Goal: Task Accomplishment & Management: Complete application form

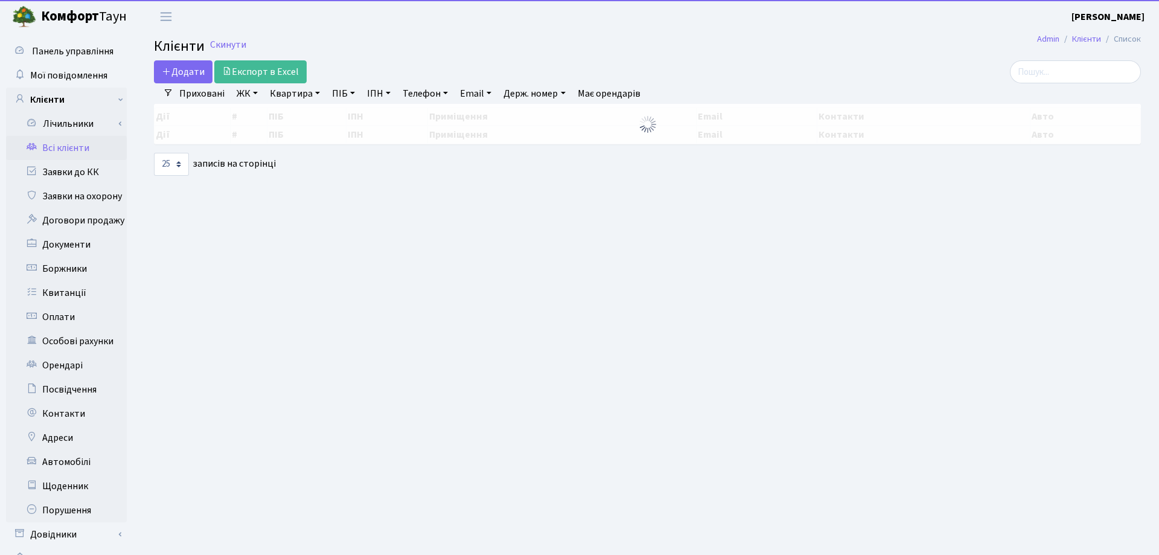
select select "25"
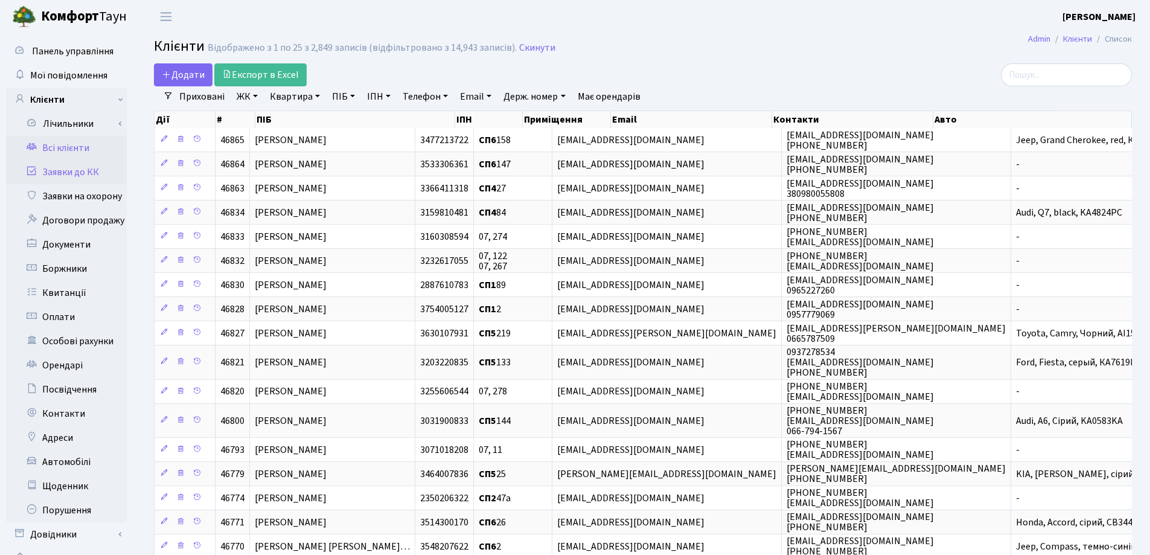
click at [67, 168] on link "Заявки до КК" at bounding box center [66, 172] width 121 height 24
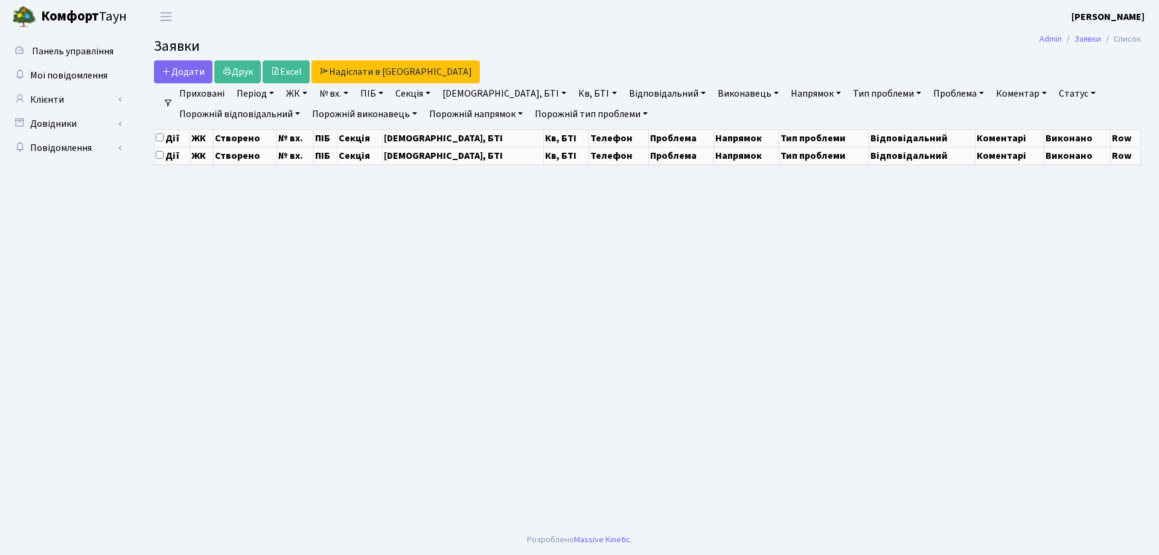
select select "25"
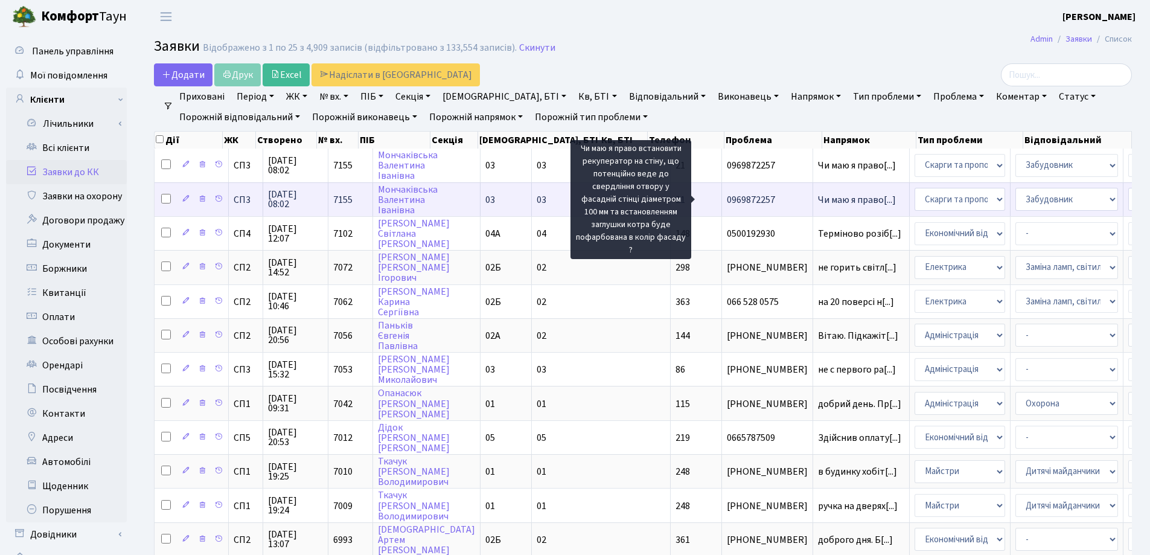
click at [818, 197] on span "Чи маю я право[...]" at bounding box center [857, 199] width 78 height 13
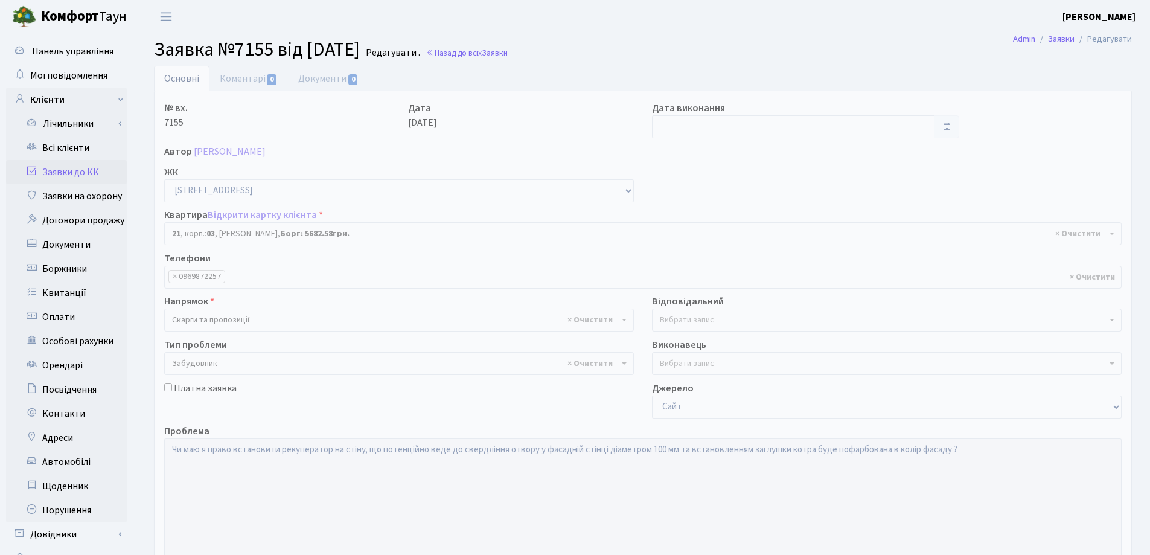
select select "20743"
select select "64"
click at [475, 54] on link "Назад до всіх Заявки" at bounding box center [467, 52] width 82 height 11
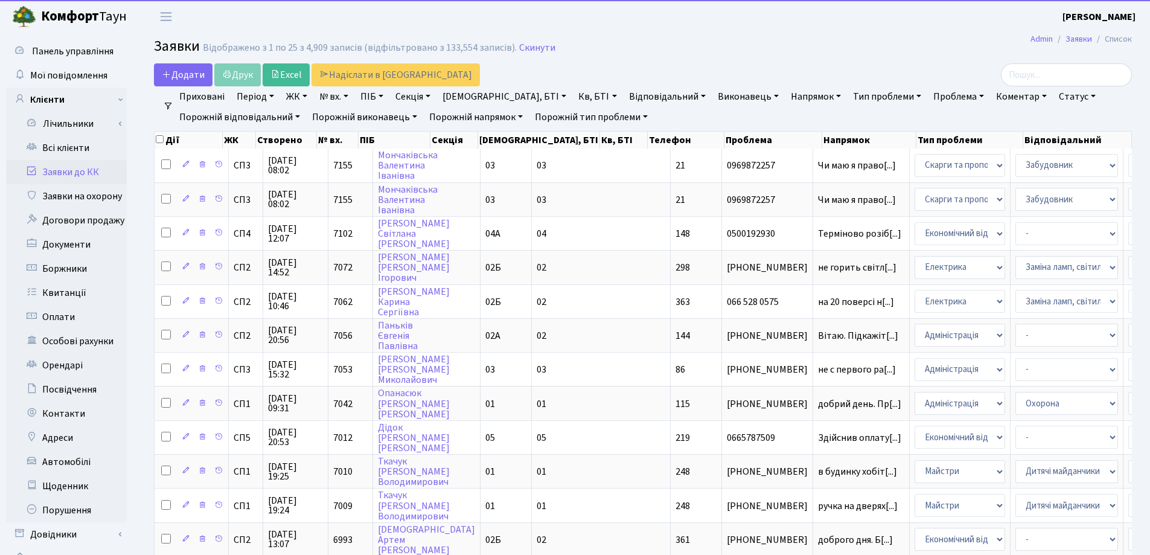
select select "25"
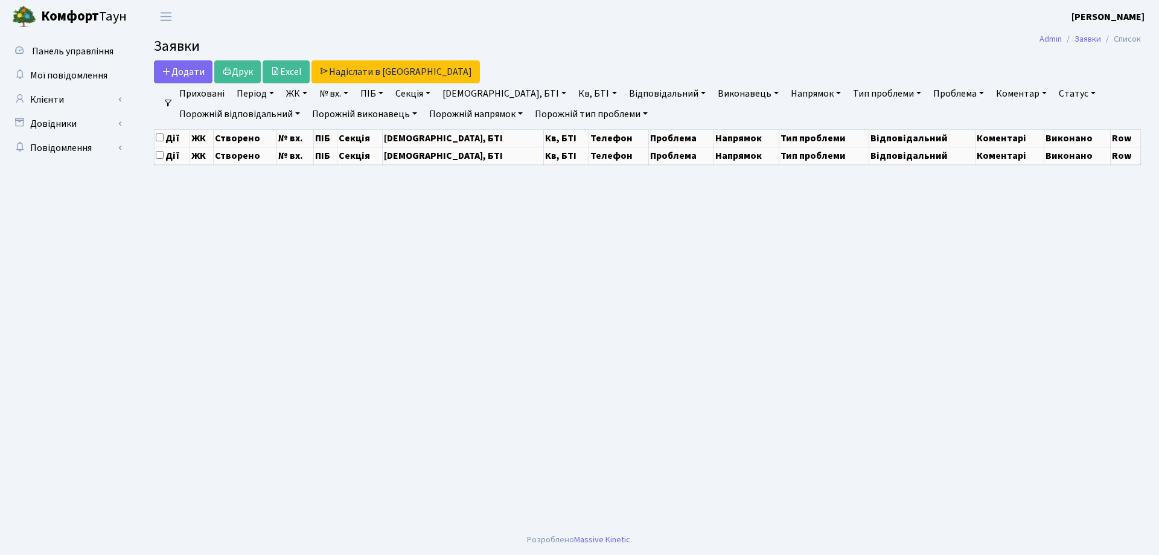
select select "25"
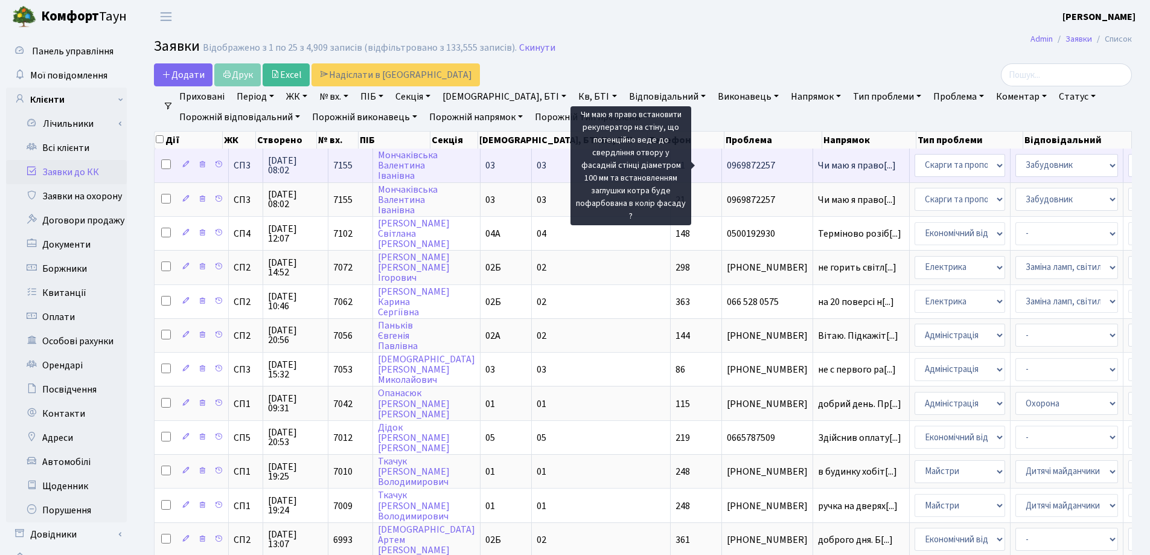
click at [818, 168] on span "Чи маю я право[...]" at bounding box center [857, 165] width 78 height 13
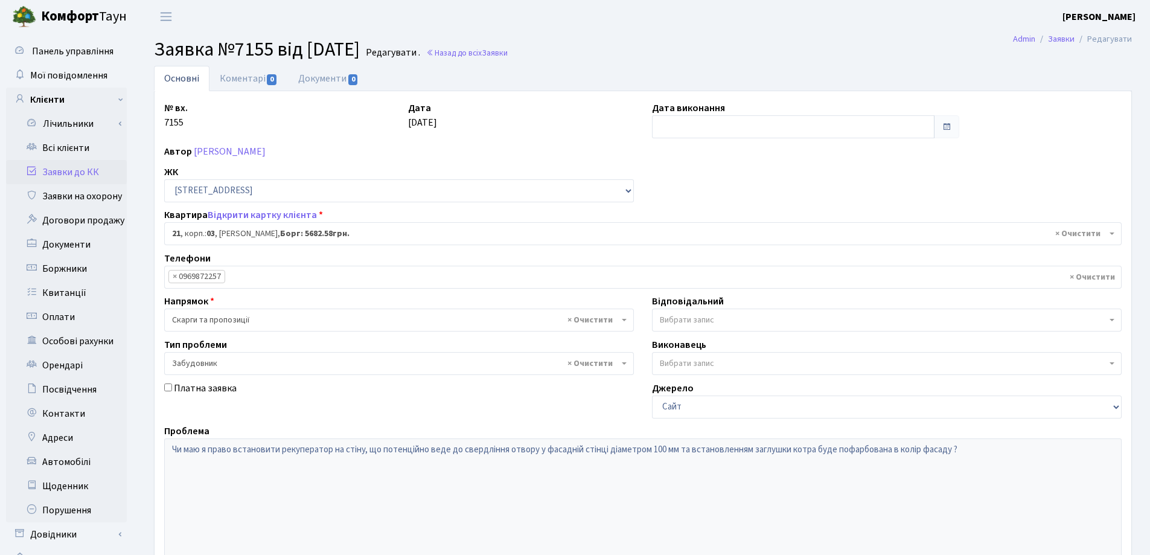
select select "20743"
select select "64"
click at [252, 76] on link "Коментарі 0" at bounding box center [249, 78] width 79 height 25
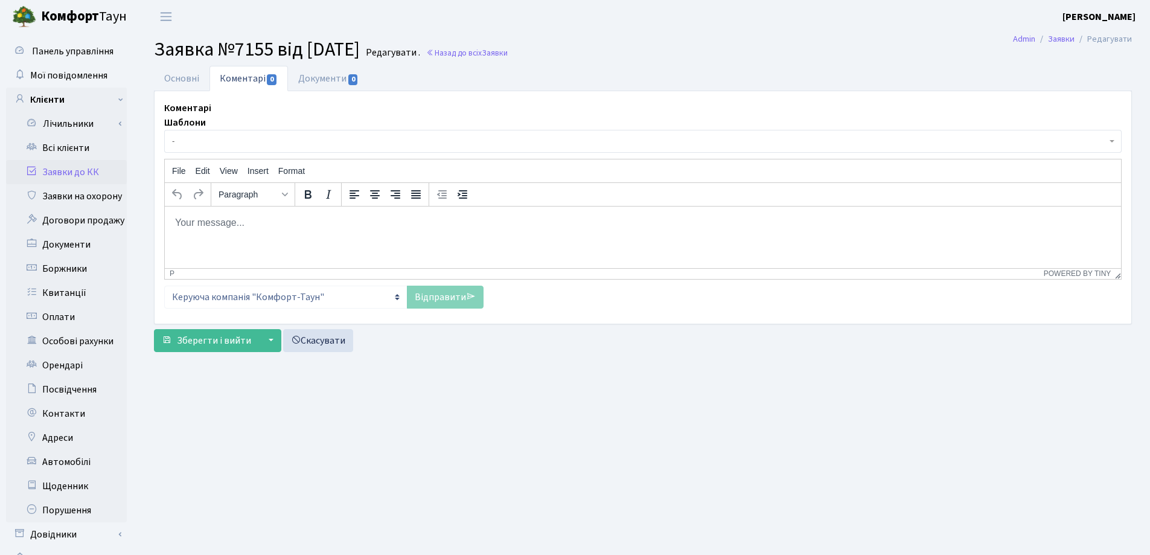
click at [222, 144] on span "-" at bounding box center [639, 141] width 935 height 12
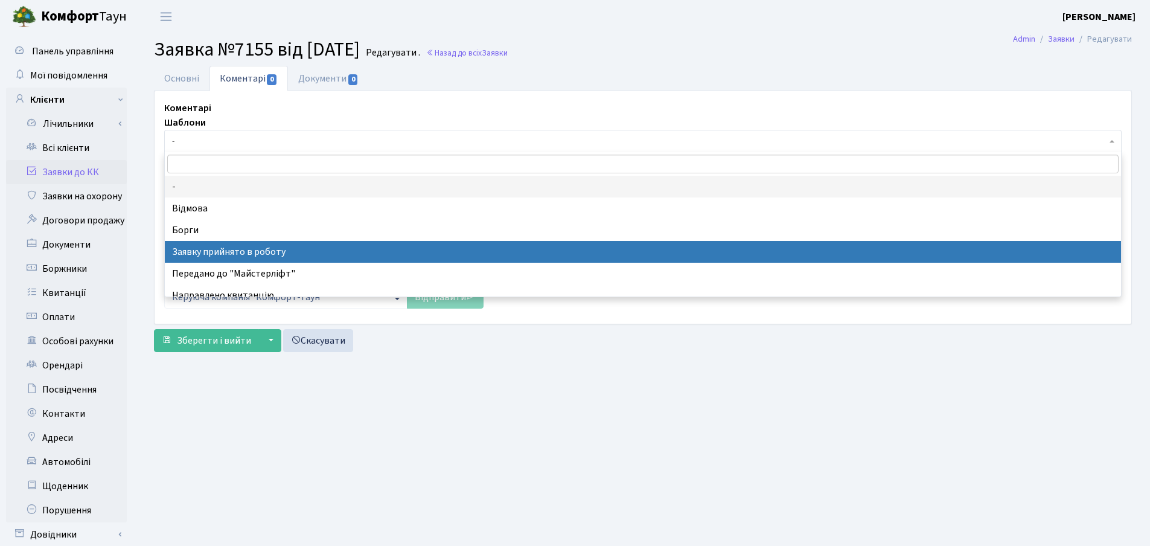
select select "7"
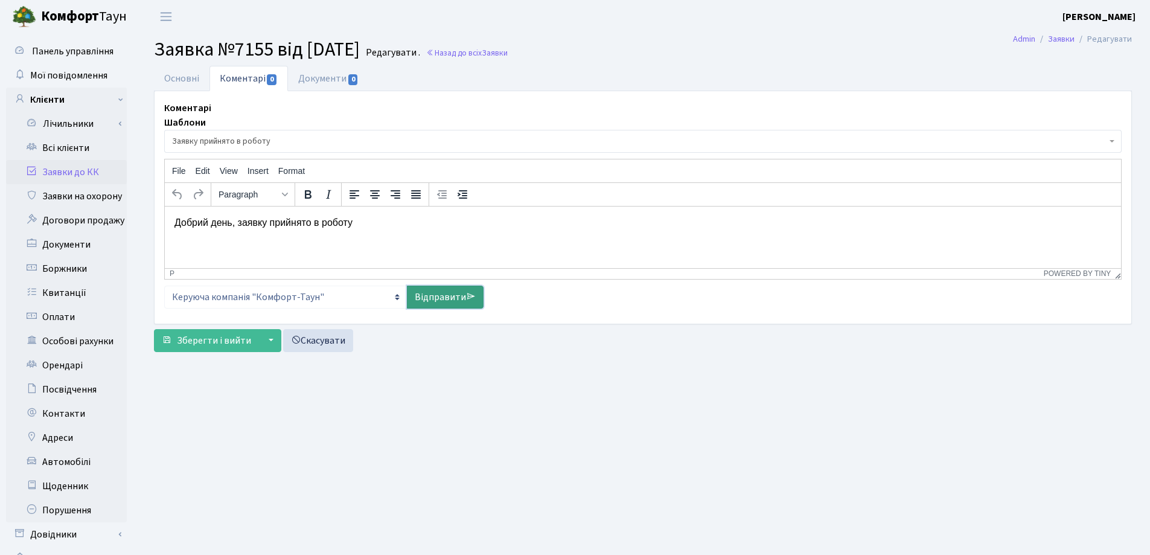
click at [431, 296] on link "Відправити" at bounding box center [445, 297] width 77 height 23
select select
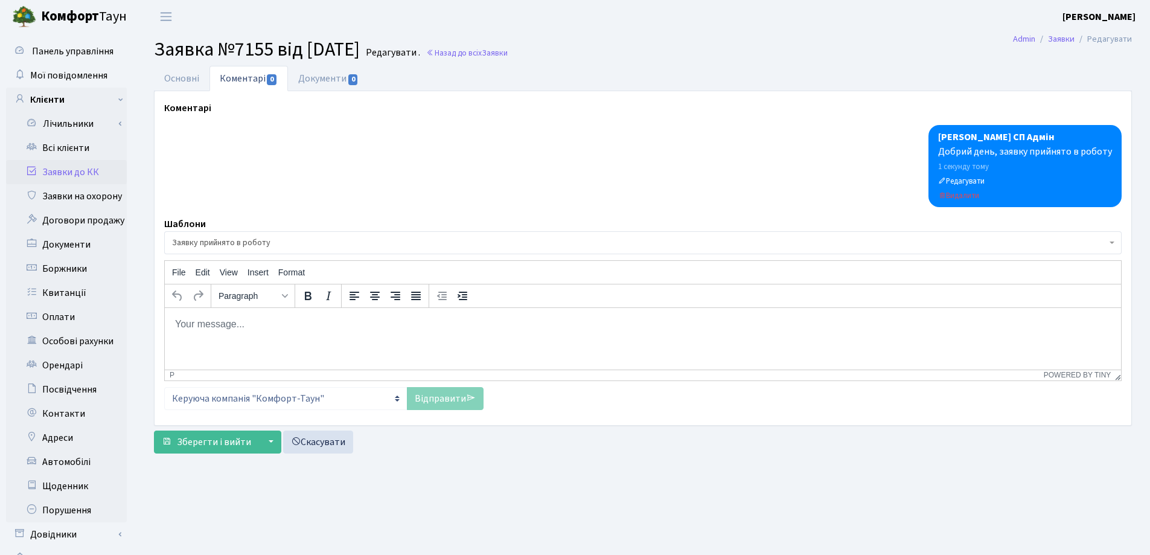
click at [242, 329] on p "Rich Text Area. Press ALT-0 for help." at bounding box center [643, 323] width 937 height 13
click at [257, 330] on p "Rich Text Area. Press ALT-0 for help." at bounding box center [643, 323] width 937 height 13
click at [475, 50] on link "Назад до всіх Заявки" at bounding box center [467, 52] width 82 height 11
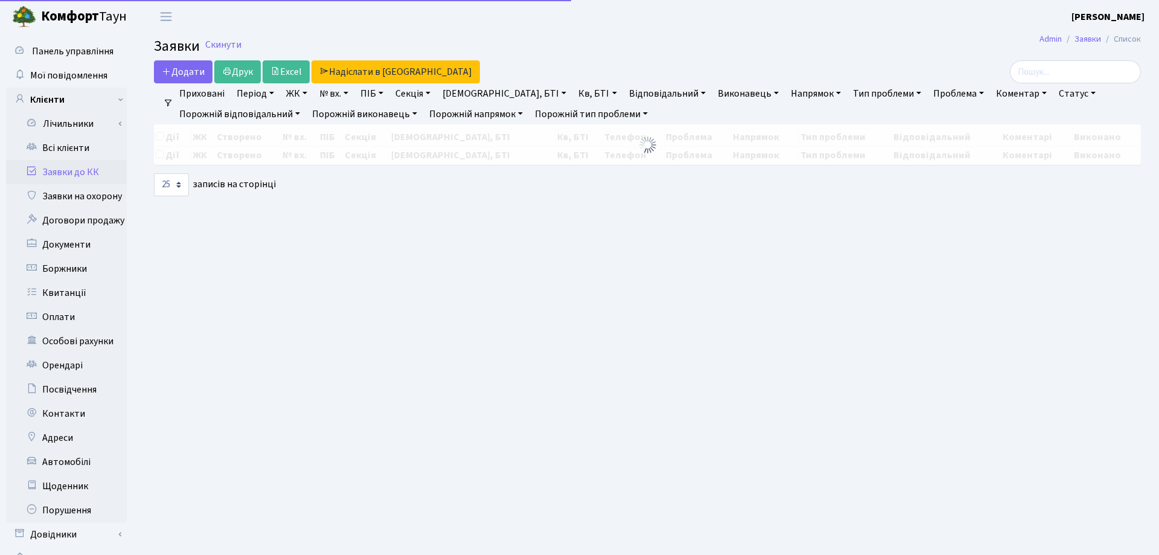
select select "25"
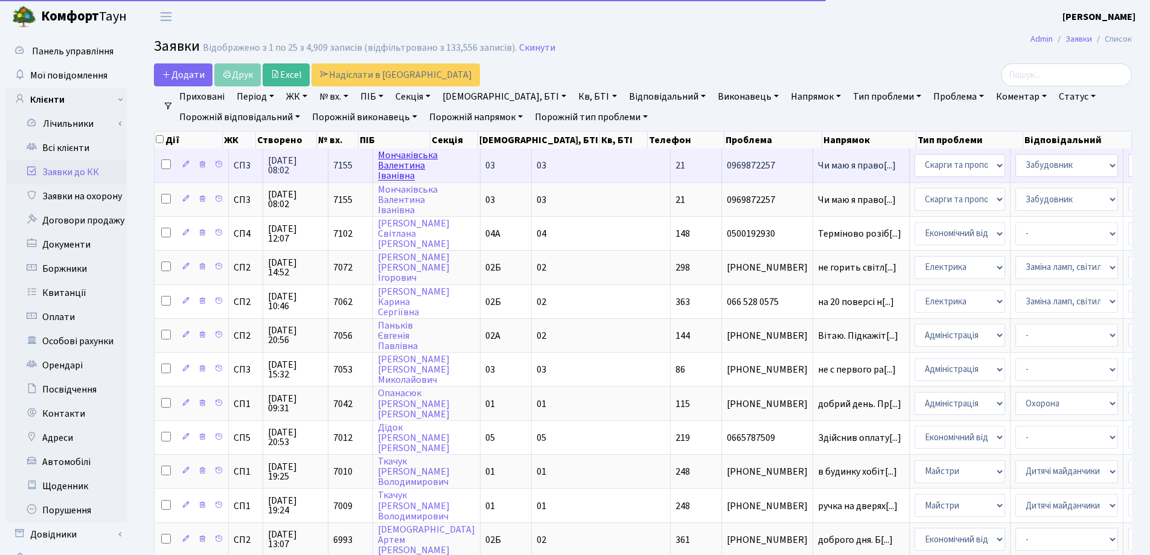
click at [402, 159] on link "Мончаківська Валентина Іванівна" at bounding box center [408, 166] width 60 height 34
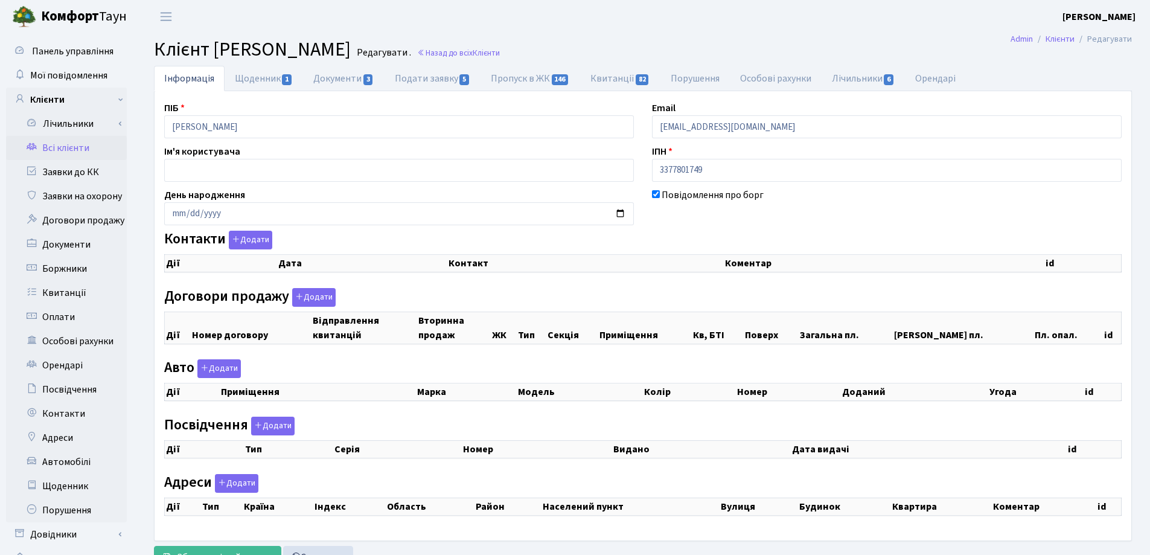
select select "25"
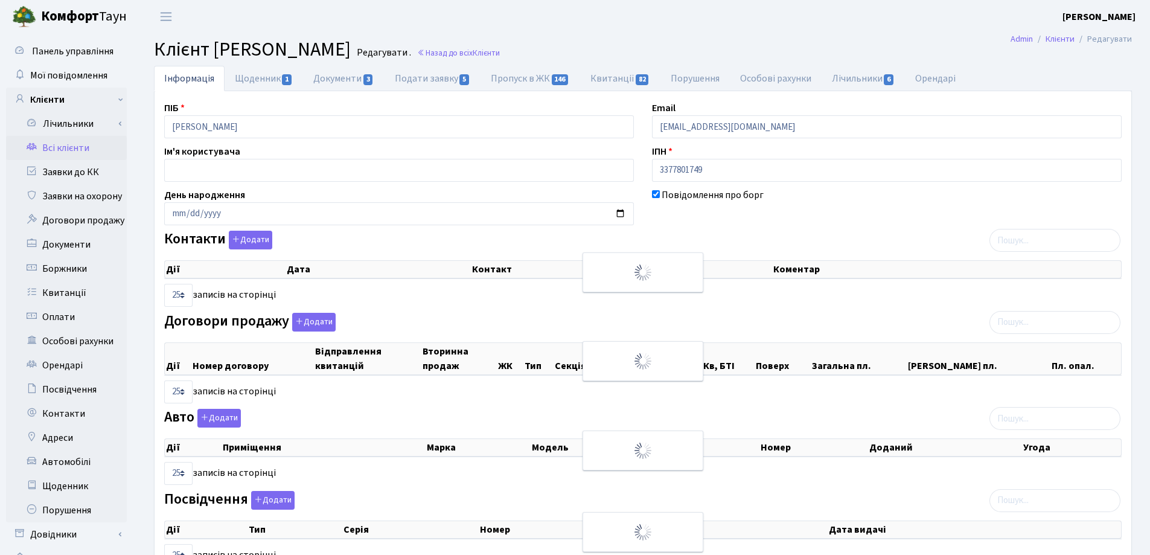
checkbox input "true"
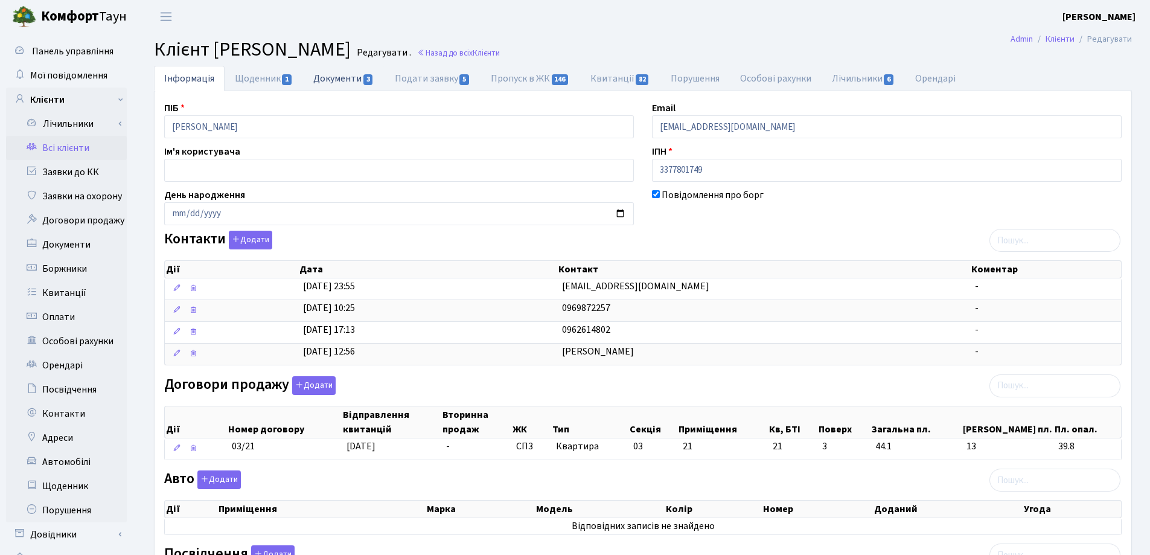
click at [336, 80] on link "Документи 3" at bounding box center [343, 78] width 81 height 25
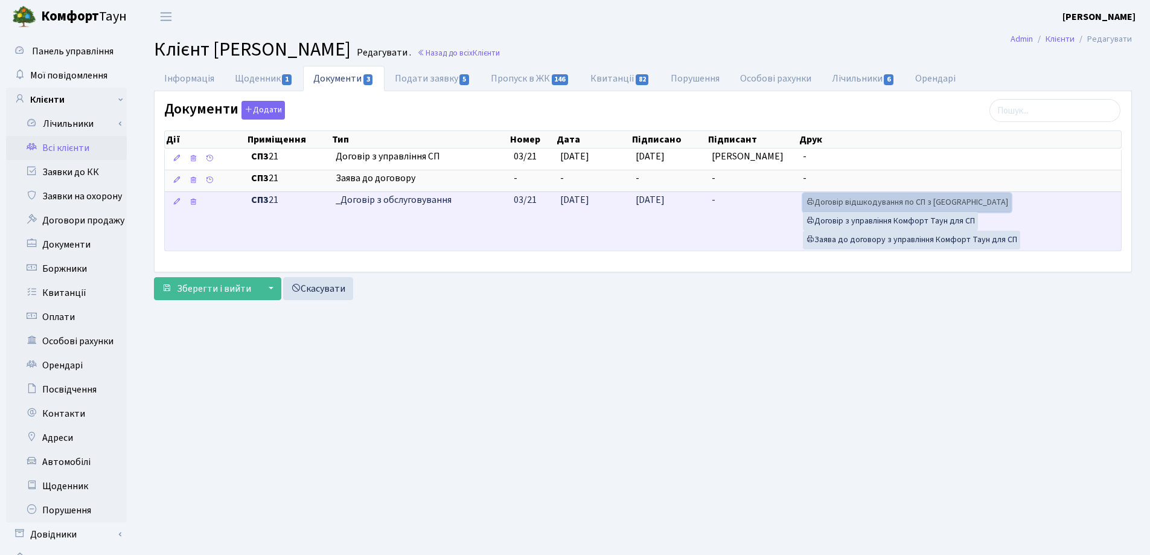
click at [877, 206] on link "Договір відшкодування по СП з Екві" at bounding box center [907, 202] width 208 height 19
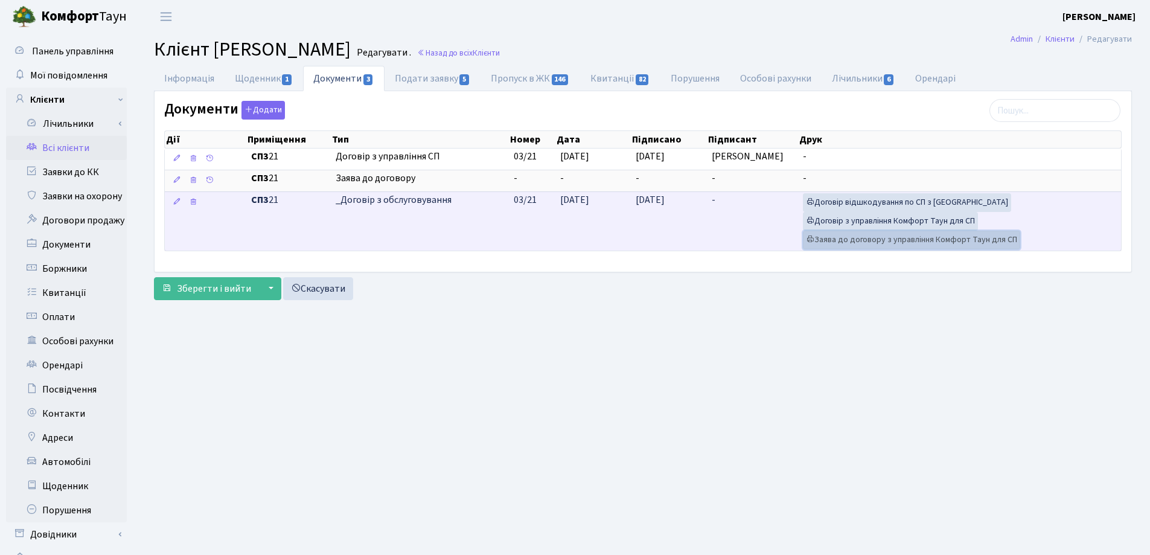
click at [833, 241] on link "Заява до договору з управління Комфорт Таун для СП" at bounding box center [911, 240] width 217 height 19
click at [859, 216] on link "Договір з управління Комфорт Таун для СП" at bounding box center [890, 221] width 175 height 19
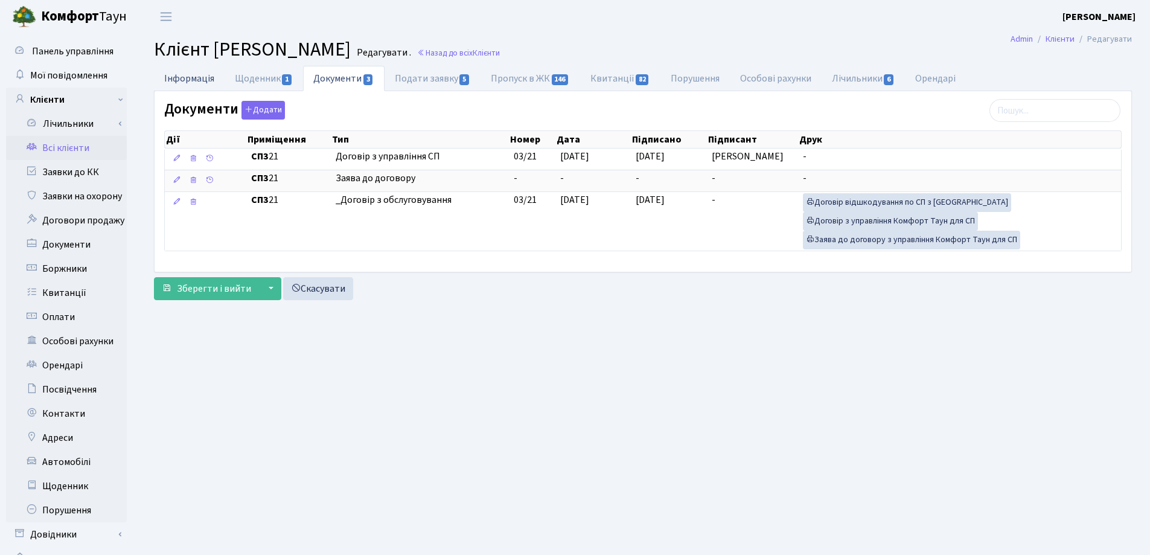
click at [181, 75] on link "Інформація" at bounding box center [189, 78] width 71 height 25
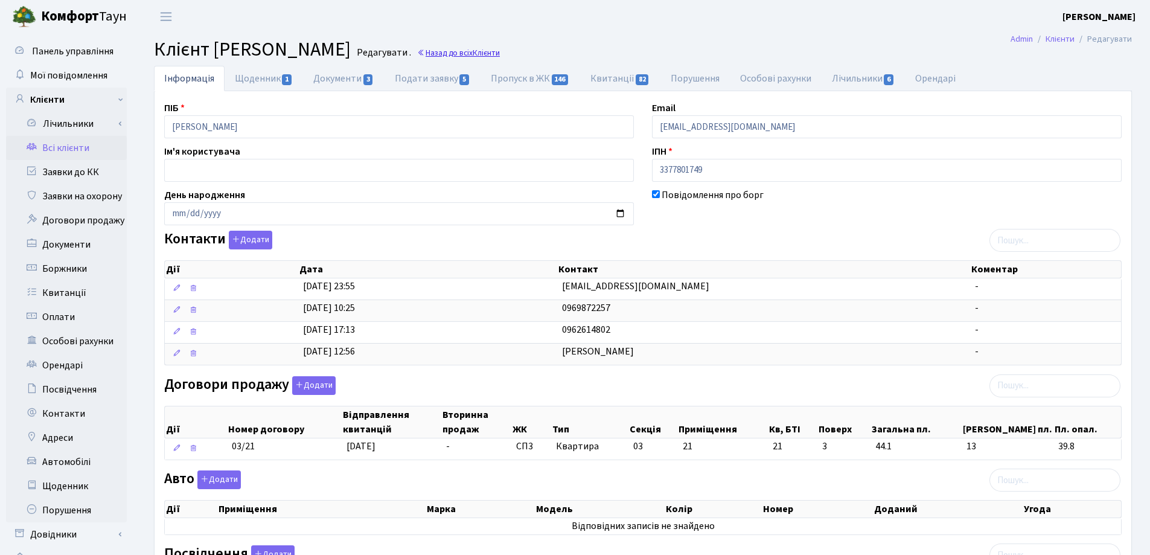
click at [500, 51] on link "Назад до всіх Клієнти" at bounding box center [458, 52] width 83 height 11
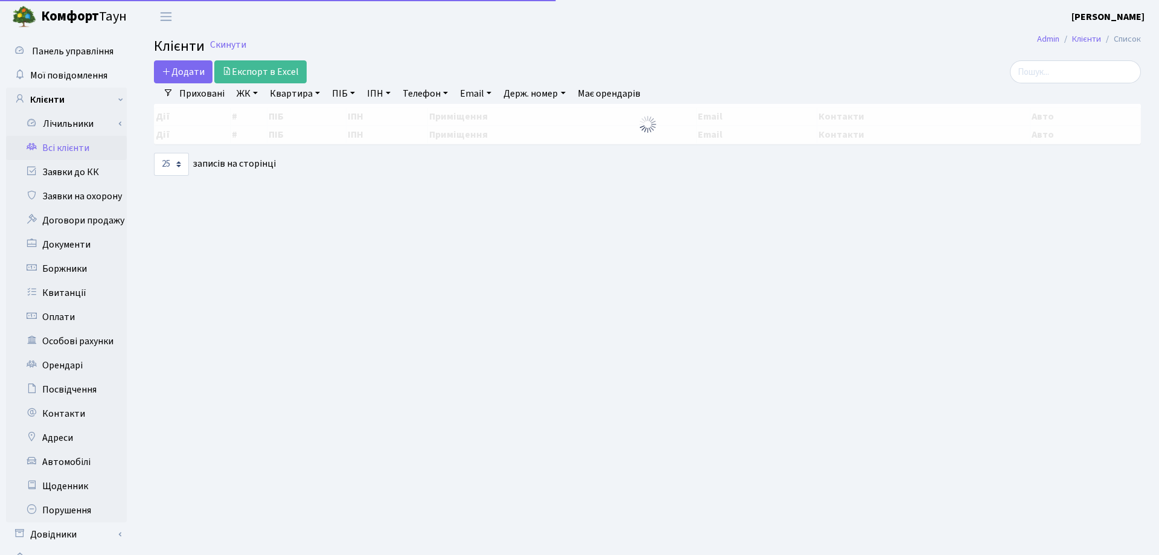
select select "25"
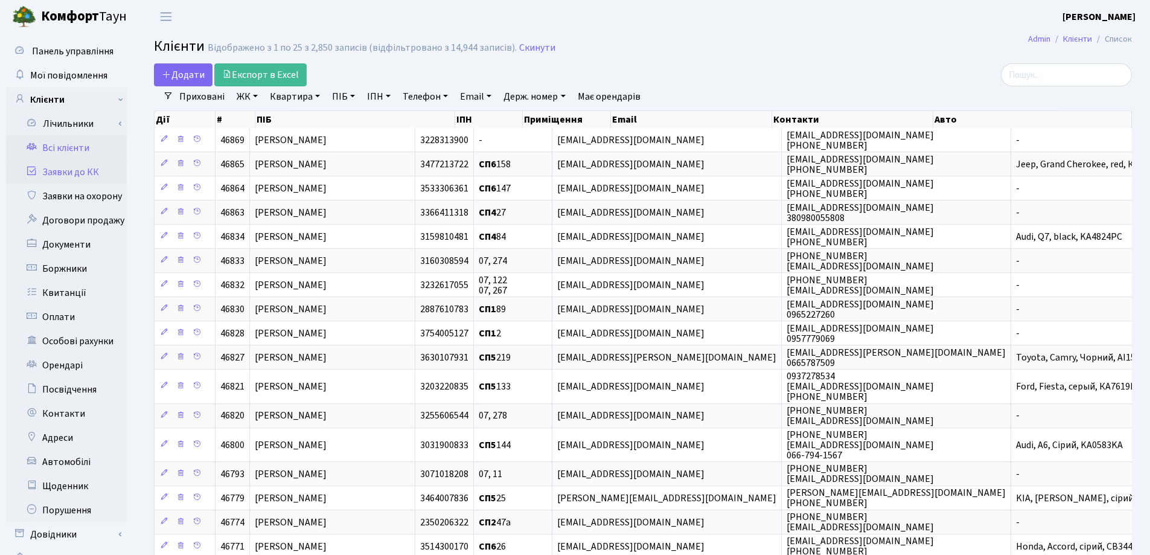
click at [82, 171] on link "Заявки до КК" at bounding box center [66, 172] width 121 height 24
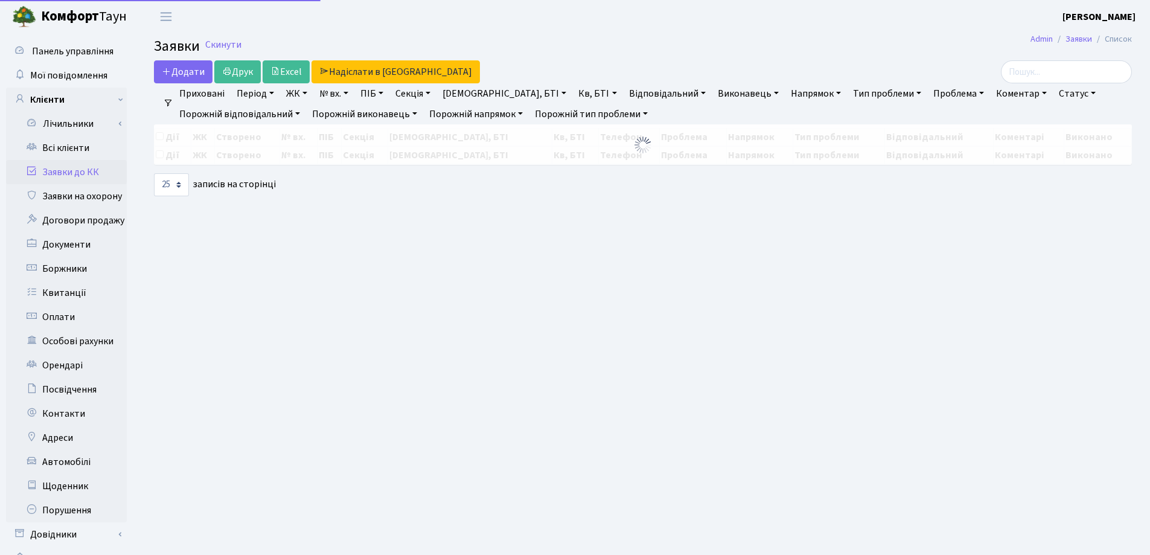
select select "25"
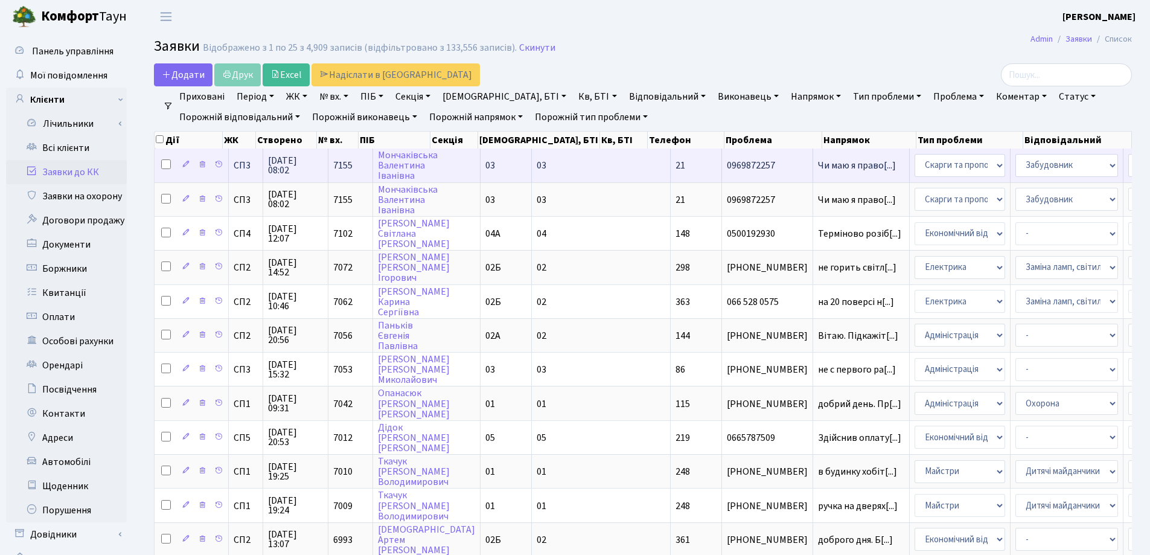
click at [813, 153] on td "Чи маю я право[...]" at bounding box center [861, 165] width 97 height 33
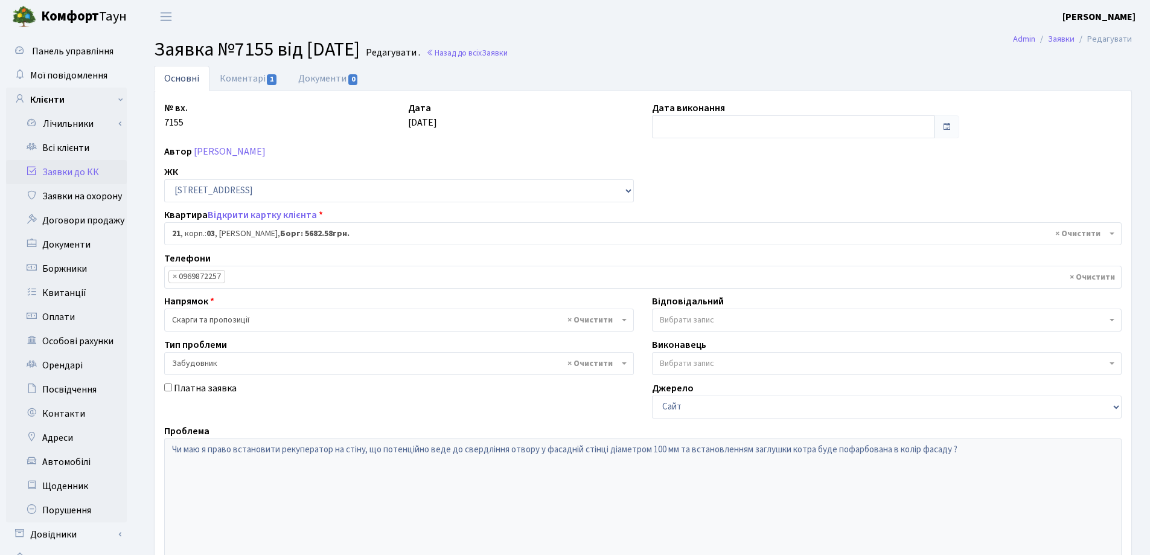
select select "20743"
select select "64"
click at [222, 80] on link "Коментарі 1" at bounding box center [249, 78] width 79 height 25
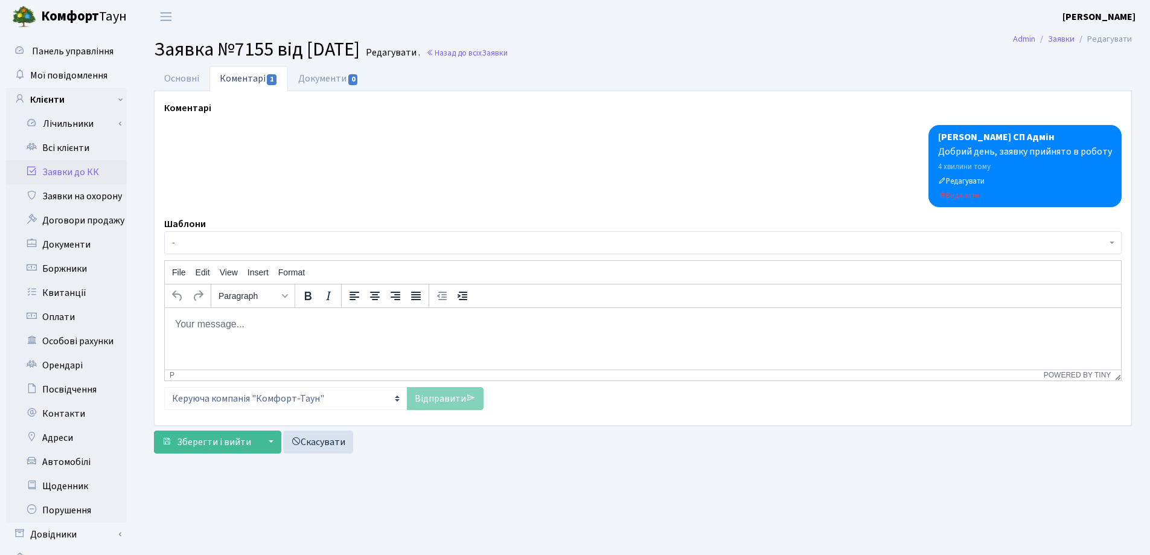
click at [219, 327] on body "Rich Text Area. Press ALT-0 for help." at bounding box center [643, 323] width 937 height 13
click at [182, 77] on link "Основні" at bounding box center [182, 78] width 56 height 25
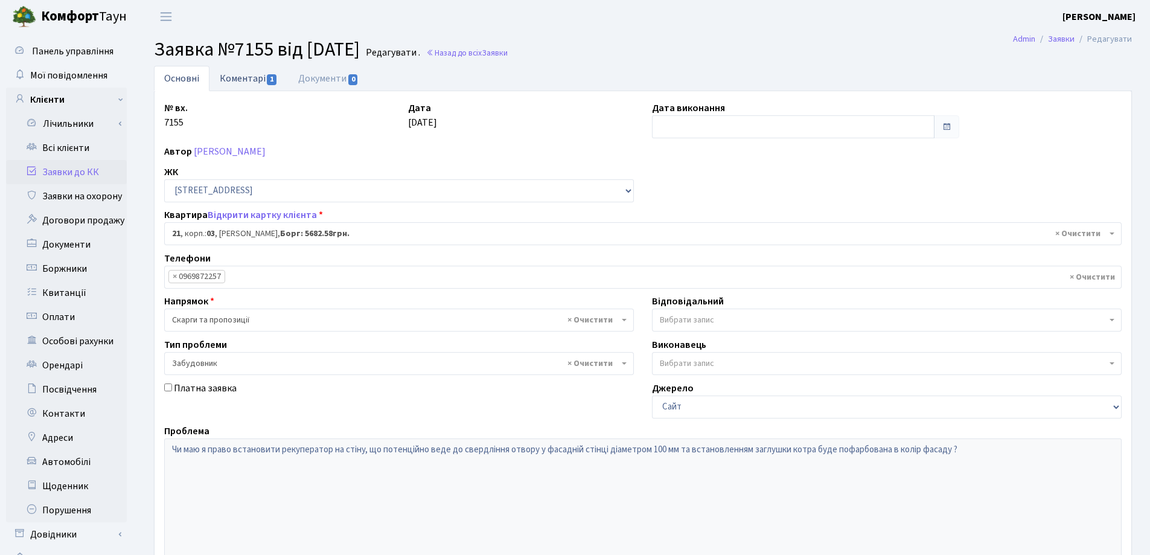
click at [219, 72] on link "Коментарі 1" at bounding box center [249, 78] width 79 height 25
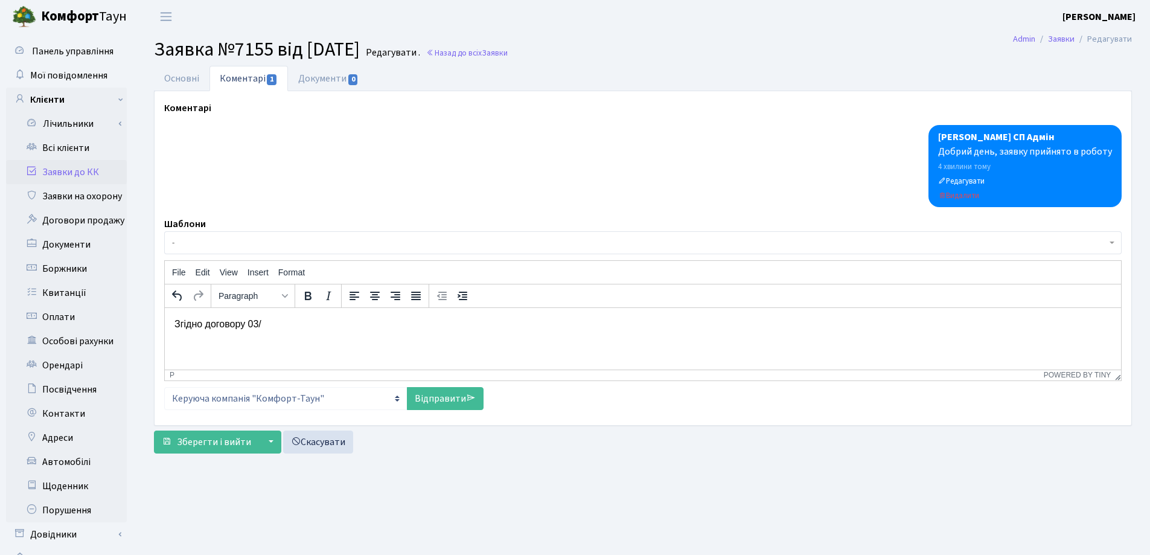
click at [269, 324] on p "Згідно договору 03/" at bounding box center [643, 323] width 937 height 13
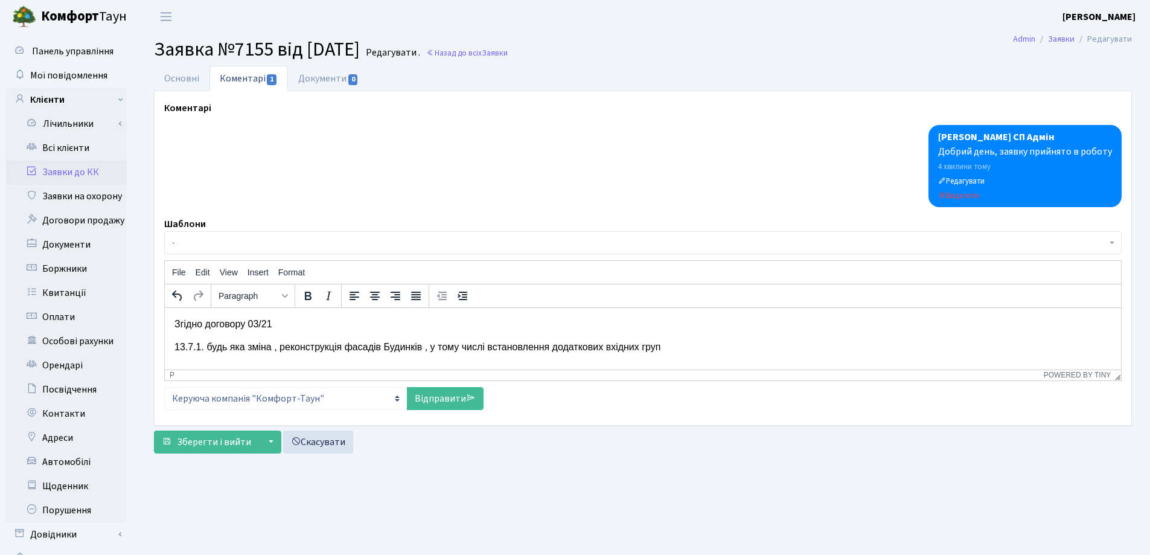
click at [303, 329] on p "Згідно договору 03/21" at bounding box center [643, 323] width 937 height 13
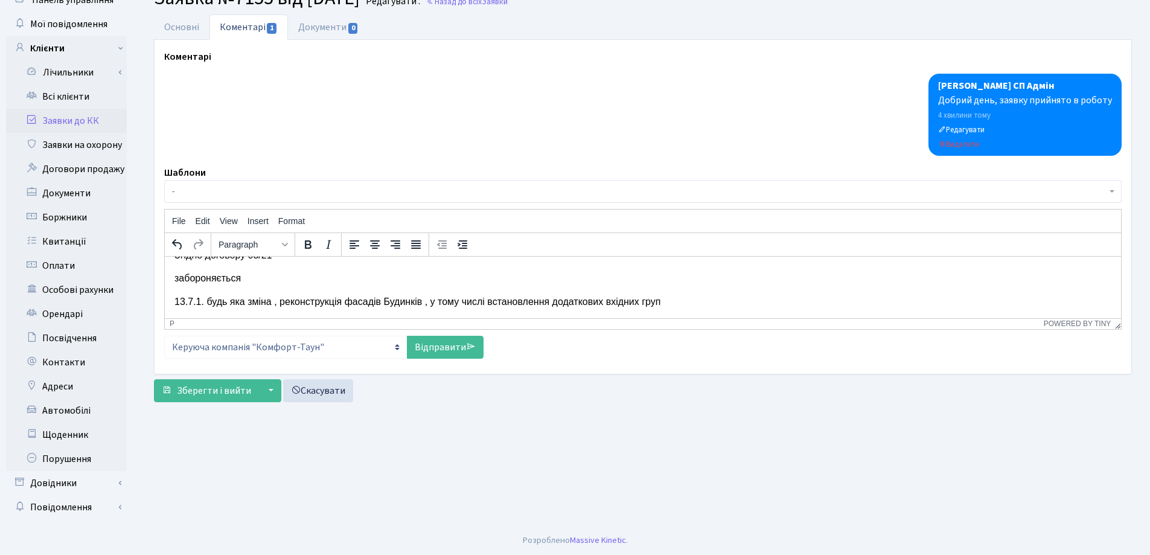
scroll to position [52, 0]
click at [456, 341] on link "Відправити" at bounding box center [445, 346] width 77 height 23
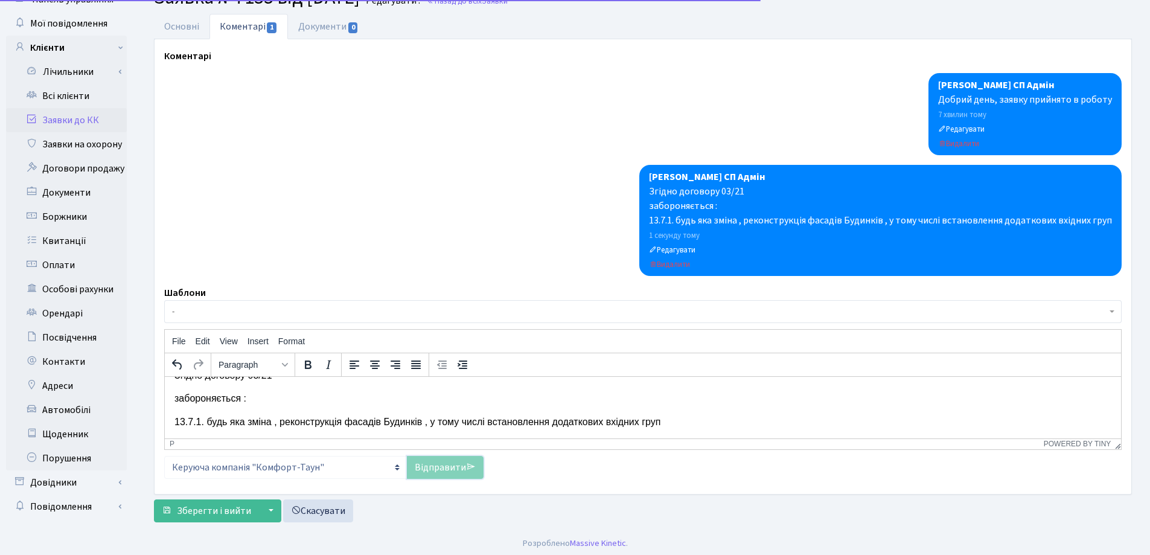
scroll to position [0, 0]
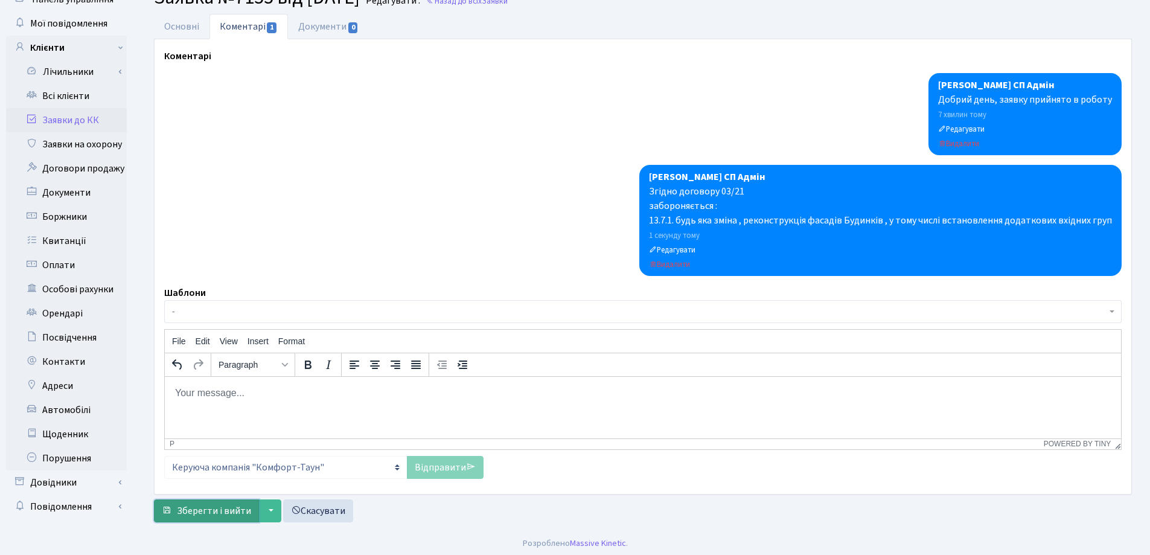
click at [185, 510] on span "Зберегти і вийти" at bounding box center [214, 510] width 74 height 13
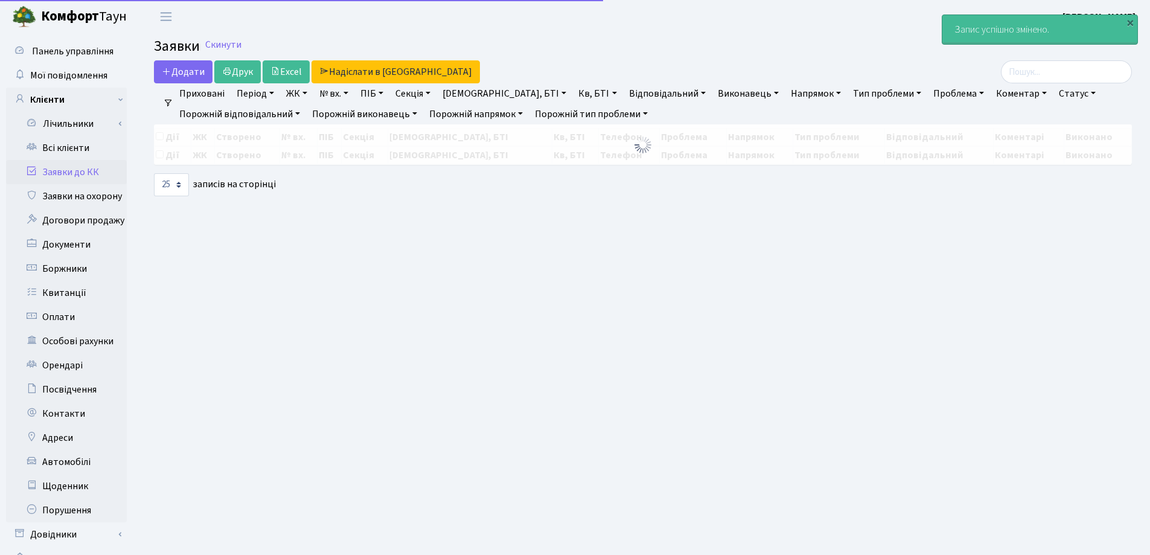
select select "25"
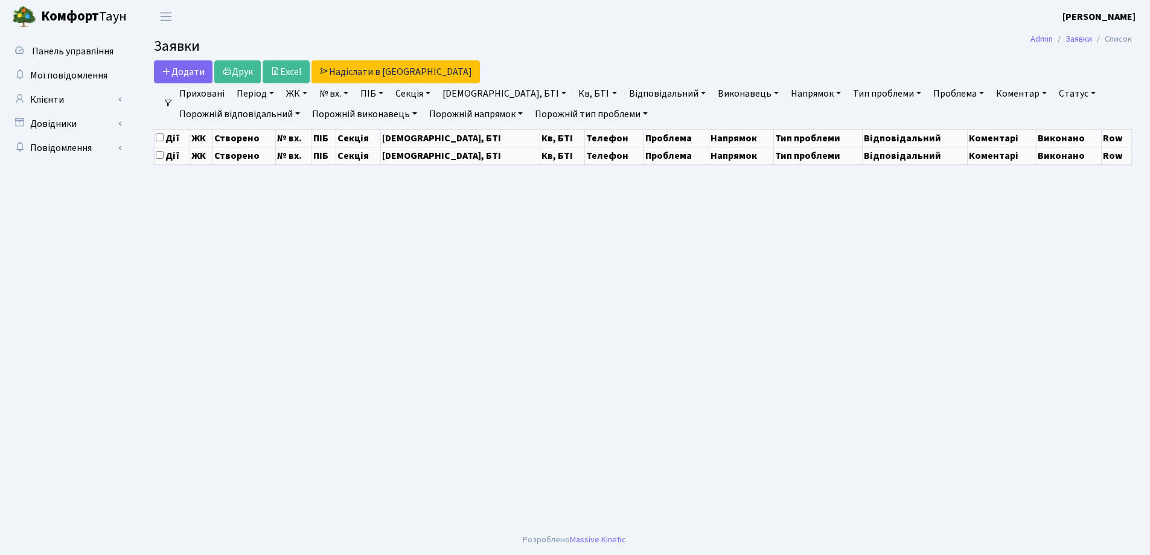
select select "25"
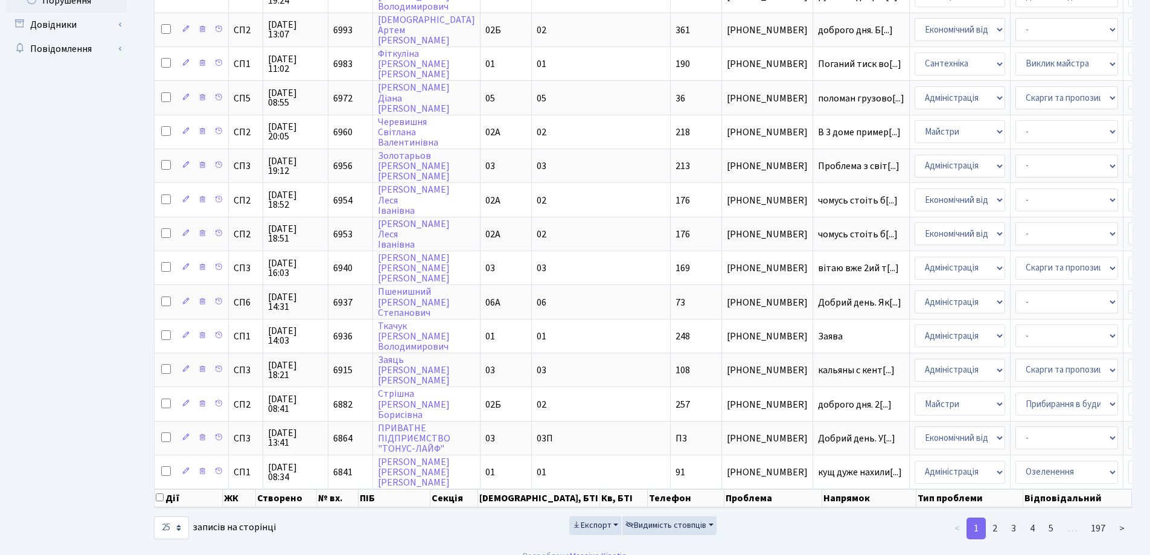
scroll to position [534, 0]
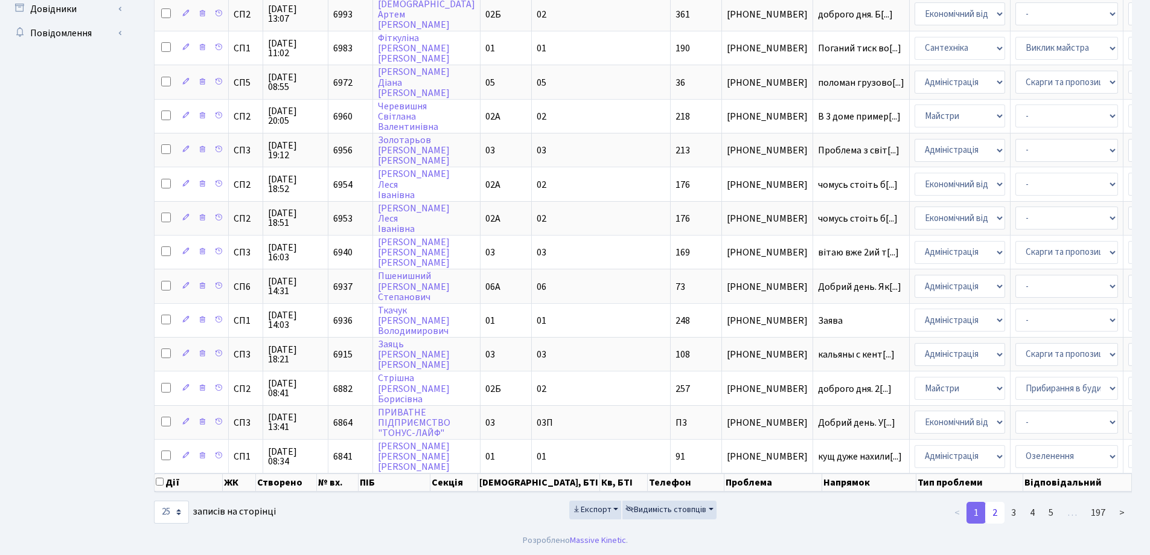
click at [997, 511] on link "2" at bounding box center [995, 513] width 19 height 22
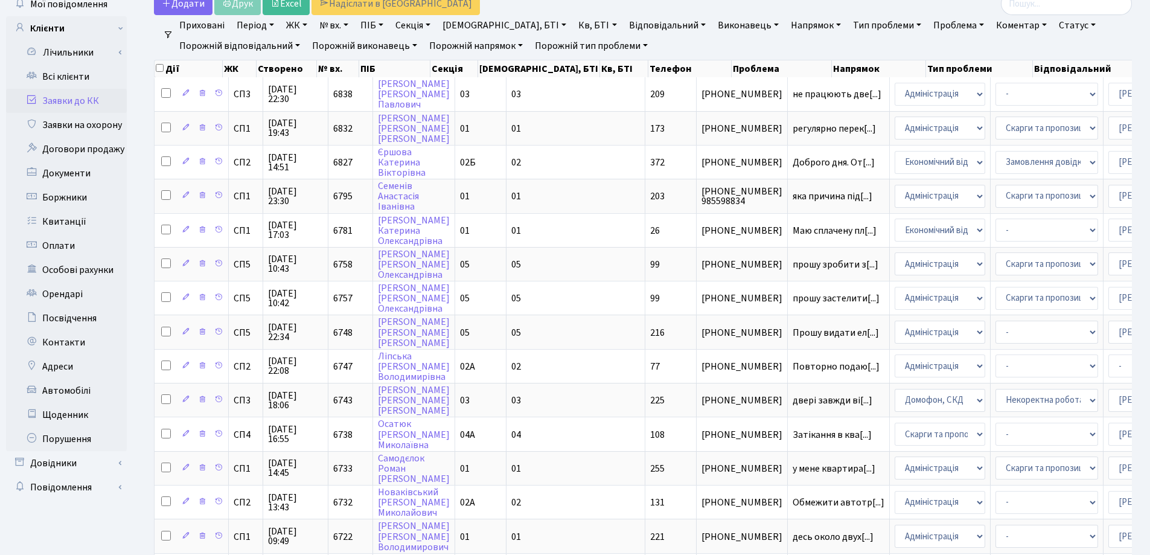
scroll to position [51, 0]
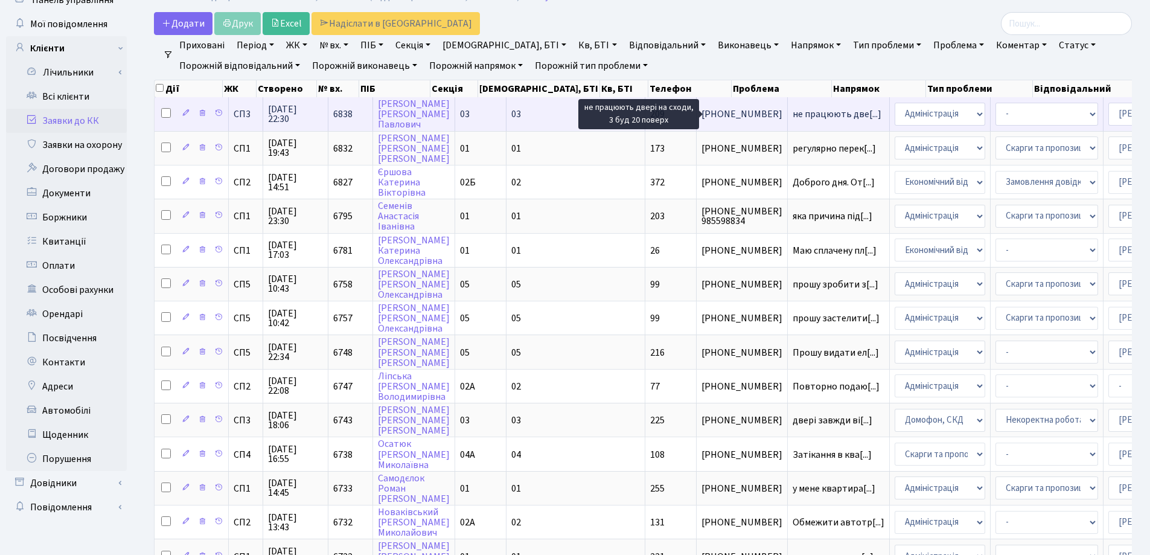
click at [793, 114] on span "не працюють две[...]" at bounding box center [837, 113] width 89 height 13
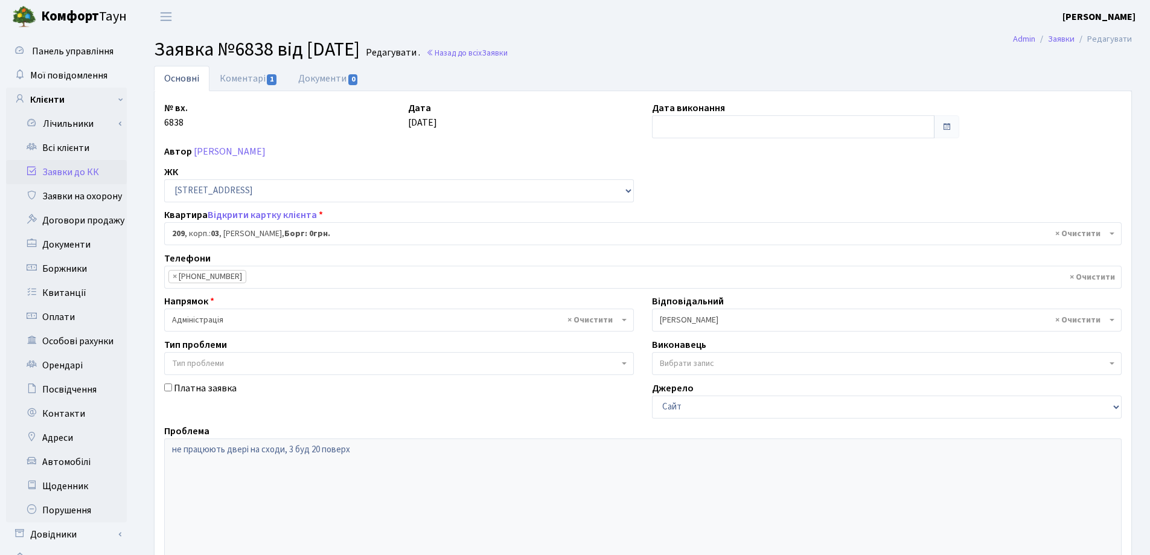
select select "20931"
click at [253, 218] on link "Відкрити картку клієнта" at bounding box center [262, 214] width 109 height 13
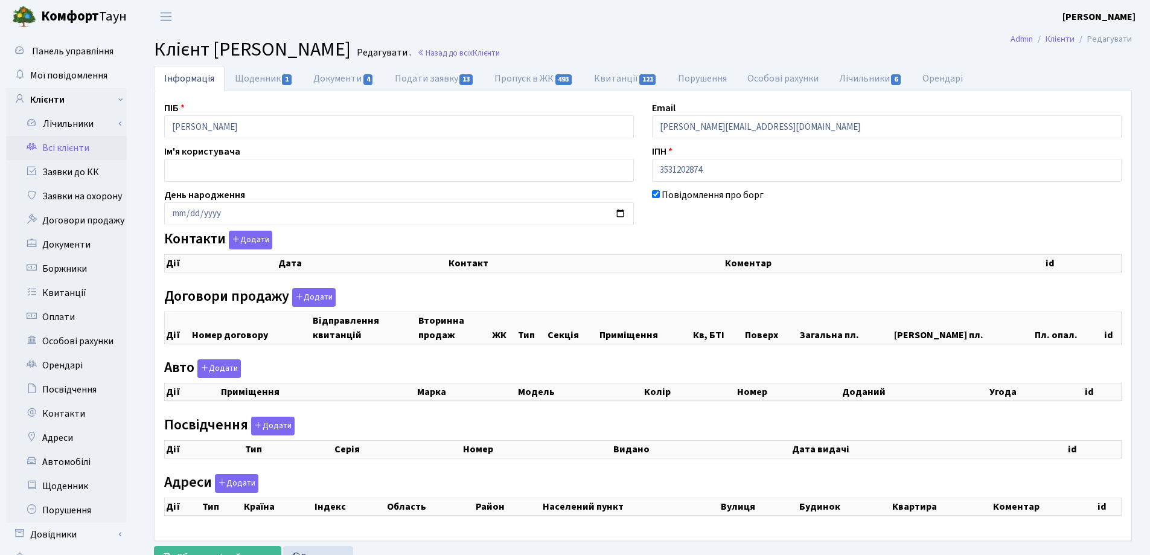
checkbox input "true"
select select "25"
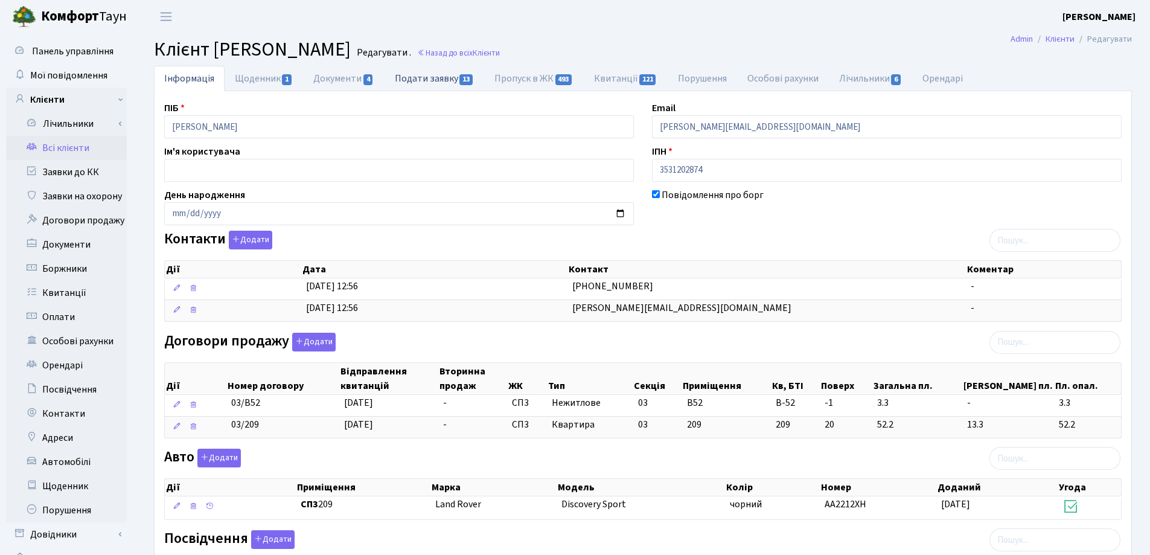
click at [444, 75] on link "Подати заявку 13" at bounding box center [435, 78] width 100 height 25
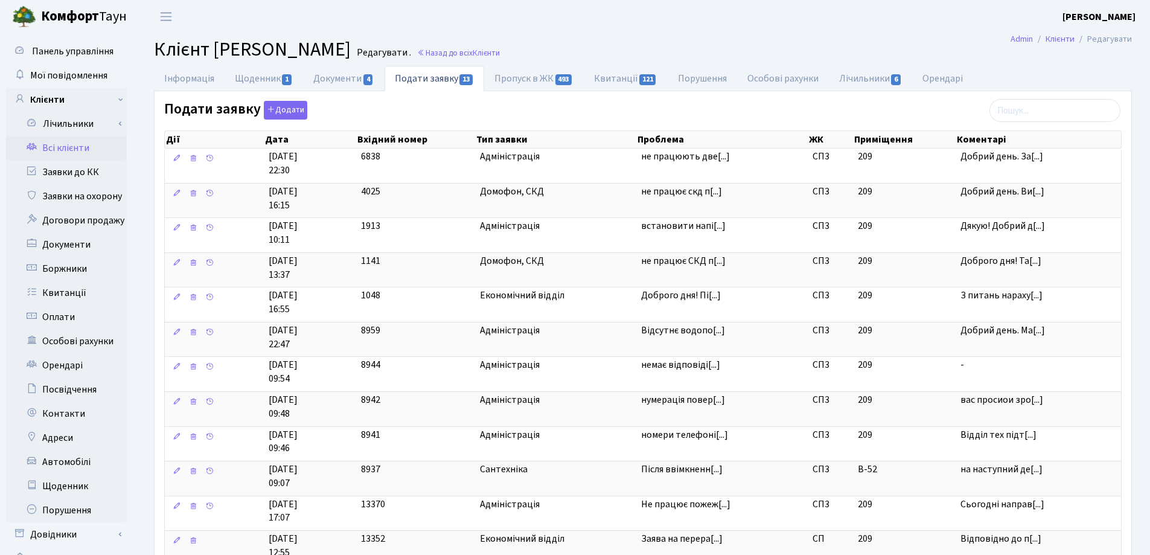
click at [679, 158] on body "Комфорт Таун Лоскутова В. С. Мій обліковий запис Вийти Панель управління Мої по…" at bounding box center [575, 342] width 1150 height 685
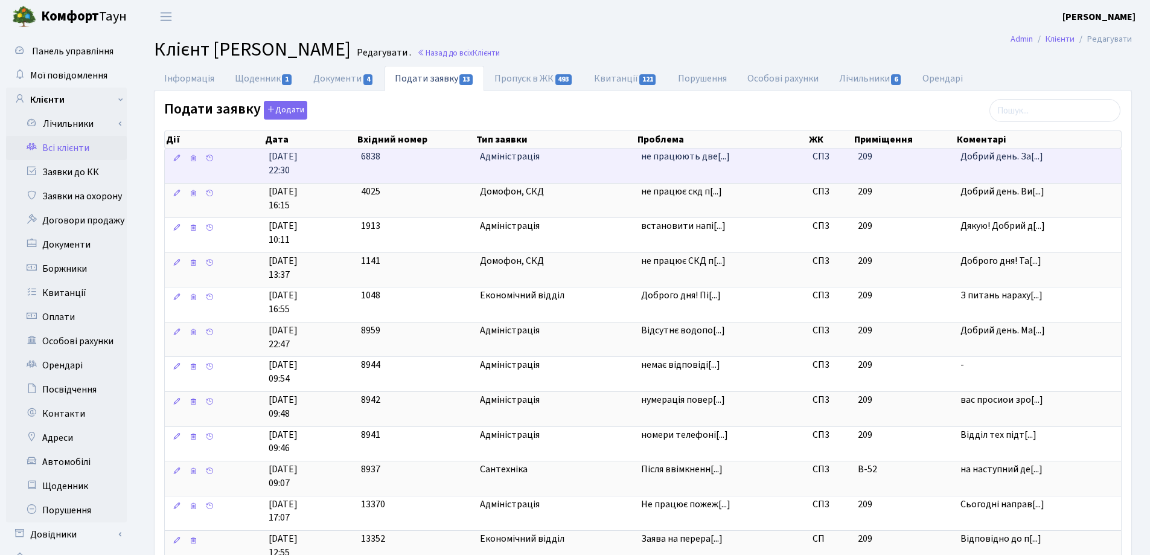
click at [1016, 164] on td "Добрий день. За[...]" at bounding box center [1038, 166] width 165 height 34
click at [364, 157] on span "6838" at bounding box center [370, 156] width 19 height 13
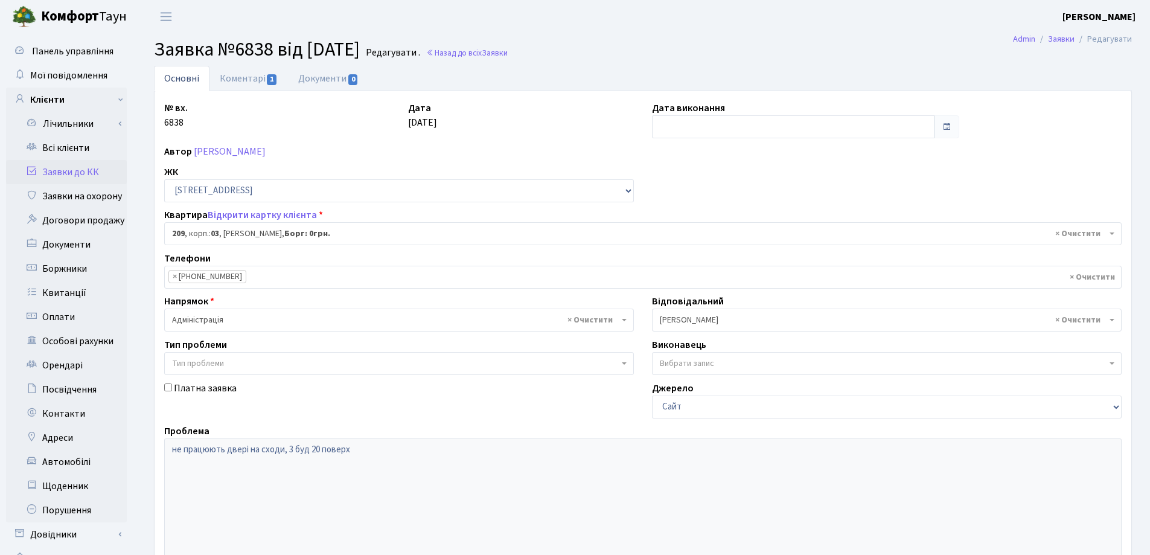
select select "20931"
click at [240, 82] on link "Коментарі 1" at bounding box center [249, 78] width 79 height 25
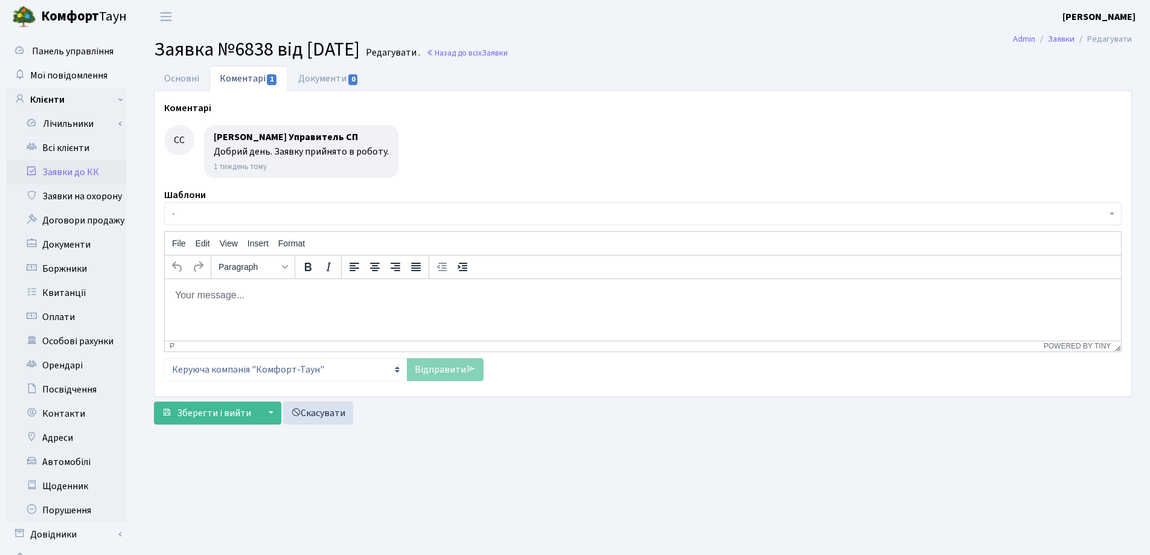
click at [248, 310] on html at bounding box center [643, 294] width 957 height 33
click at [248, 310] on p "Rich Text Area. Press ALT-0 for help." at bounding box center [643, 309] width 937 height 13
click at [179, 318] on p "ваша заявка виконана." at bounding box center [643, 317] width 937 height 13
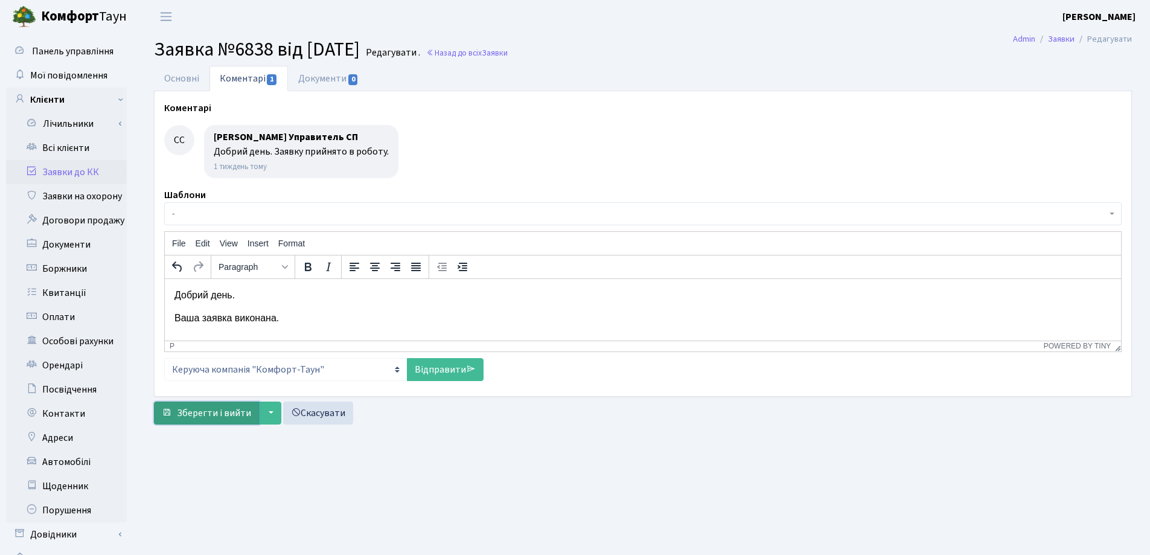
click at [217, 408] on span "Зберегти і вийти" at bounding box center [214, 412] width 74 height 13
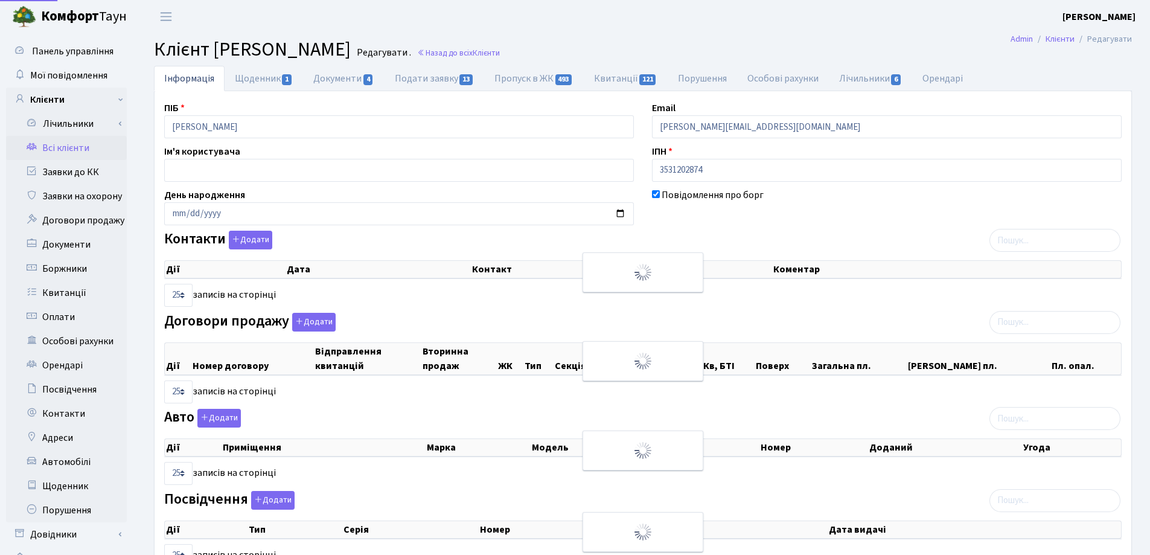
select select "25"
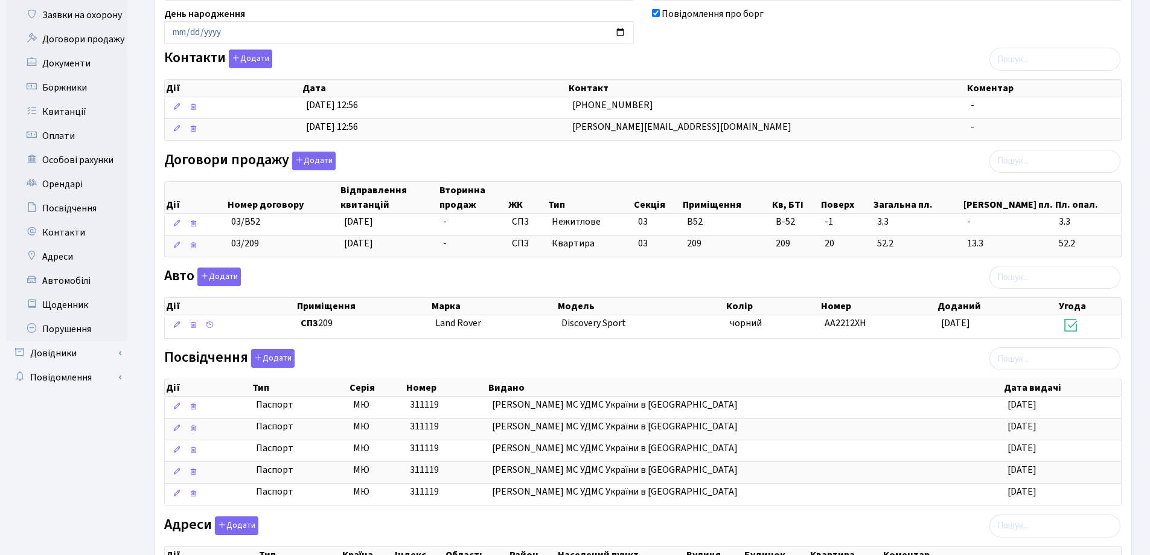
scroll to position [318, 0]
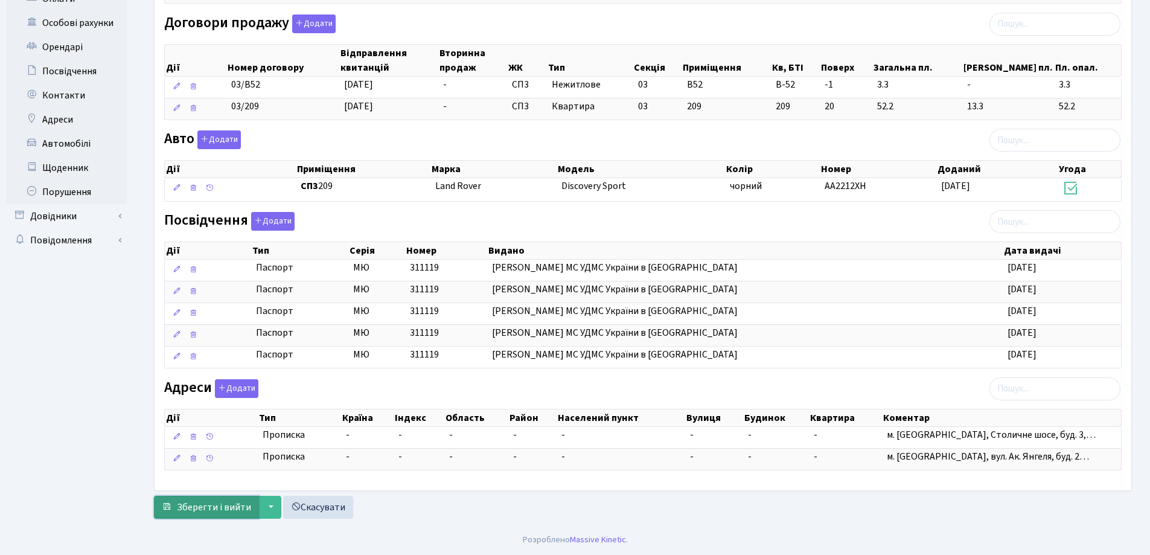
click at [210, 505] on span "Зберегти і вийти" at bounding box center [214, 507] width 74 height 13
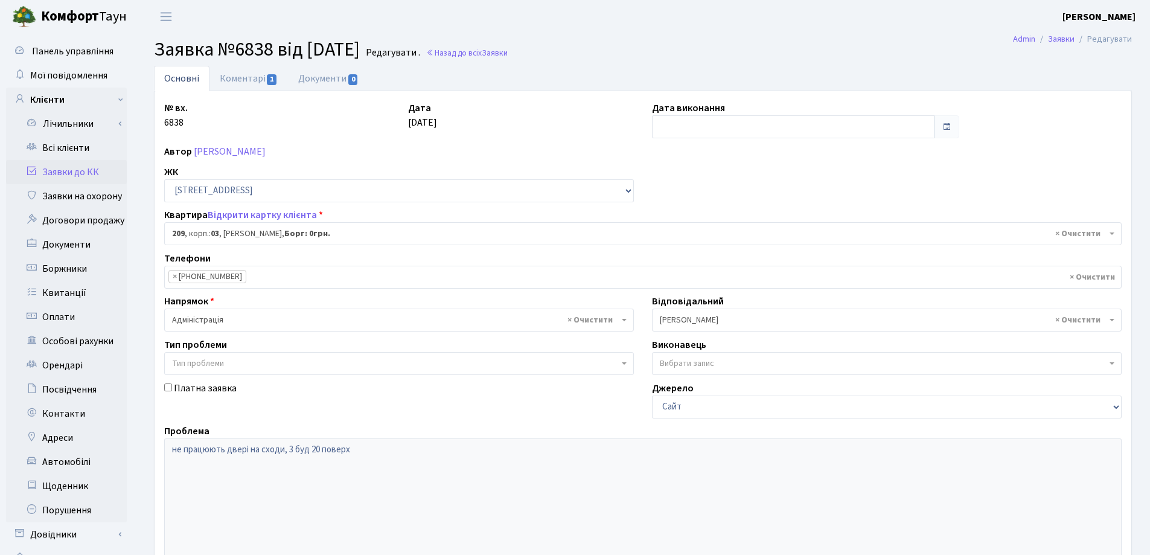
select select "20931"
click at [251, 76] on link "Коментарі 1" at bounding box center [249, 78] width 79 height 25
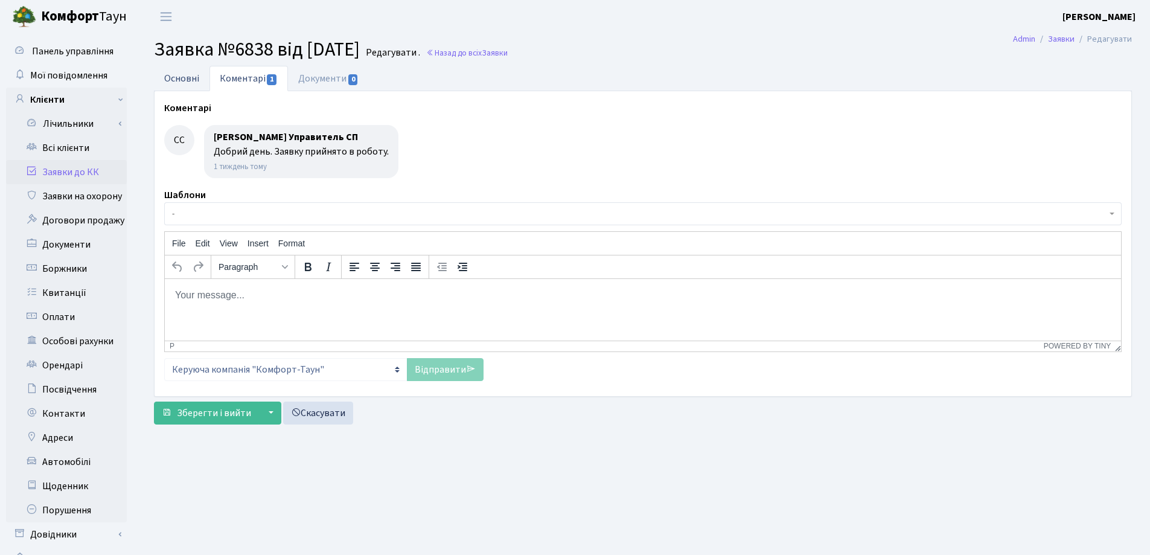
click at [180, 79] on link "Основні" at bounding box center [182, 78] width 56 height 25
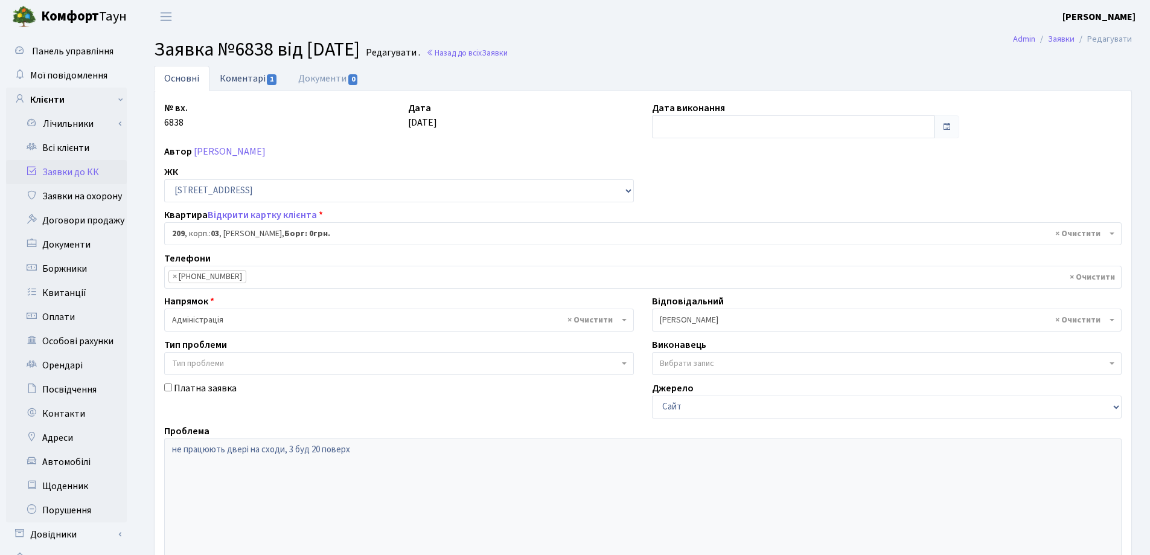
click at [243, 80] on link "Коментарі 1" at bounding box center [249, 78] width 79 height 25
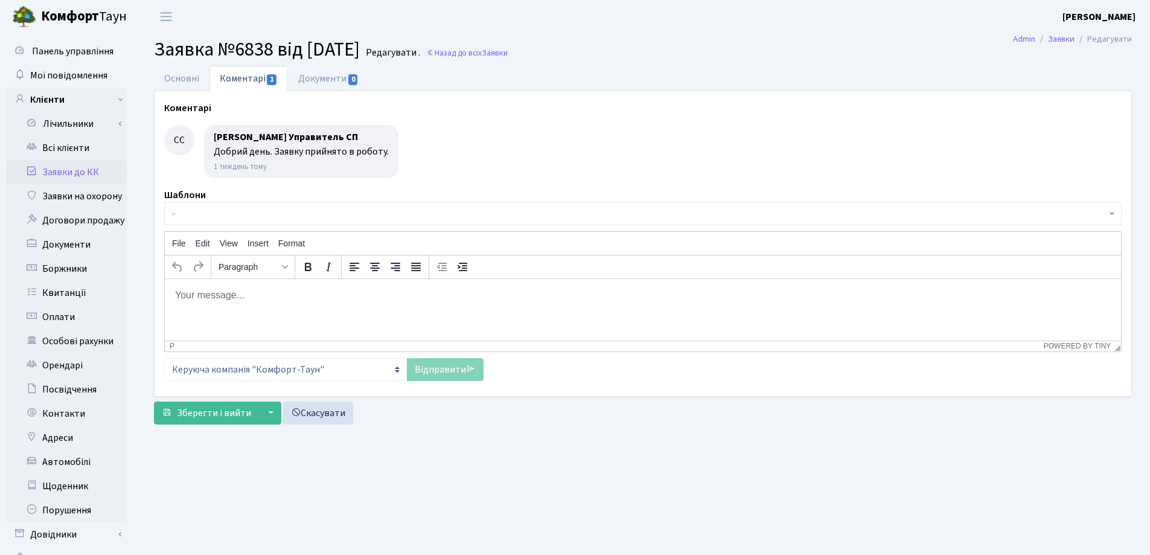
click at [268, 297] on p "Rich Text Area. Press ALT-0 for help." at bounding box center [643, 294] width 937 height 13
click at [338, 296] on p "Rich Text Area. Press ALT-0 for help." at bounding box center [643, 294] width 937 height 13
click at [423, 371] on div "Відправити" at bounding box center [445, 369] width 77 height 23
click at [465, 439] on main "Admin Заявки Редагувати Заявка №6838 від 10.08.2025 Редагувати . Назад до всіх …" at bounding box center [643, 304] width 1014 height 543
click at [211, 442] on main "Admin Заявки Редагувати Заявка №6838 від 10.08.2025 Редагувати . Назад до всіх …" at bounding box center [643, 304] width 1014 height 543
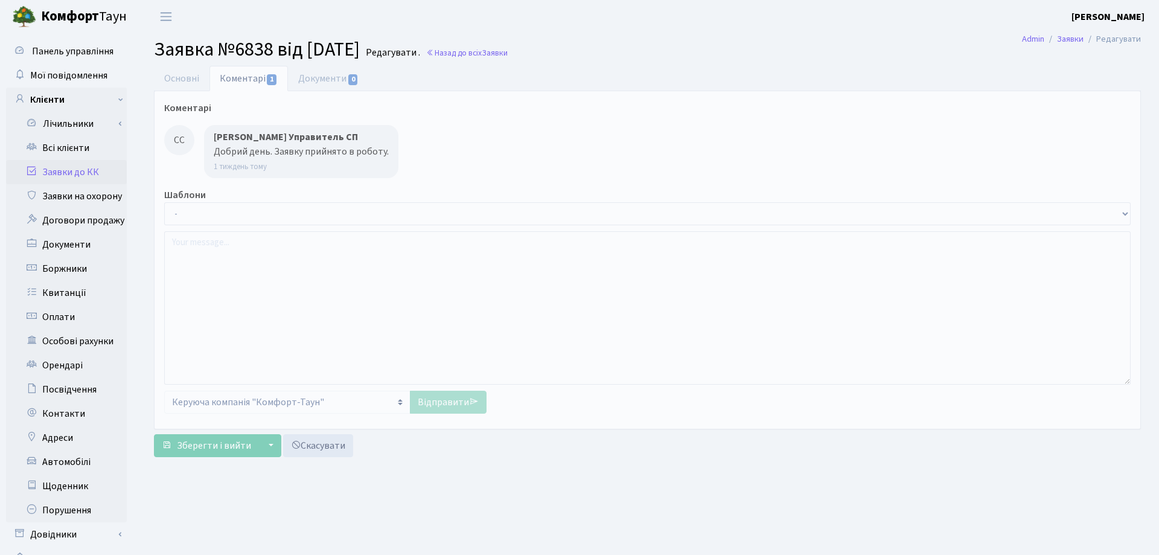
select select "20931"
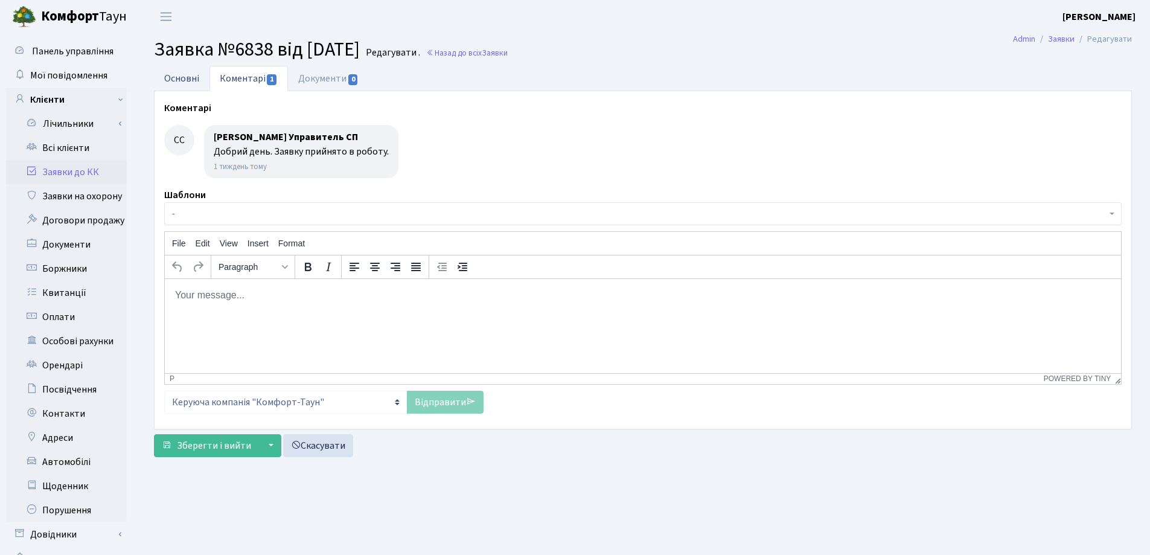
click at [179, 71] on link "Основні" at bounding box center [182, 78] width 56 height 25
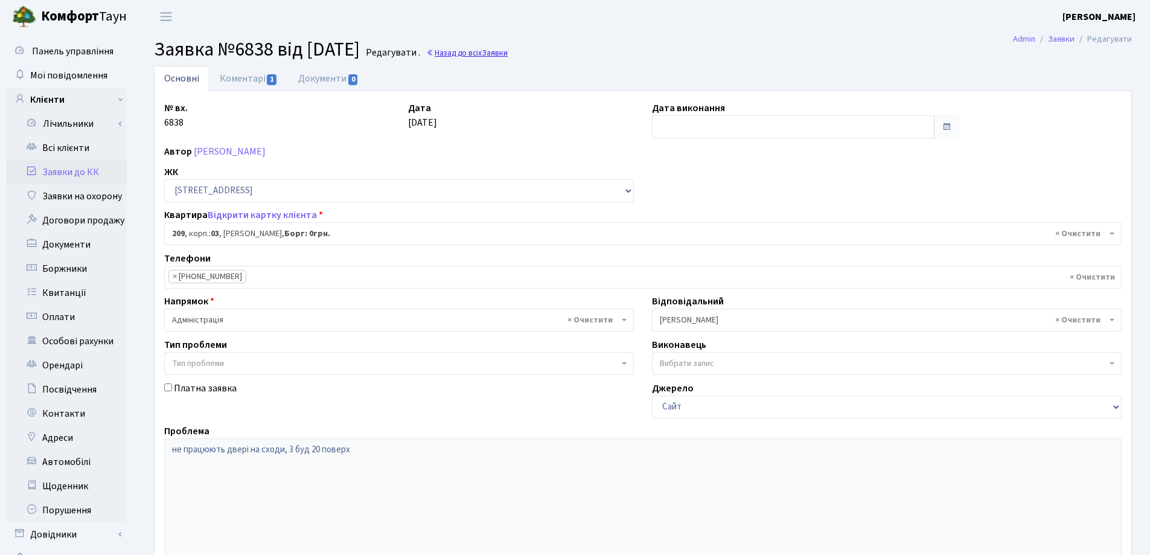
click at [508, 52] on span "Заявки" at bounding box center [495, 52] width 26 height 11
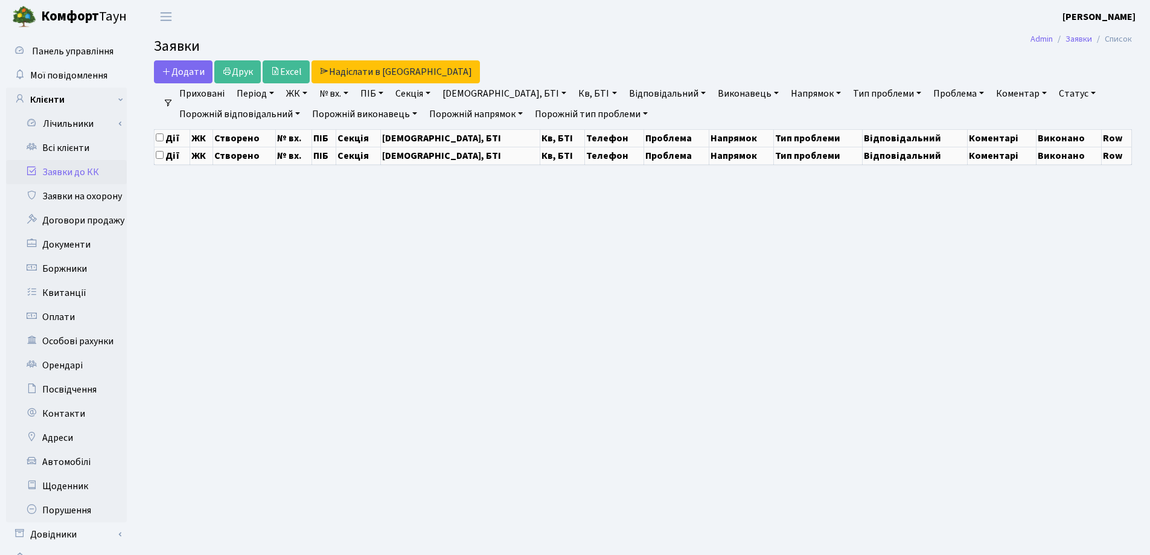
select select "25"
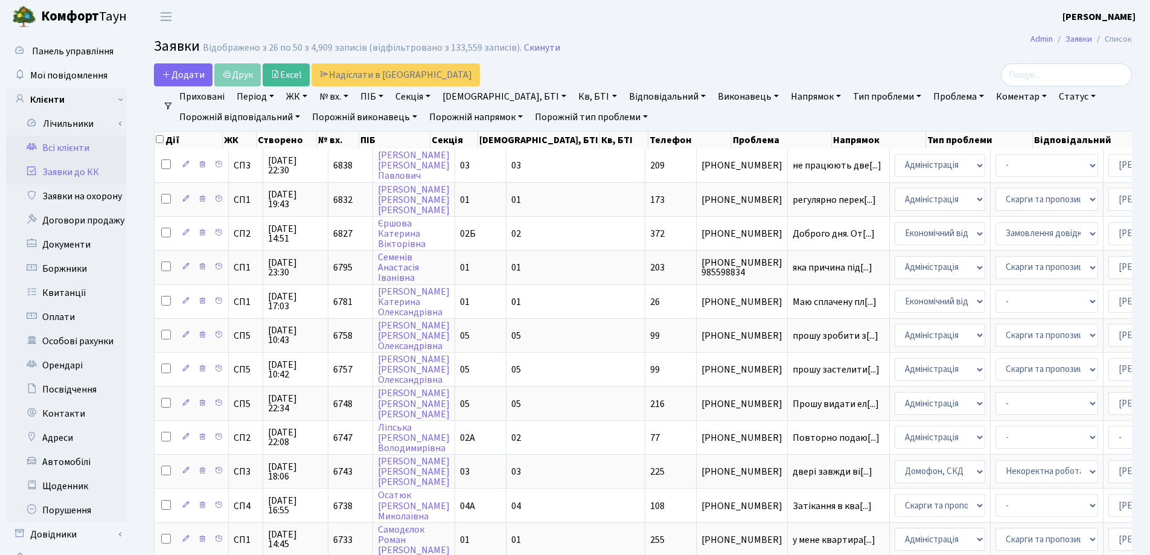
click at [46, 145] on link "Всі клієнти" at bounding box center [66, 148] width 121 height 24
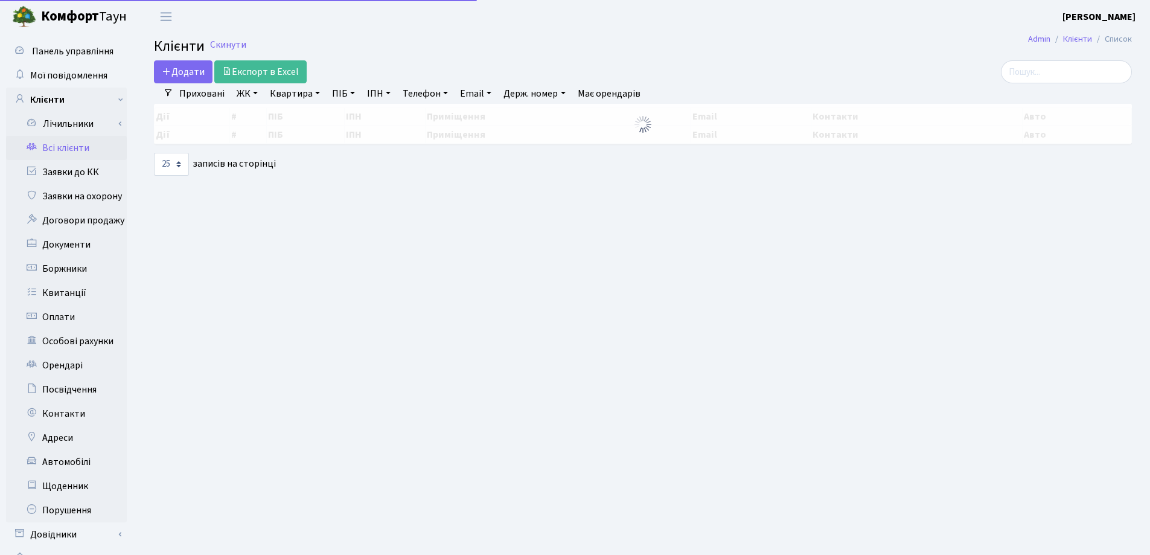
select select "25"
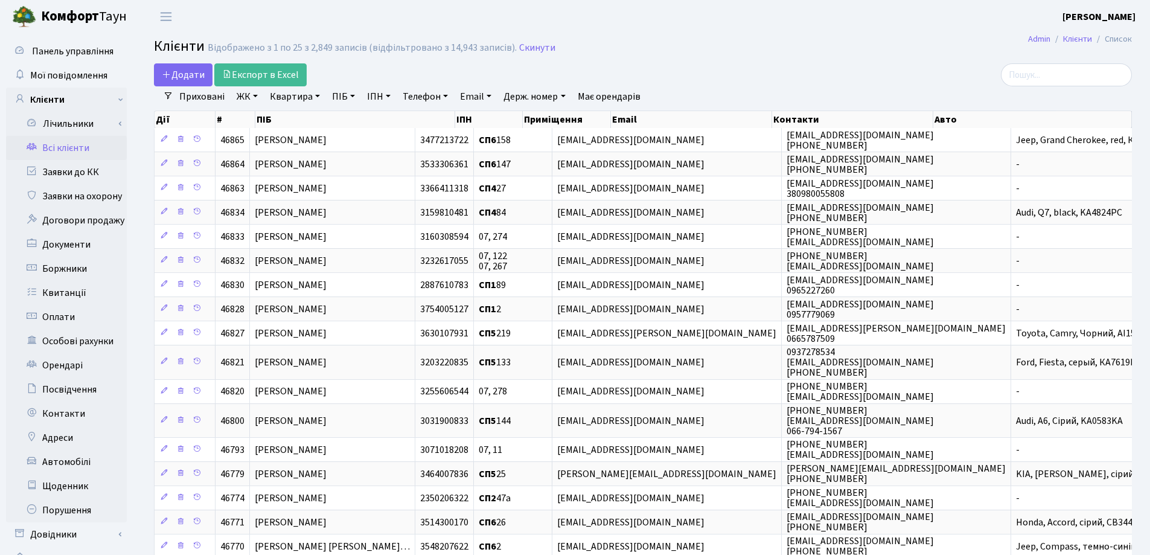
click at [315, 97] on link "Квартира" at bounding box center [295, 96] width 60 height 21
type input "55"
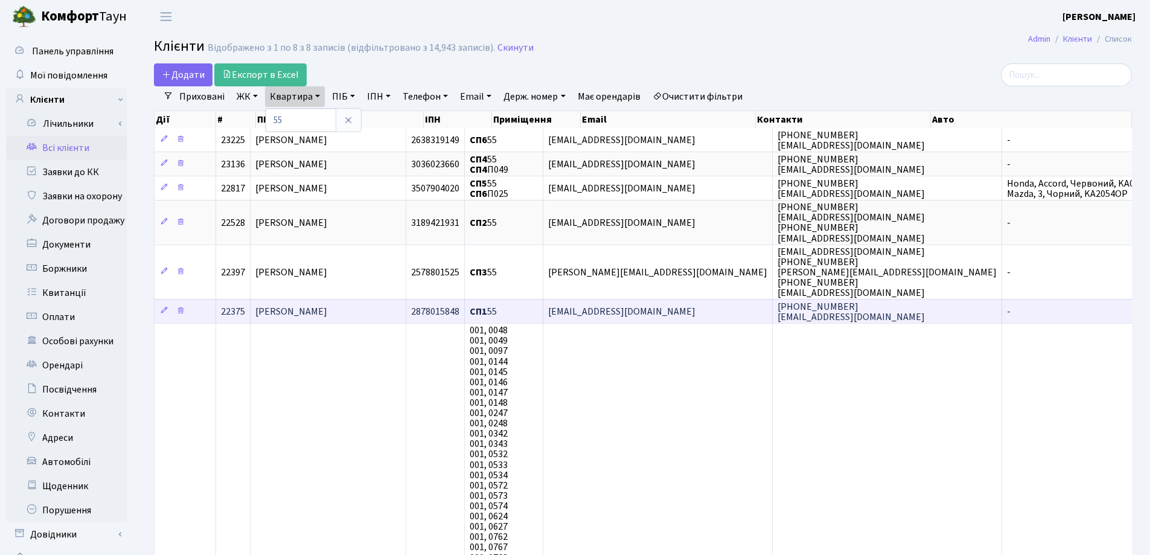
click at [380, 313] on td "[PERSON_NAME]" at bounding box center [329, 311] width 156 height 24
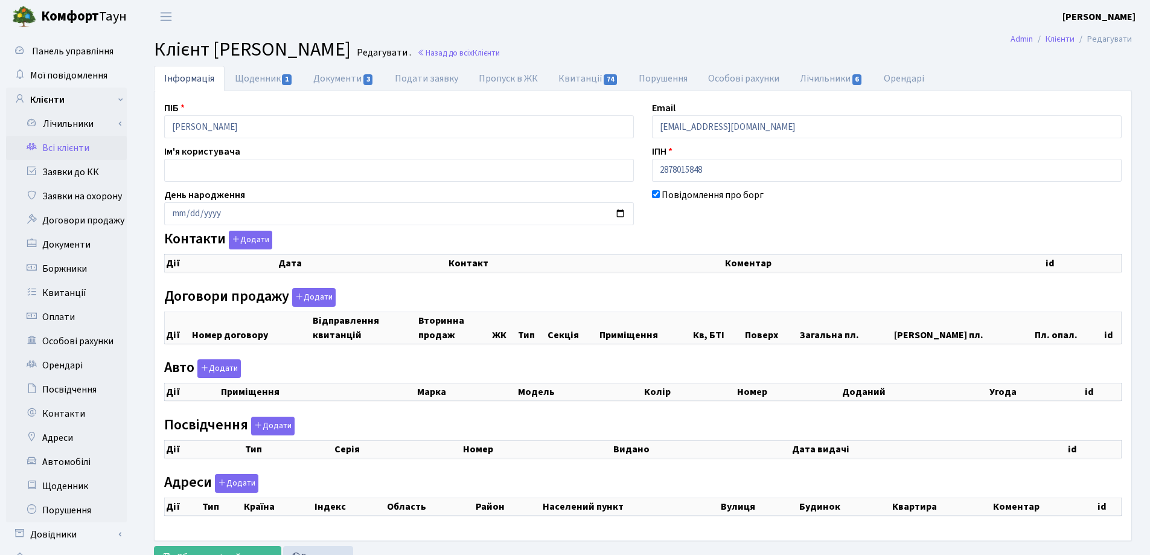
checkbox input "true"
select select "25"
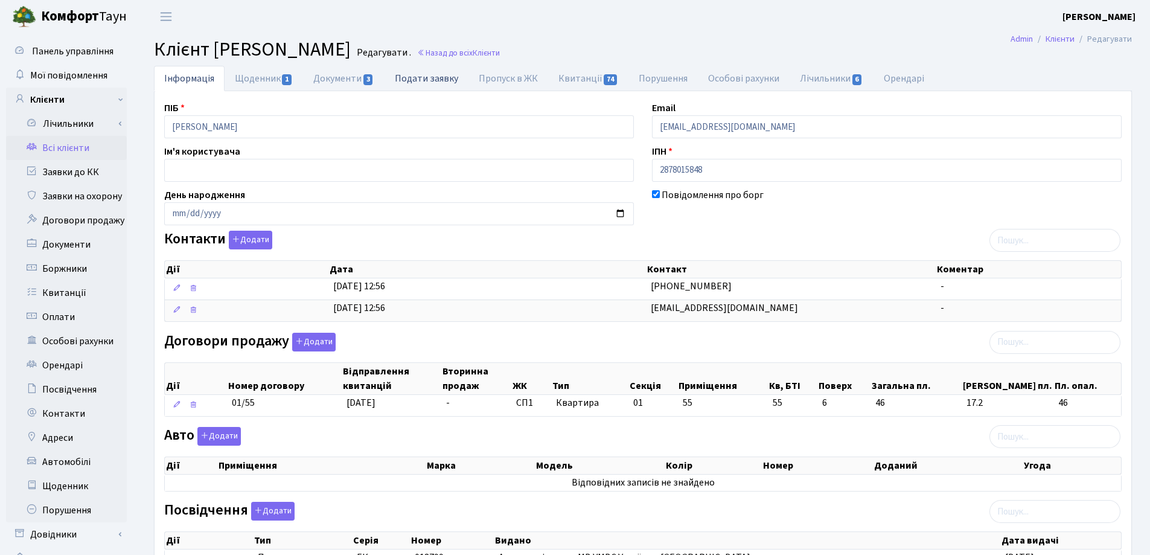
click at [441, 80] on link "Подати заявку" at bounding box center [427, 78] width 84 height 25
select select "25"
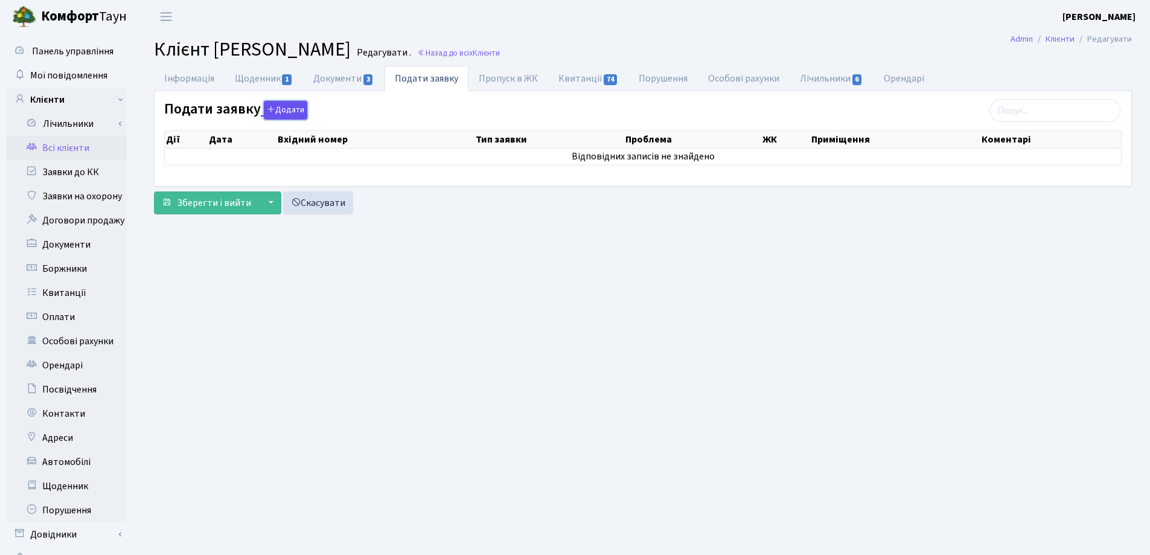
click at [298, 109] on button "Додати" at bounding box center [285, 110] width 43 height 19
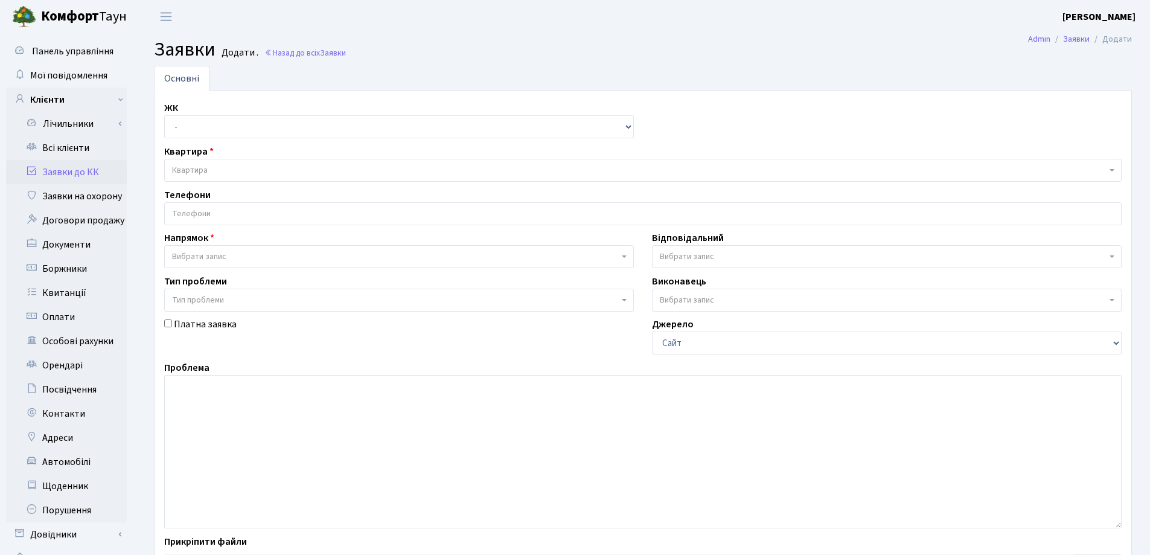
click at [251, 126] on select "- СП, Наддніпрянське шосе, 2а СП1, Столичне шосе, 1 СП2, Столичне шосе, 1А СП3,…" at bounding box center [399, 126] width 470 height 23
select select "307"
click at [164, 115] on select "- СП, Наддніпрянське шосе, 2а СП1, Столичне шосе, 1 СП2, Столичне шосе, 1А СП3,…" at bounding box center [399, 126] width 470 height 23
select select
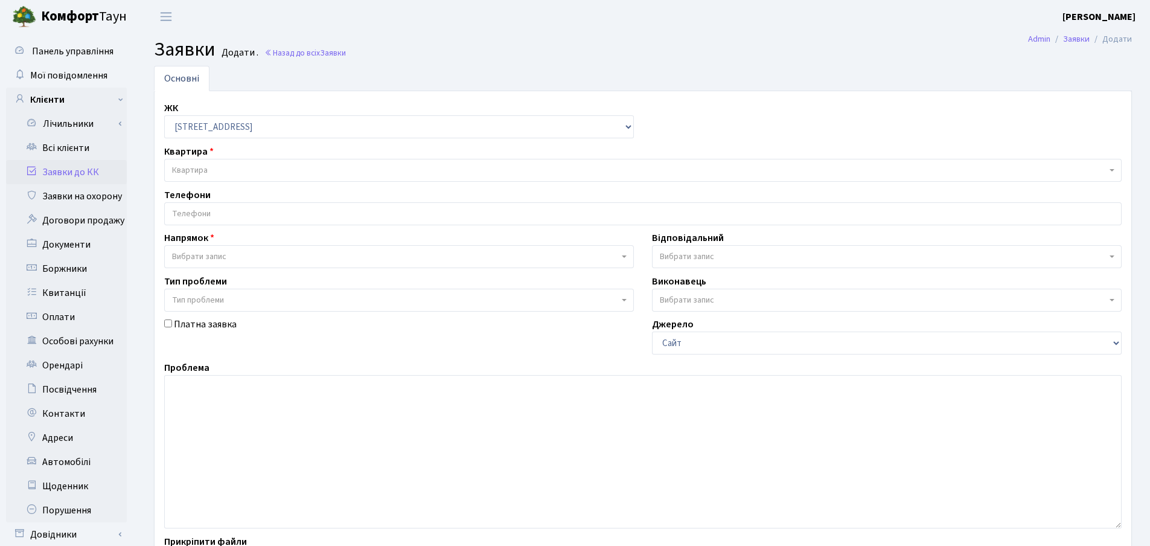
click at [266, 167] on span "Квартира" at bounding box center [639, 170] width 935 height 12
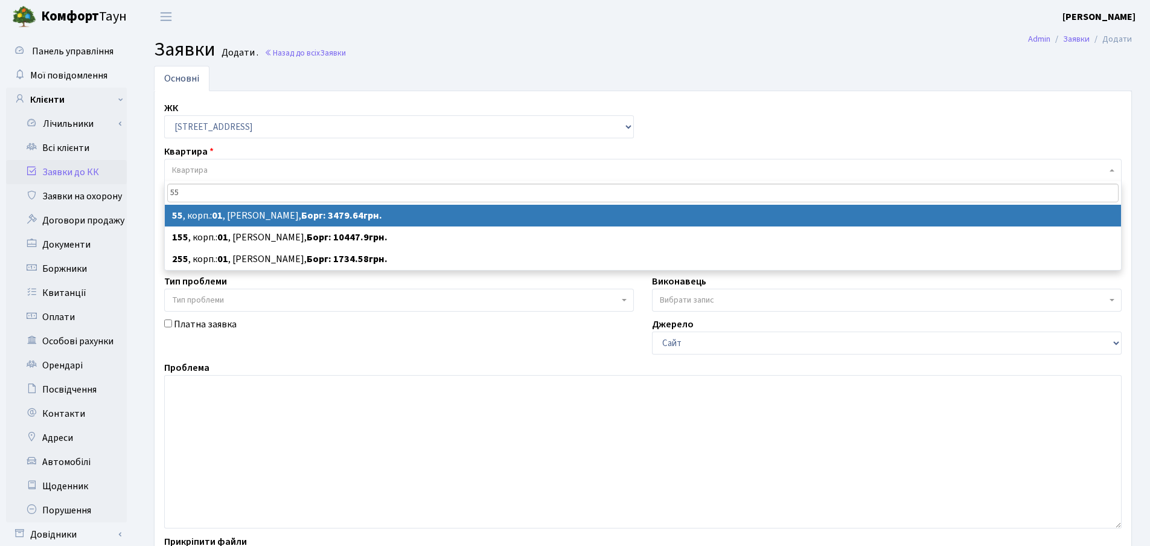
type input "55"
select select
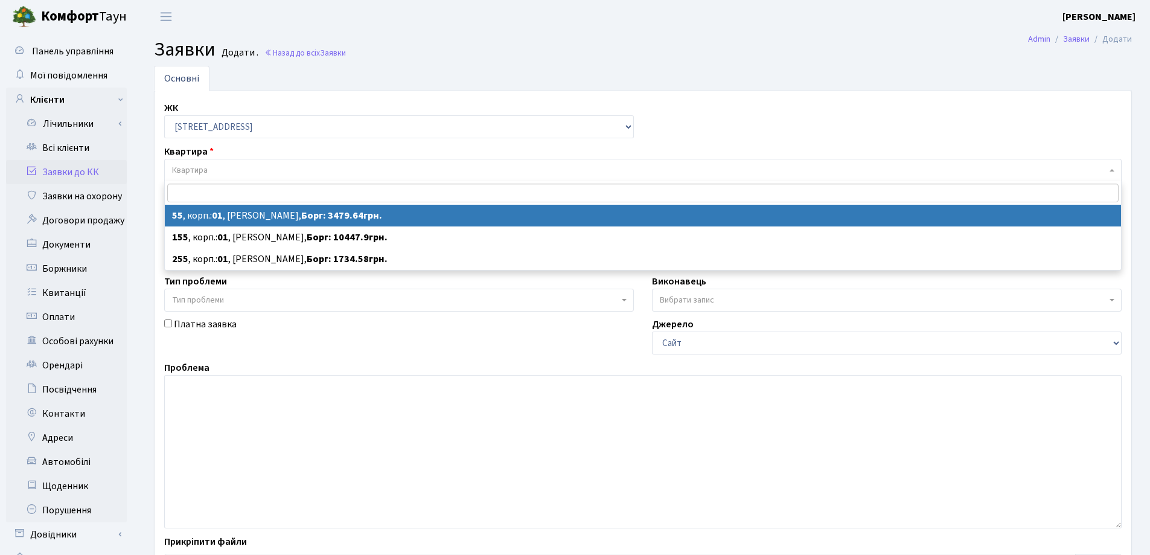
select select "19980"
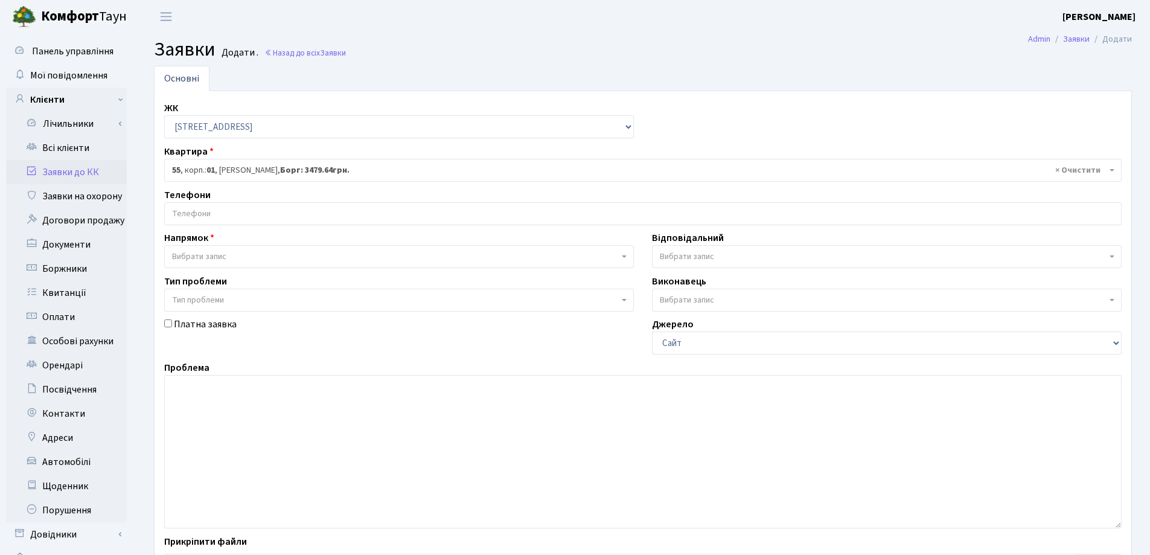
click at [281, 216] on input "search" at bounding box center [643, 214] width 957 height 22
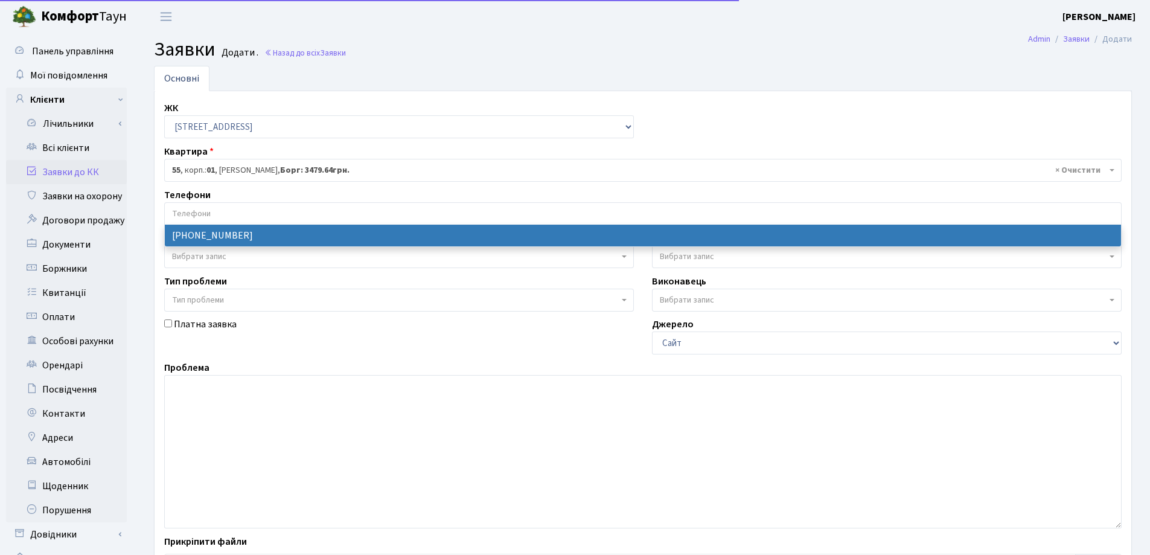
select select "61162"
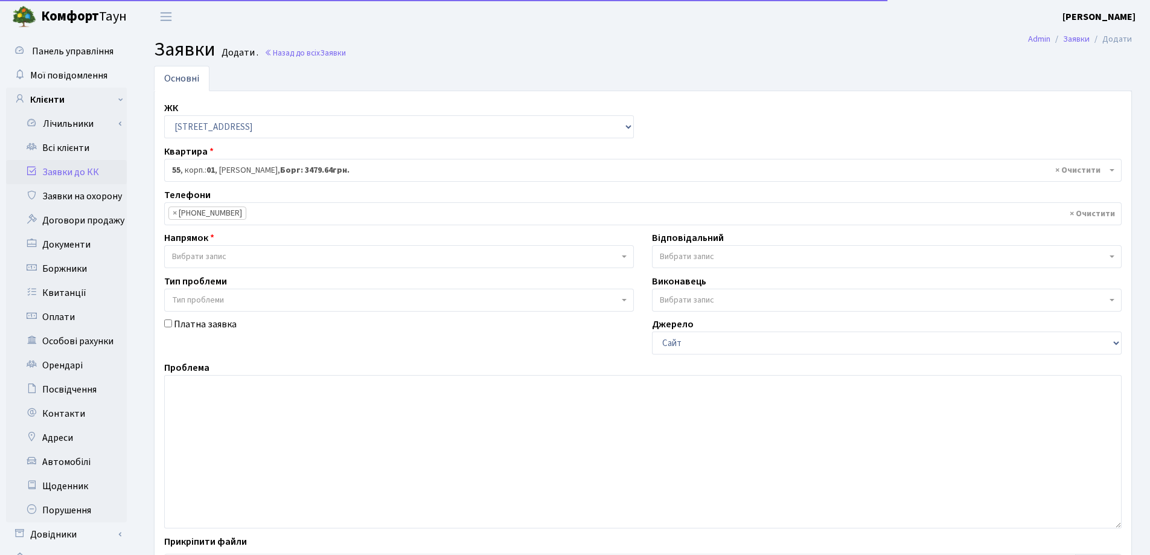
click at [281, 244] on div "Напрямок - Адміністрація Домофон, СКД Ліфт Майстри Сантехніка Економічний відді…" at bounding box center [399, 249] width 488 height 37
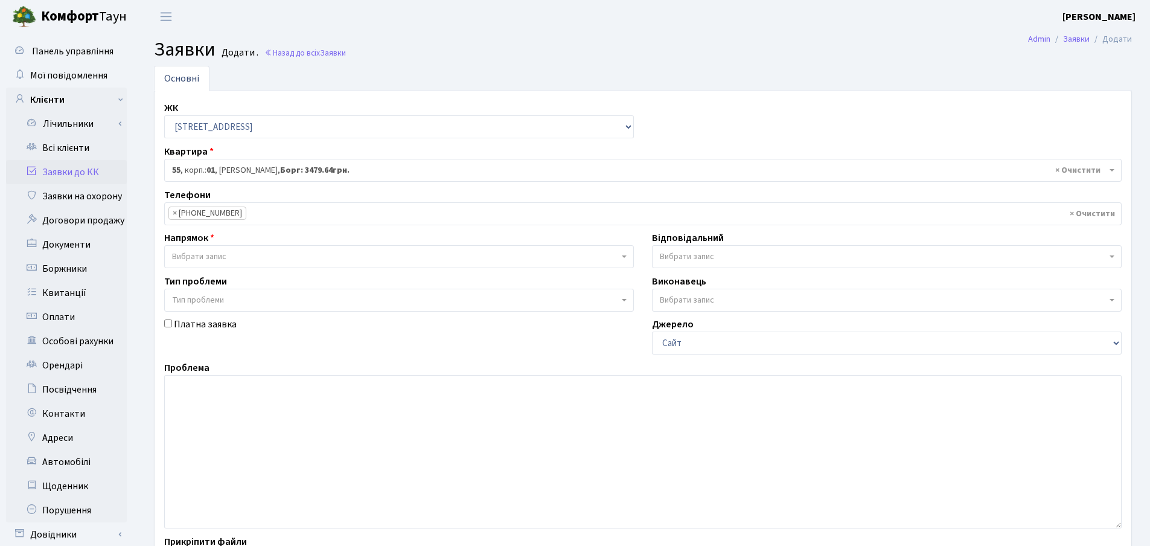
click at [281, 256] on span "Вибрати запис" at bounding box center [395, 257] width 447 height 12
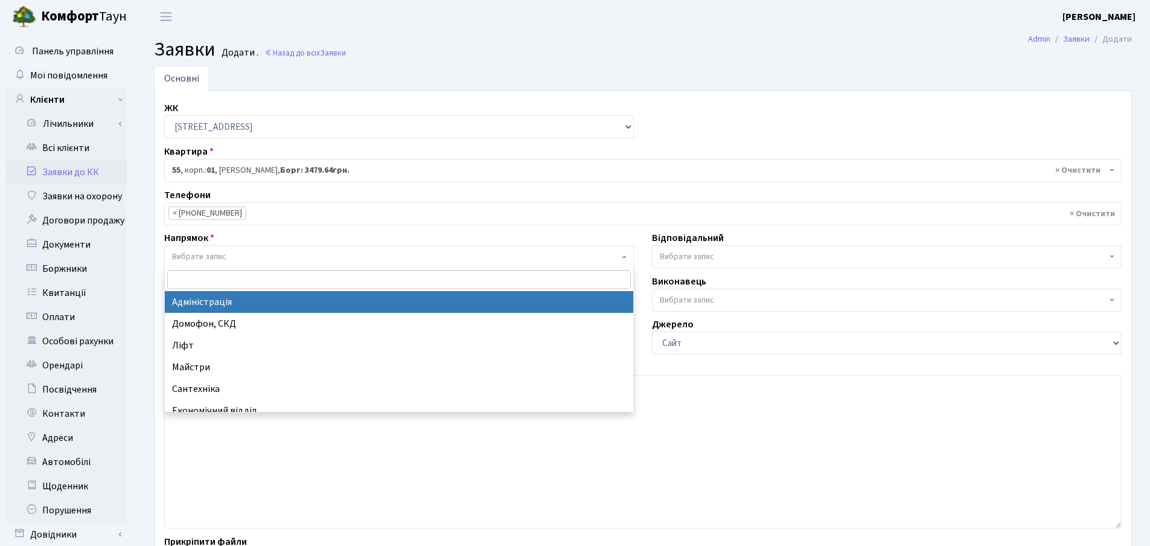
select select "5"
select select
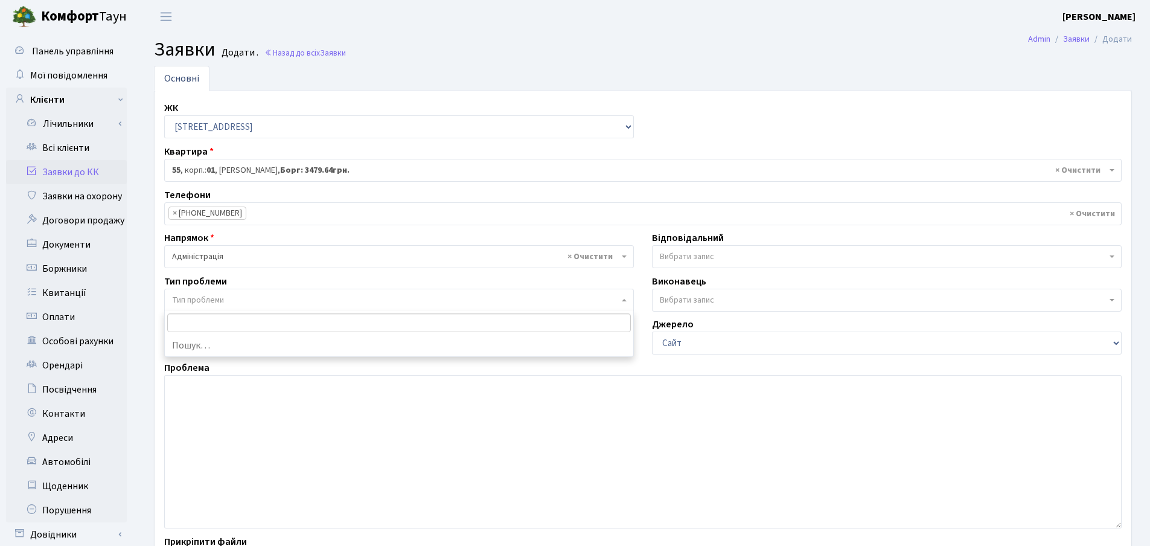
click at [280, 300] on span "Тип проблеми" at bounding box center [395, 300] width 447 height 12
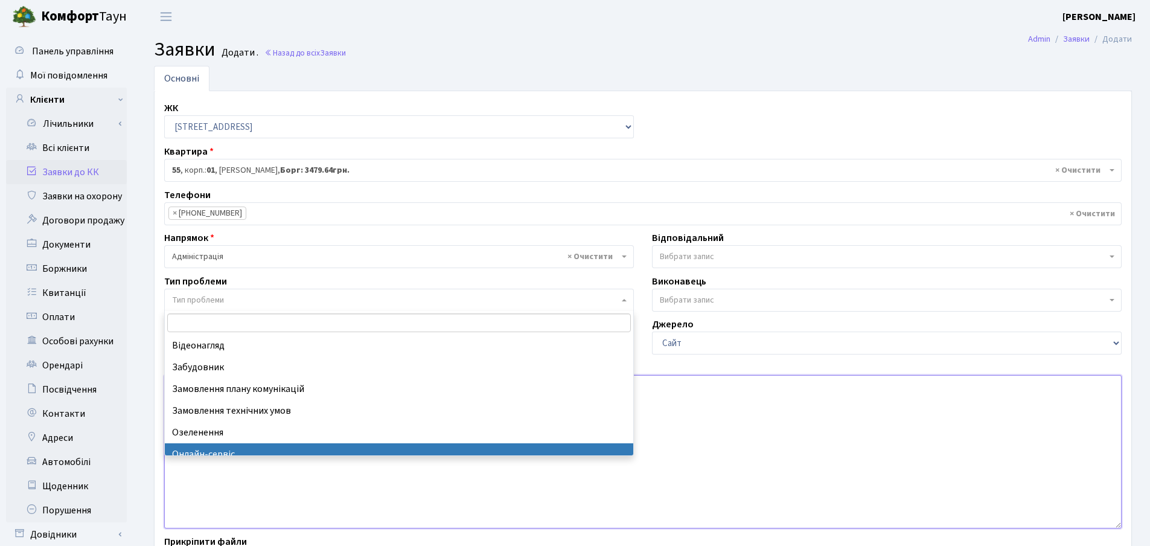
click at [736, 427] on textarea at bounding box center [643, 451] width 958 height 153
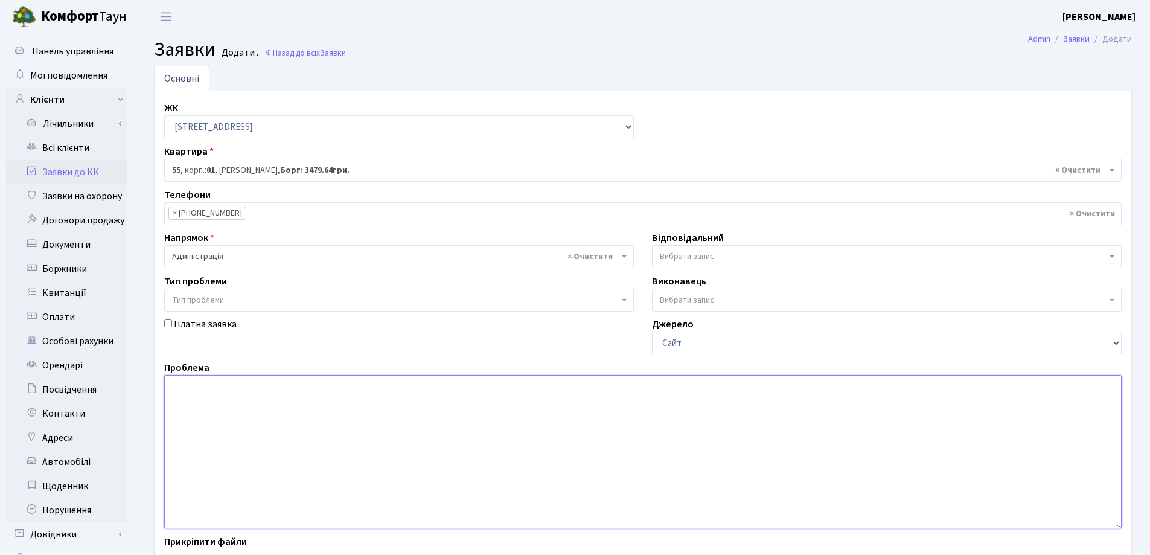
click at [312, 417] on textarea at bounding box center [643, 451] width 958 height 153
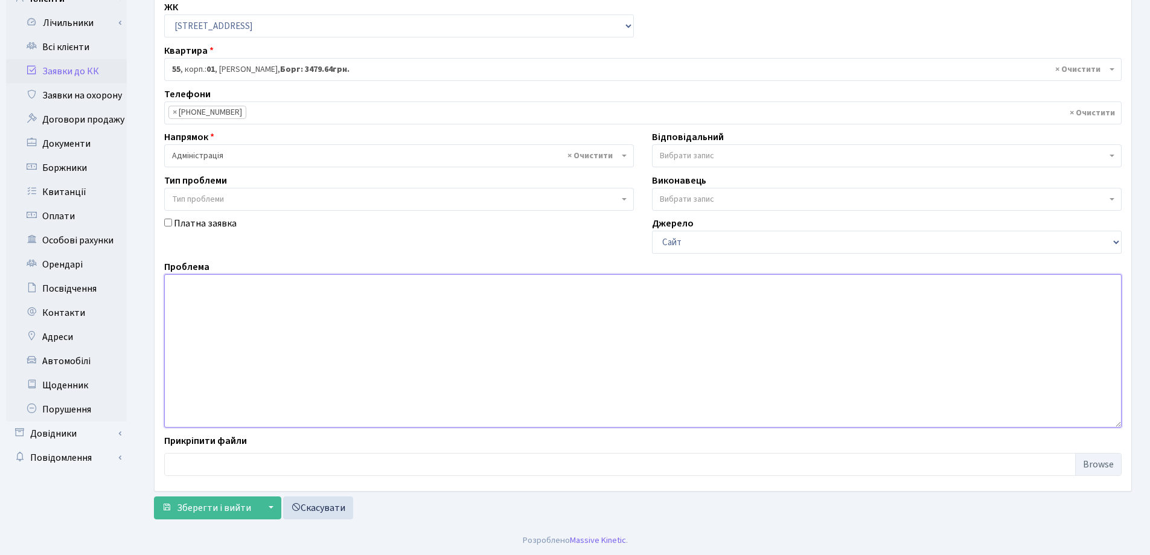
scroll to position [101, 0]
click at [207, 511] on span "Зберегти і вийти" at bounding box center [214, 507] width 74 height 13
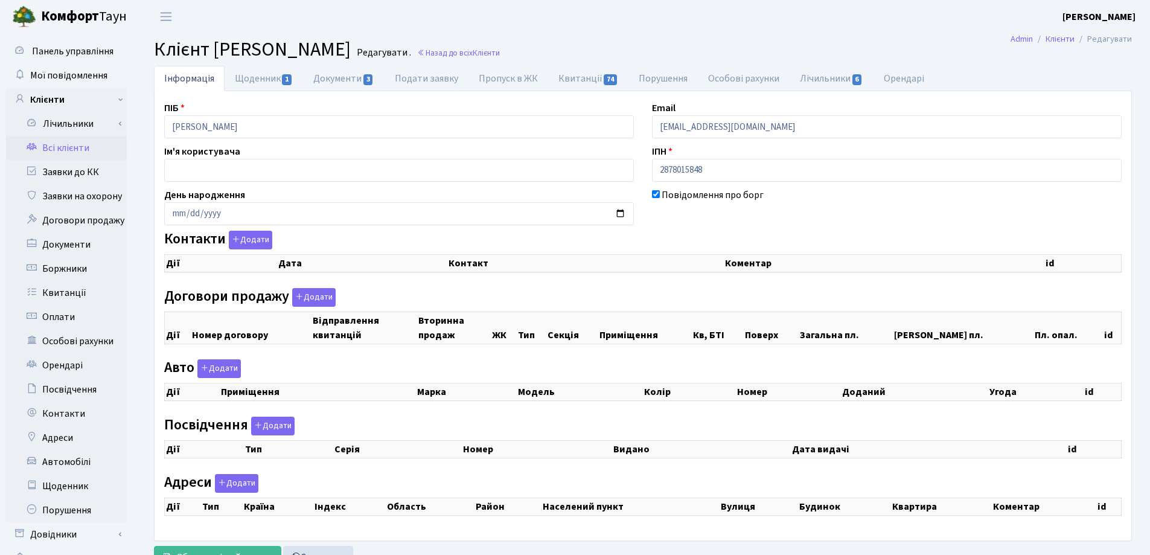
checkbox input "true"
select select "25"
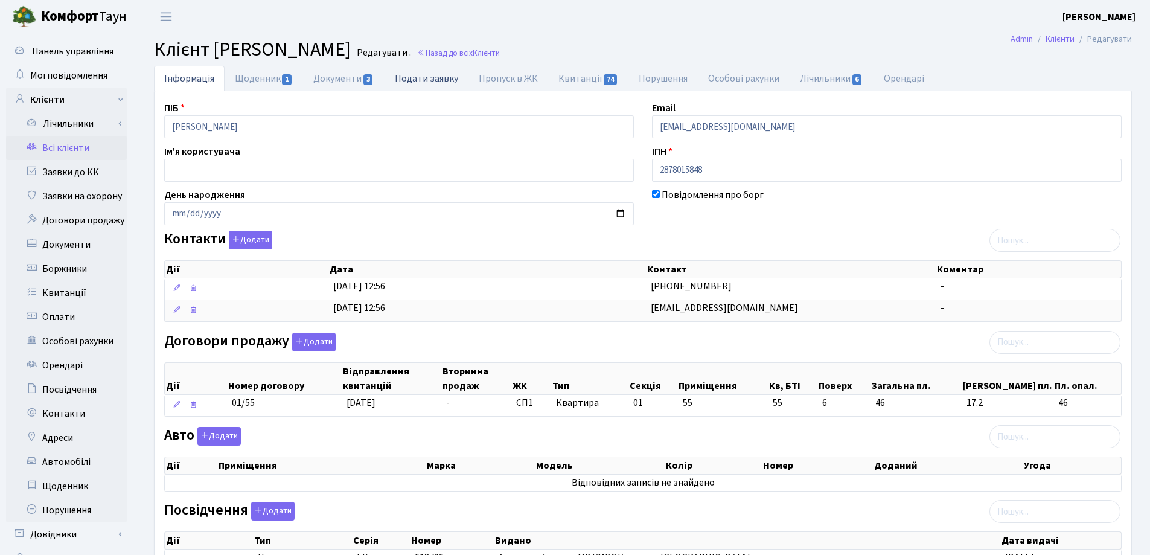
click at [412, 75] on link "Подати заявку" at bounding box center [427, 78] width 84 height 25
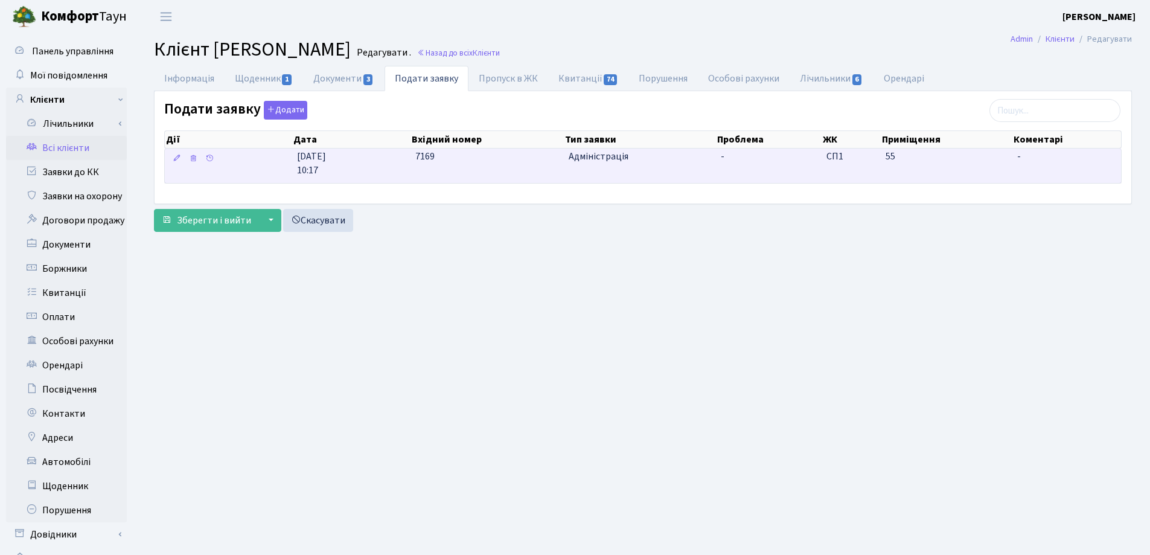
click at [728, 162] on span "-" at bounding box center [769, 157] width 96 height 14
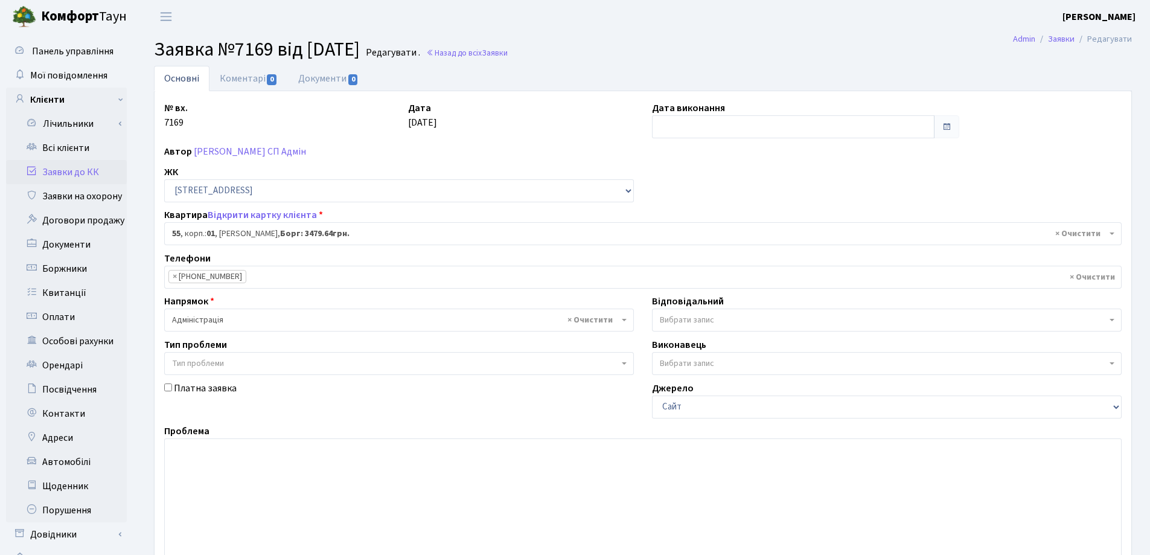
select select "19980"
click at [325, 78] on link "Документи 0" at bounding box center [328, 78] width 81 height 25
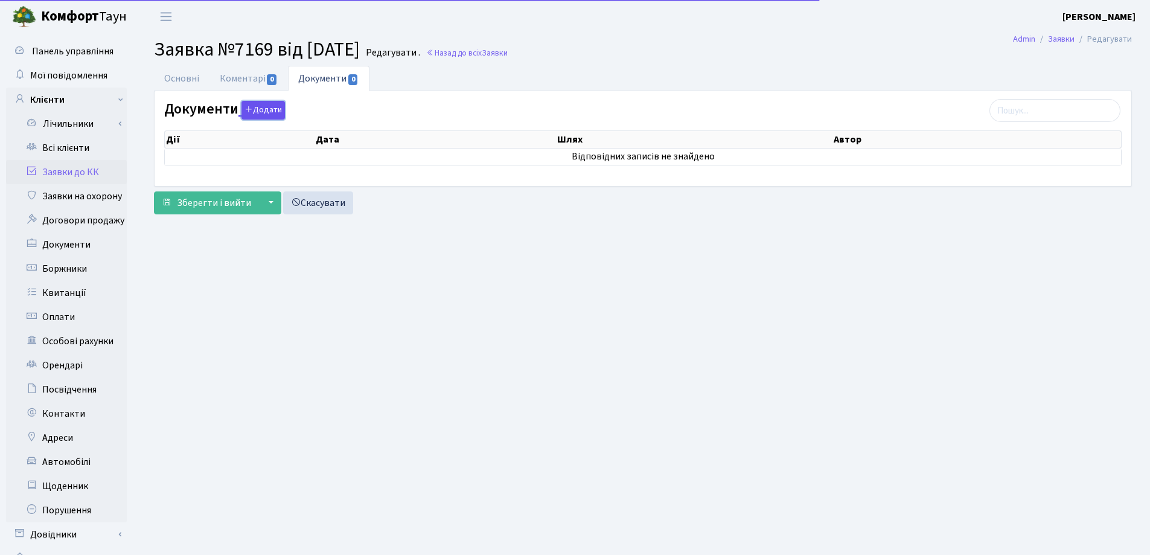
click at [271, 104] on button "Додати" at bounding box center [263, 110] width 43 height 19
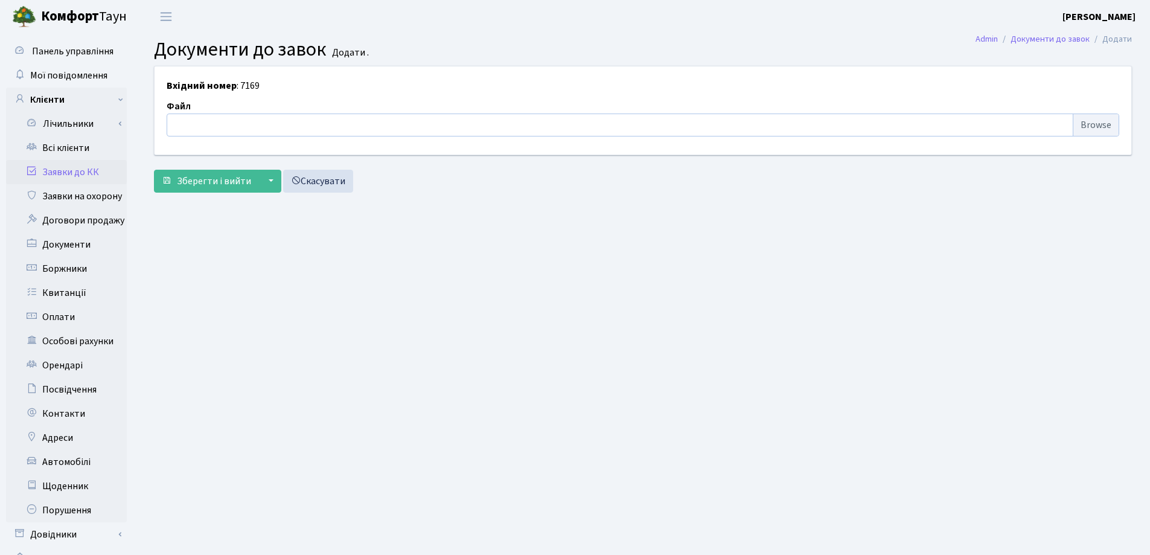
click at [271, 124] on input "file" at bounding box center [643, 125] width 953 height 23
type input "C:\fakepath\IMG_0001.pdf"
click at [229, 178] on span "Зберегти і вийти" at bounding box center [214, 181] width 74 height 13
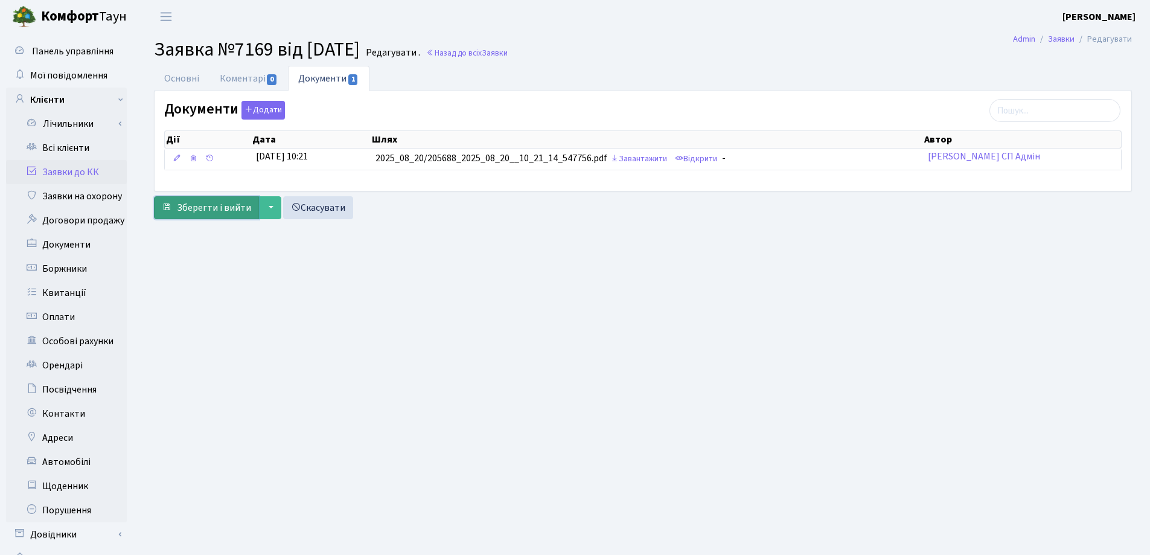
click at [202, 207] on span "Зберегти і вийти" at bounding box center [214, 207] width 74 height 13
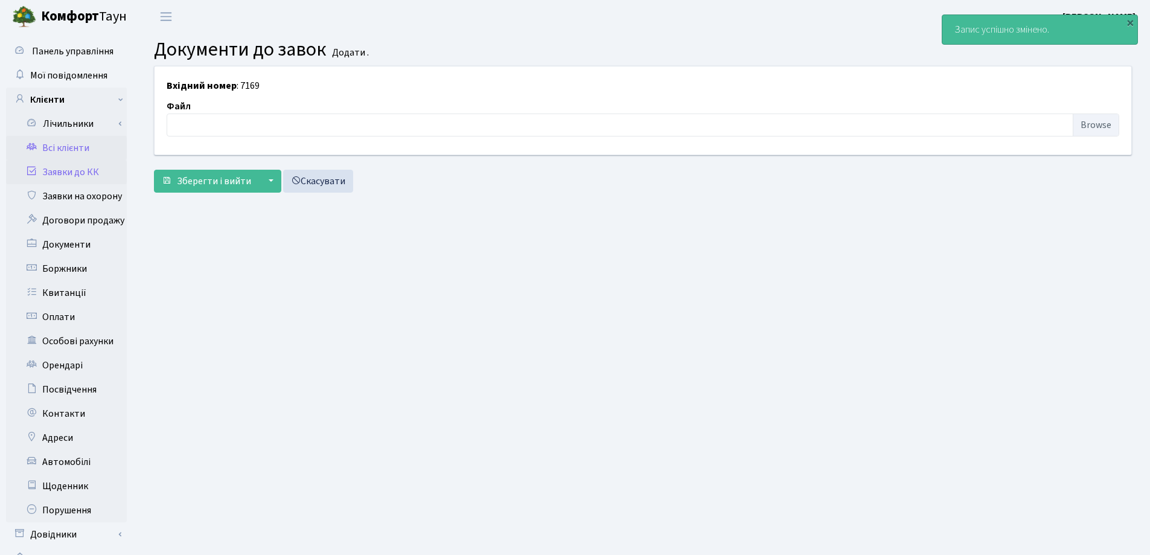
click at [54, 148] on link "Всі клієнти" at bounding box center [66, 148] width 121 height 24
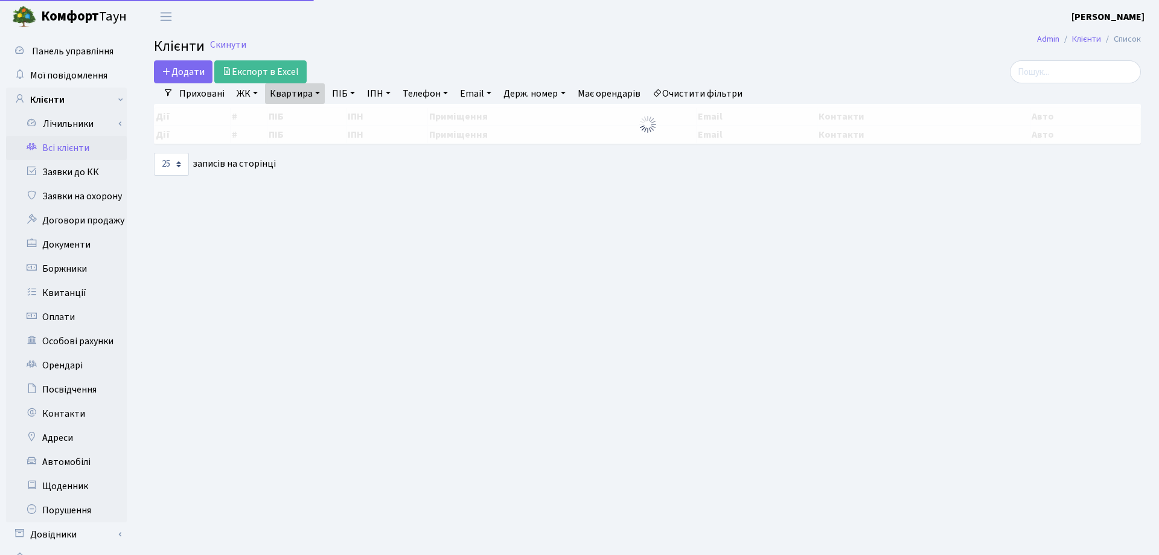
select select "25"
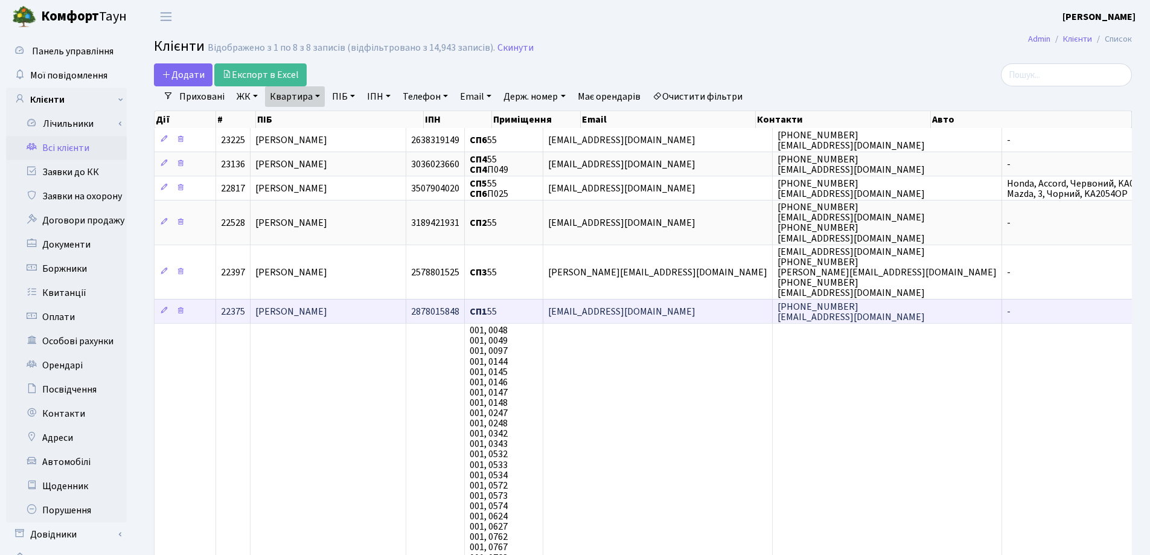
click at [322, 317] on span "[PERSON_NAME]" at bounding box center [291, 311] width 72 height 13
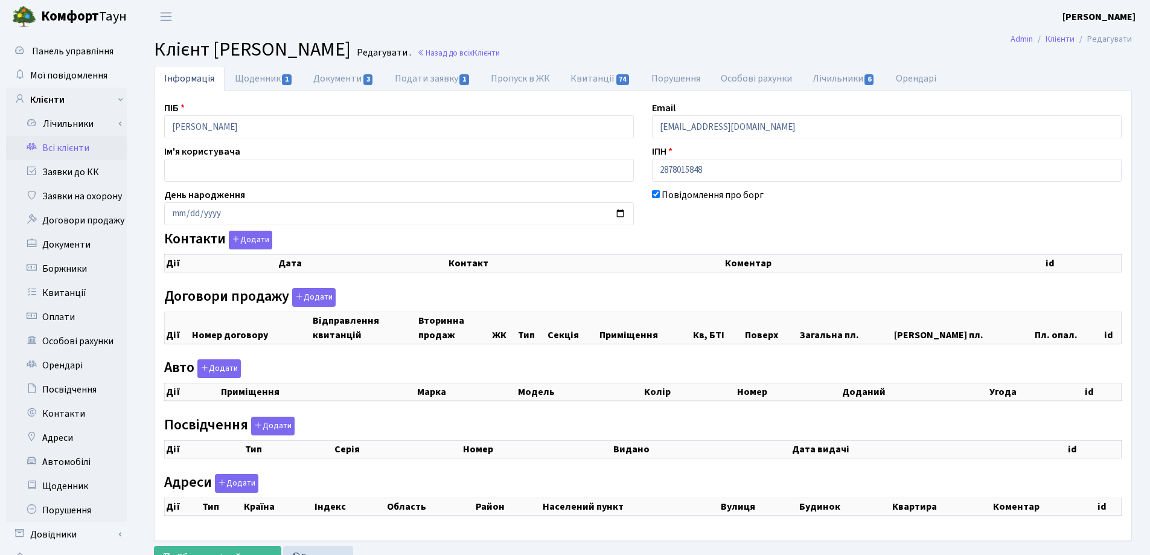
checkbox input "true"
select select "25"
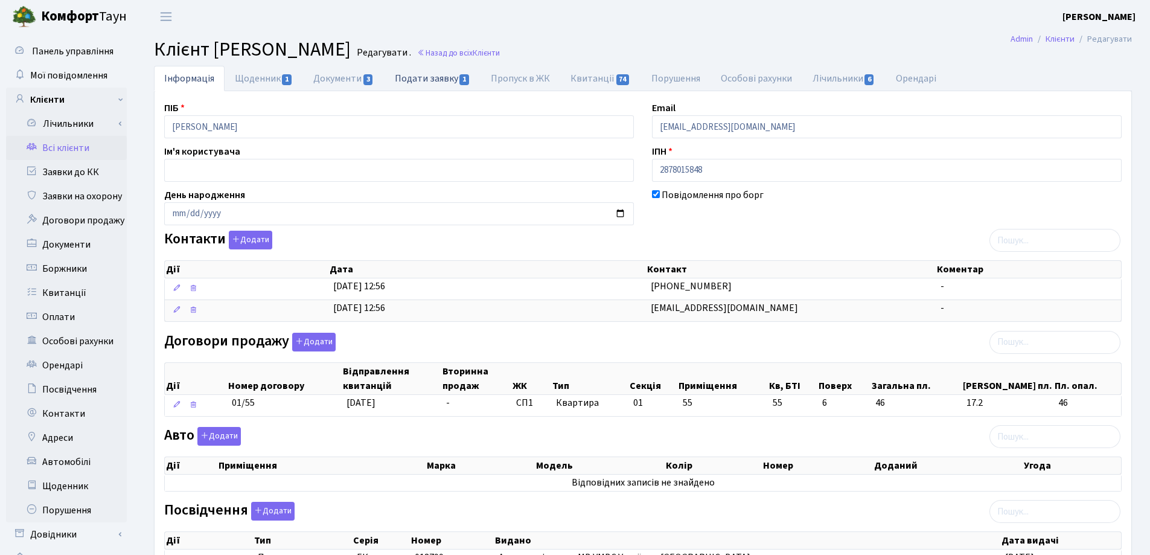
click at [417, 80] on link "Подати заявку 1" at bounding box center [433, 78] width 96 height 25
select select "25"
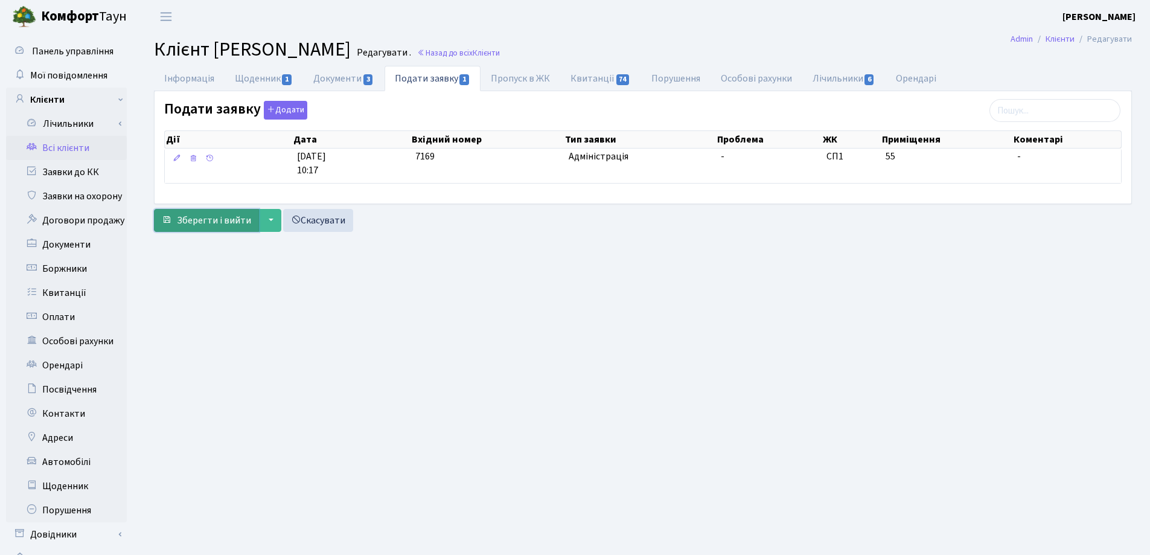
click at [211, 225] on span "Зберегти і вийти" at bounding box center [214, 220] width 74 height 13
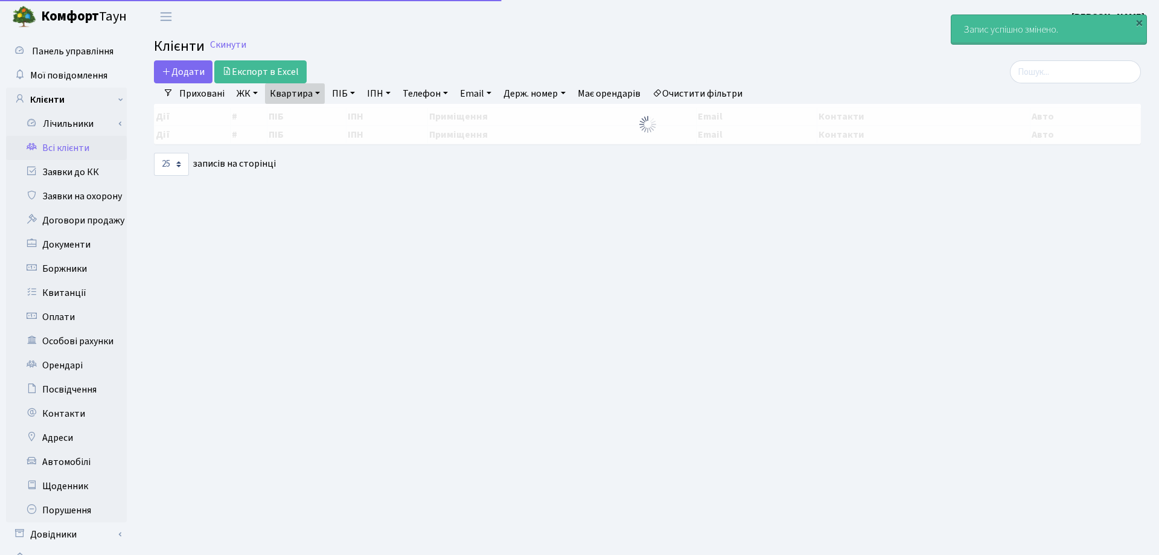
select select "25"
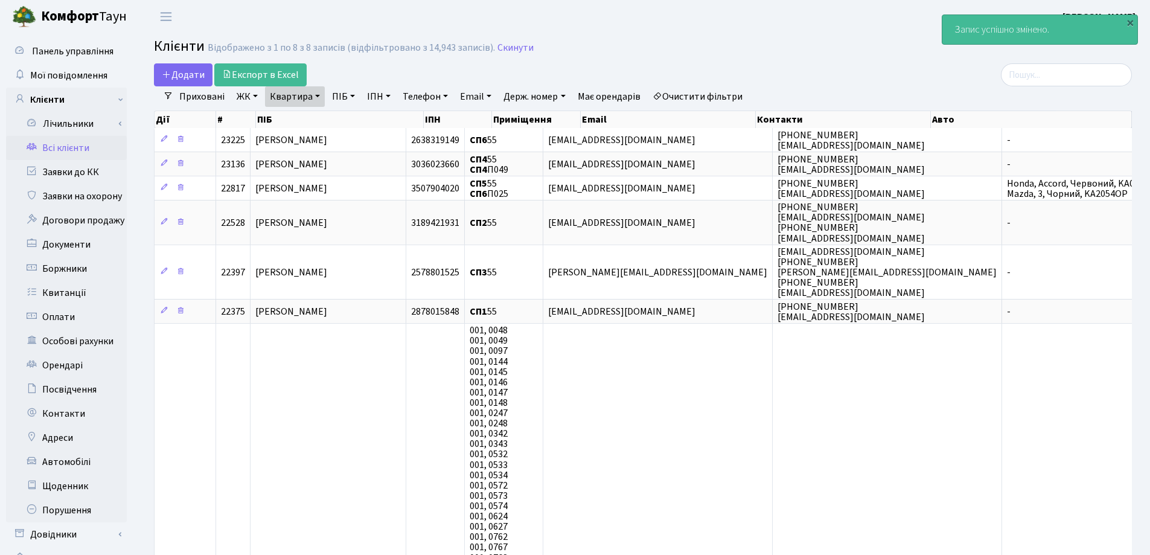
click at [316, 94] on link "Квартира" at bounding box center [295, 96] width 60 height 21
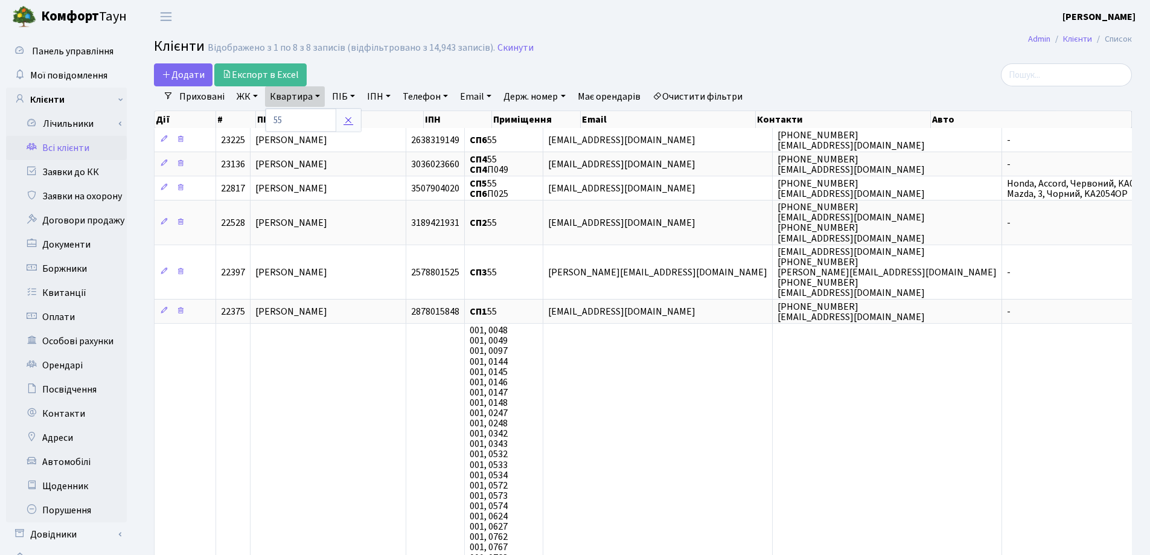
click at [344, 123] on icon at bounding box center [349, 120] width 10 height 10
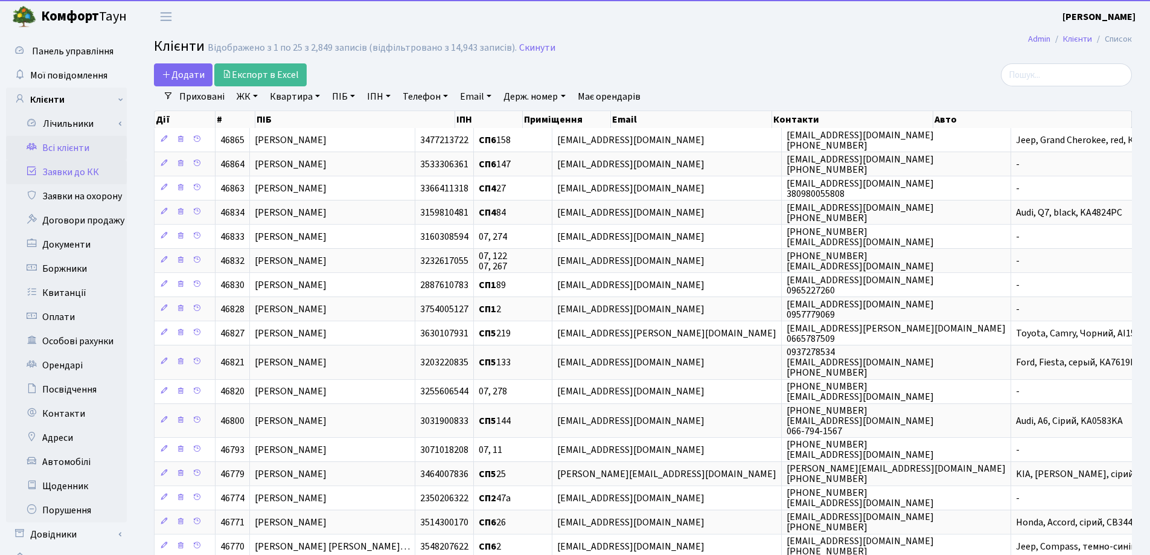
click at [62, 169] on link "Заявки до КК" at bounding box center [66, 172] width 121 height 24
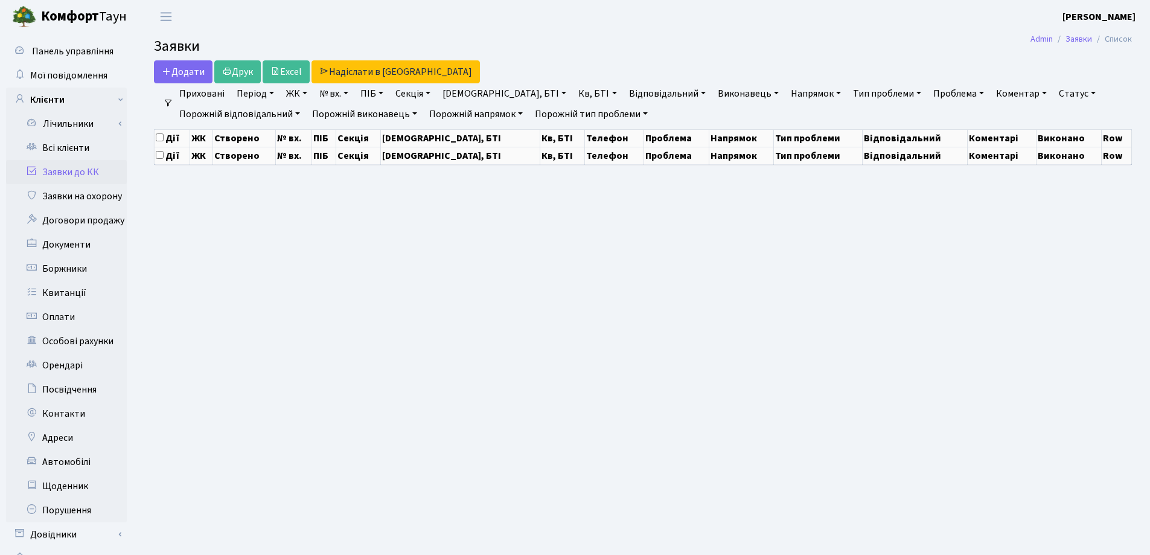
select select "25"
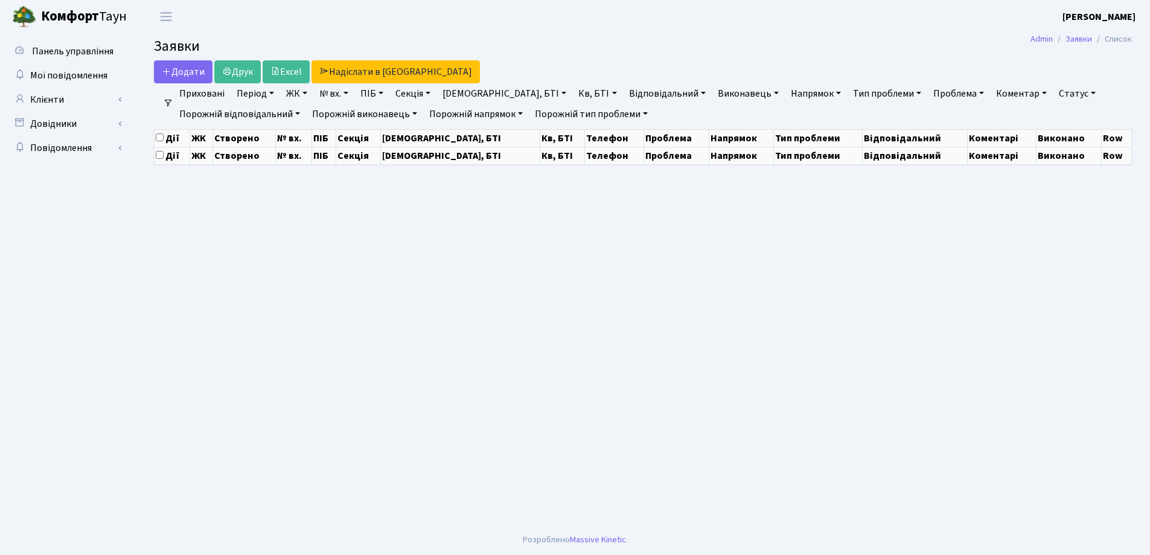
select select "25"
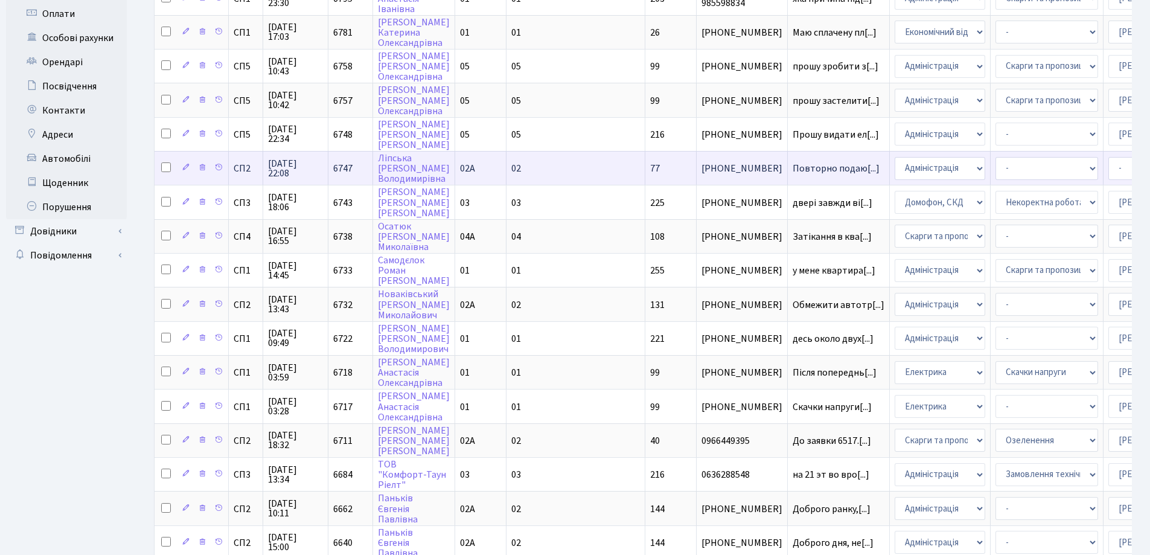
scroll to position [534, 0]
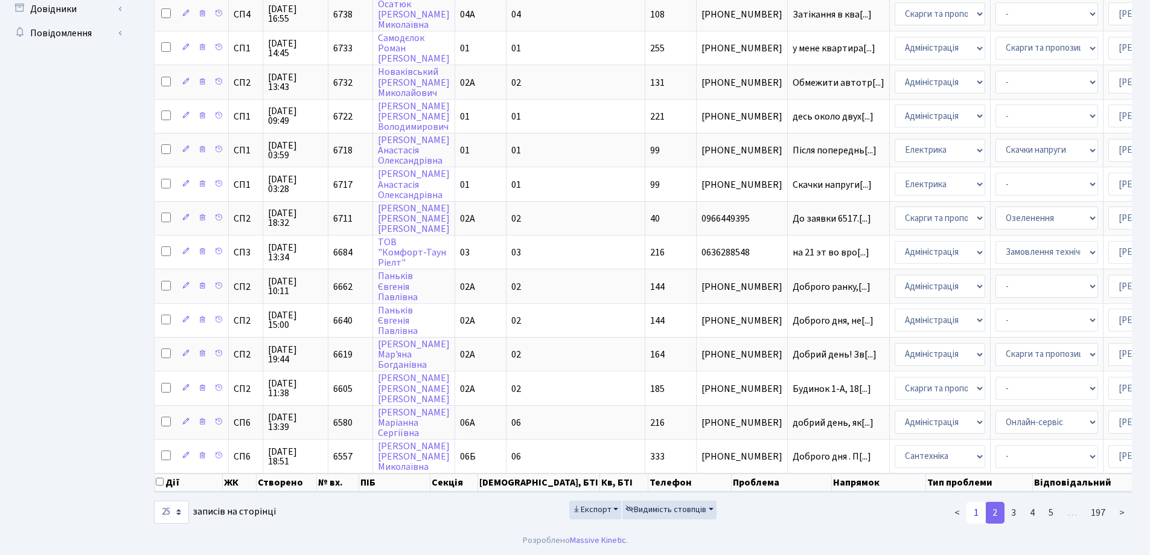
click at [978, 511] on link "1" at bounding box center [976, 513] width 19 height 22
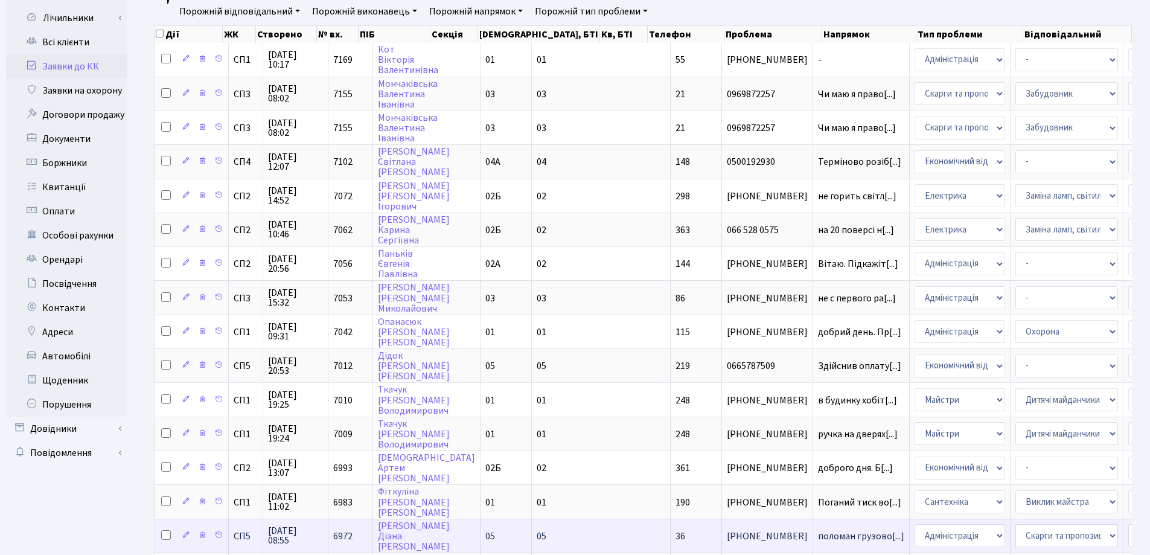
scroll to position [0, 0]
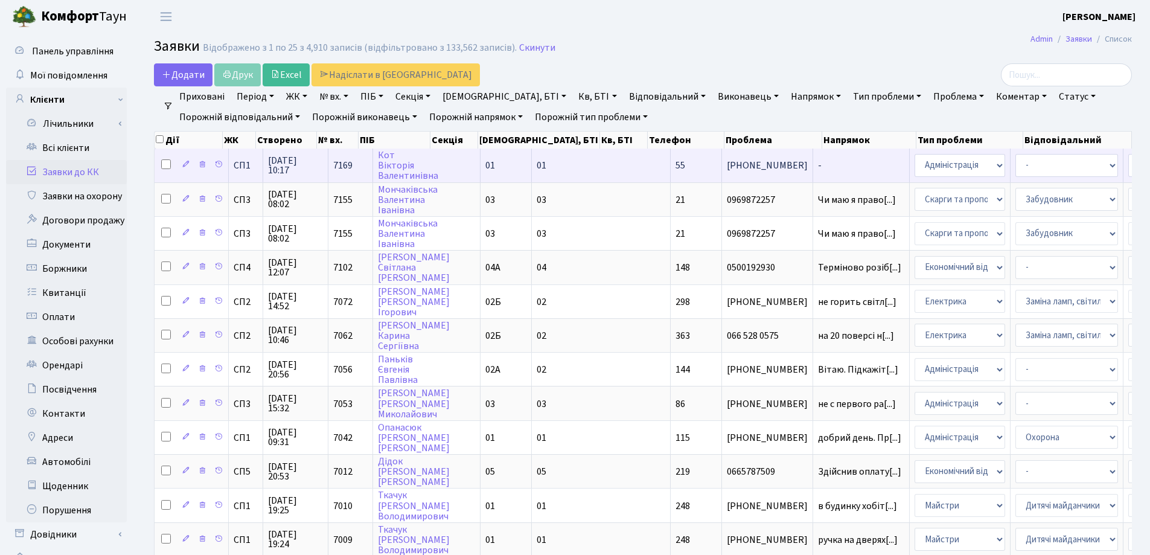
click at [818, 165] on span "-" at bounding box center [861, 166] width 86 height 10
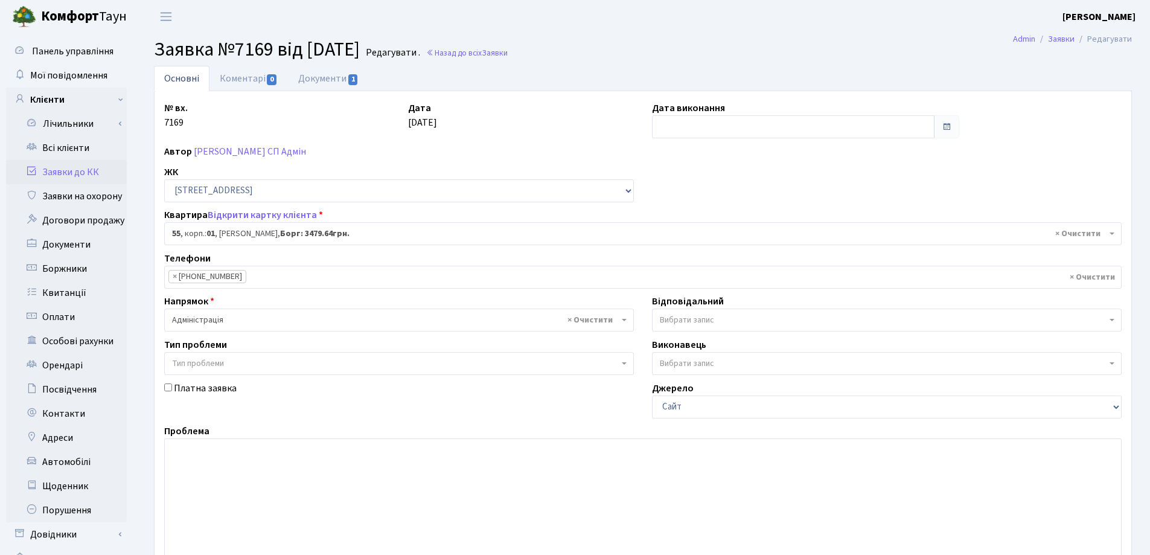
select select "19980"
click at [238, 213] on link "Відкрити картку клієнта" at bounding box center [262, 214] width 109 height 13
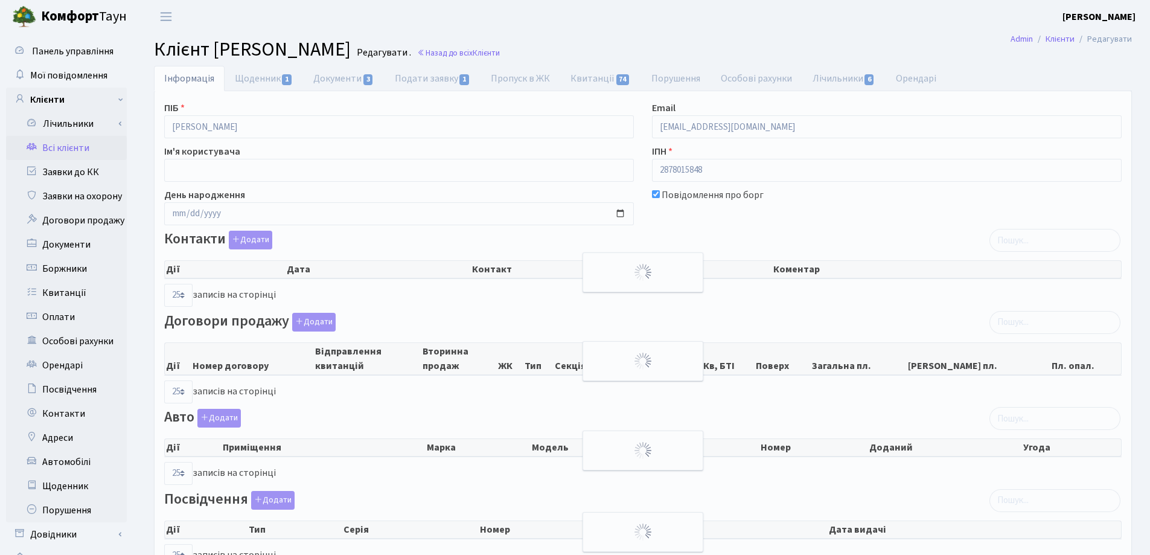
select select "25"
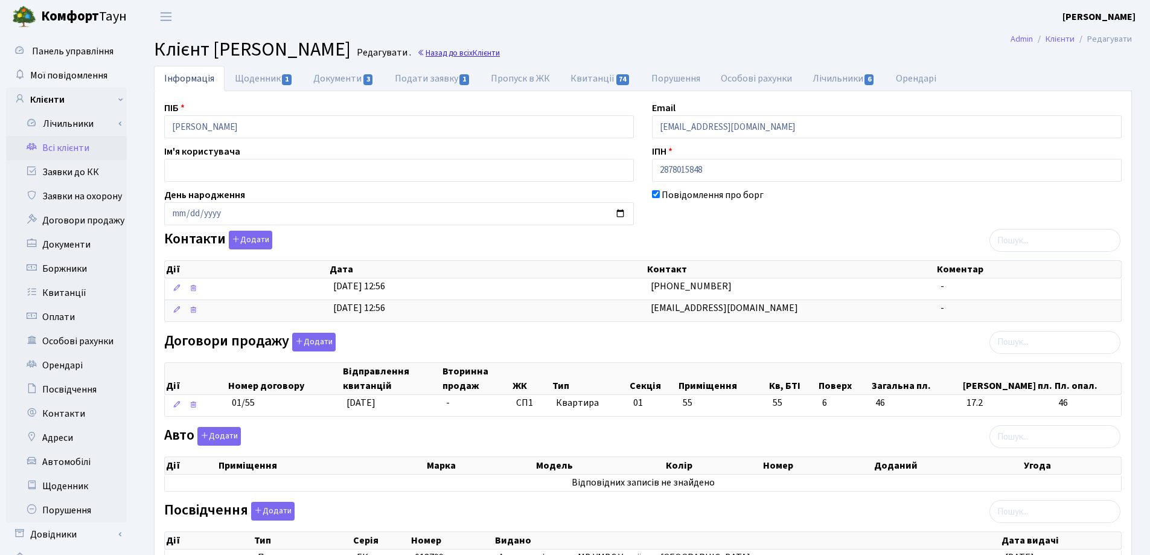
click at [500, 51] on link "Назад до всіх Клієнти" at bounding box center [458, 52] width 83 height 11
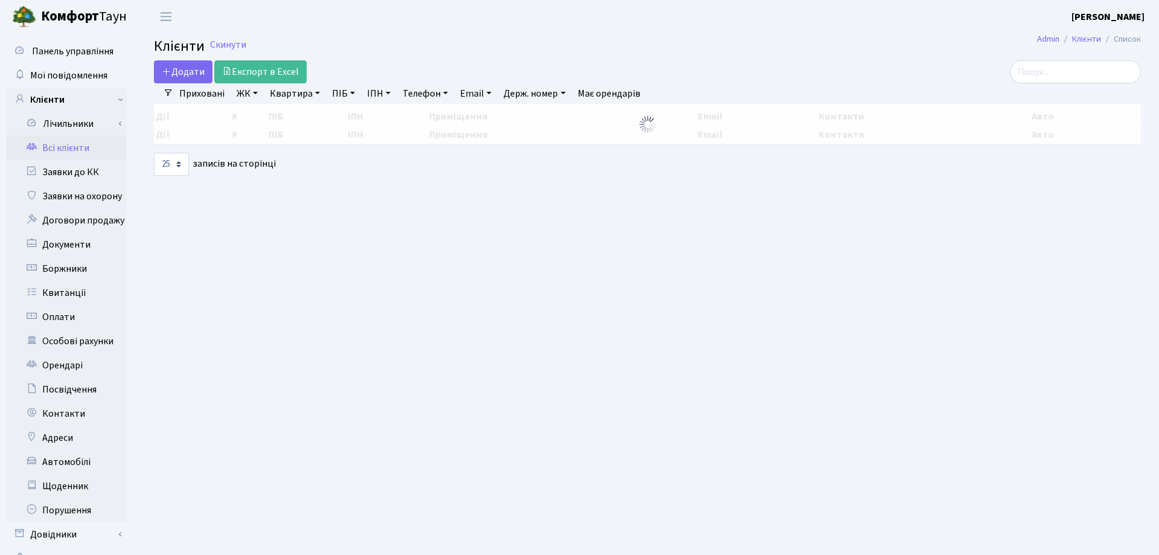
select select "25"
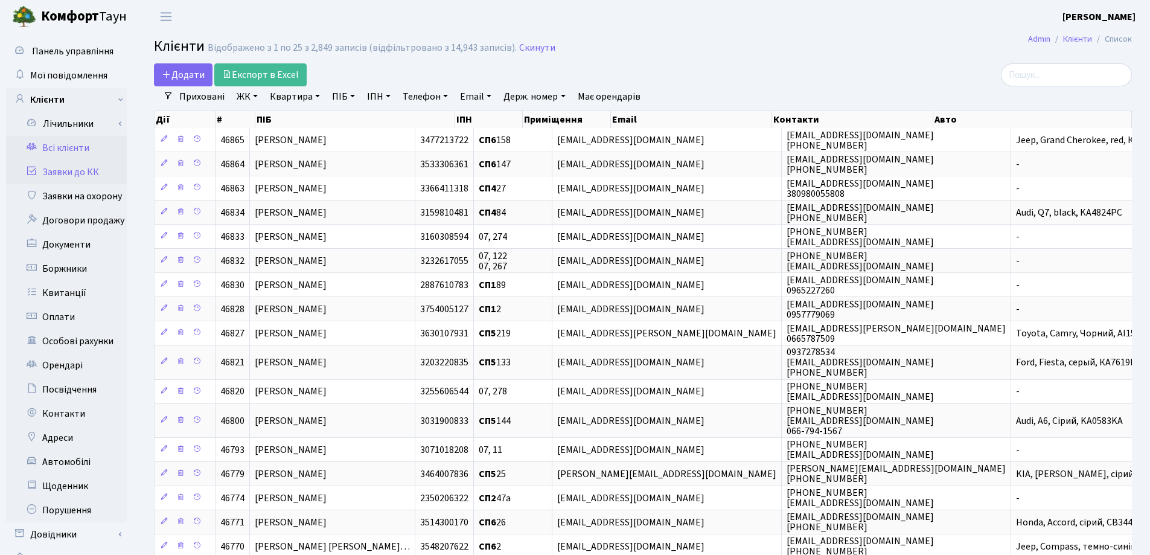
click at [66, 167] on link "Заявки до КК" at bounding box center [66, 172] width 121 height 24
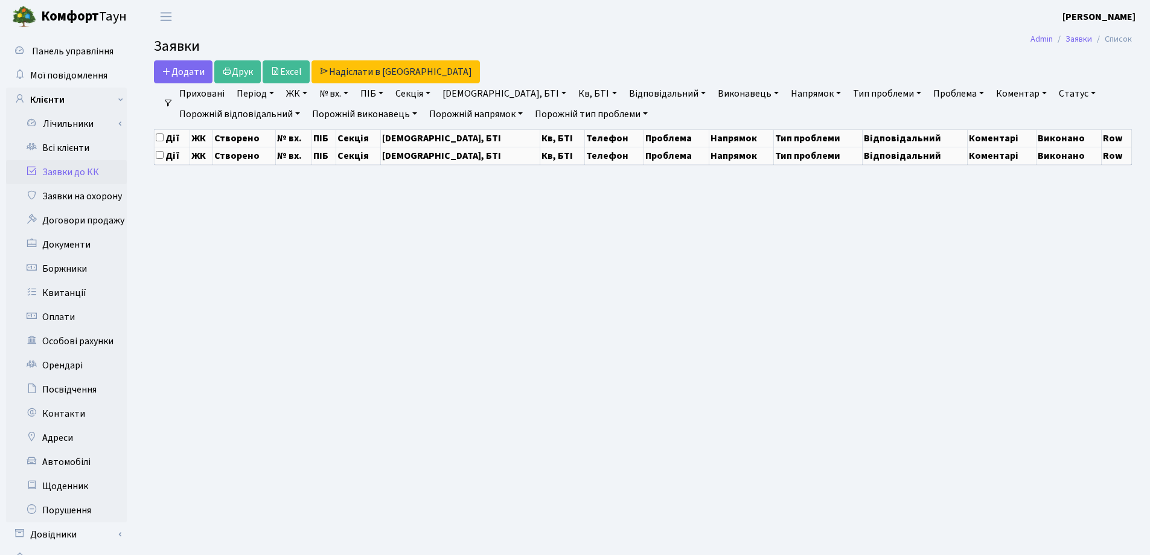
select select "25"
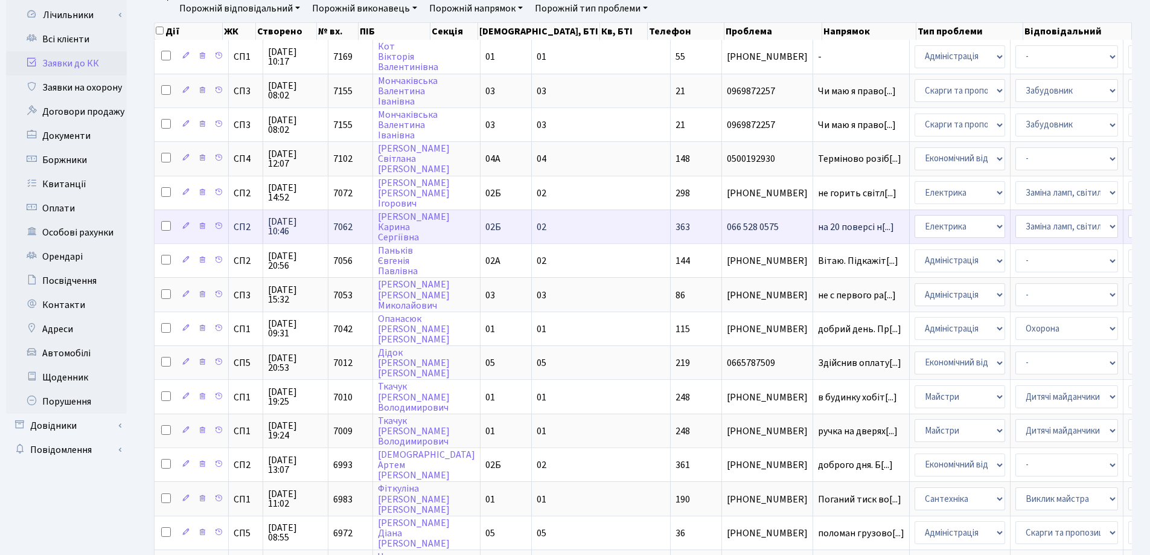
scroll to position [121, 0]
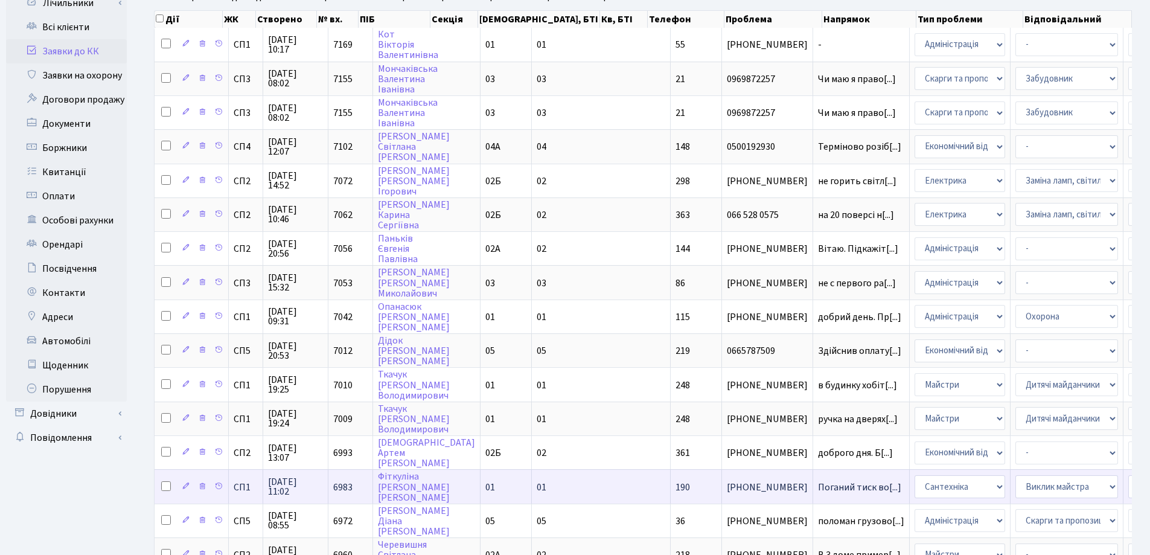
click at [813, 493] on td "Поганий тиск во[...]" at bounding box center [861, 486] width 97 height 34
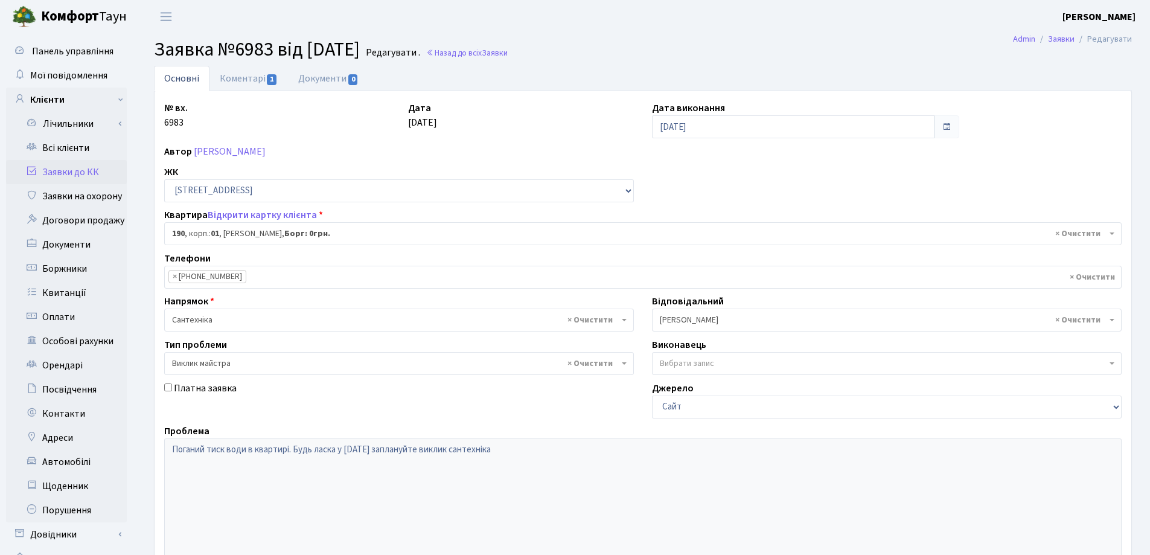
select select "20115"
select select "29"
click at [754, 136] on input "14.08.2025" at bounding box center [793, 126] width 283 height 23
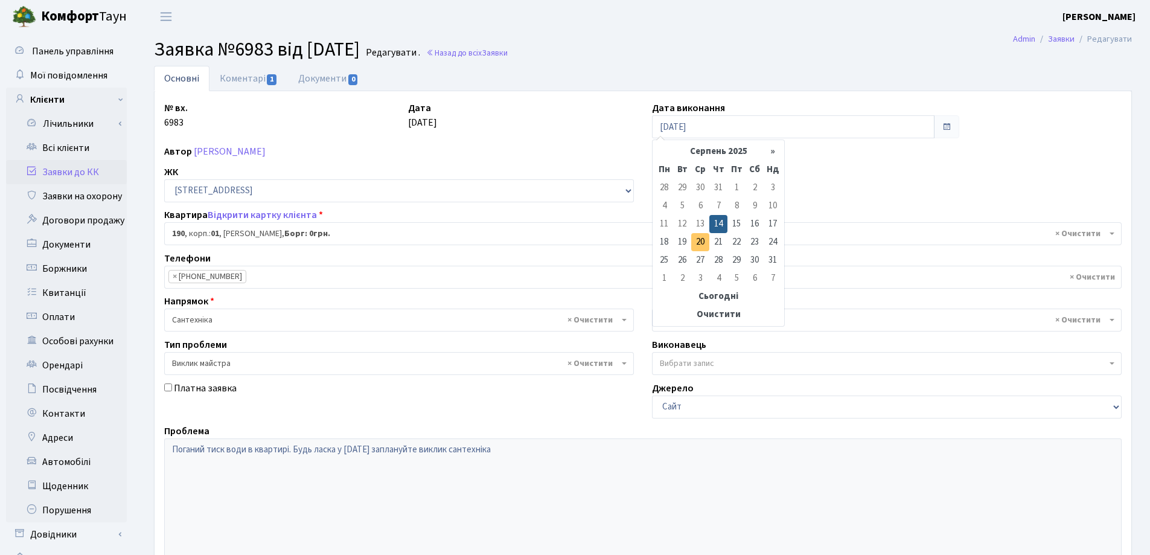
click at [698, 242] on td "20" at bounding box center [700, 242] width 18 height 18
type input "20.08.2025"
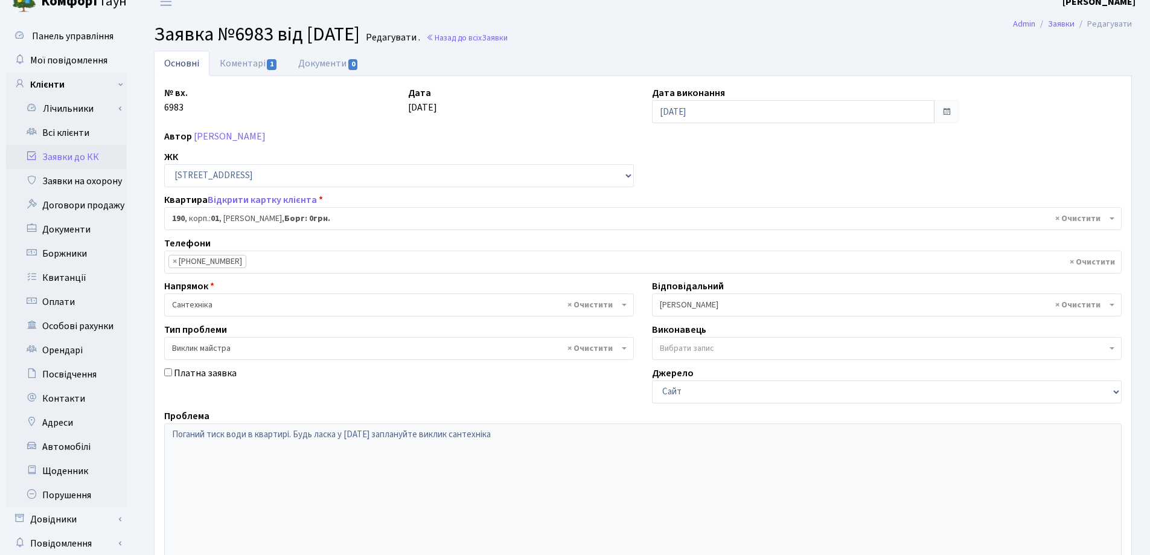
scroll to position [165, 0]
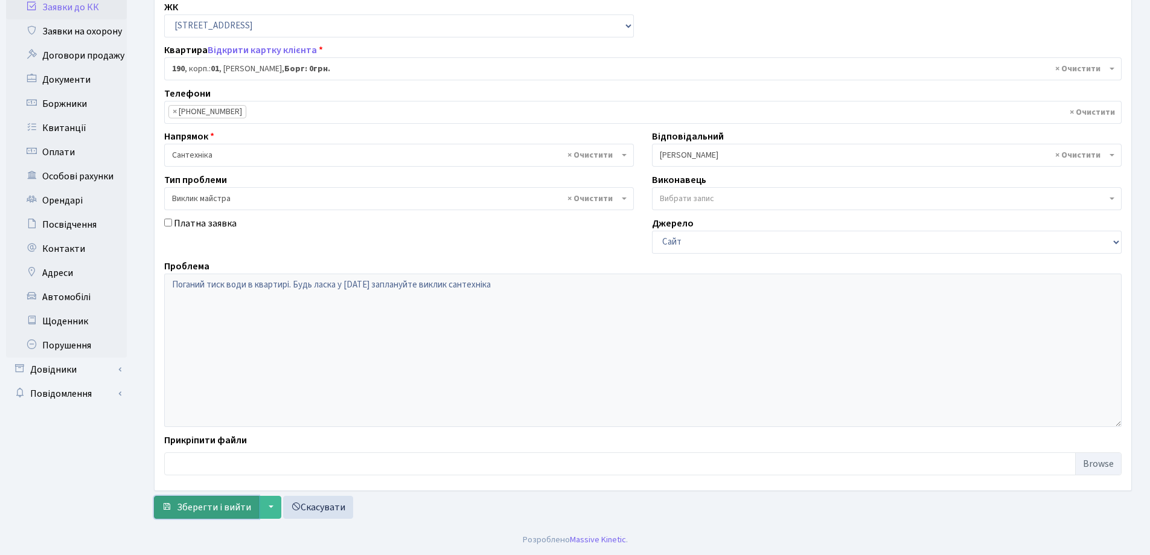
click at [220, 507] on span "Зберегти і вийти" at bounding box center [214, 507] width 74 height 13
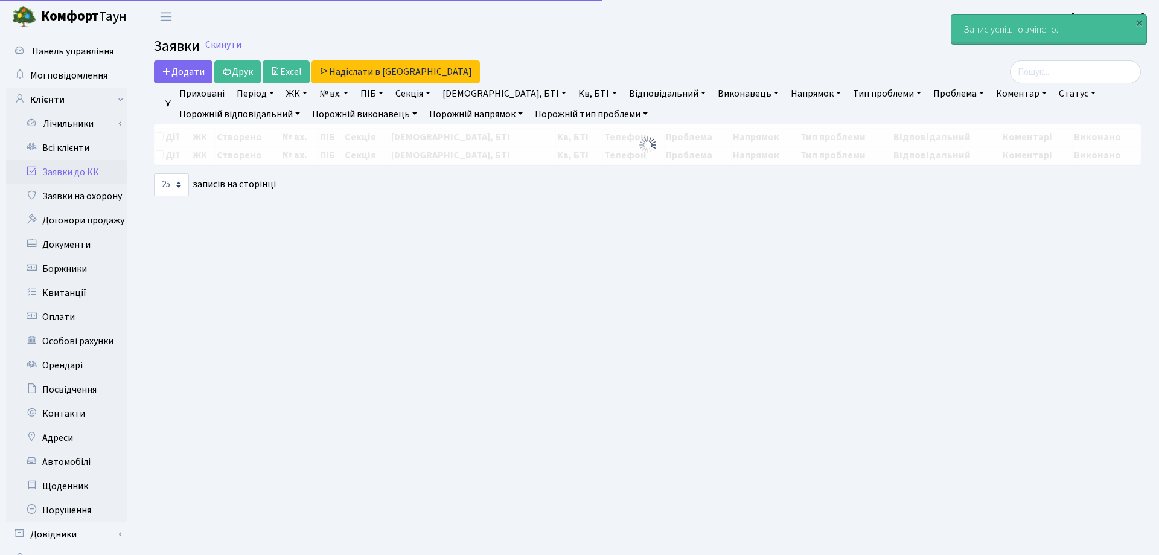
select select "25"
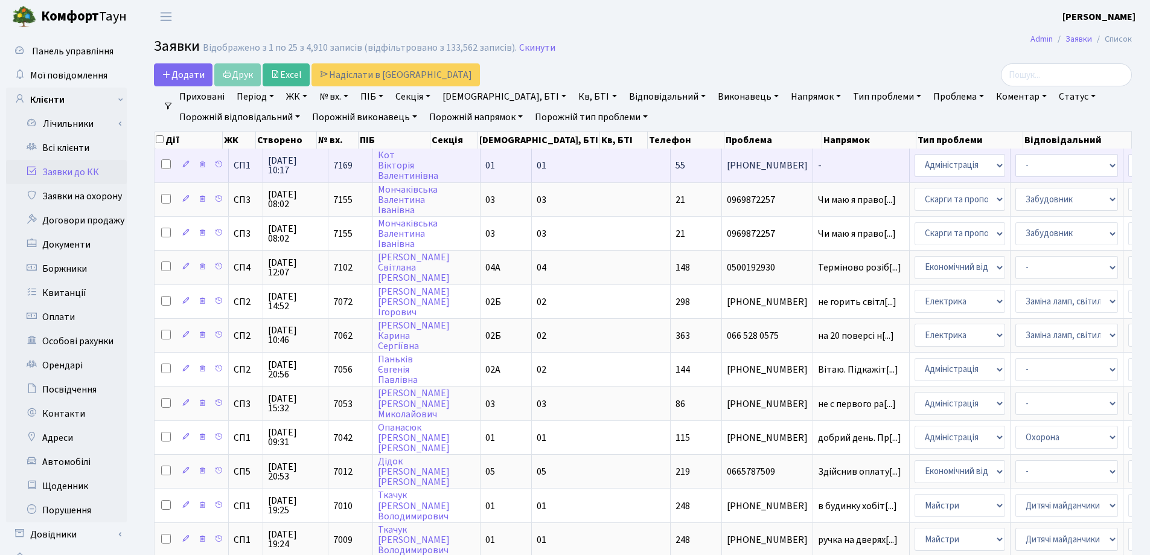
click at [818, 170] on span "-" at bounding box center [861, 166] width 86 height 10
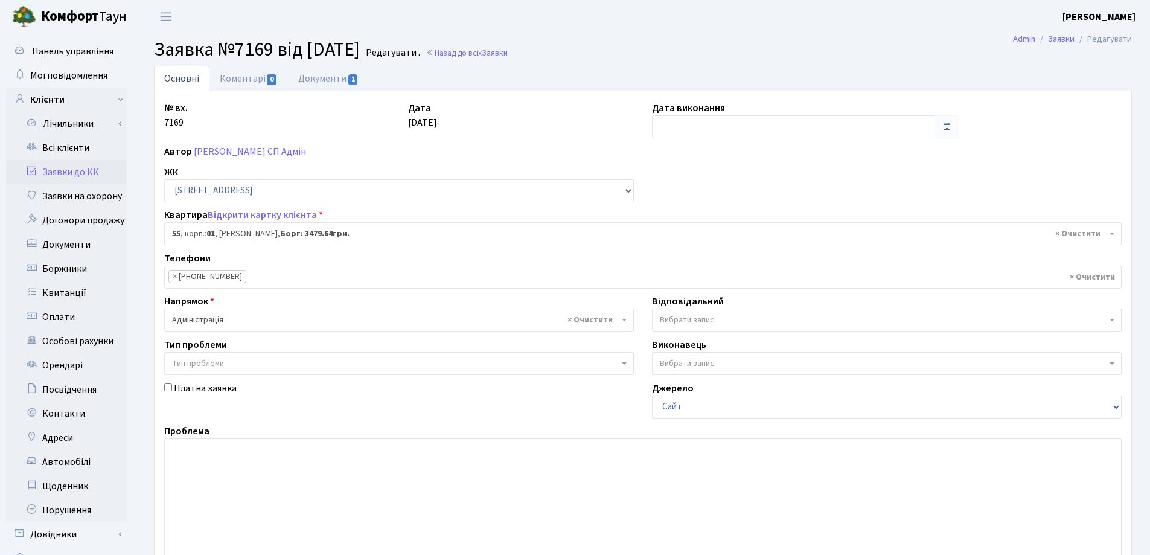
select select "19980"
click at [229, 490] on textarea at bounding box center [643, 514] width 958 height 153
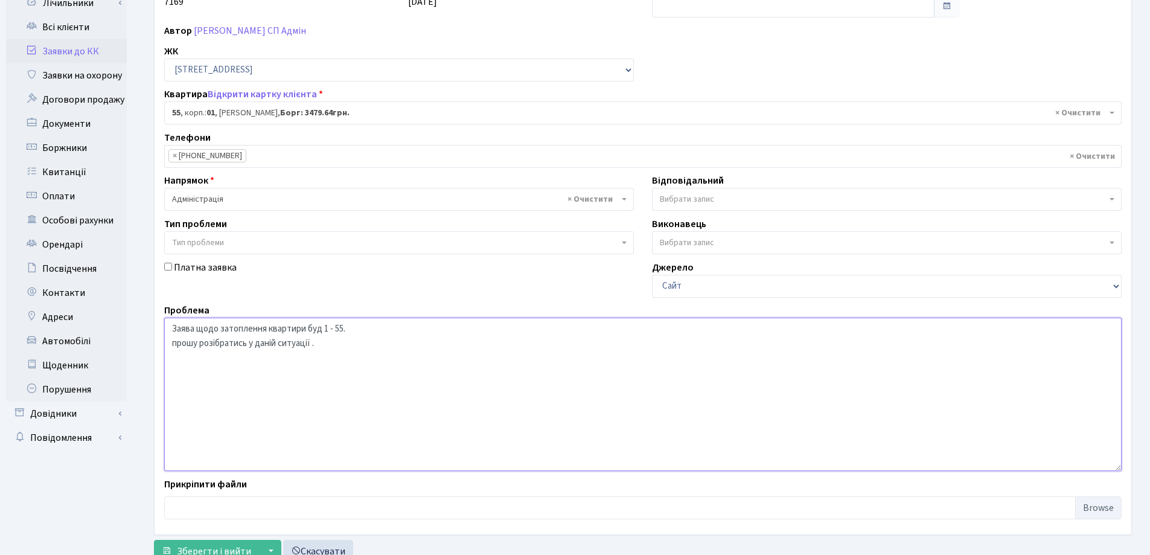
scroll to position [165, 0]
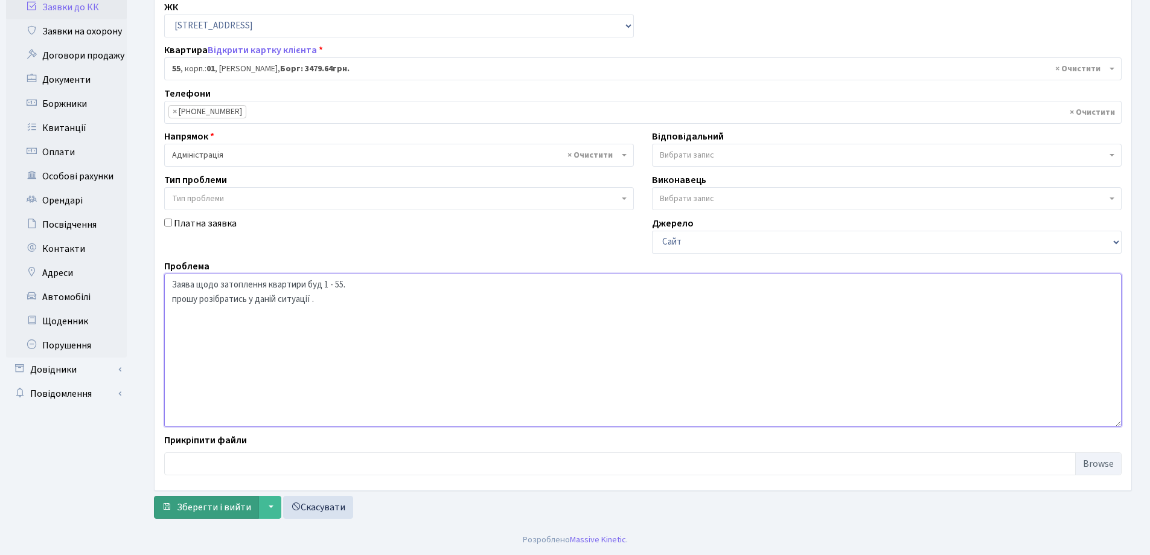
type textarea "Заява щодо затоплення квартири буд 1 - 55. прошу розібратись у даній ситуації ."
click at [212, 505] on span "Зберегти і вийти" at bounding box center [214, 507] width 74 height 13
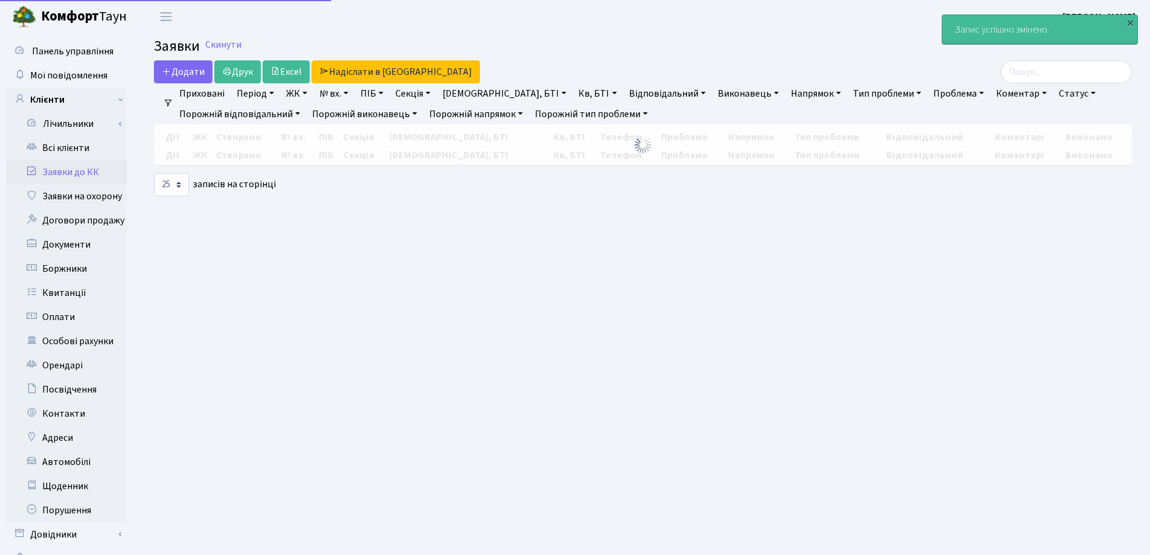
select select "25"
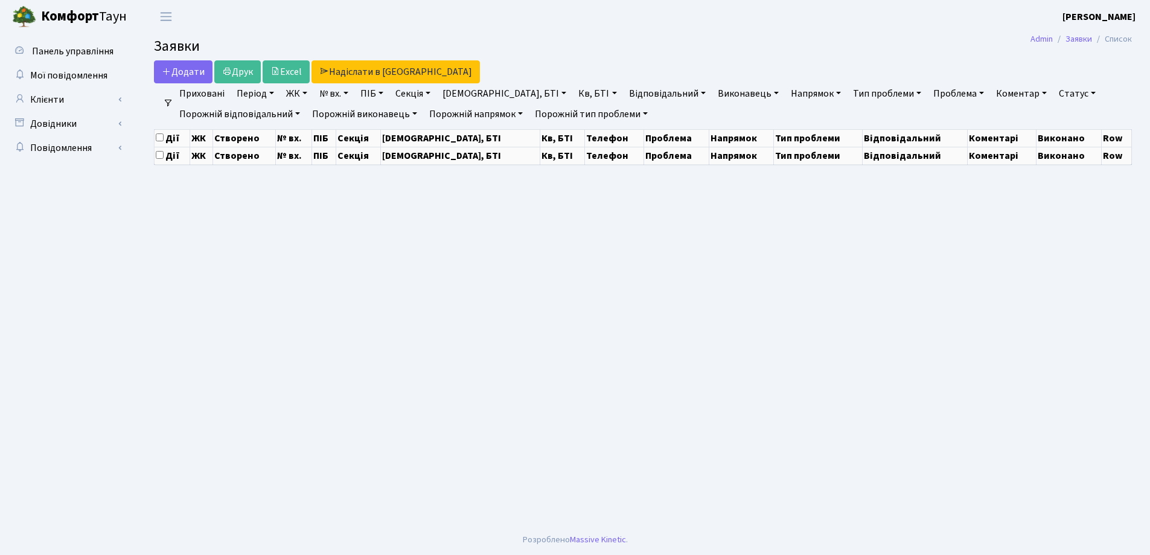
select select "25"
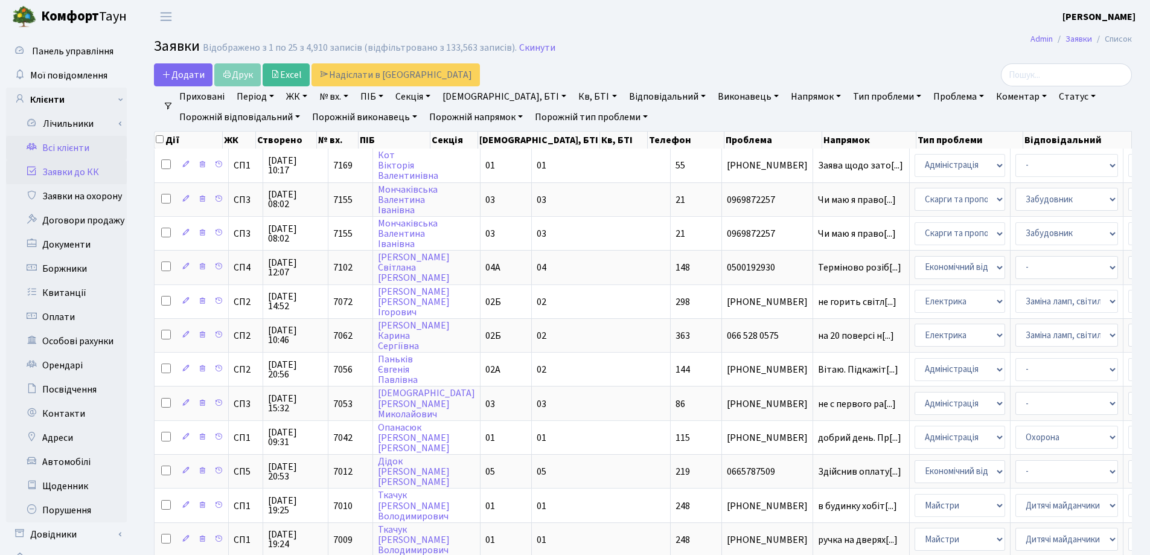
click at [59, 153] on link "Всі клієнти" at bounding box center [66, 148] width 121 height 24
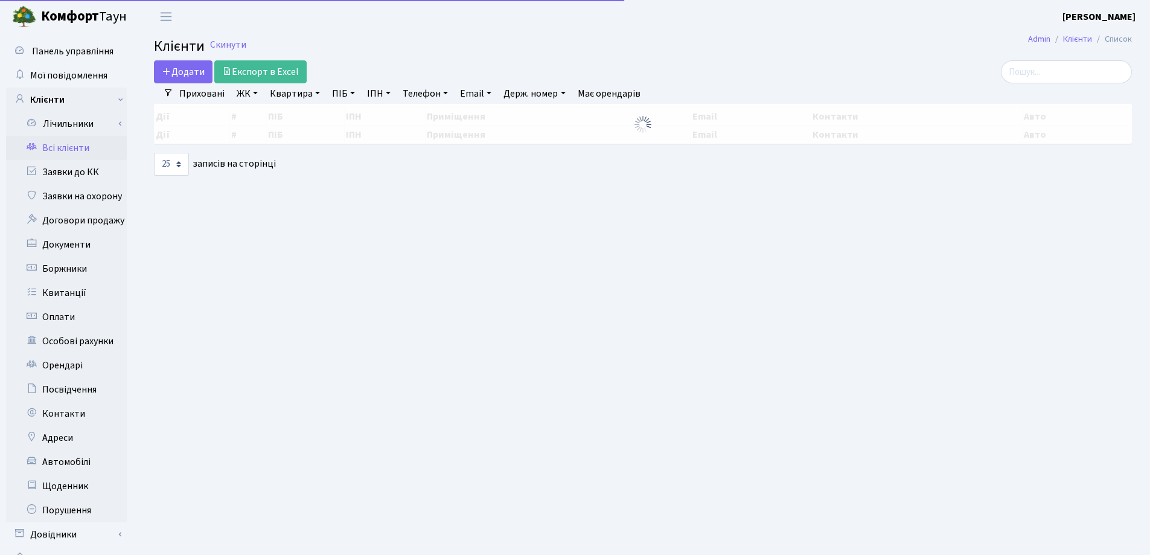
select select "25"
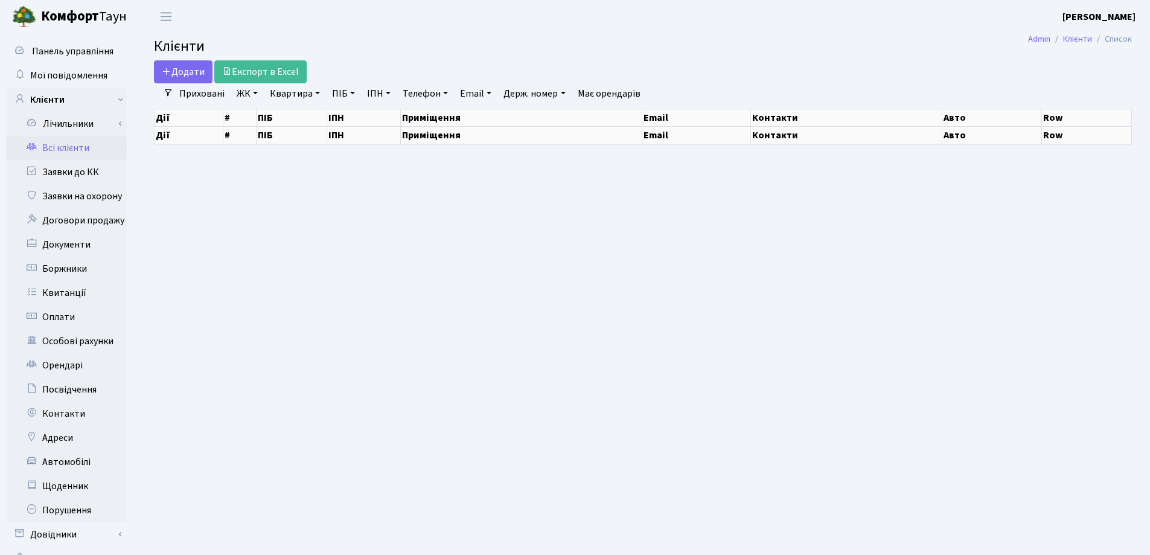
select select "25"
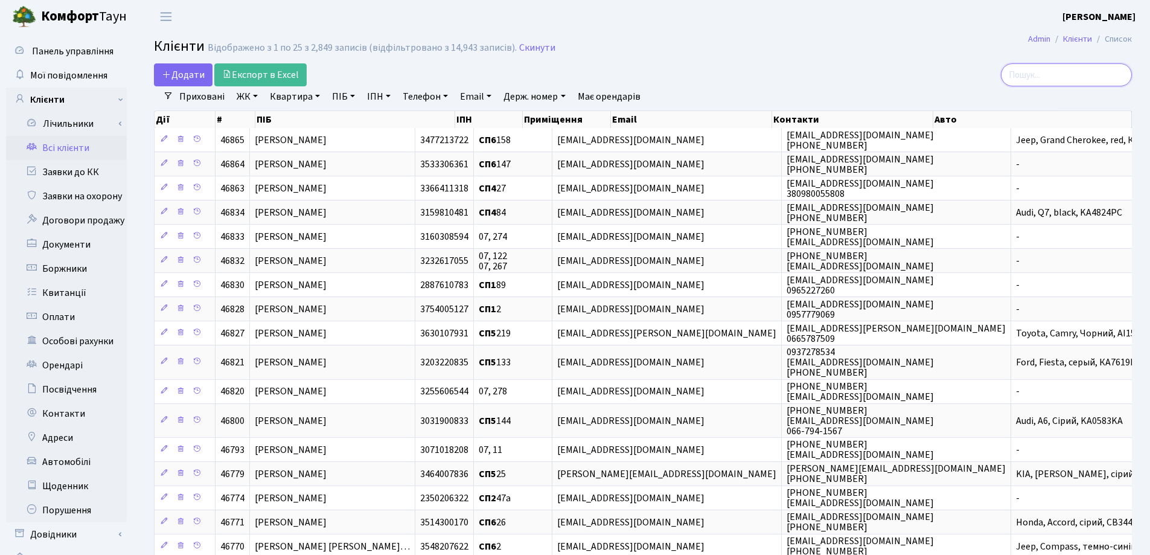
click at [1033, 74] on input "search" at bounding box center [1066, 74] width 131 height 23
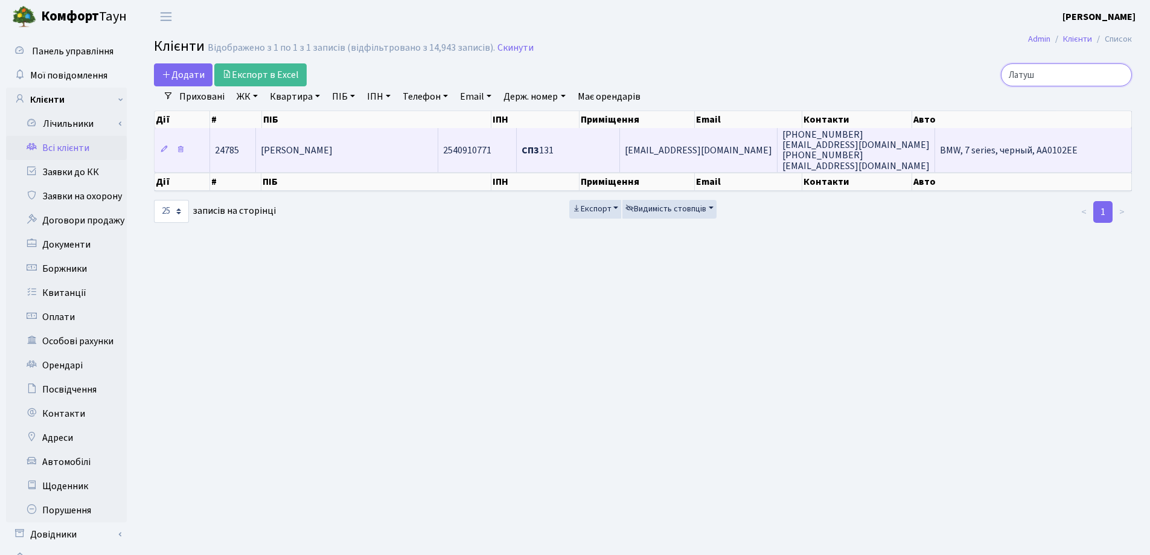
type input "Латуш"
click at [333, 145] on span "[PERSON_NAME]" at bounding box center [297, 150] width 72 height 13
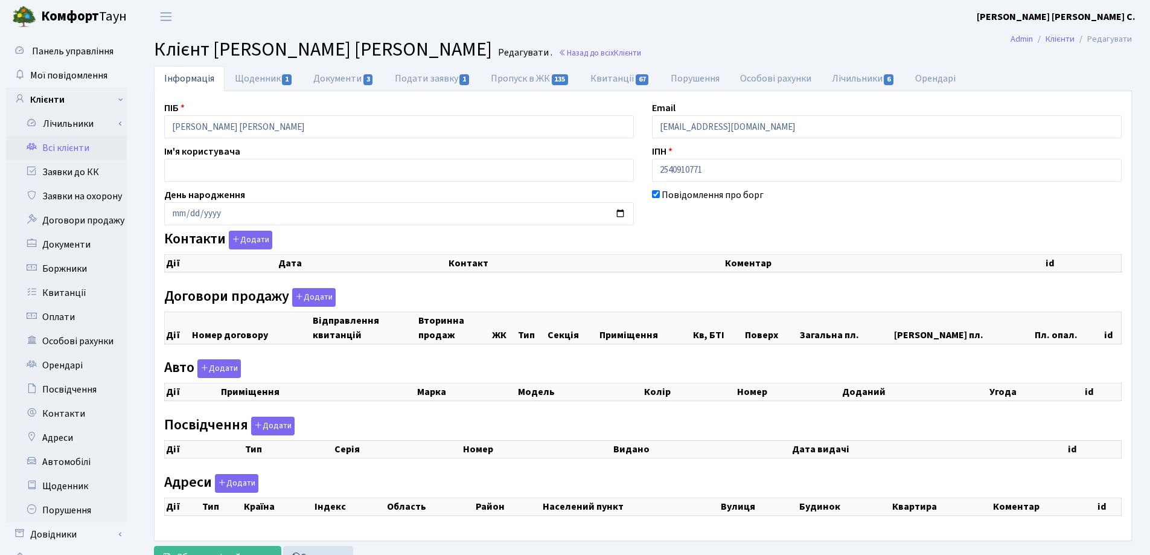
checkbox input "true"
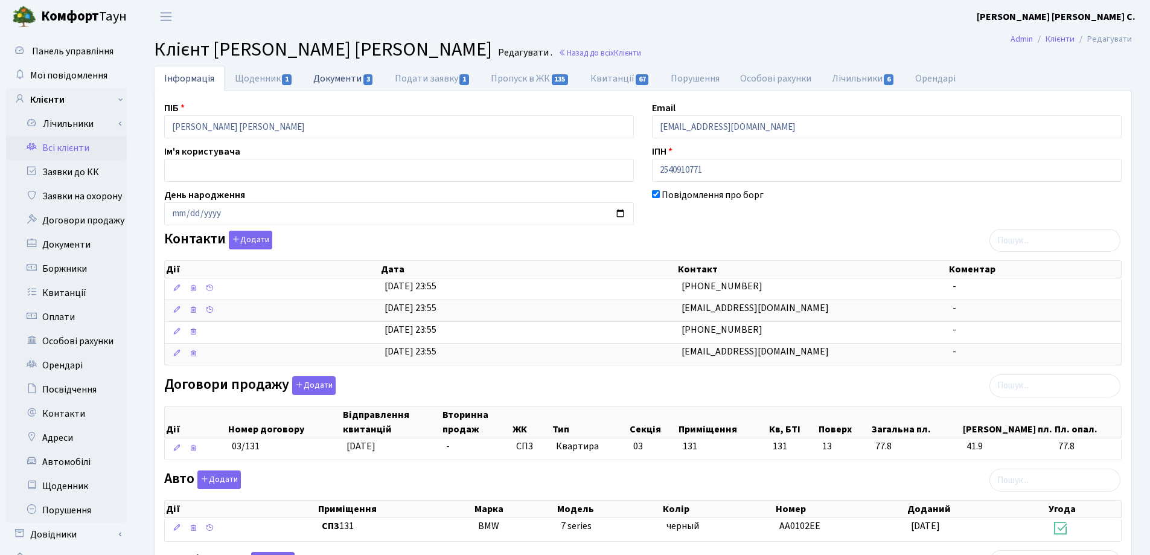
click at [329, 76] on link "Документи 3" at bounding box center [343, 78] width 81 height 25
select select "25"
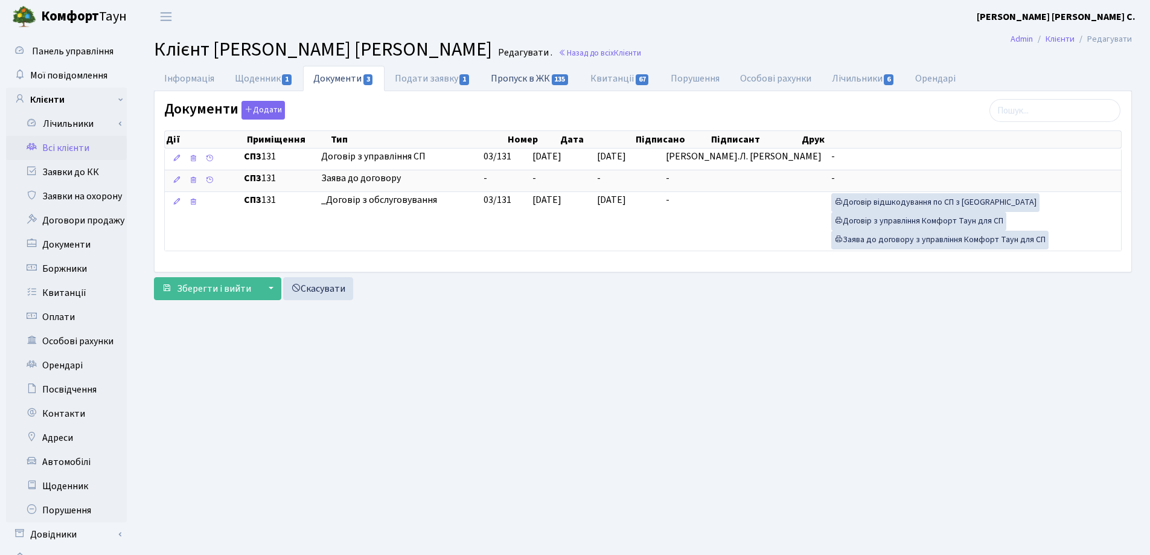
click at [498, 78] on link "Пропуск в ЖК 135" at bounding box center [530, 78] width 99 height 25
select select "25"
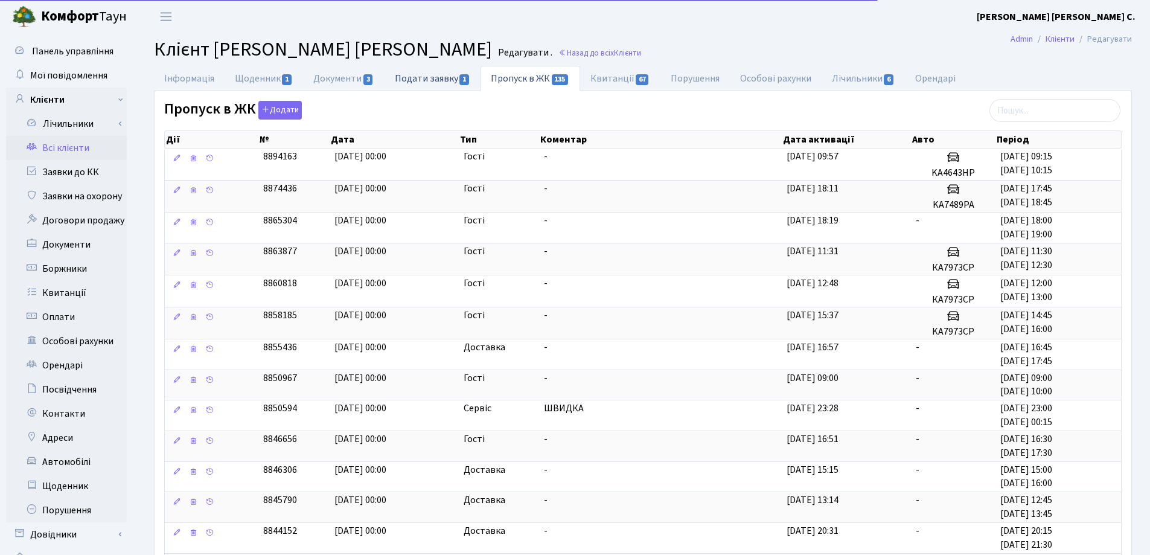
click at [408, 81] on link "Подати заявку 1" at bounding box center [433, 78] width 96 height 25
select select "25"
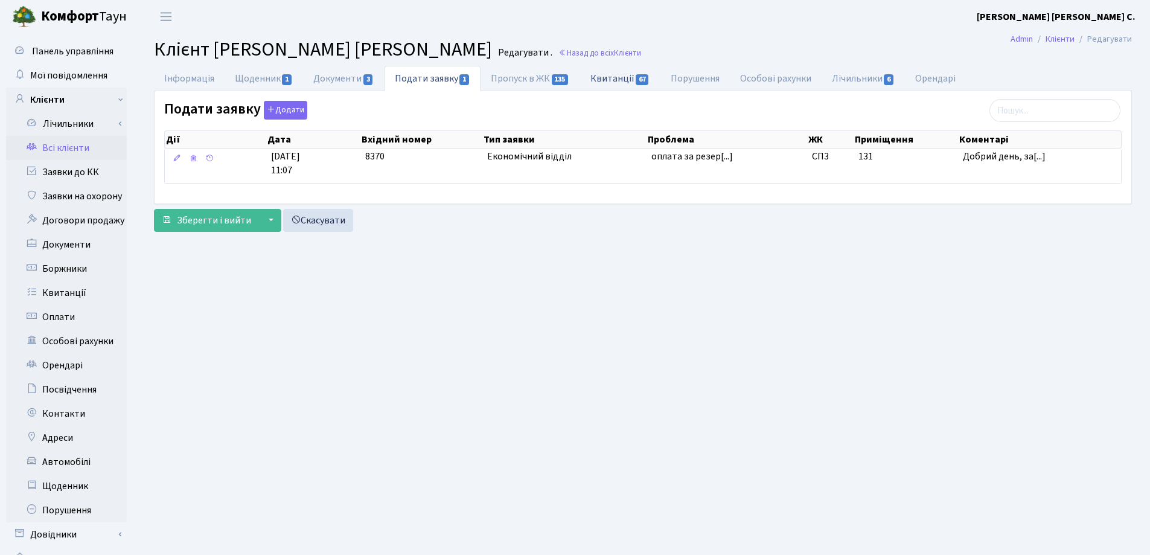
click at [597, 78] on link "Квитанції 67" at bounding box center [620, 78] width 80 height 25
select select "25"
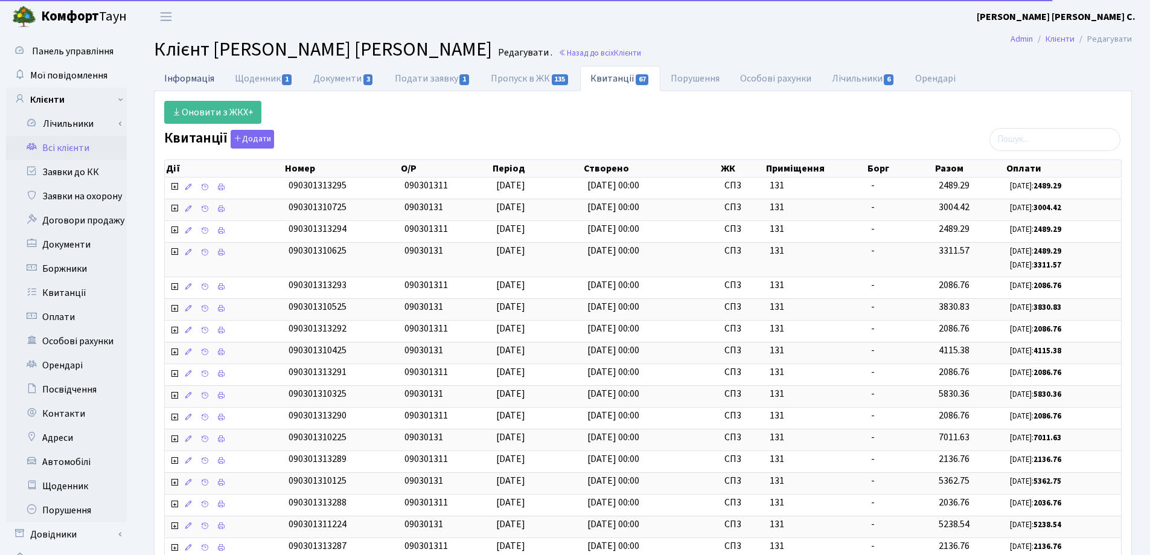
click at [175, 75] on link "Інформація" at bounding box center [189, 78] width 71 height 25
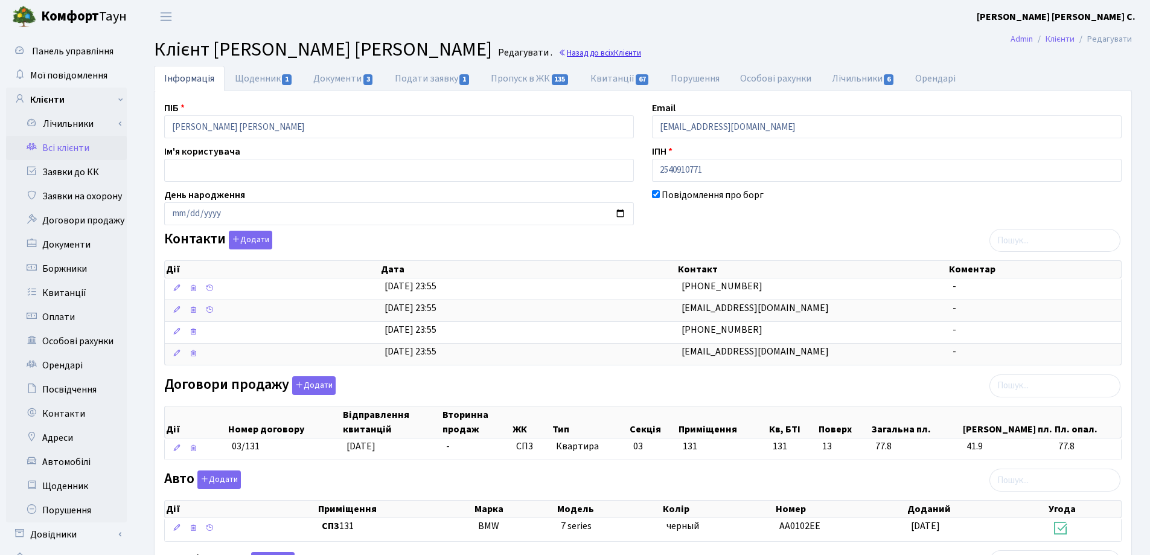
click at [596, 52] on link "Назад до всіх Клієнти" at bounding box center [600, 52] width 83 height 11
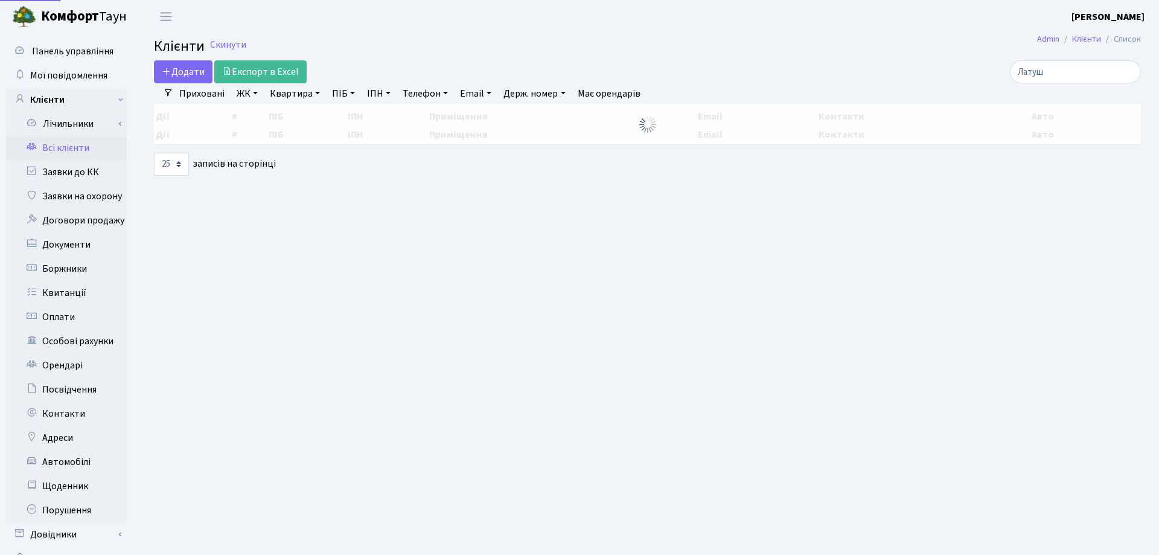
select select "25"
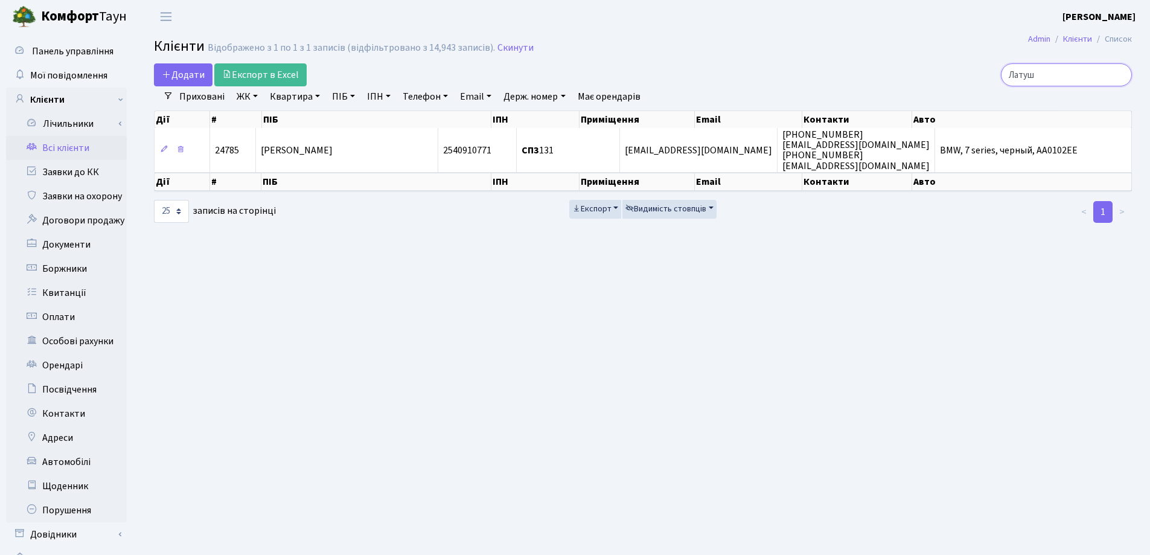
click at [1119, 77] on input "Латуш" at bounding box center [1066, 74] width 131 height 23
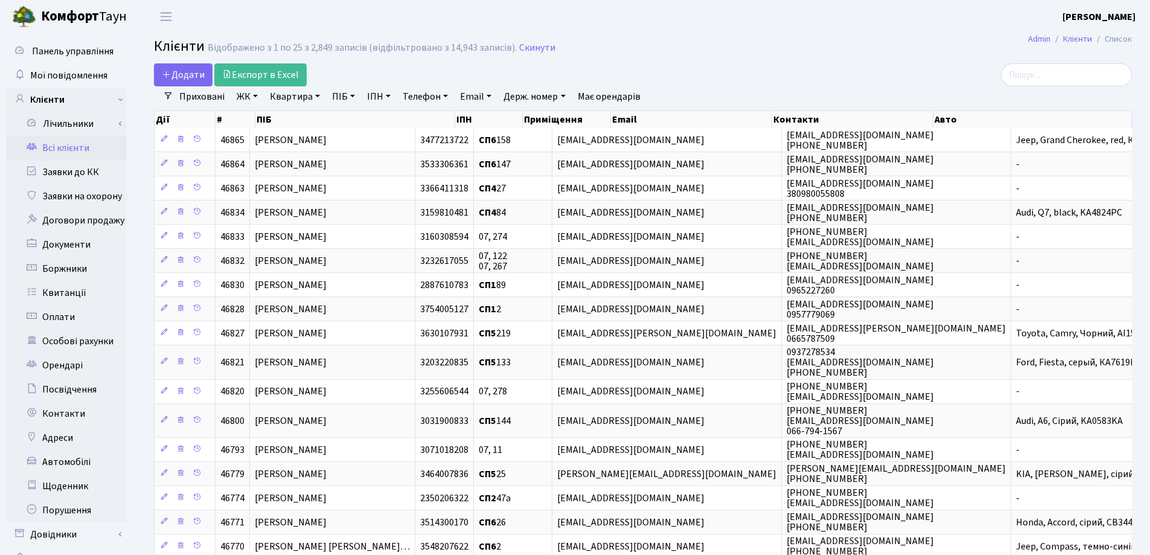
click at [318, 95] on link "Квартира" at bounding box center [295, 96] width 60 height 21
type input "131"
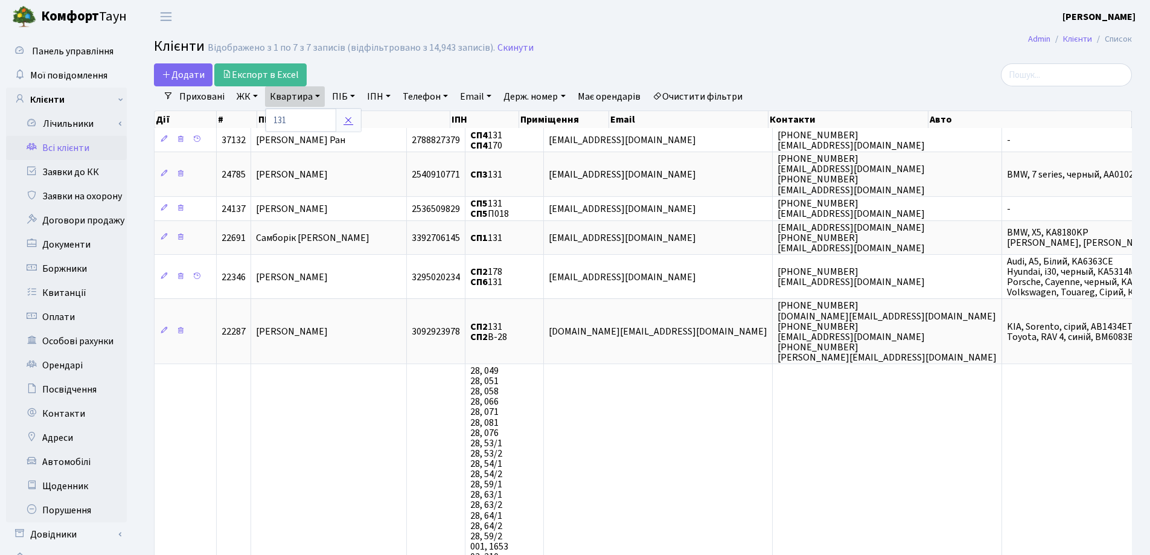
click at [352, 118] on icon at bounding box center [349, 120] width 10 height 10
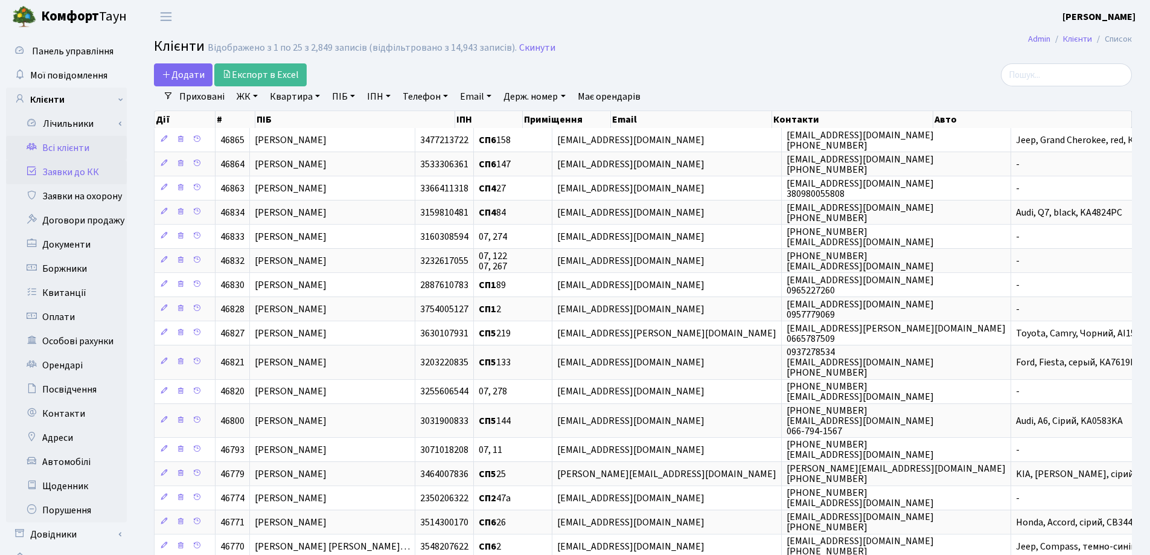
click at [83, 174] on link "Заявки до КК" at bounding box center [66, 172] width 121 height 24
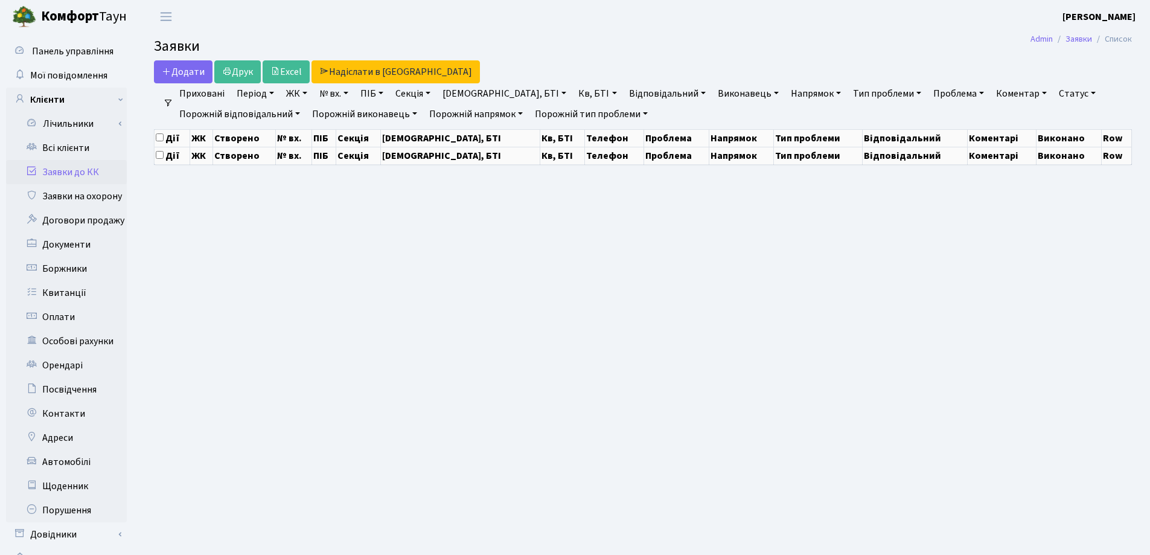
select select "25"
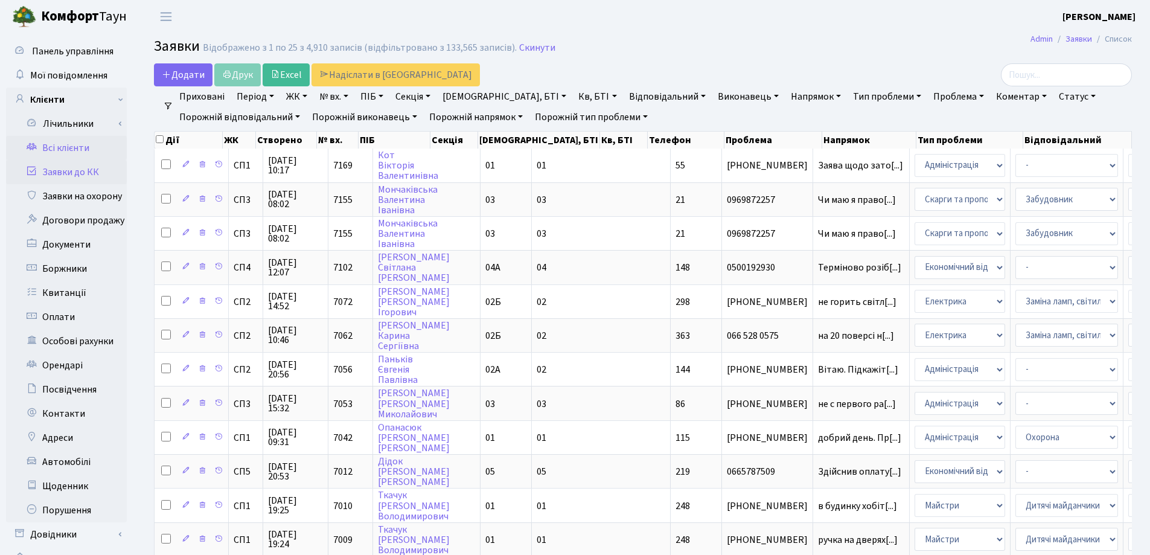
click at [84, 146] on link "Всі клієнти" at bounding box center [66, 148] width 121 height 24
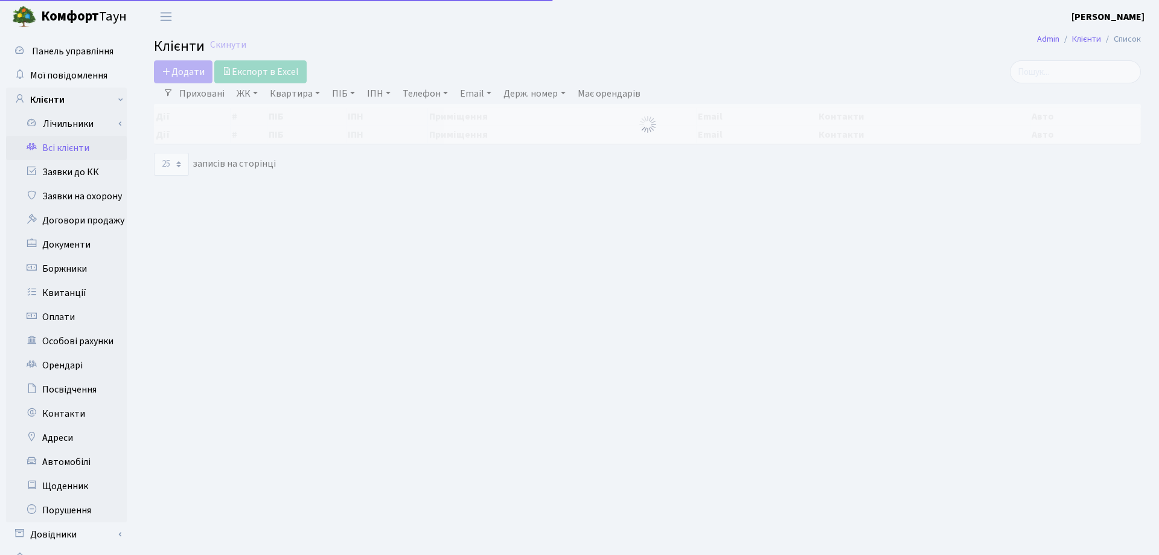
select select "25"
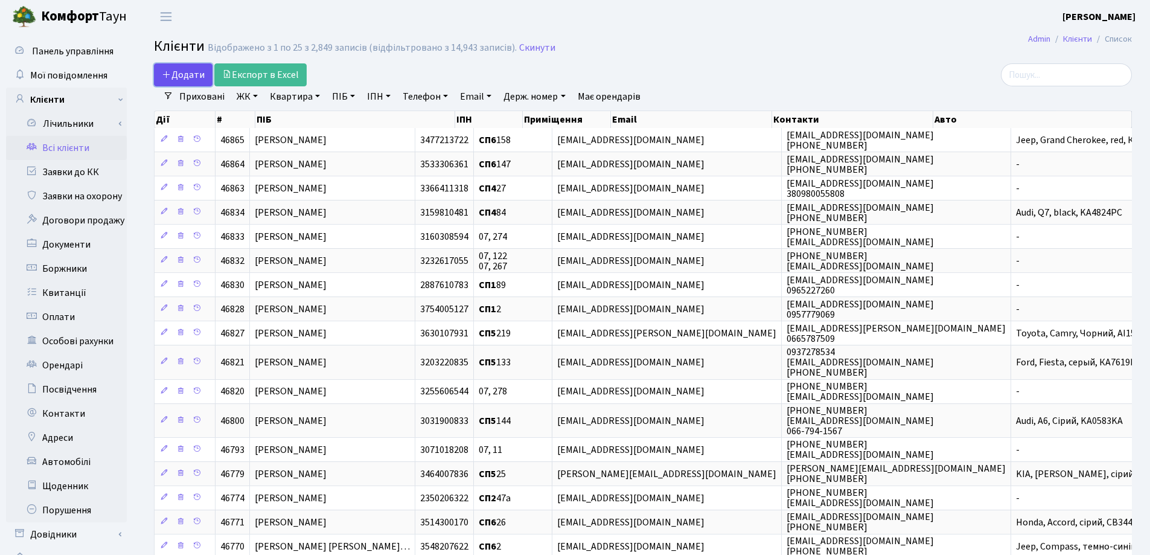
click at [166, 74] on icon at bounding box center [167, 74] width 10 height 10
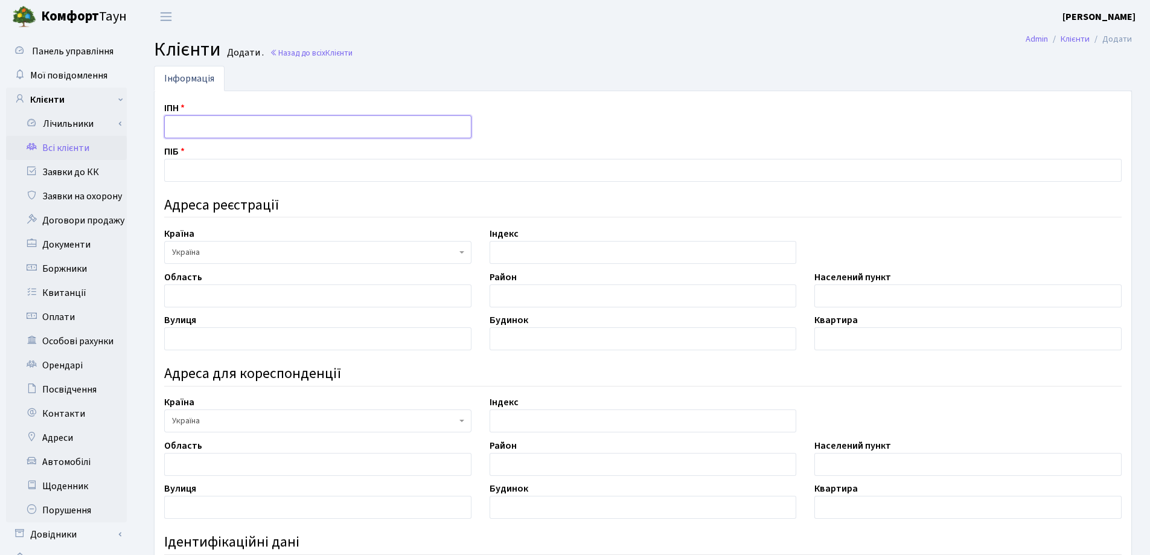
click at [191, 124] on input "text" at bounding box center [317, 126] width 307 height 23
type input "2410406194"
click at [397, 162] on input "text" at bounding box center [643, 170] width 958 height 23
type input "[PERSON_NAME]"
click at [213, 290] on input "text" at bounding box center [317, 295] width 307 height 23
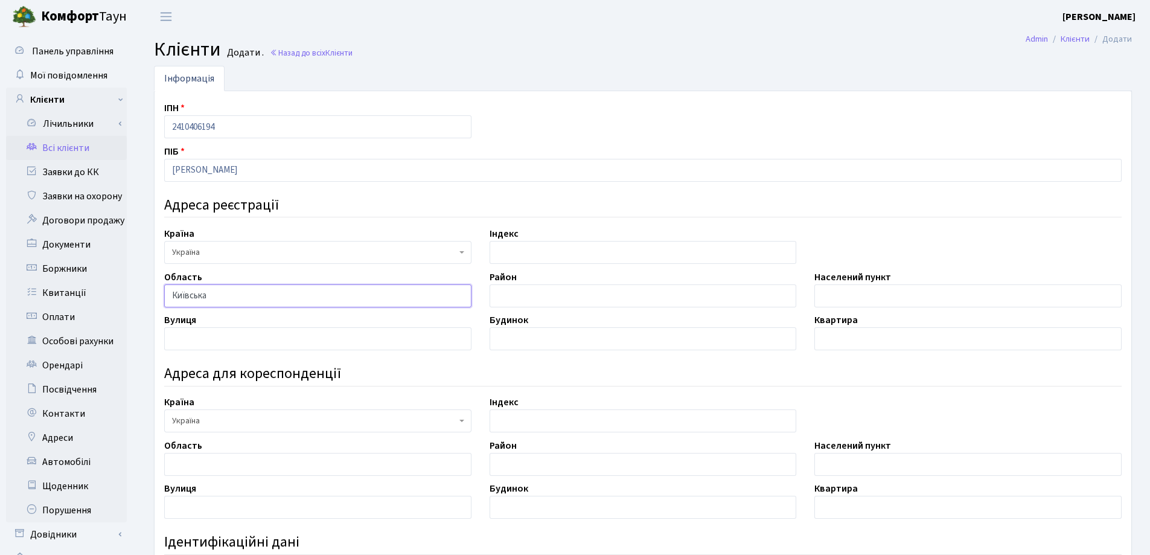
type input "Київська"
click at [520, 294] on input "text" at bounding box center [643, 295] width 307 height 23
click at [888, 293] on input "text" at bounding box center [968, 295] width 307 height 23
type input "Біла Церква"
click at [235, 345] on input "text" at bounding box center [317, 338] width 307 height 23
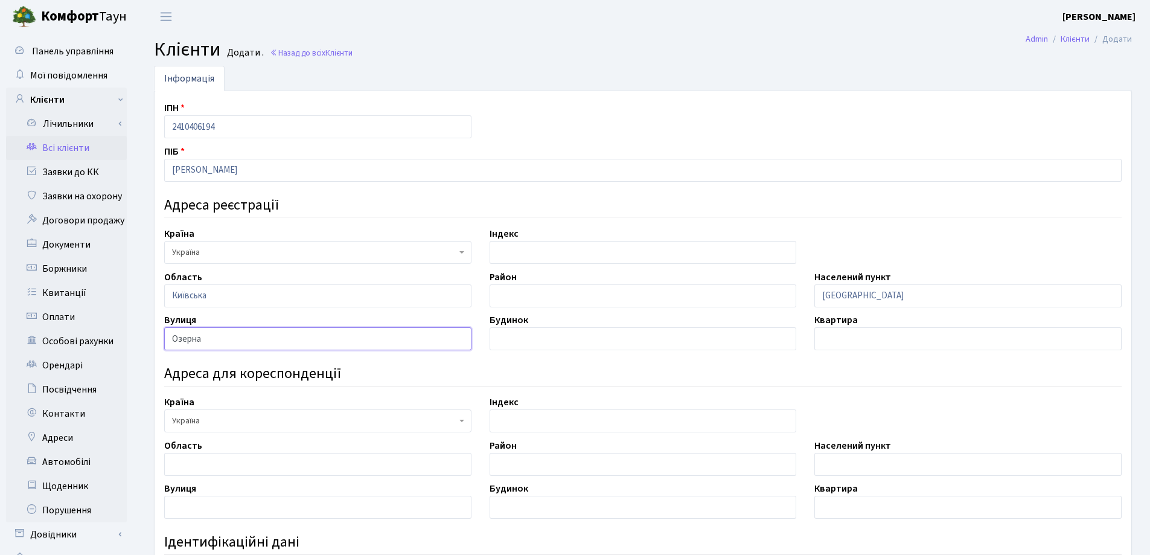
type input "Озерна"
click at [498, 328] on input "text" at bounding box center [643, 338] width 307 height 23
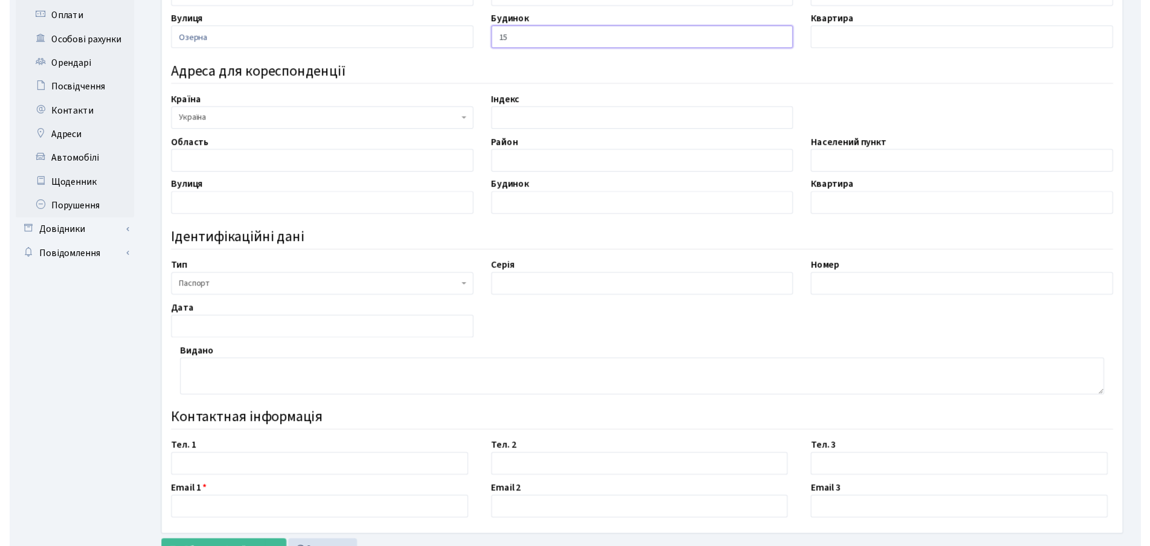
scroll to position [302, 0]
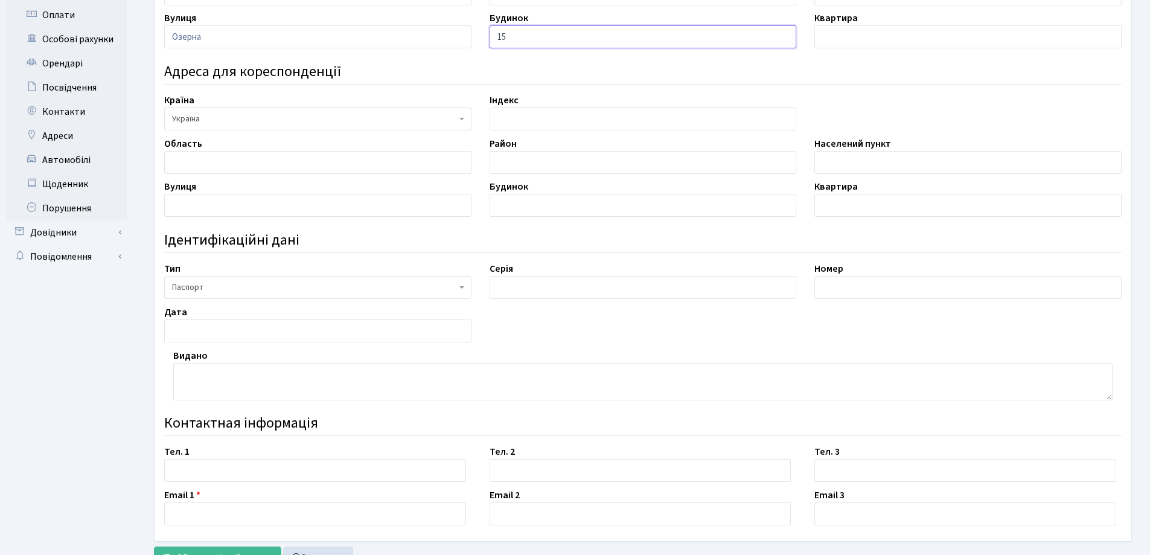
type input "15"
click at [241, 290] on span "Паспорт" at bounding box center [314, 287] width 284 height 12
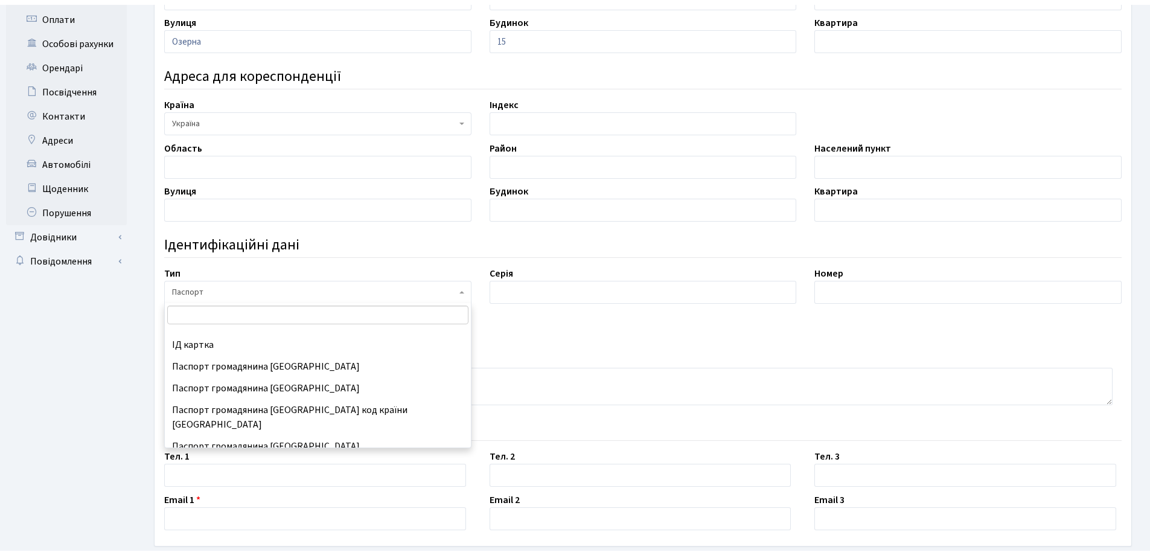
scroll to position [159, 0]
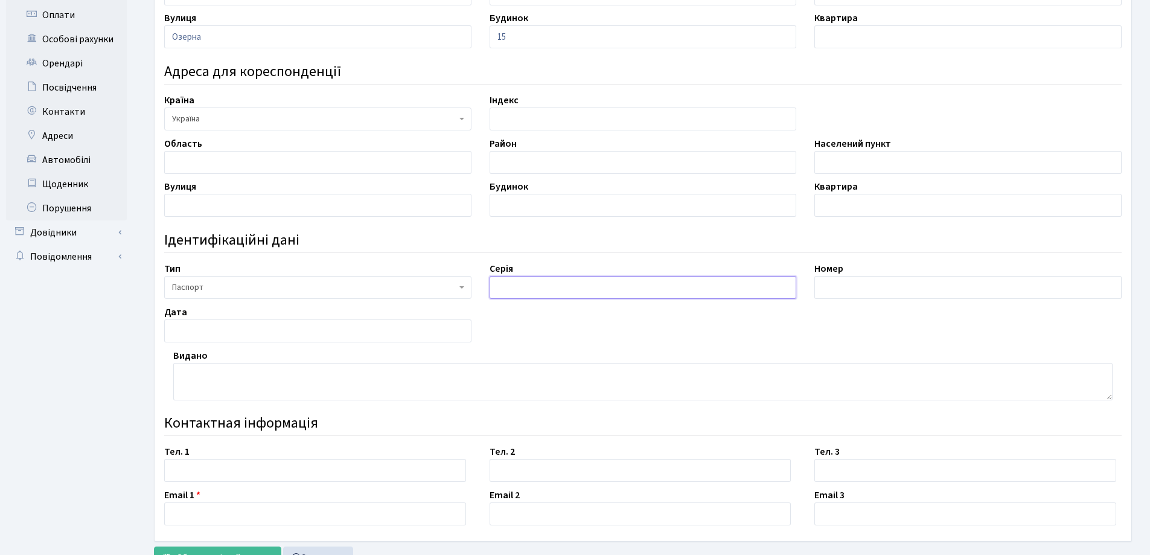
click at [537, 286] on input "text" at bounding box center [643, 287] width 307 height 23
type input "СК"
click at [979, 291] on input "text" at bounding box center [968, 287] width 307 height 23
type input "330116"
click at [193, 333] on input "text" at bounding box center [317, 330] width 307 height 23
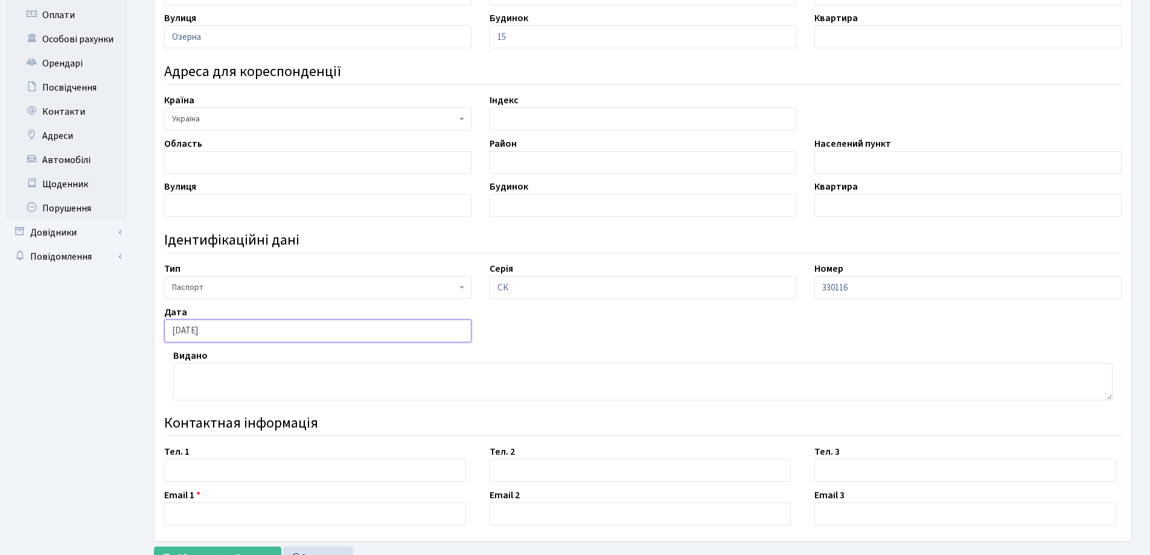
type input "14.09.1996"
click at [192, 384] on textarea at bounding box center [643, 381] width 940 height 37
type textarea "міським відділом №1"
click at [208, 472] on input "text" at bounding box center [315, 470] width 302 height 23
paste input "0739994400"
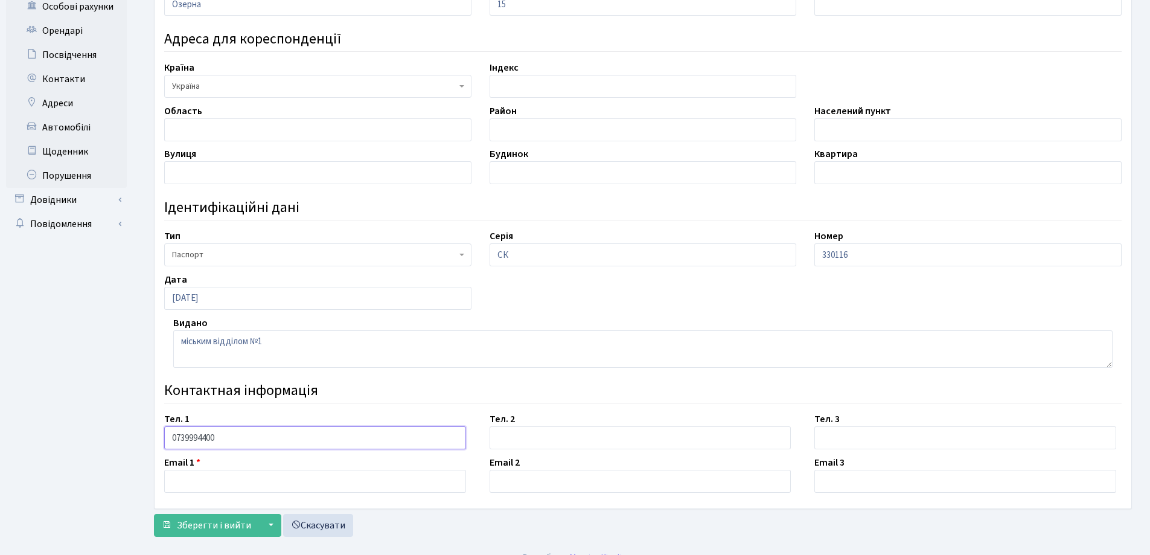
scroll to position [352, 0]
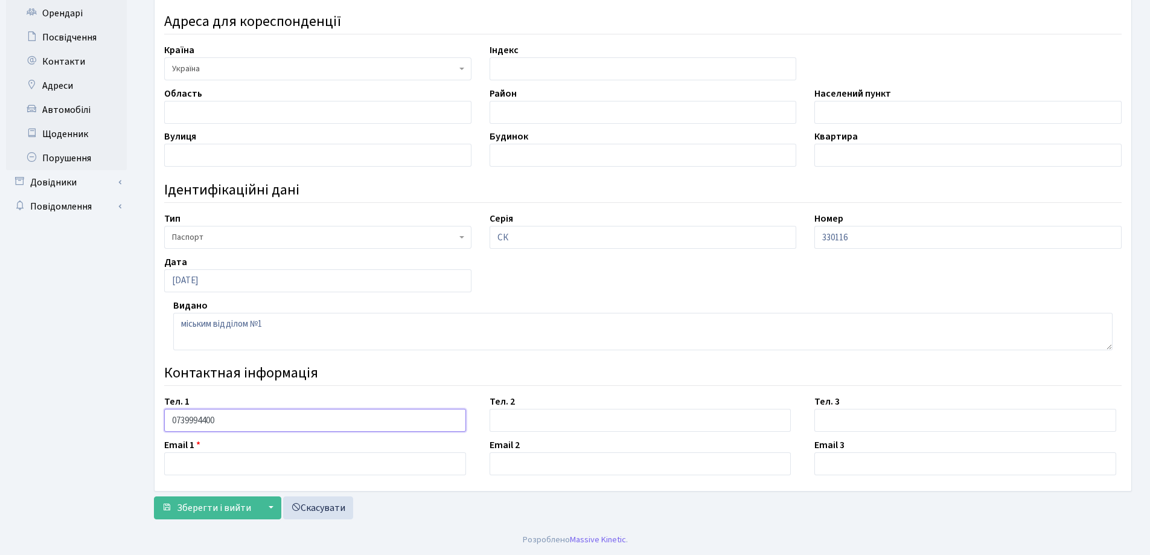
type input "0739994400"
click at [240, 462] on input "text" at bounding box center [315, 463] width 302 height 23
paste input "babych.illya4488@gmail.com"
type input "babych.illya4488@gmail.com"
click at [208, 510] on span "Зберегти і вийти" at bounding box center [214, 507] width 74 height 13
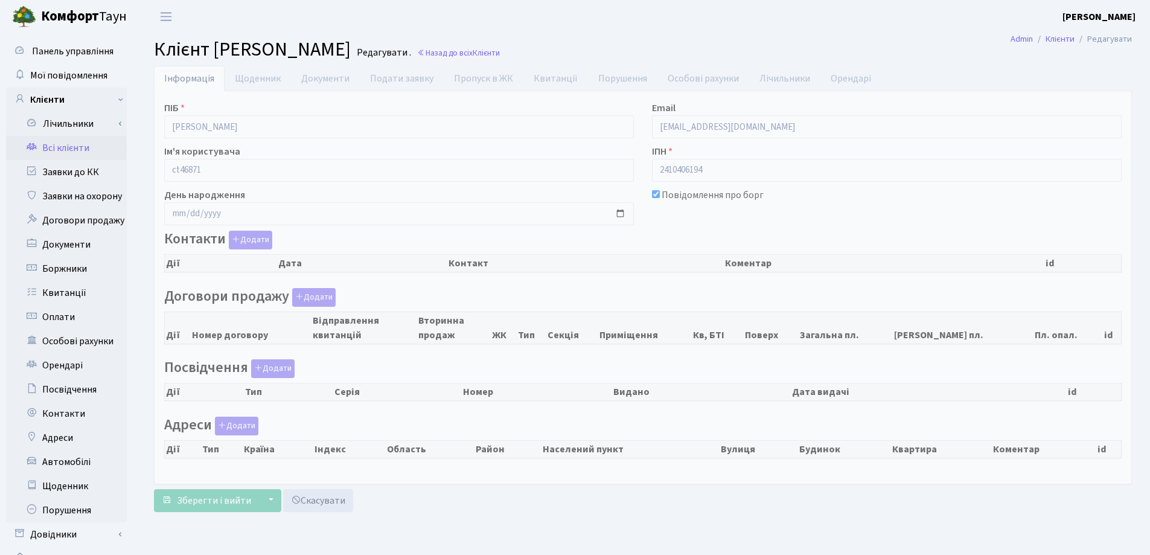
checkbox input "true"
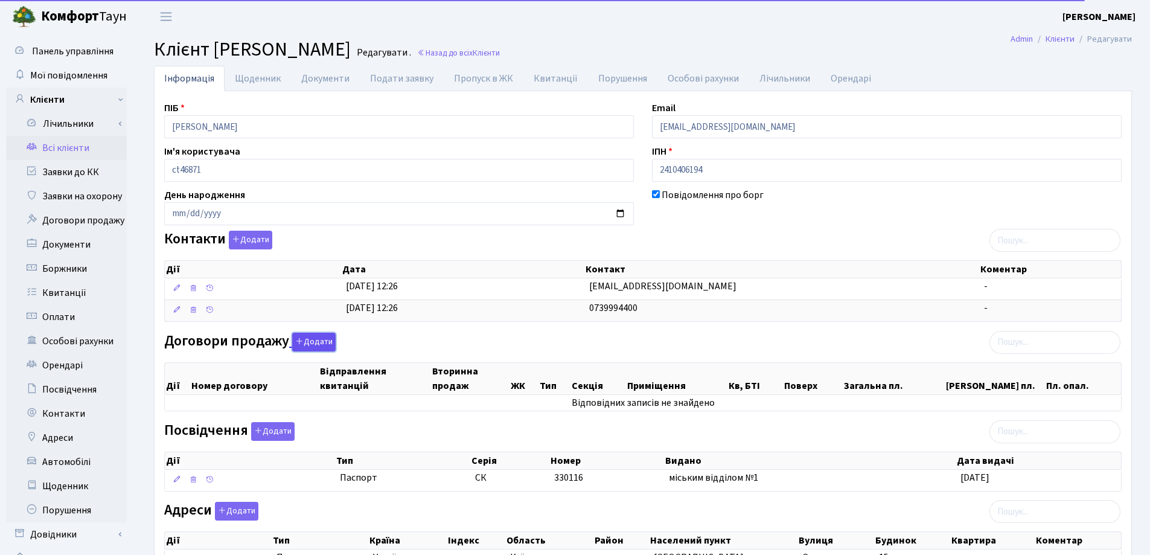
click at [321, 339] on button "Додати" at bounding box center [313, 342] width 43 height 19
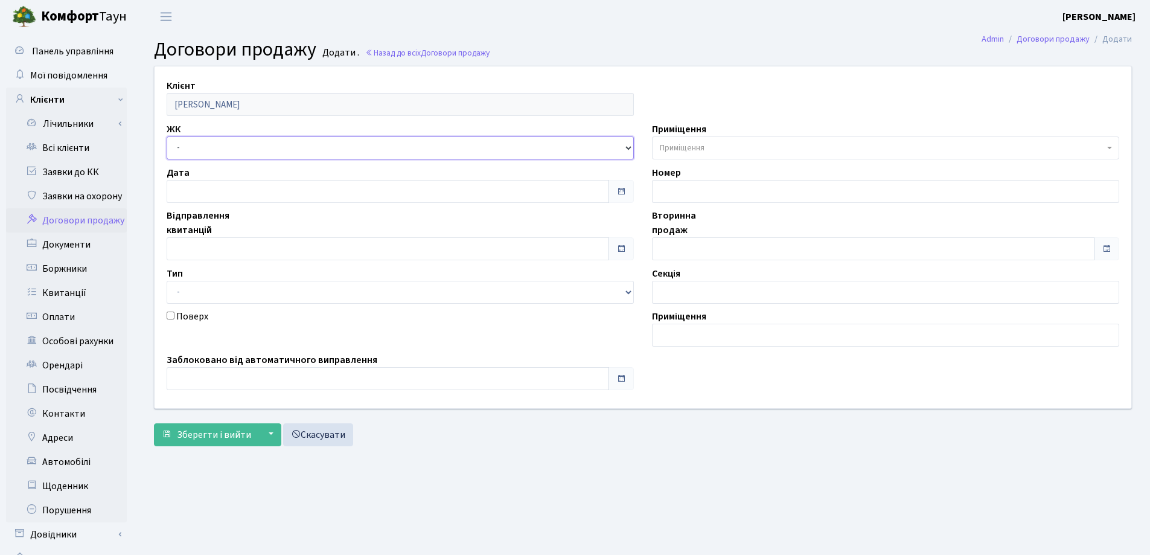
click at [232, 144] on select "- СП, Наддніпрянське шосе, 2а СП1, Столичне шосе, 1 СП2, Столичне шосе, 1А СП3,…" at bounding box center [400, 147] width 467 height 23
select select "309"
click at [167, 136] on select "- СП, Наддніпрянське шосе, 2а СП1, Столичне шосе, 1 СП2, Столичне шосе, 1А СП3,…" at bounding box center [400, 147] width 467 height 23
select select
click at [733, 139] on span "Приміщення" at bounding box center [885, 147] width 467 height 23
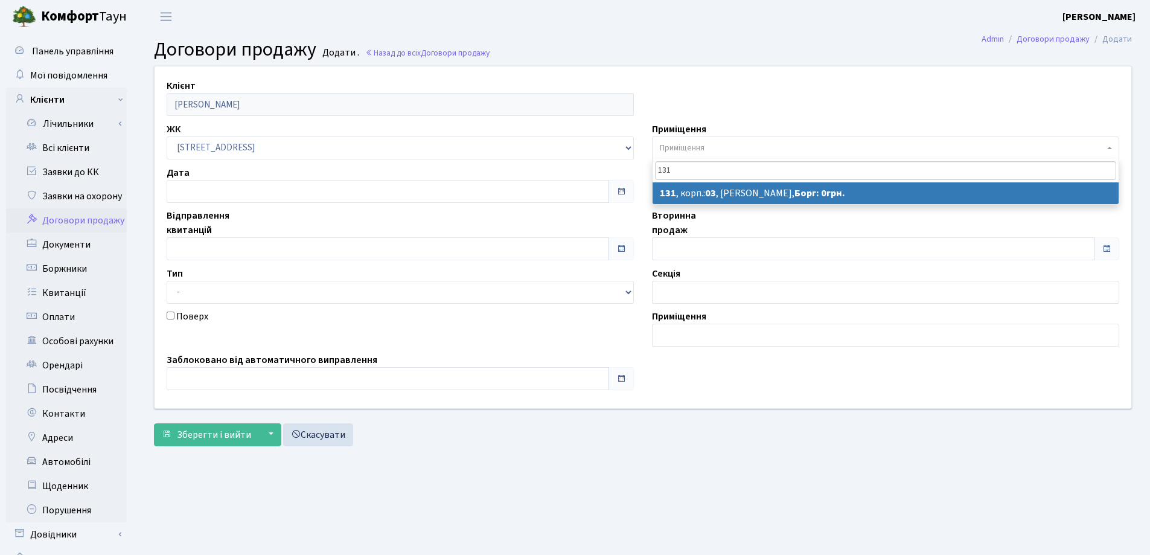
type input "131"
select select "20853"
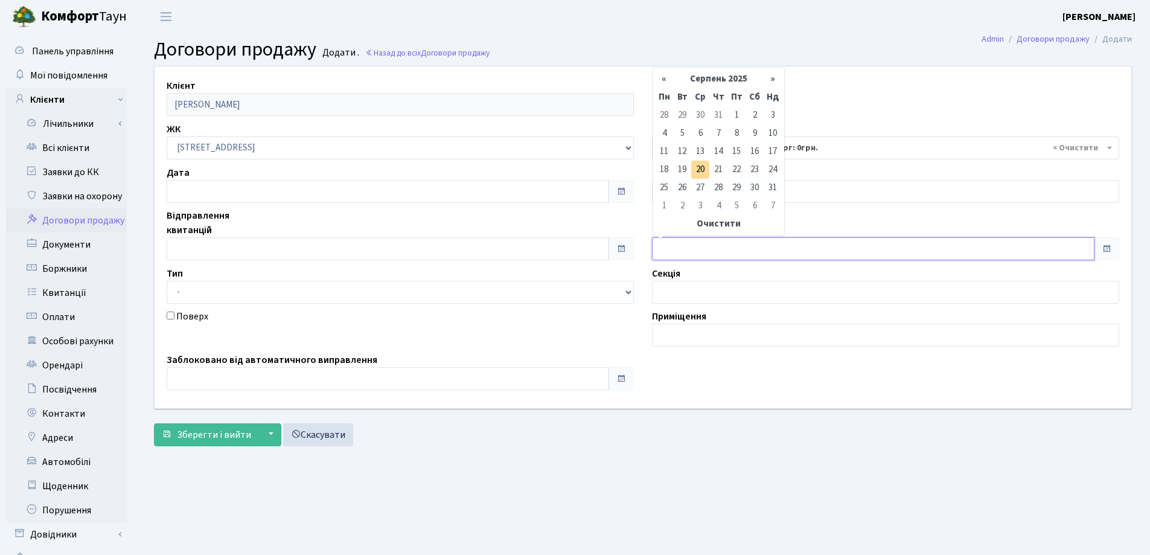
click at [712, 245] on input "text" at bounding box center [873, 248] width 443 height 23
type input "[DATE]"
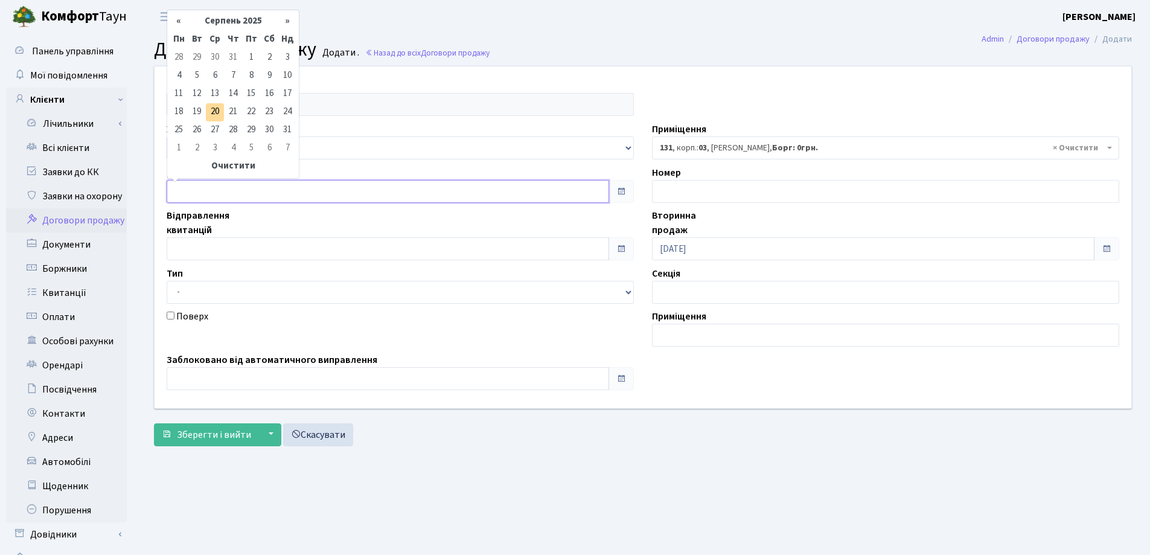
click at [239, 191] on input "text" at bounding box center [388, 191] width 443 height 23
type input "[DATE]"
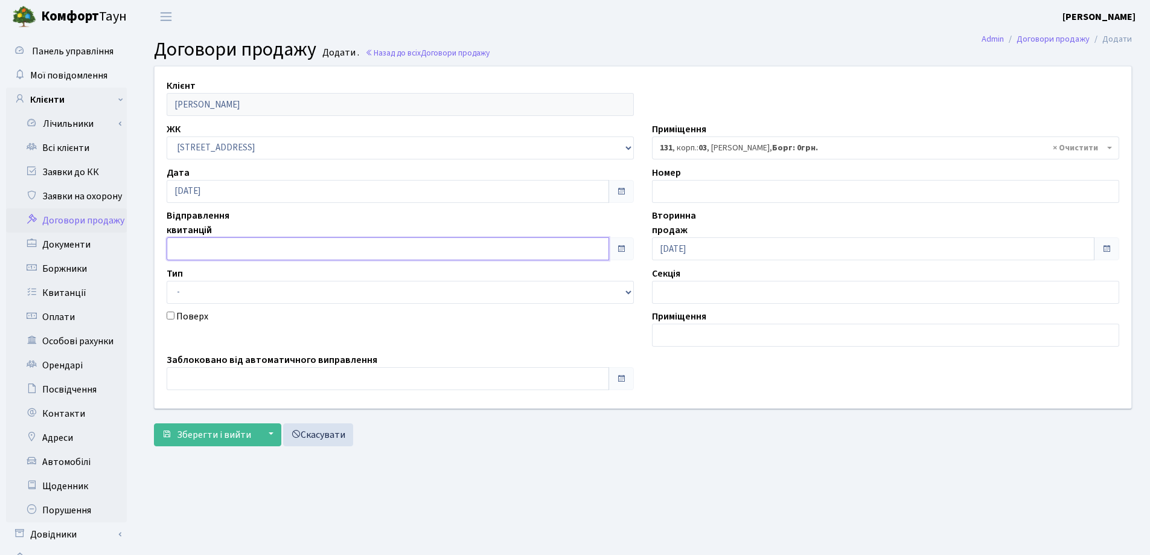
click at [232, 249] on input "text" at bounding box center [388, 248] width 443 height 23
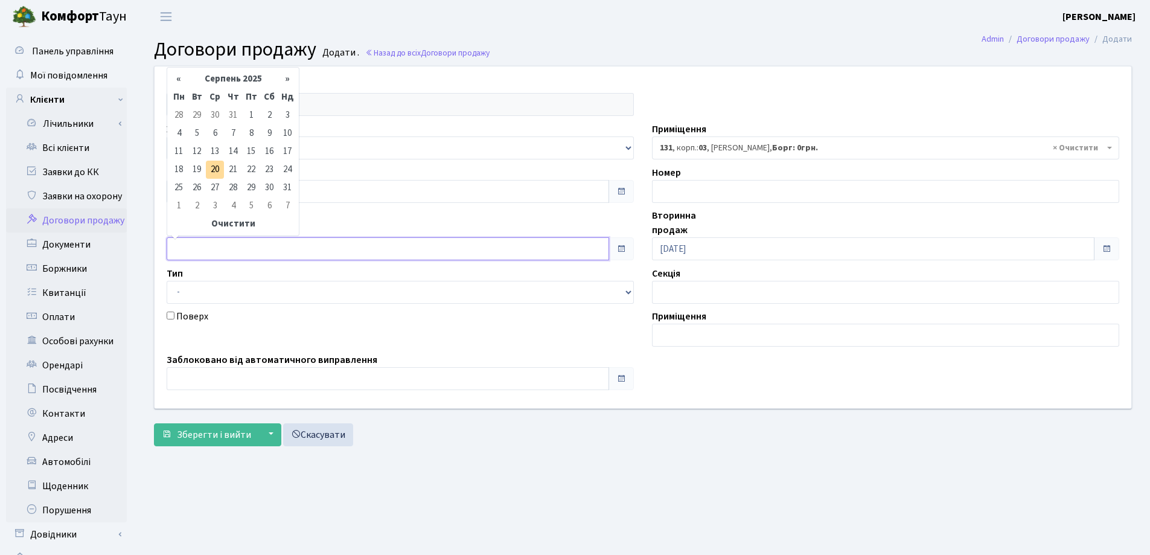
type input "[DATE]"
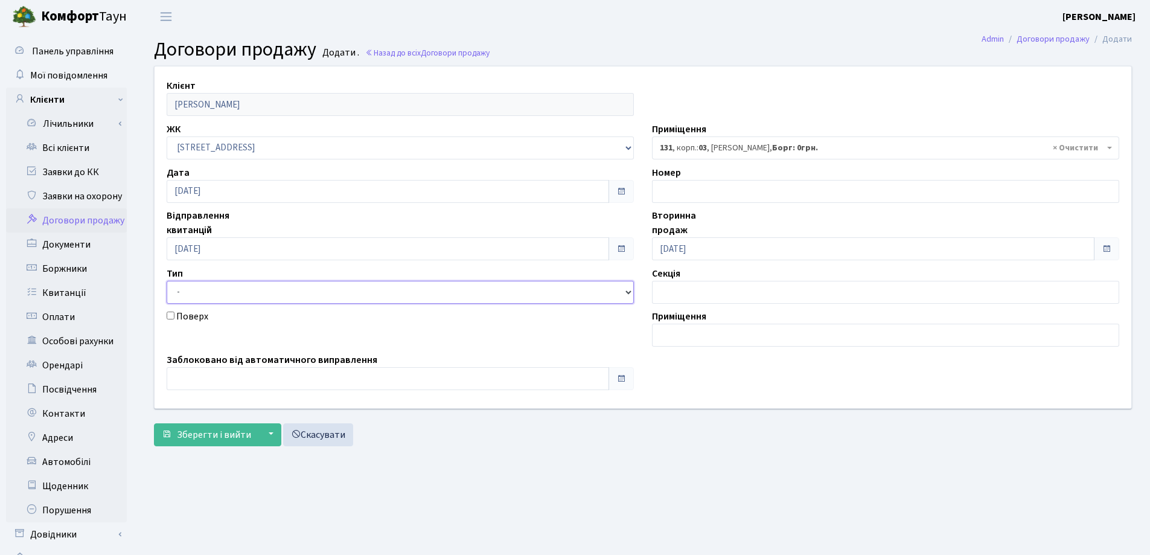
click at [231, 302] on select "- Квартира Комерція Нежитлове Паркінг" at bounding box center [400, 292] width 467 height 23
select select "269"
click at [167, 281] on select "- Квартира Комерція Нежитлове Паркінг" at bounding box center [400, 292] width 467 height 23
click at [226, 379] on input "text" at bounding box center [388, 378] width 443 height 23
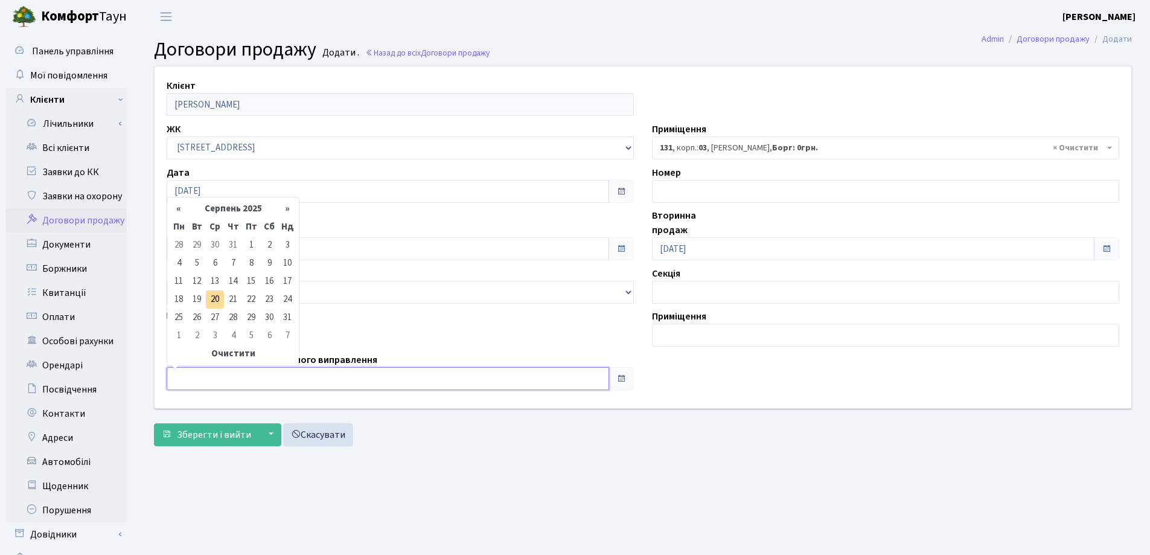
type input "[DATE]"
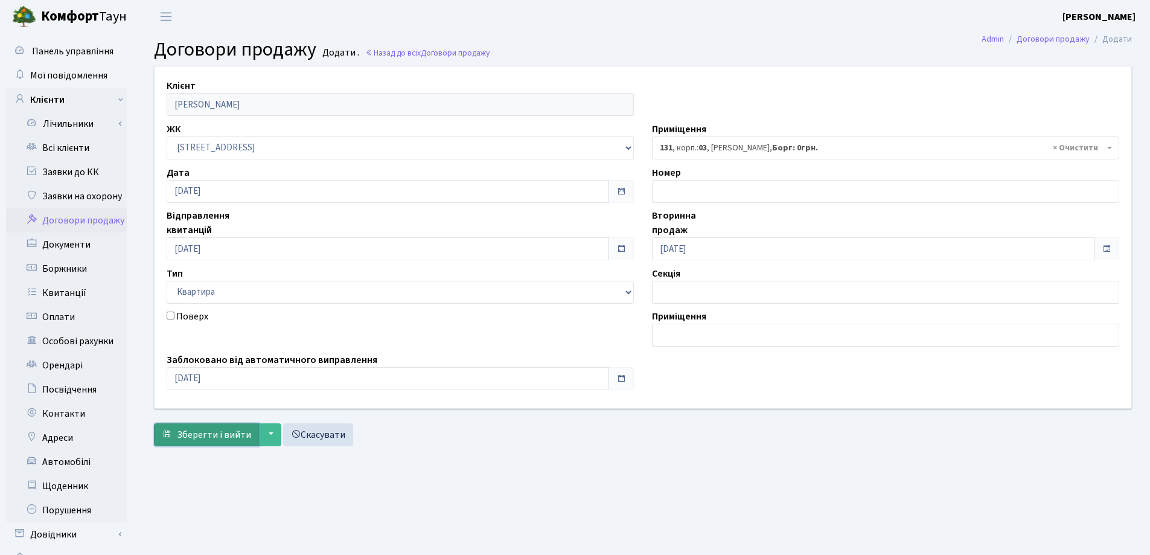
click at [210, 429] on span "Зберегти і вийти" at bounding box center [214, 434] width 74 height 13
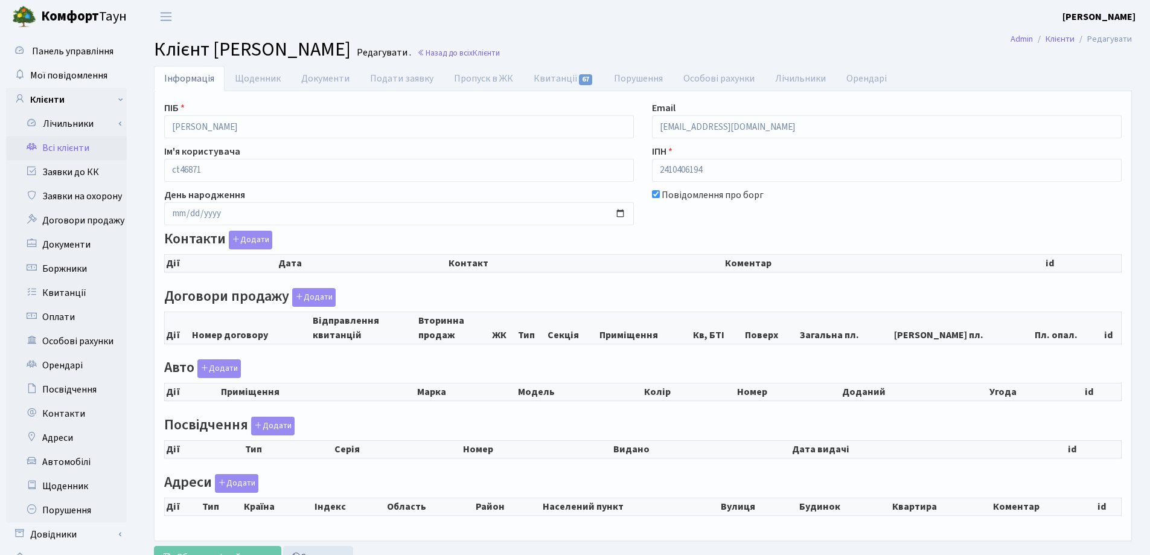
checkbox input "true"
select select "25"
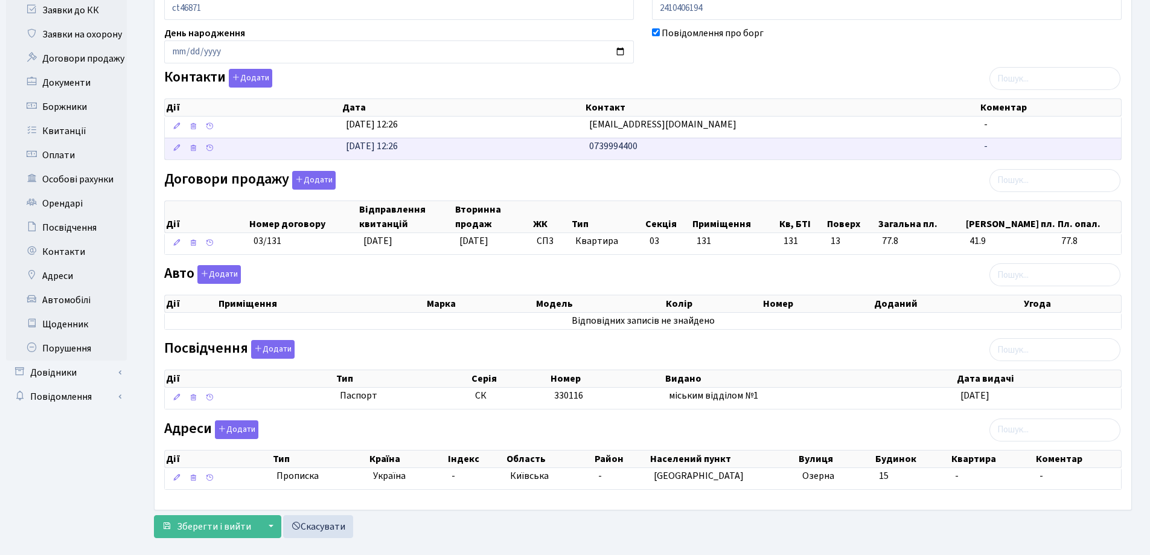
scroll to position [181, 0]
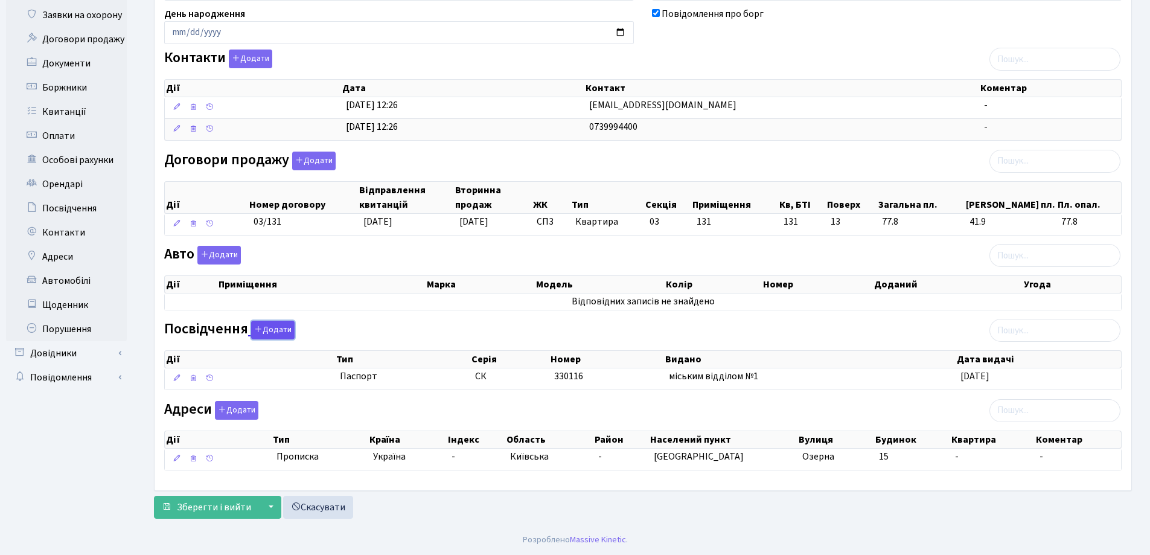
click at [265, 327] on button "Додати" at bounding box center [272, 330] width 43 height 19
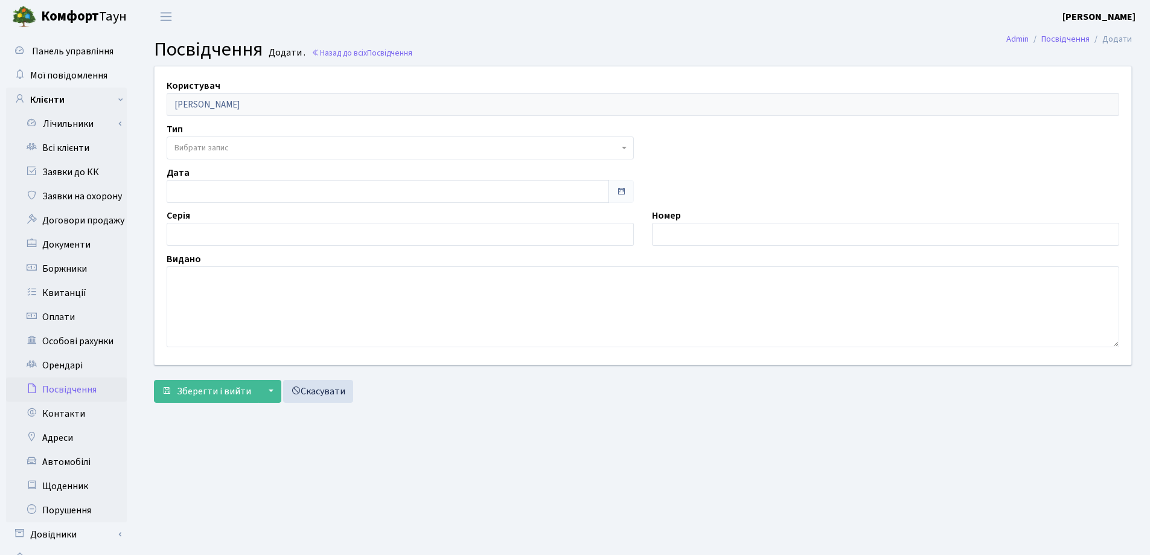
click at [181, 143] on span "Вибрати запис" at bounding box center [202, 148] width 54 height 12
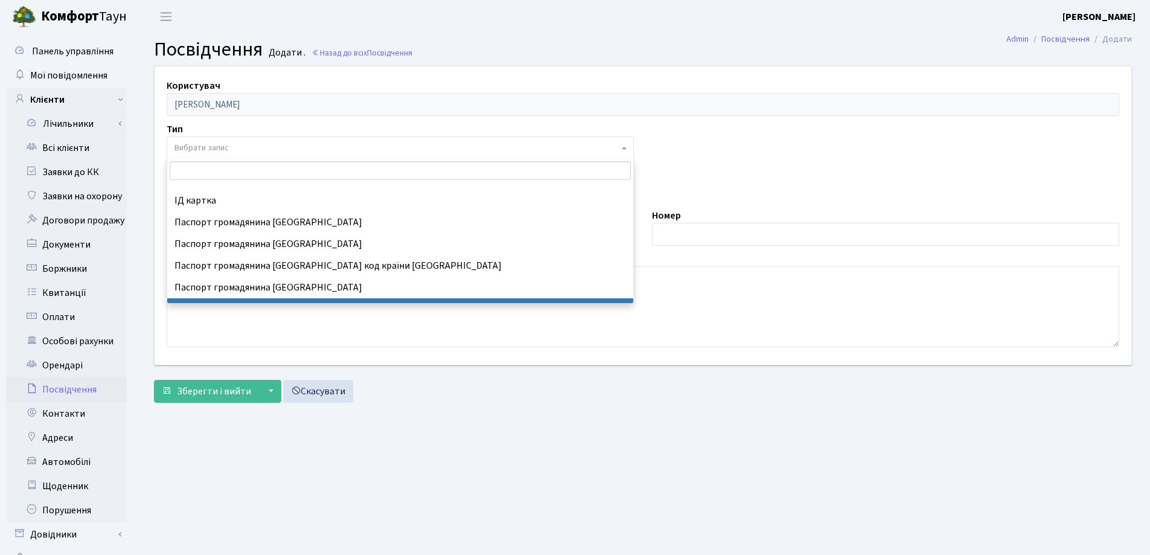
click at [401, 409] on main "Admin Посвідчення Додати Посвідчення Додати . Назад до всіх Посвідчення Користу…" at bounding box center [643, 304] width 1014 height 543
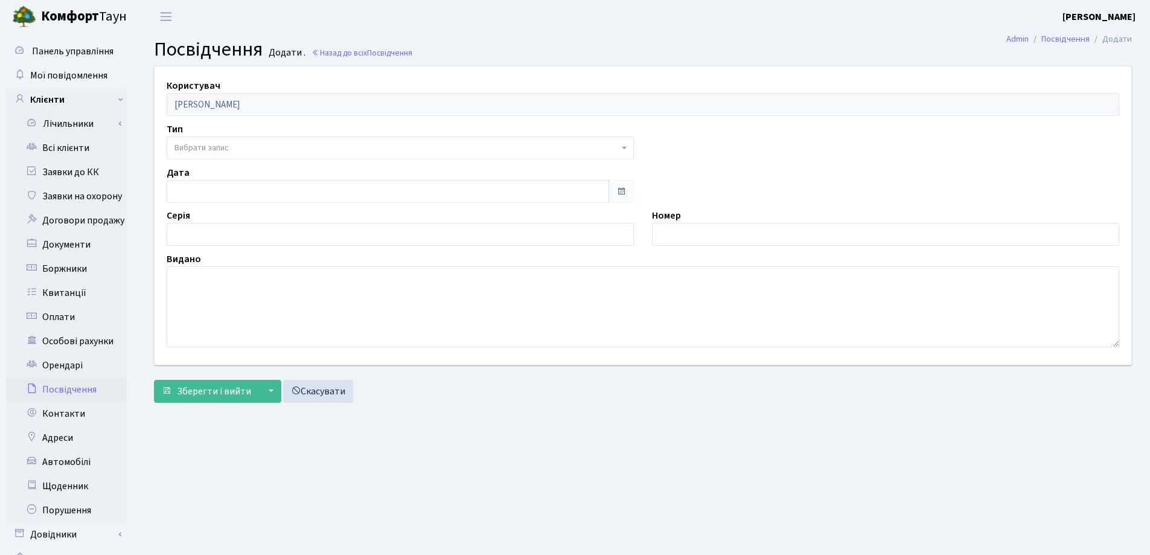
click at [219, 378] on form "Користувач [PERSON_NAME] Тип - ІД картка Паспорт громадянина Ірану Паспорт гром…" at bounding box center [643, 234] width 978 height 337
click at [219, 387] on span "Зберегти і вийти" at bounding box center [214, 391] width 74 height 13
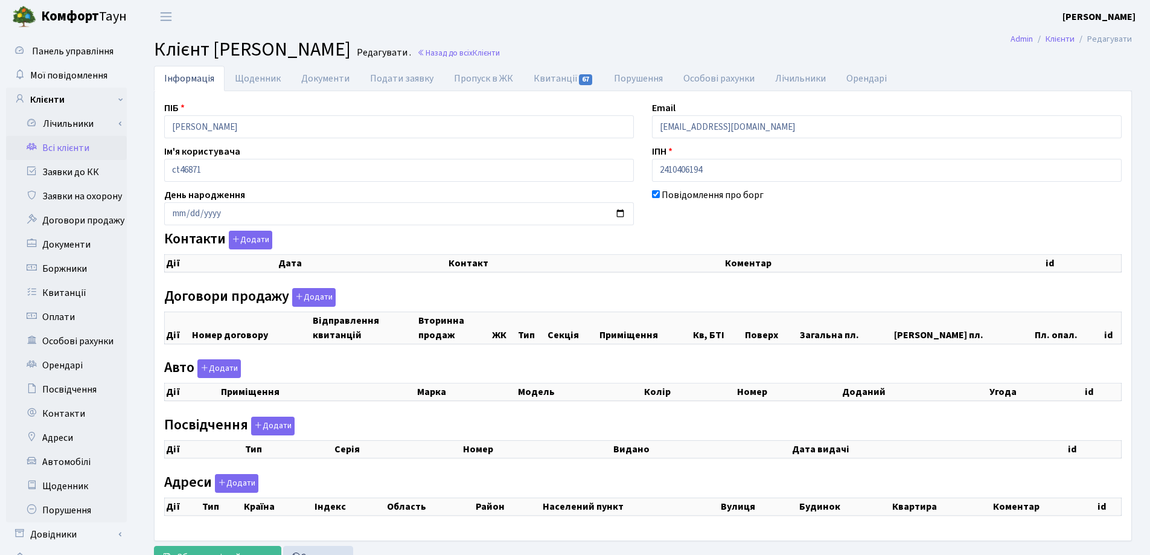
checkbox input "true"
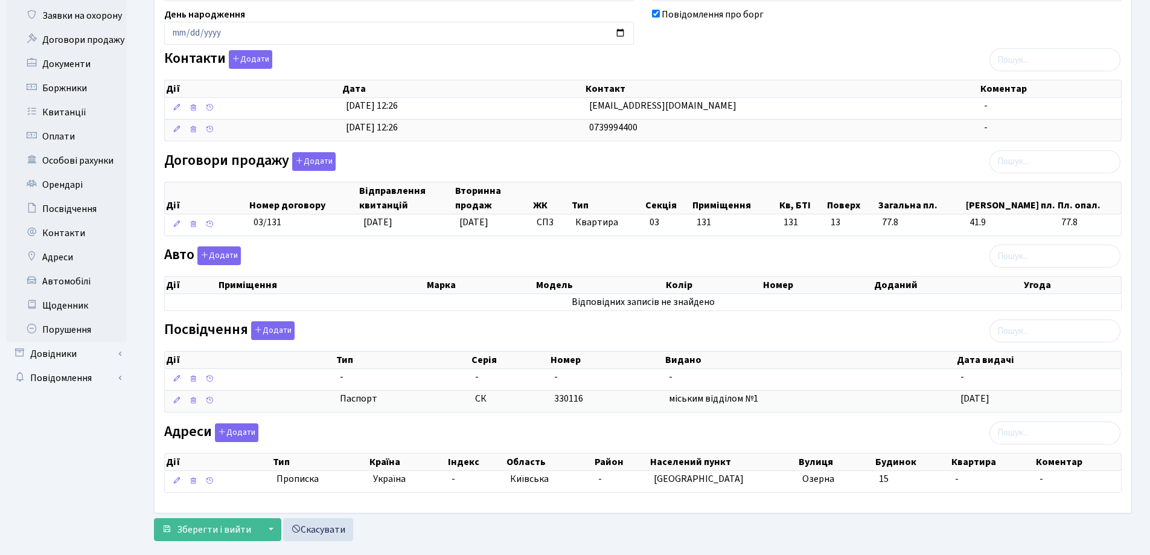
scroll to position [181, 0]
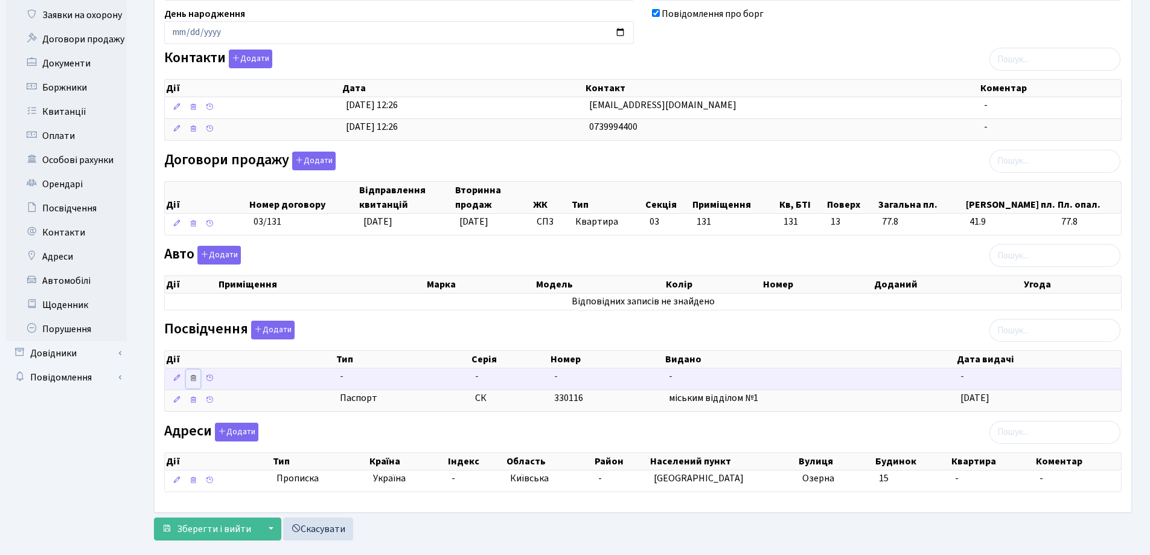
click at [191, 378] on icon at bounding box center [193, 378] width 8 height 8
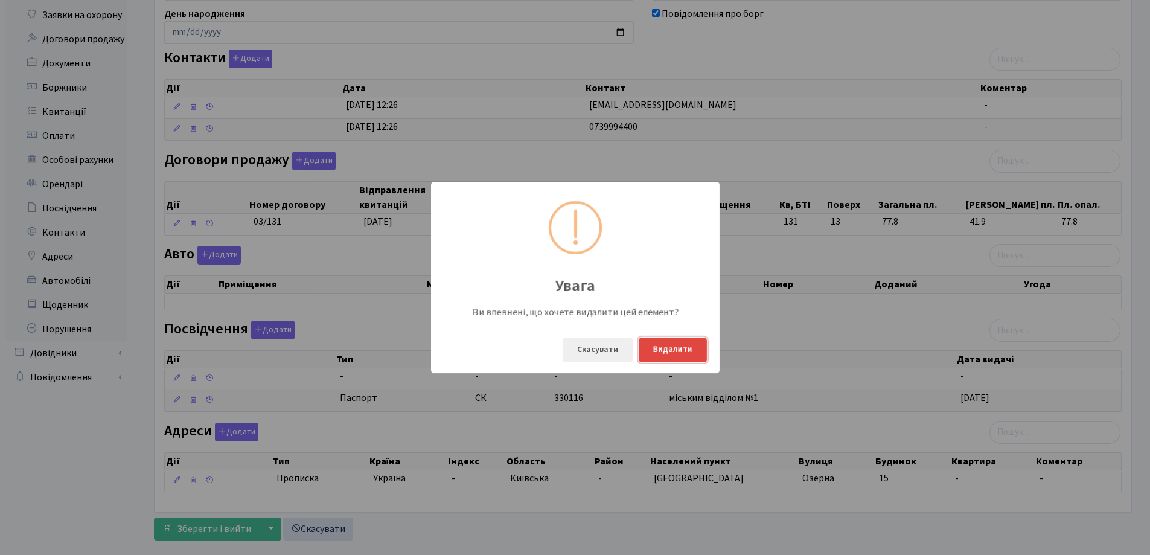
click at [667, 348] on button "Видалити" at bounding box center [673, 350] width 68 height 25
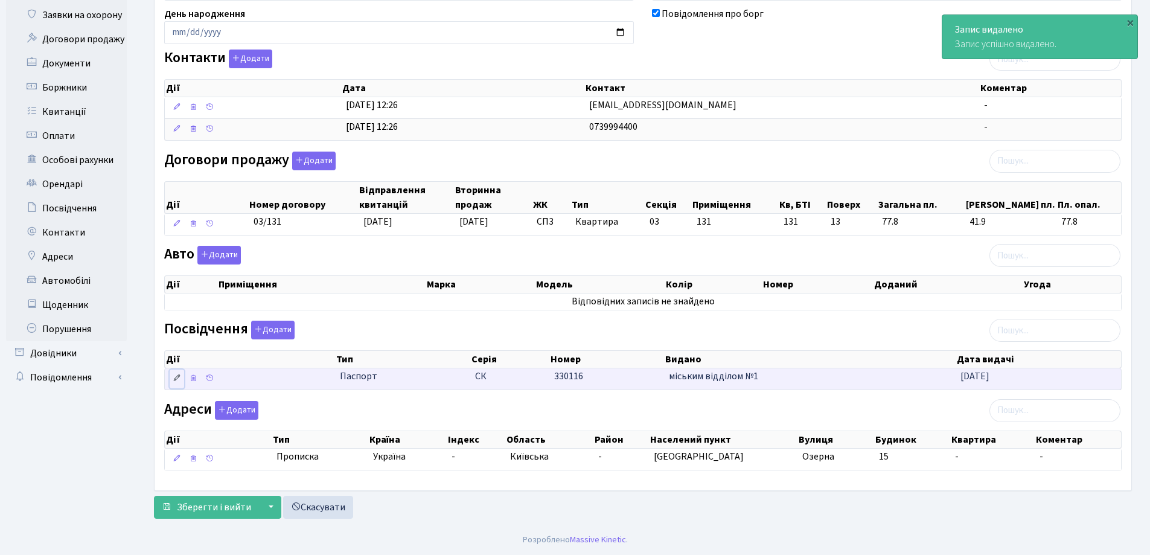
click at [175, 379] on icon at bounding box center [177, 378] width 8 height 8
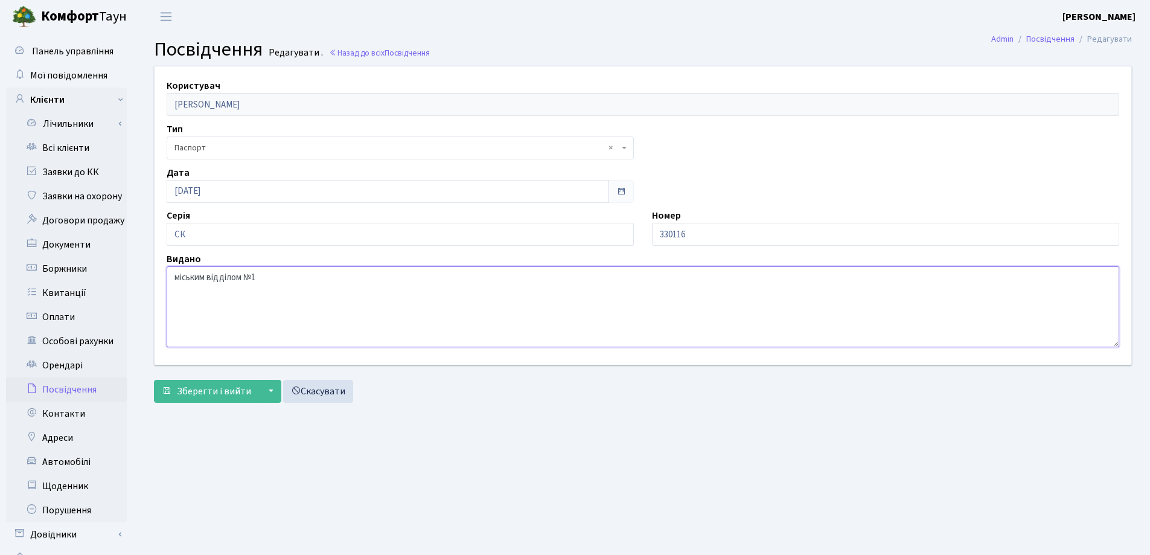
click at [283, 283] on textarea "міським відділом №1" at bounding box center [643, 306] width 953 height 81
type textarea "міським відділом №1 [PERSON_NAME] МВС України в [GEOGRAPHIC_DATA]"
click at [231, 396] on span "Зберегти і вийти" at bounding box center [214, 391] width 74 height 13
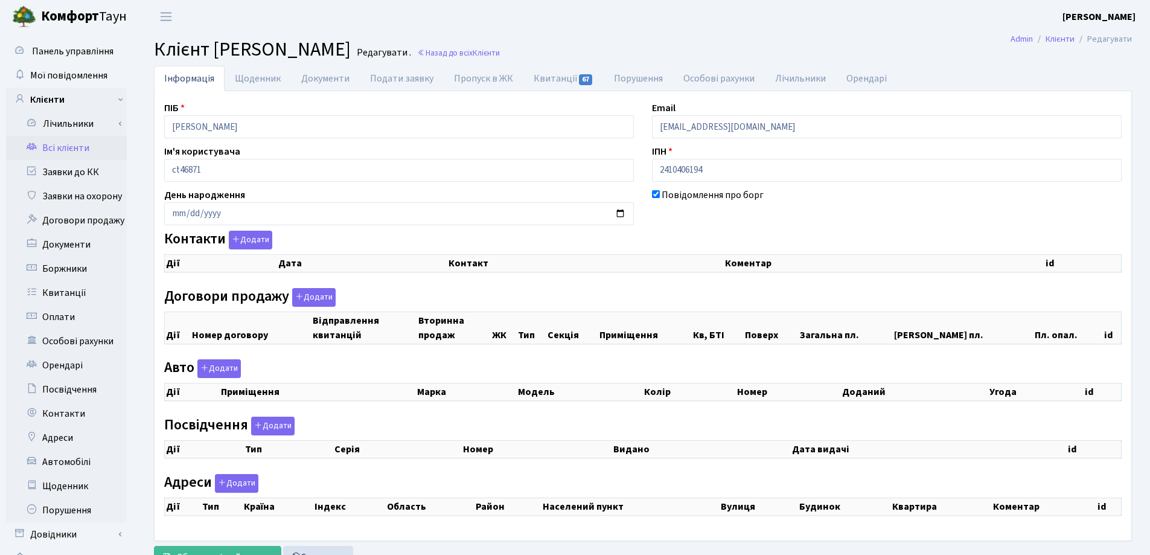
checkbox input "true"
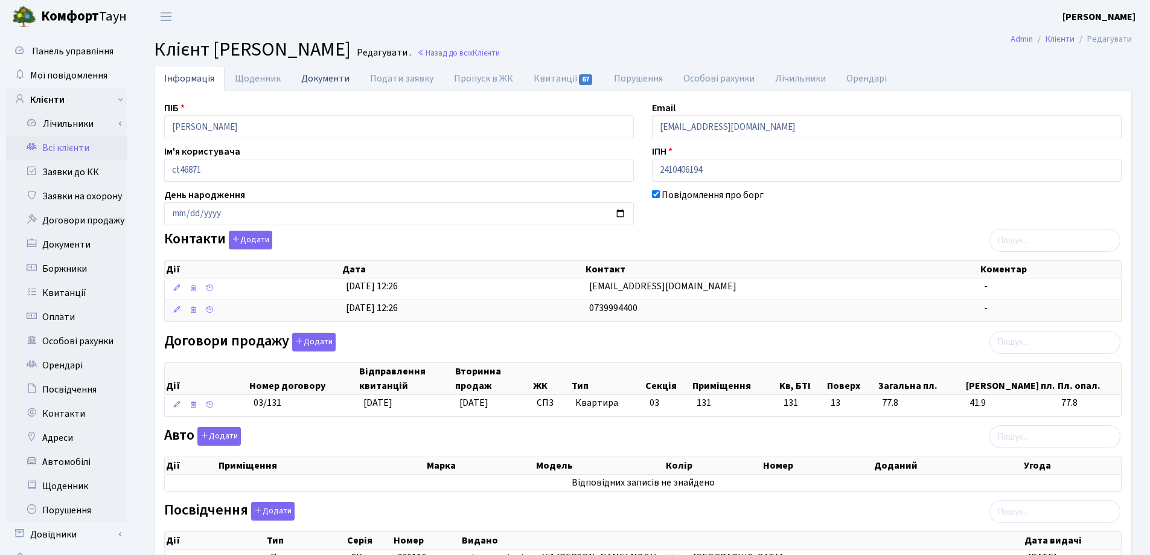
click at [310, 80] on link "Документи" at bounding box center [325, 78] width 69 height 25
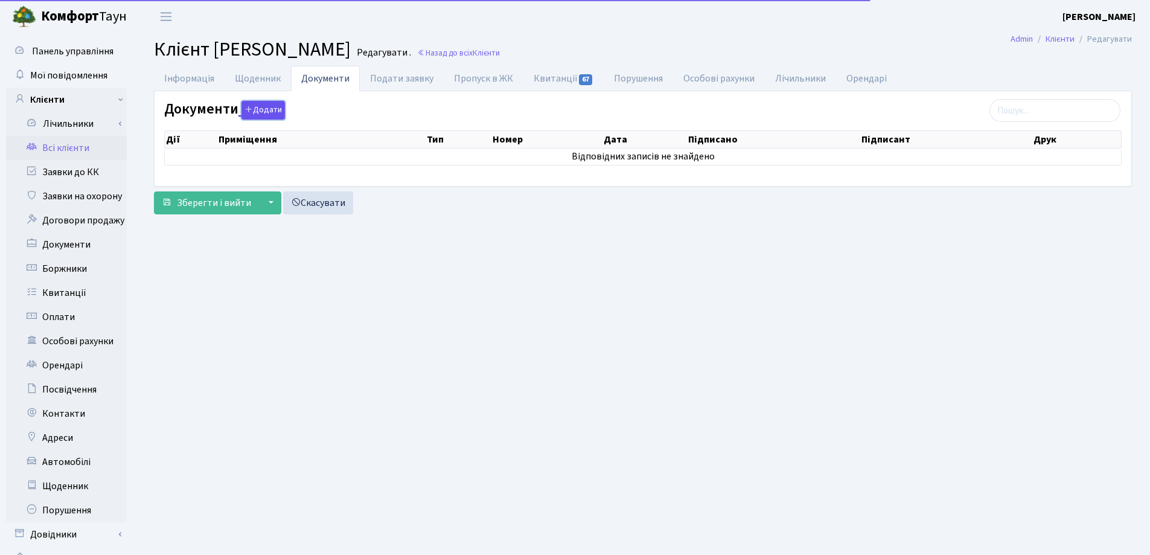
click at [249, 105] on icon "button" at bounding box center [249, 109] width 8 height 8
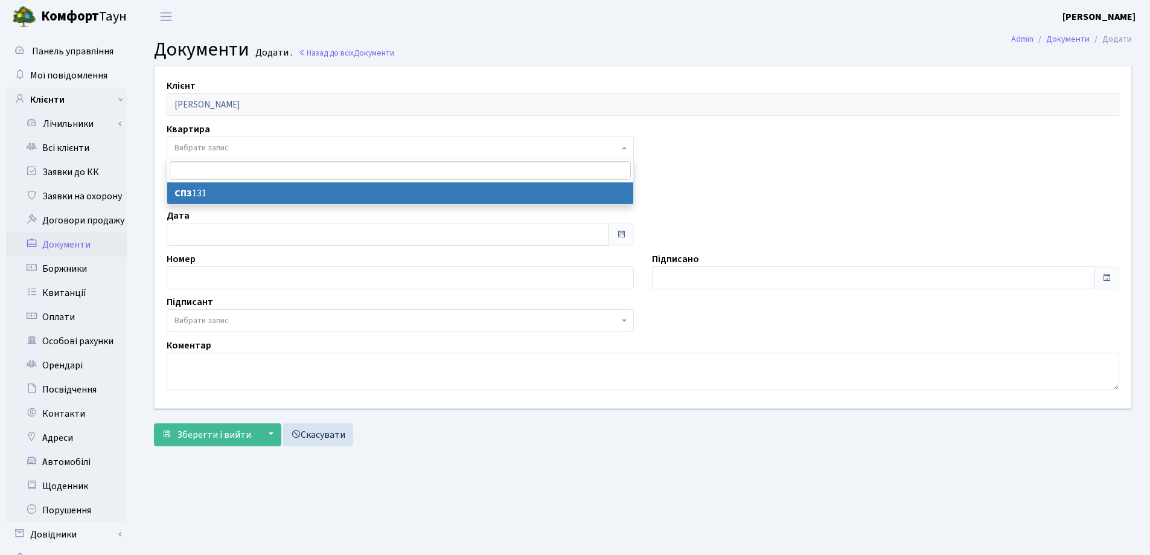
click at [244, 147] on span "Вибрати запис" at bounding box center [397, 148] width 444 height 12
select select "178088"
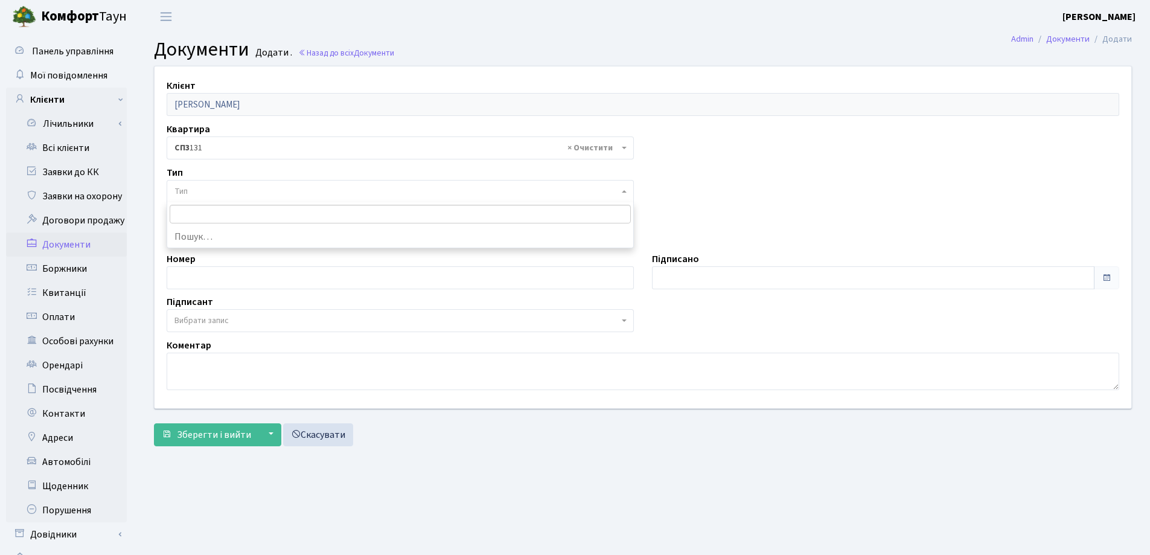
click at [248, 190] on span "Тип" at bounding box center [397, 191] width 444 height 12
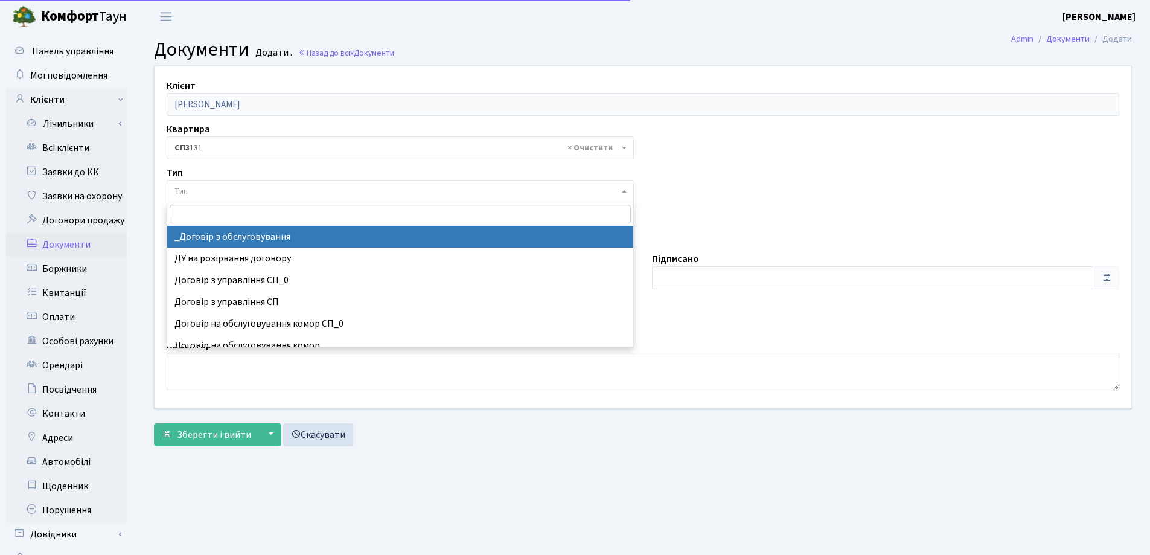
select select "289"
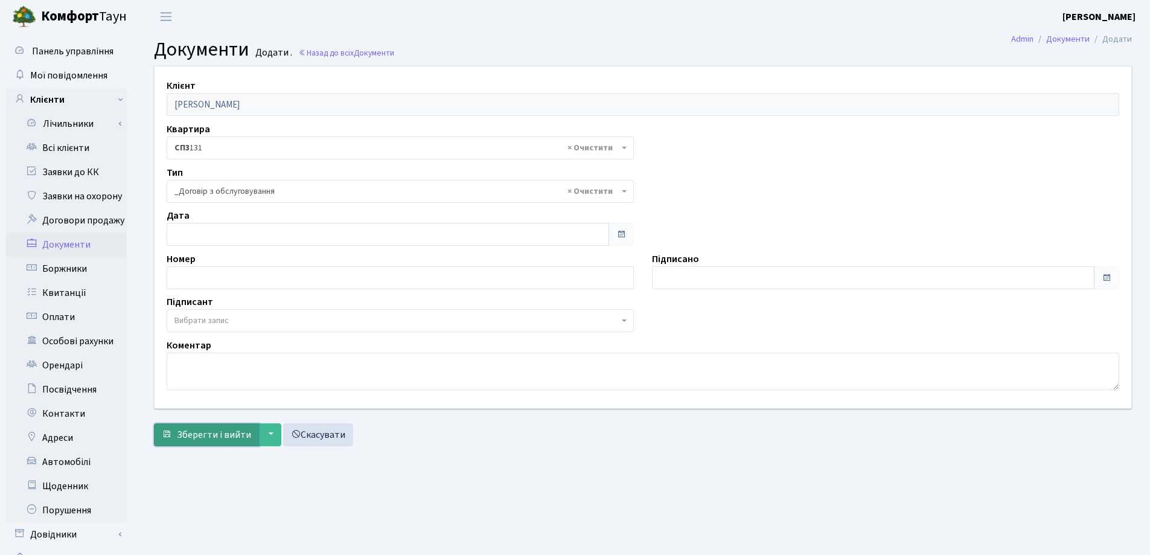
click at [213, 428] on span "Зберегти і вийти" at bounding box center [214, 434] width 74 height 13
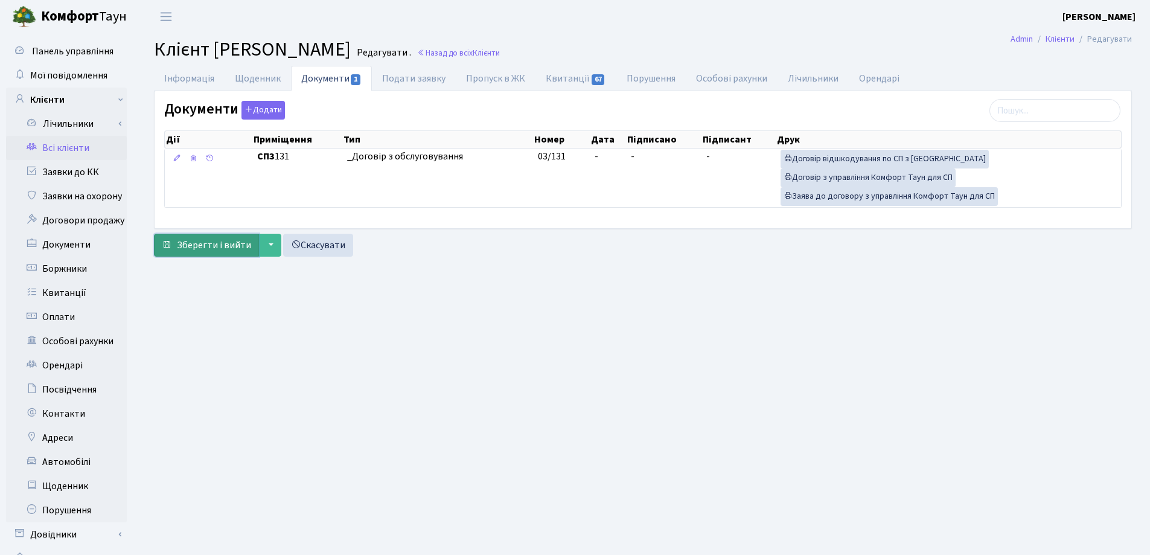
click at [219, 242] on span "Зберегти і вийти" at bounding box center [214, 245] width 74 height 13
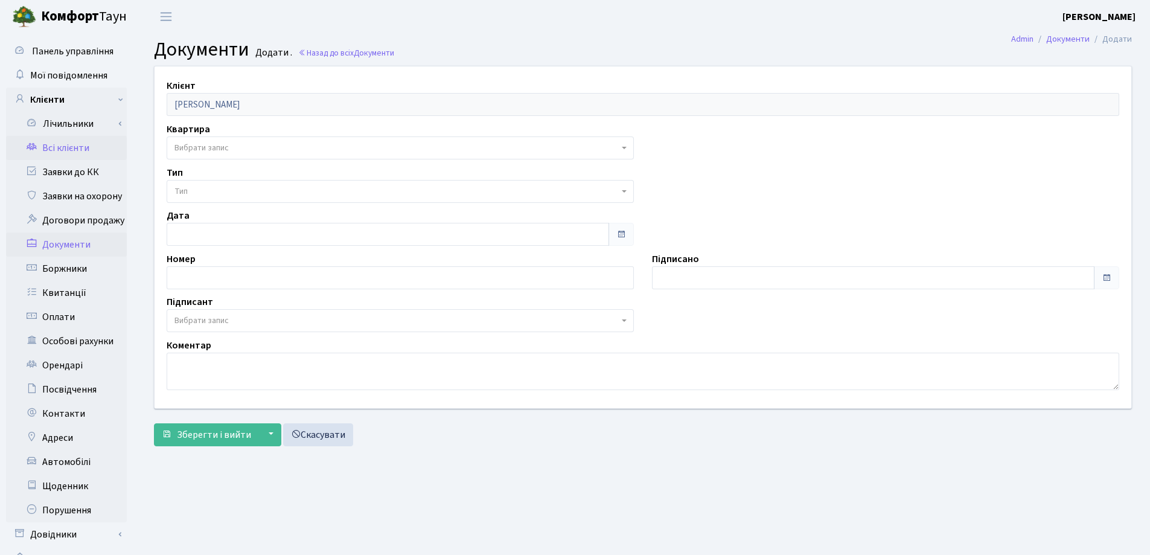
click at [51, 146] on link "Всі клієнти" at bounding box center [66, 148] width 121 height 24
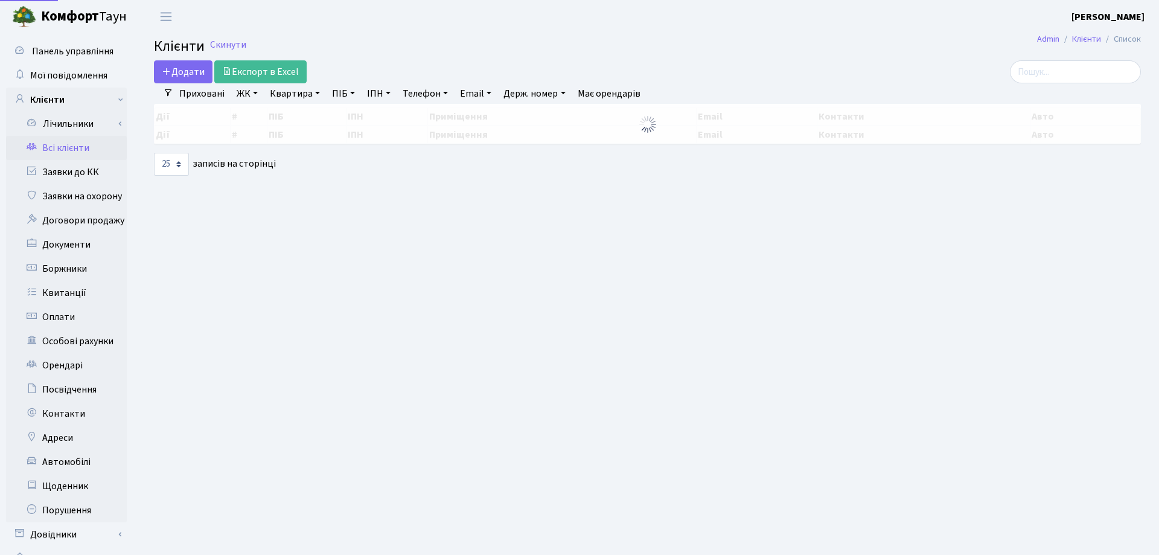
select select "25"
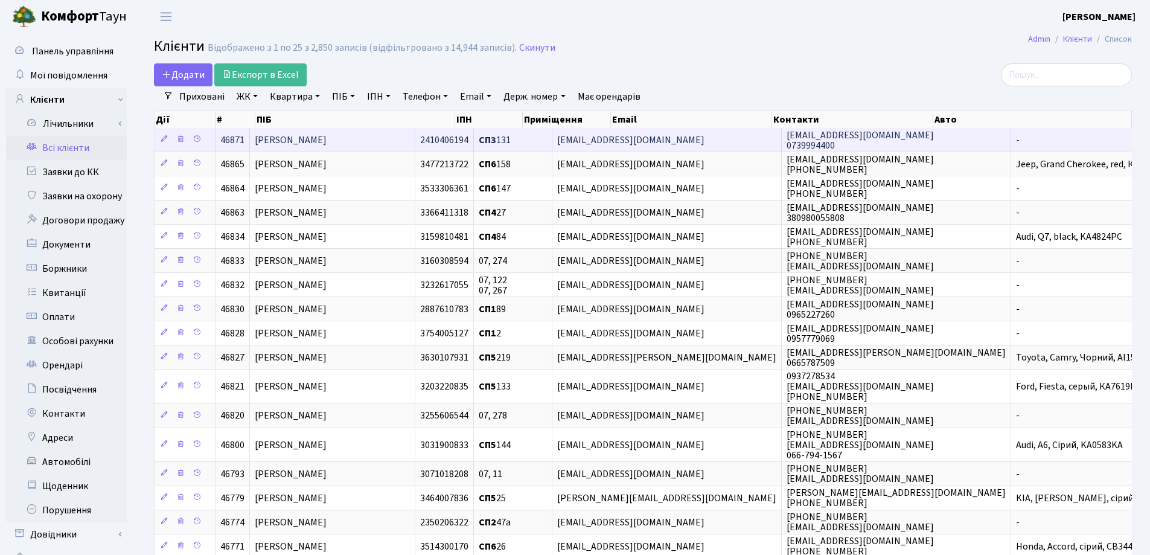
click at [407, 136] on td "[PERSON_NAME]" at bounding box center [332, 140] width 165 height 24
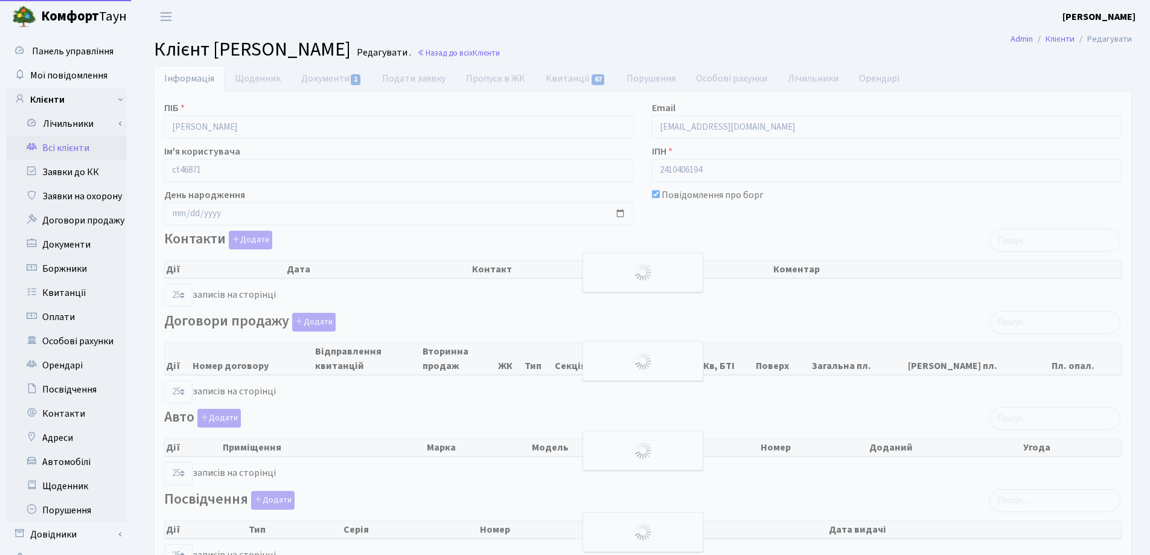
select select "25"
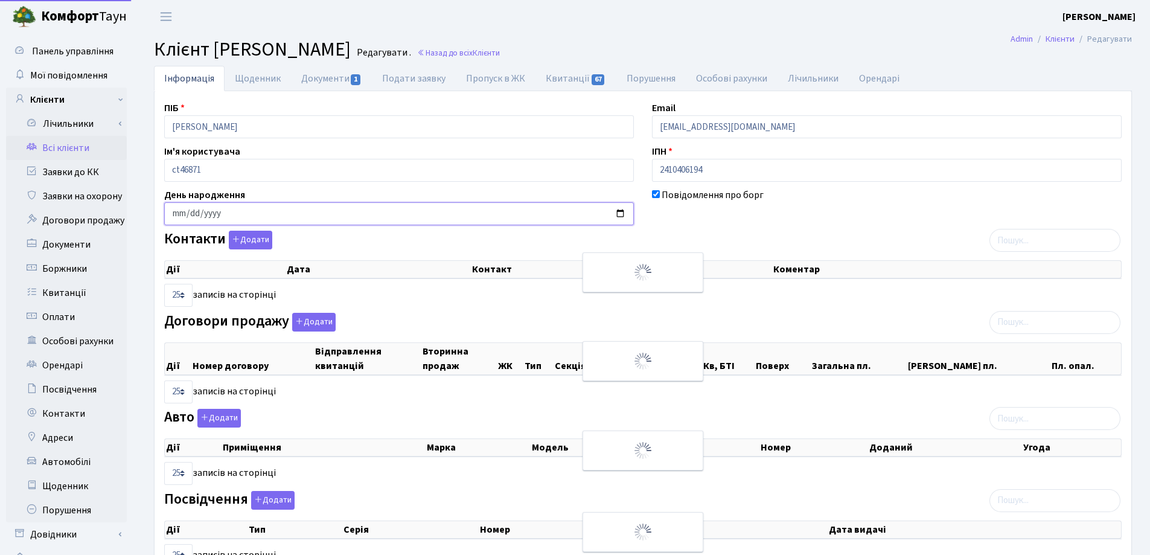
click at [177, 215] on input "date" at bounding box center [399, 213] width 470 height 23
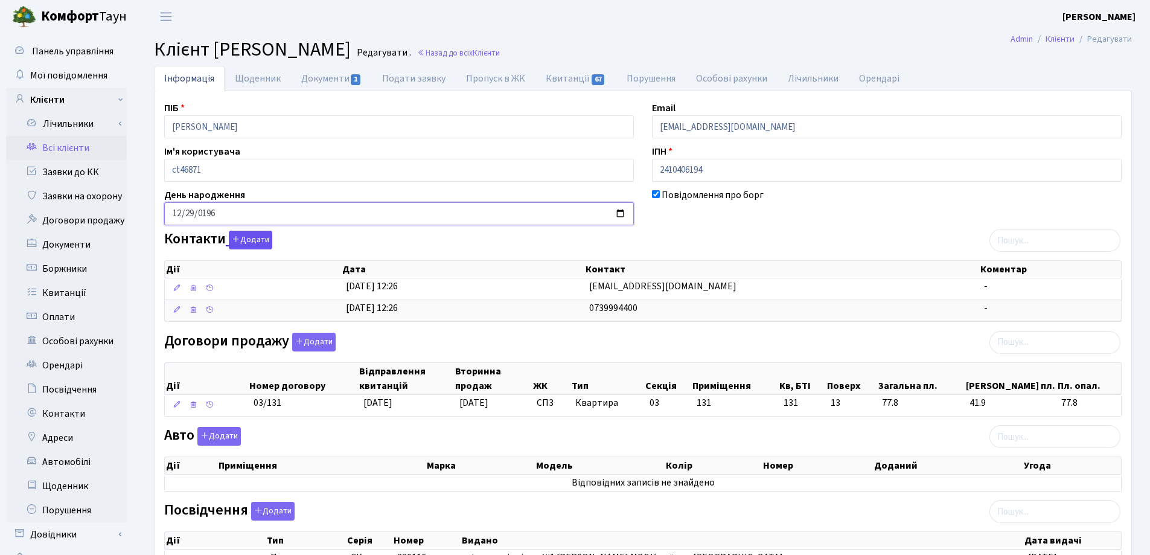
type input "1965-12-29"
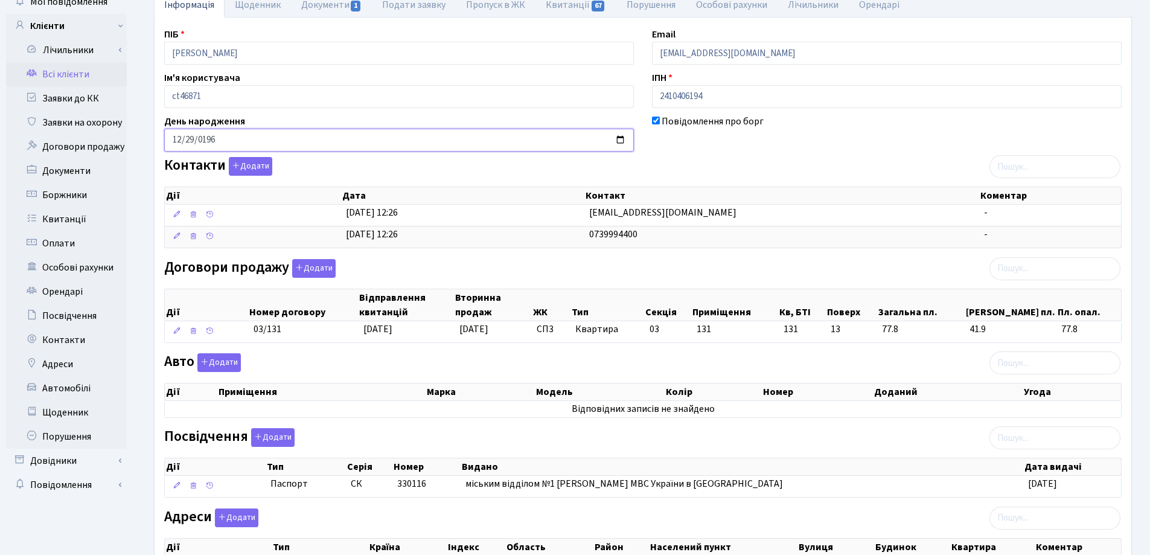
scroll to position [181, 0]
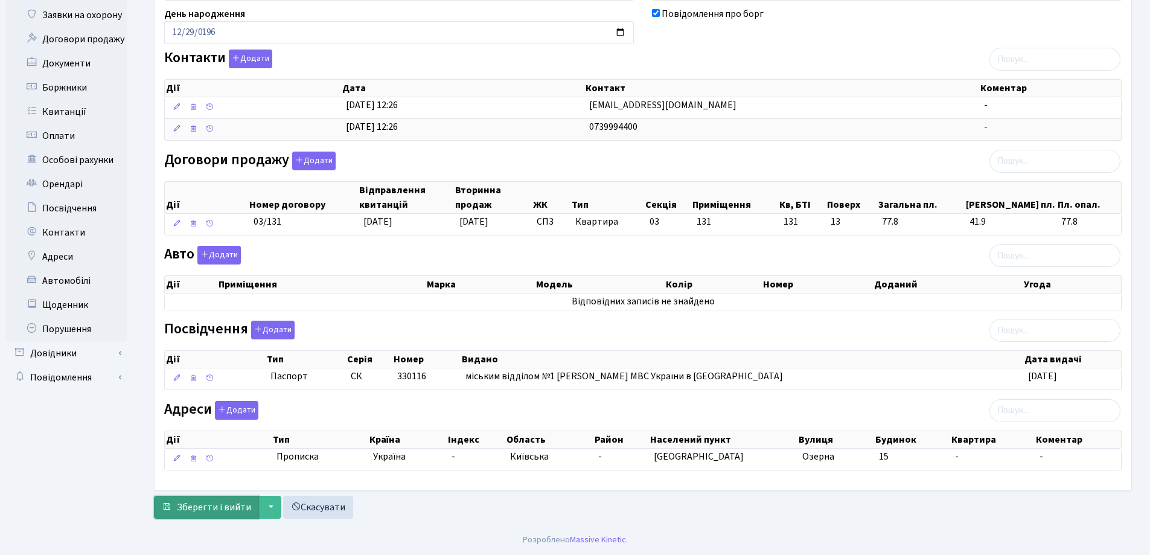
click at [193, 508] on span "Зберегти і вийти" at bounding box center [214, 507] width 74 height 13
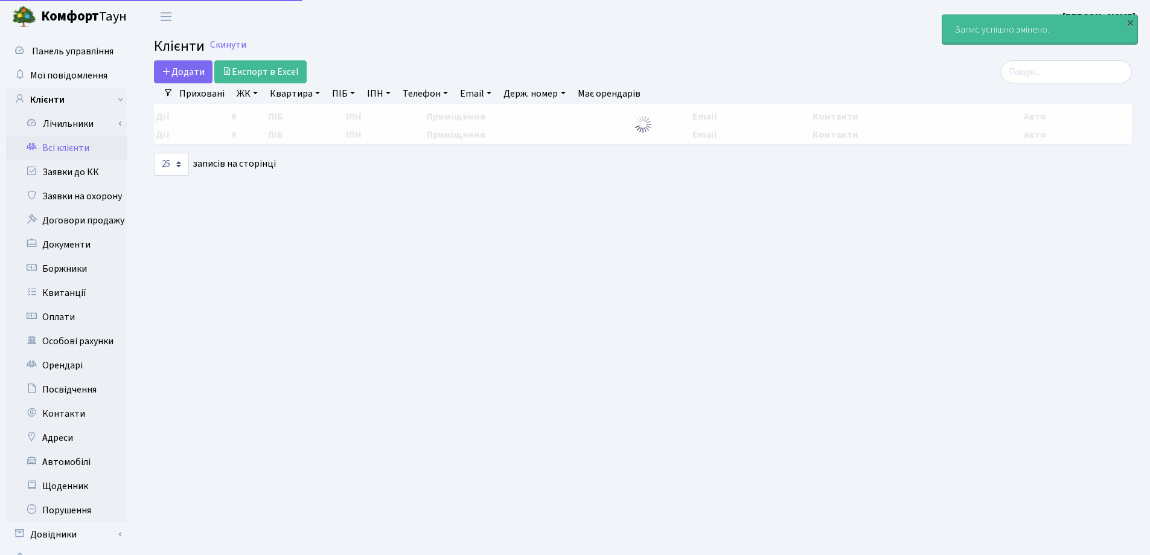
select select "25"
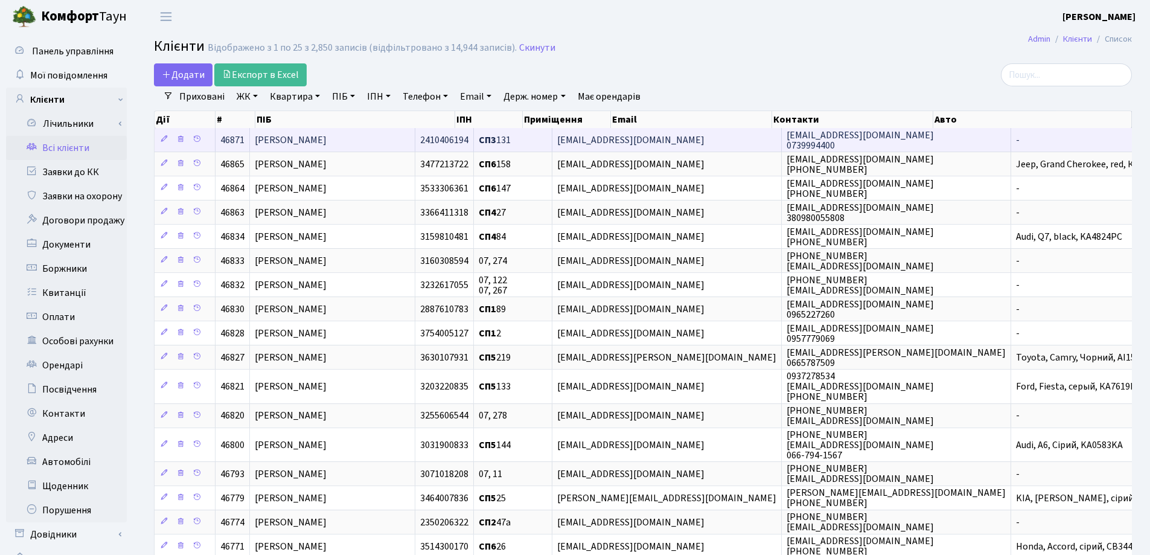
click at [327, 135] on span "[PERSON_NAME]" at bounding box center [291, 139] width 72 height 13
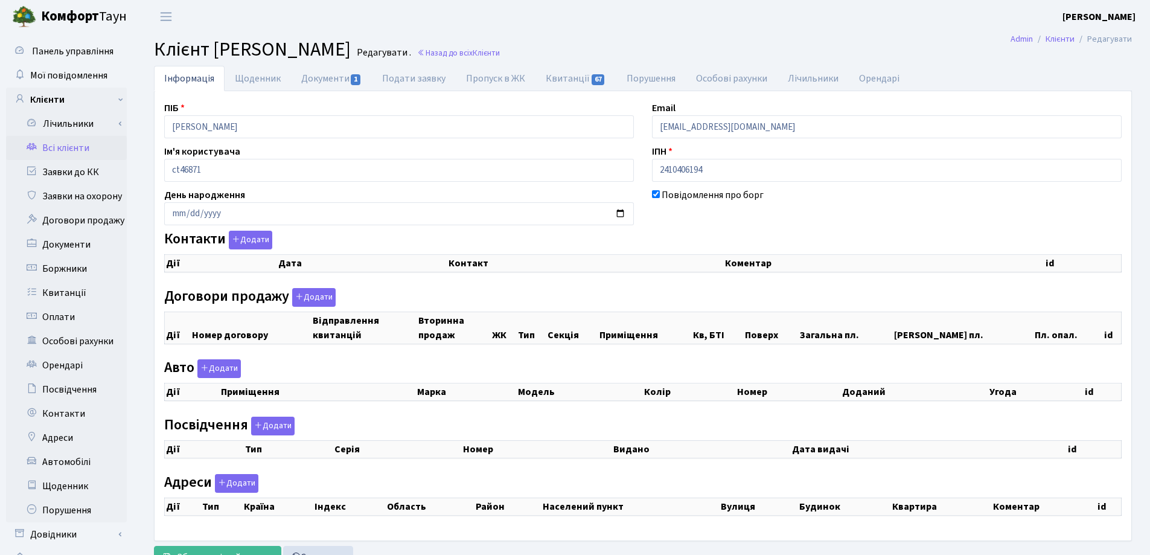
checkbox input "true"
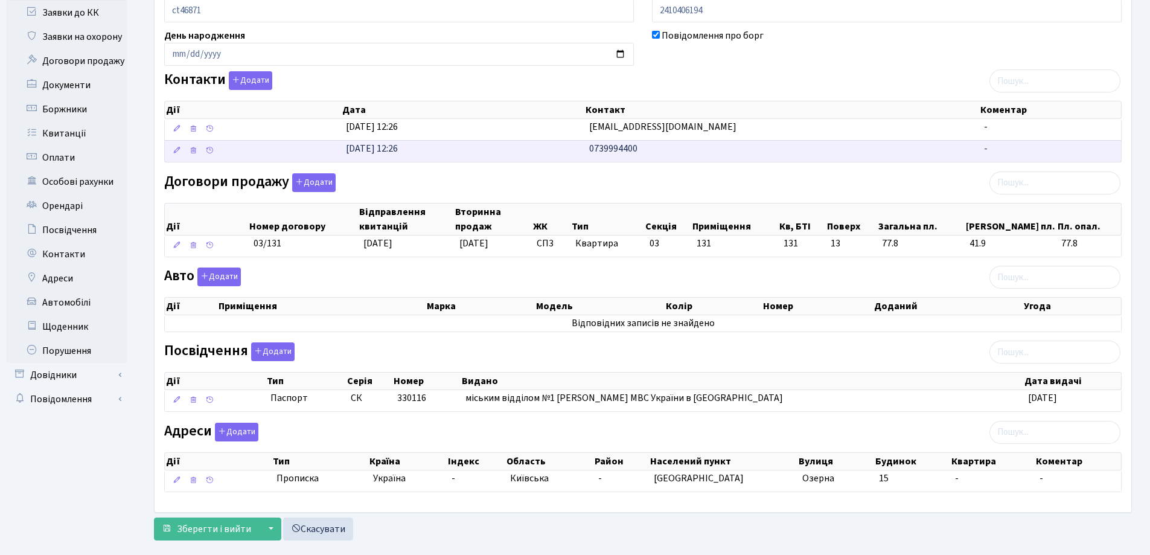
scroll to position [181, 0]
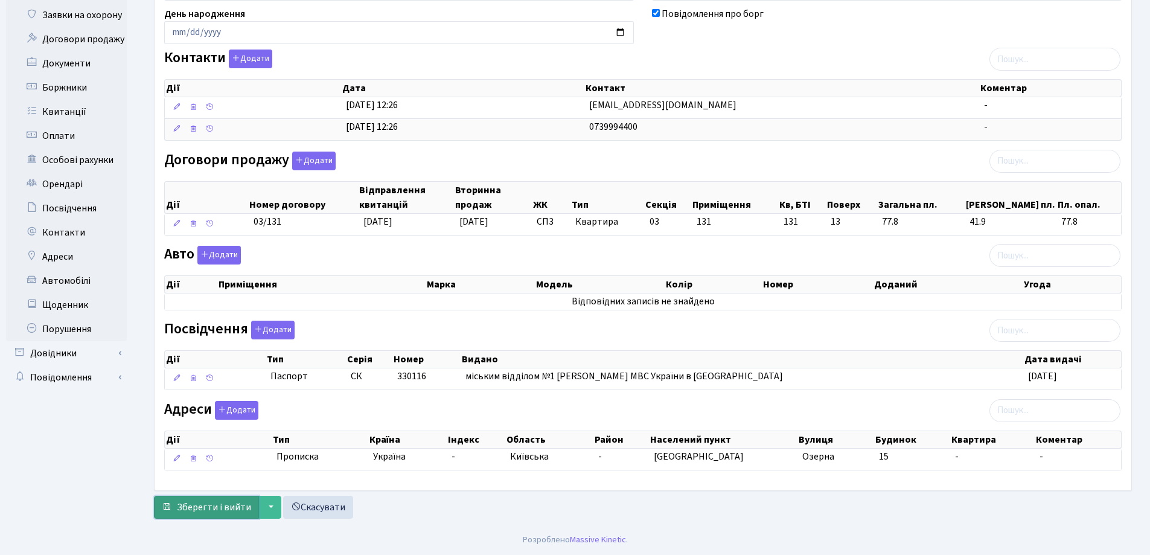
click at [220, 502] on span "Зберегти і вийти" at bounding box center [214, 507] width 74 height 13
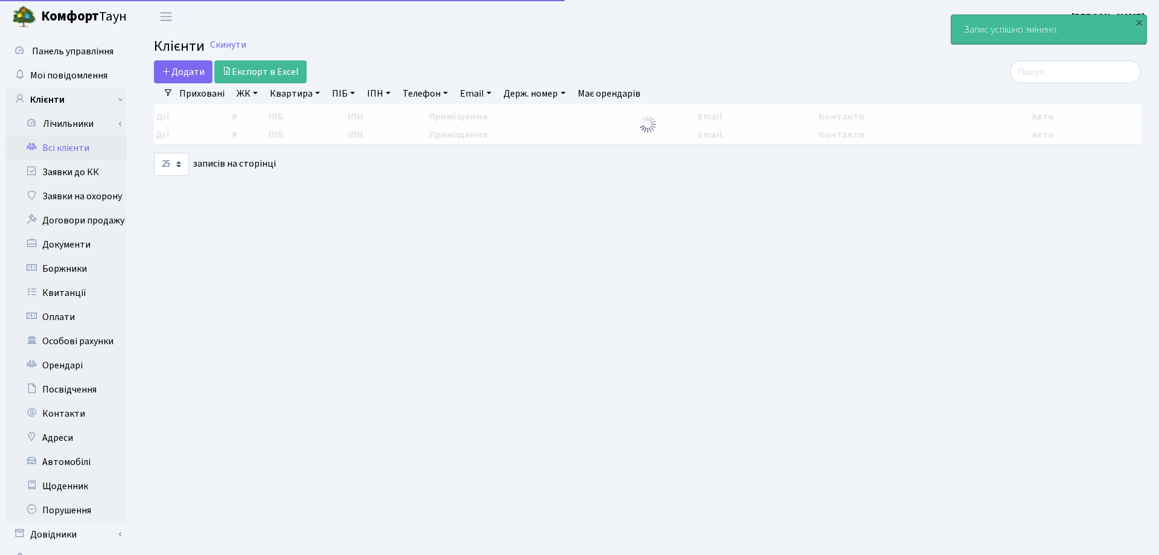
select select "25"
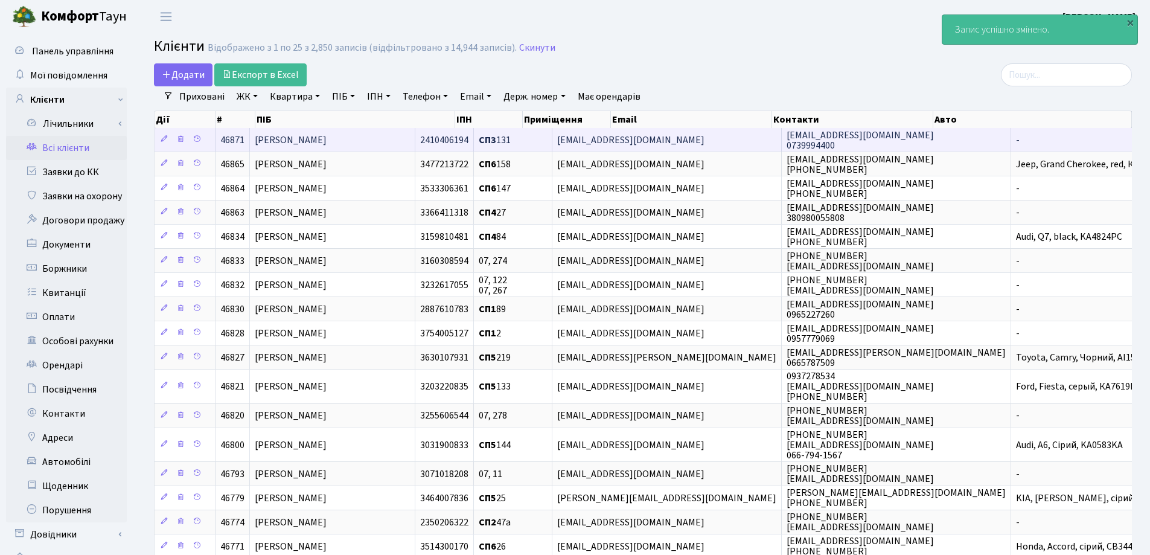
click at [327, 139] on span "[PERSON_NAME]" at bounding box center [291, 139] width 72 height 13
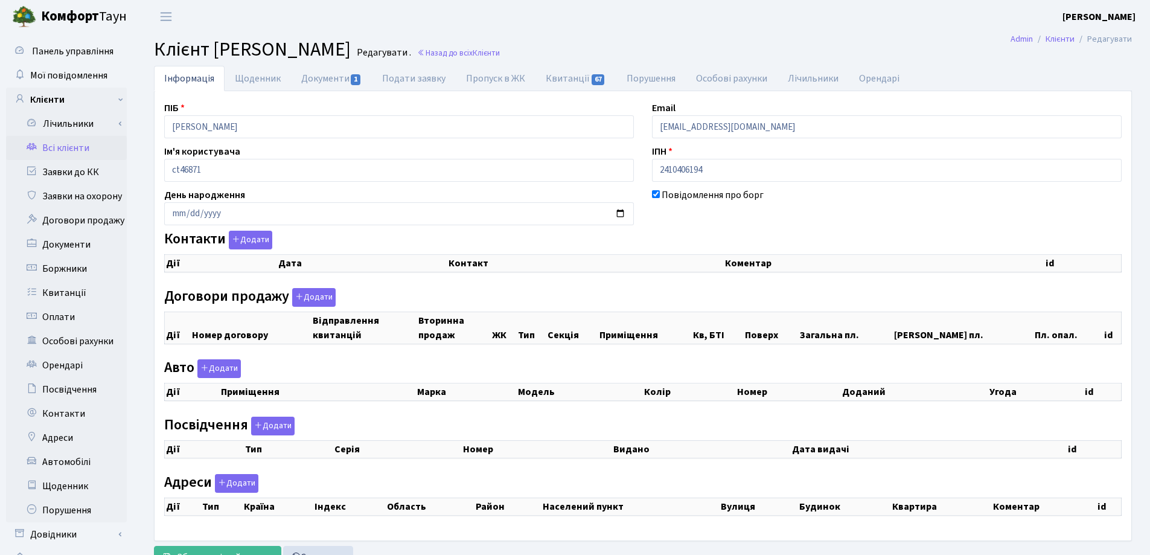
checkbox input "true"
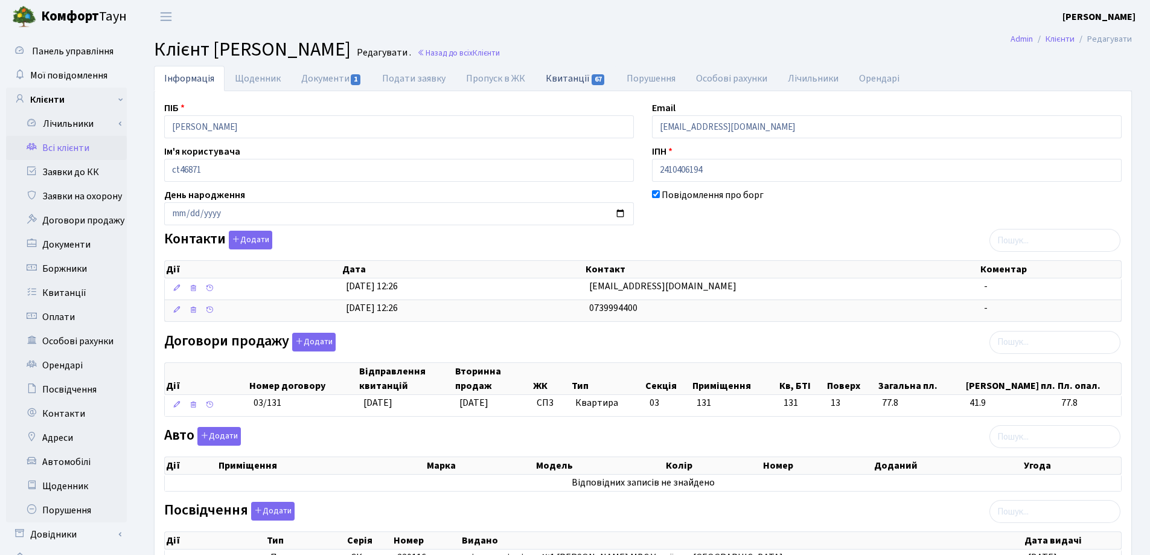
click at [560, 79] on link "Квитанції 67" at bounding box center [576, 78] width 80 height 25
select select "25"
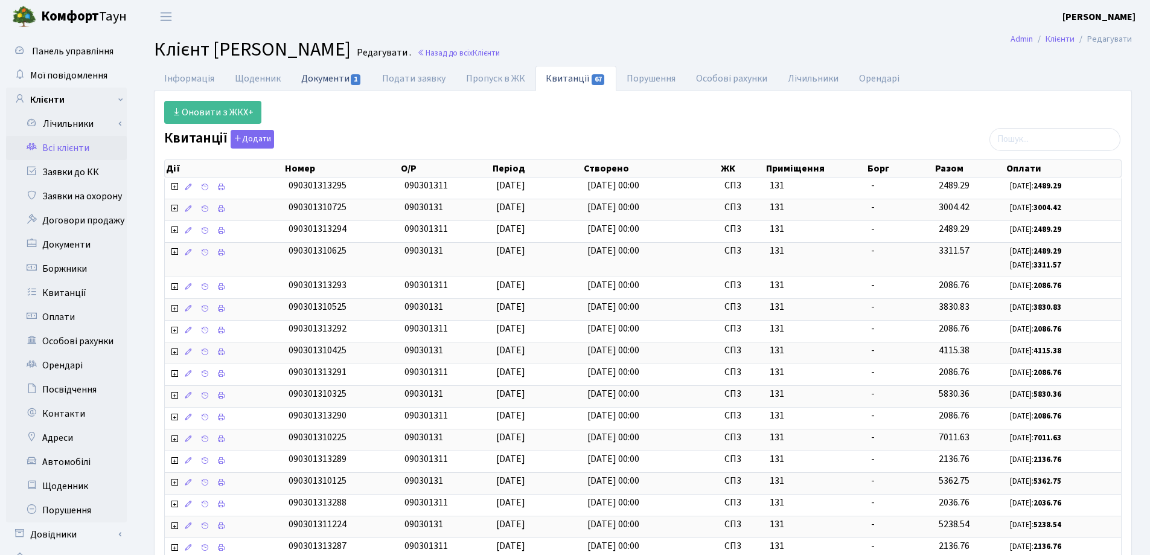
click at [326, 74] on link "Документи 1" at bounding box center [331, 78] width 81 height 25
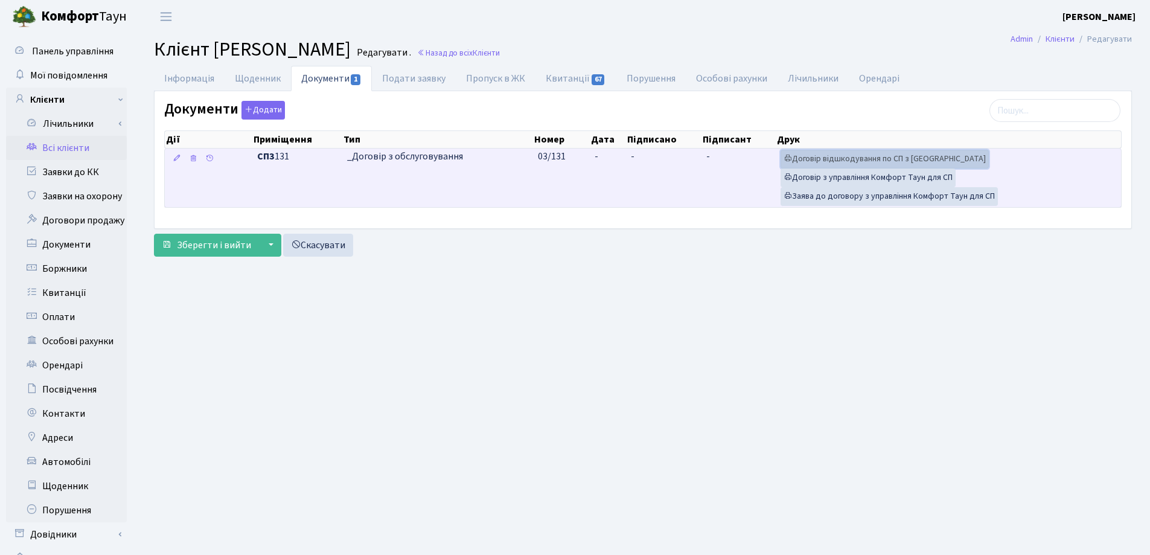
click at [836, 153] on link "Договір відшкодування по СП з Екві" at bounding box center [885, 159] width 208 height 19
click at [817, 178] on link "Договір з управління Комфорт Таун для СП" at bounding box center [868, 177] width 175 height 19
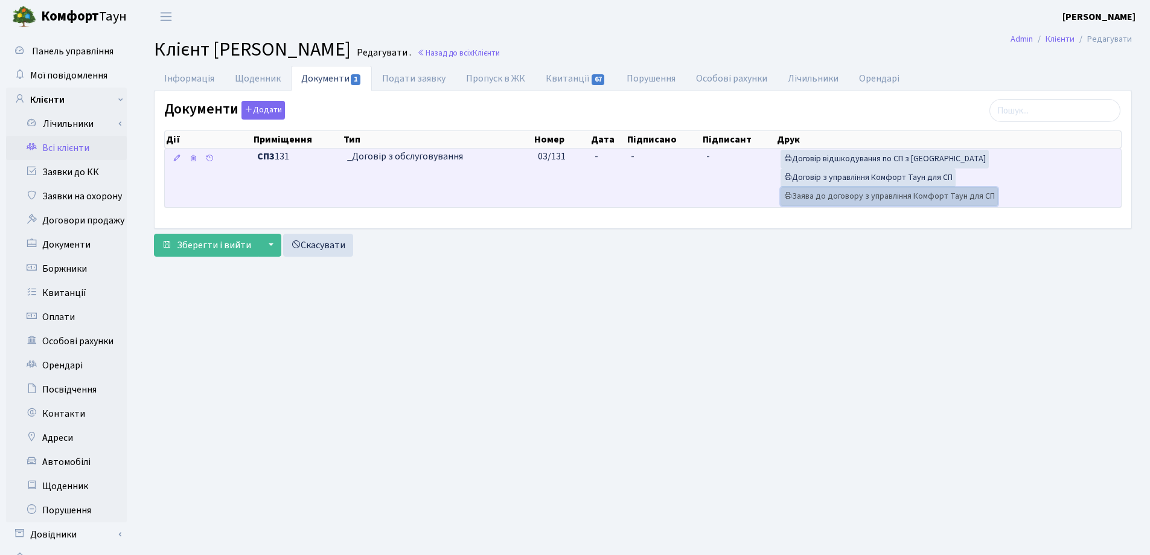
click at [847, 195] on link "Заява до договору з управління Комфорт Таун для СП" at bounding box center [889, 196] width 217 height 19
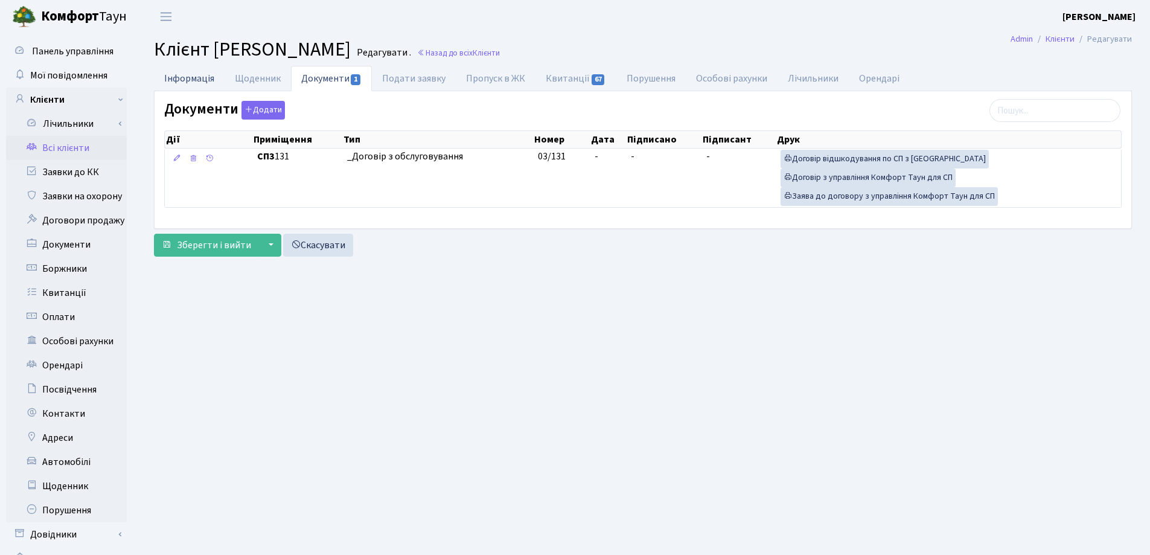
click at [187, 81] on link "Інформація" at bounding box center [189, 78] width 71 height 25
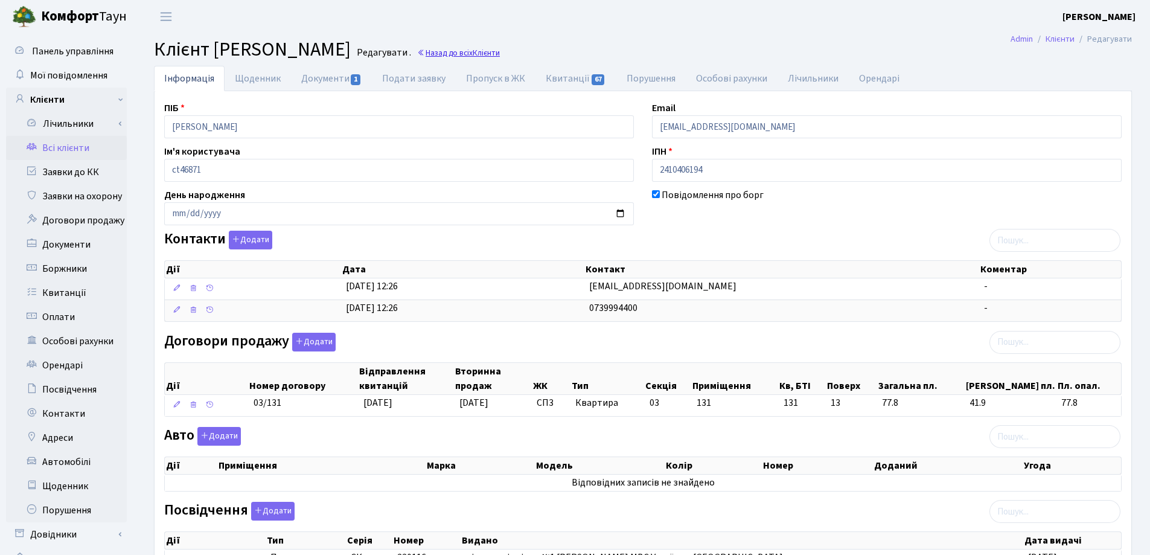
click at [500, 52] on link "Назад до всіх Клієнти" at bounding box center [458, 52] width 83 height 11
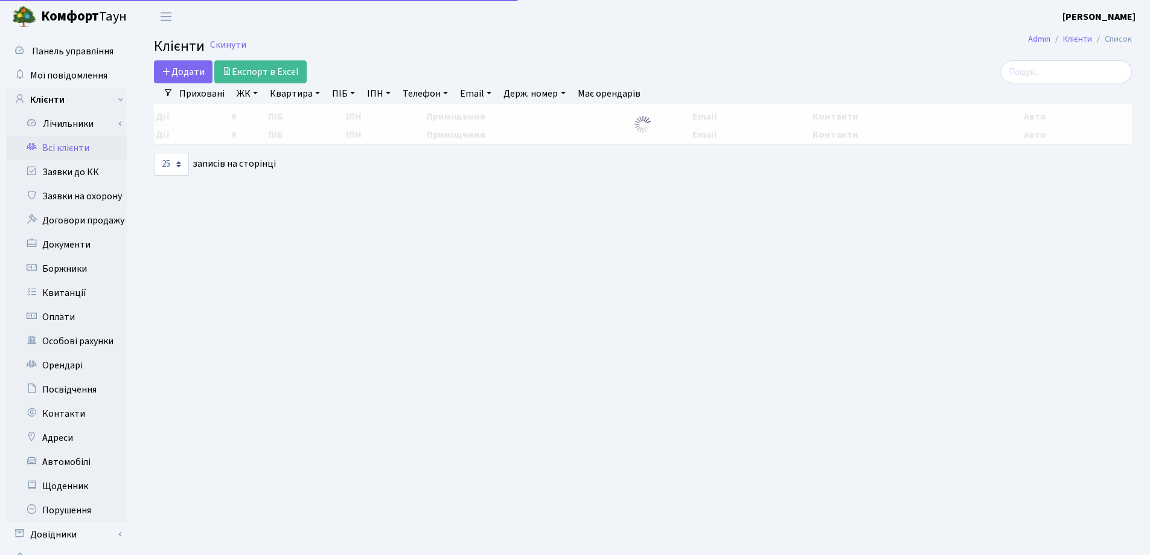
select select "25"
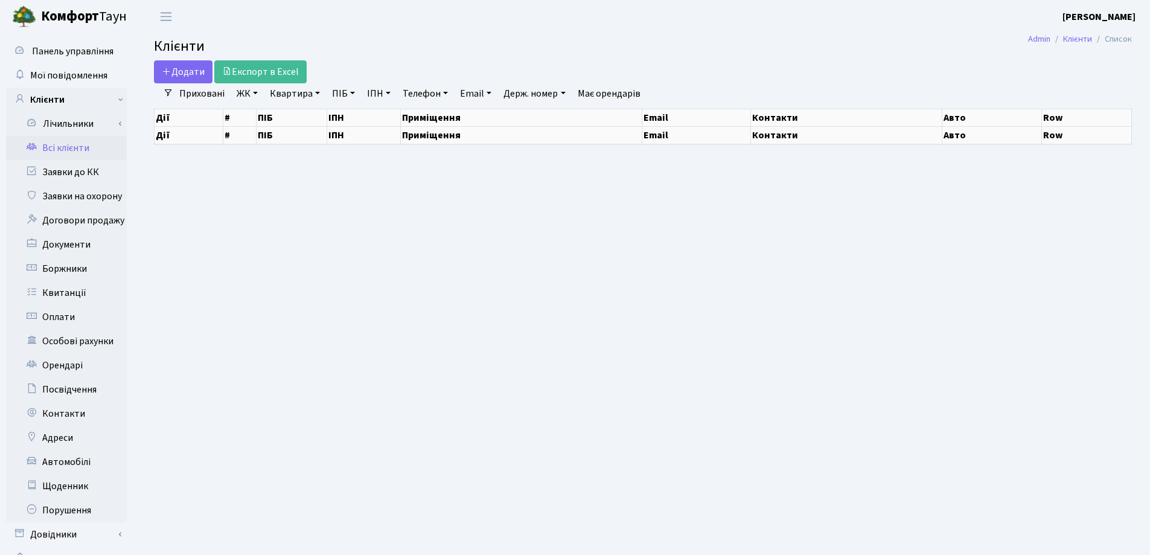
select select "25"
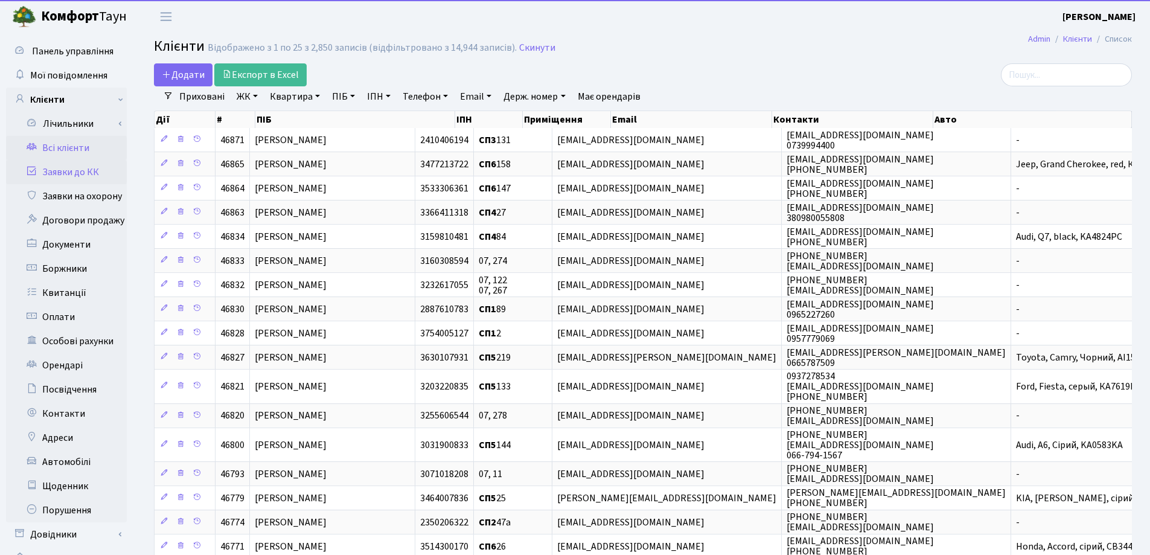
click at [74, 167] on link "Заявки до КК" at bounding box center [66, 172] width 121 height 24
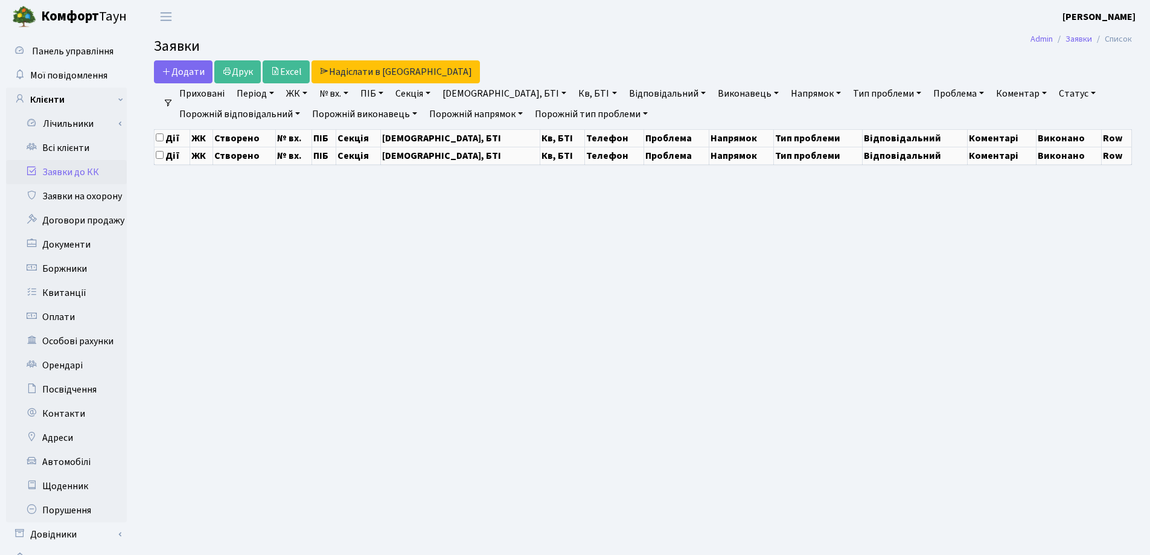
select select "25"
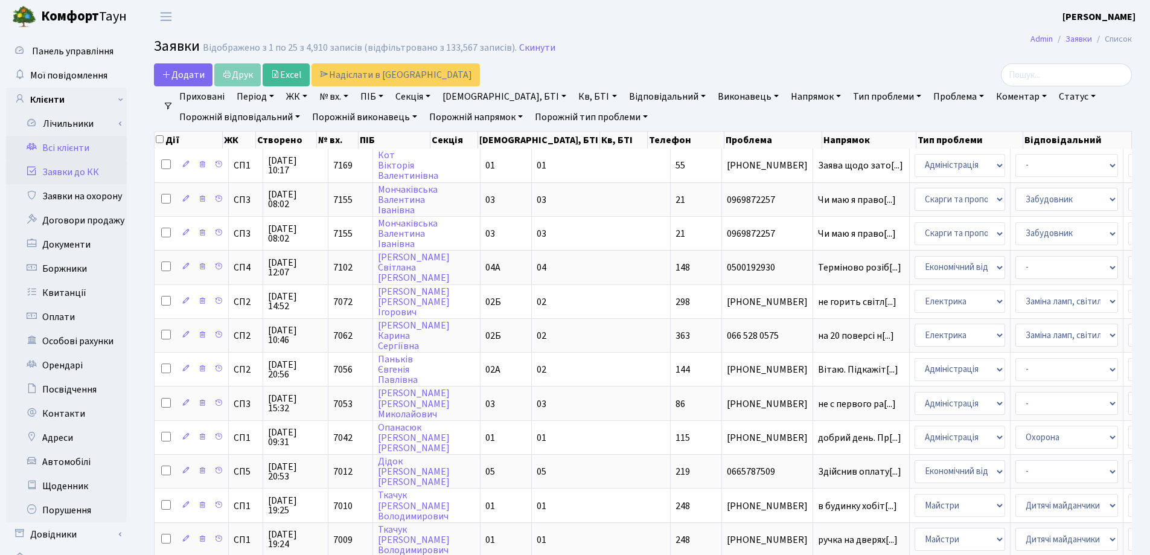
click at [75, 150] on link "Всі клієнти" at bounding box center [66, 148] width 121 height 24
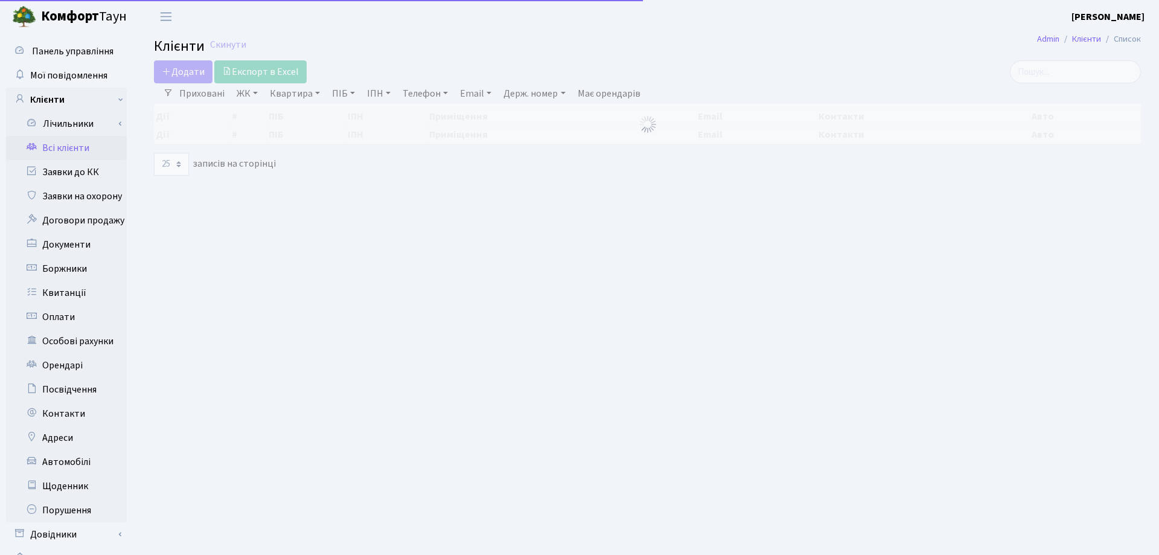
select select "25"
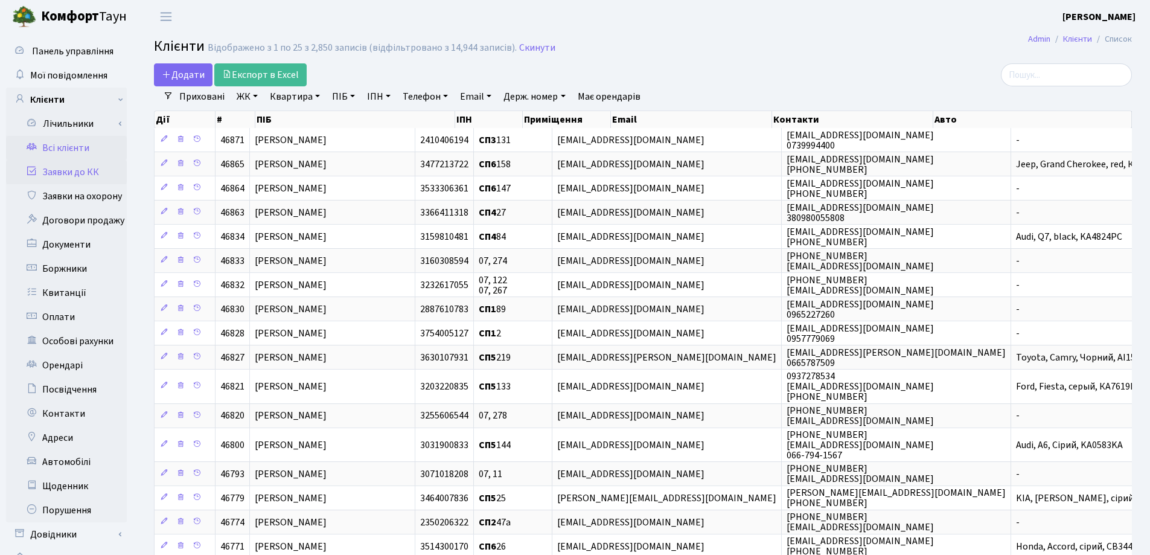
click at [73, 173] on link "Заявки до КК" at bounding box center [66, 172] width 121 height 24
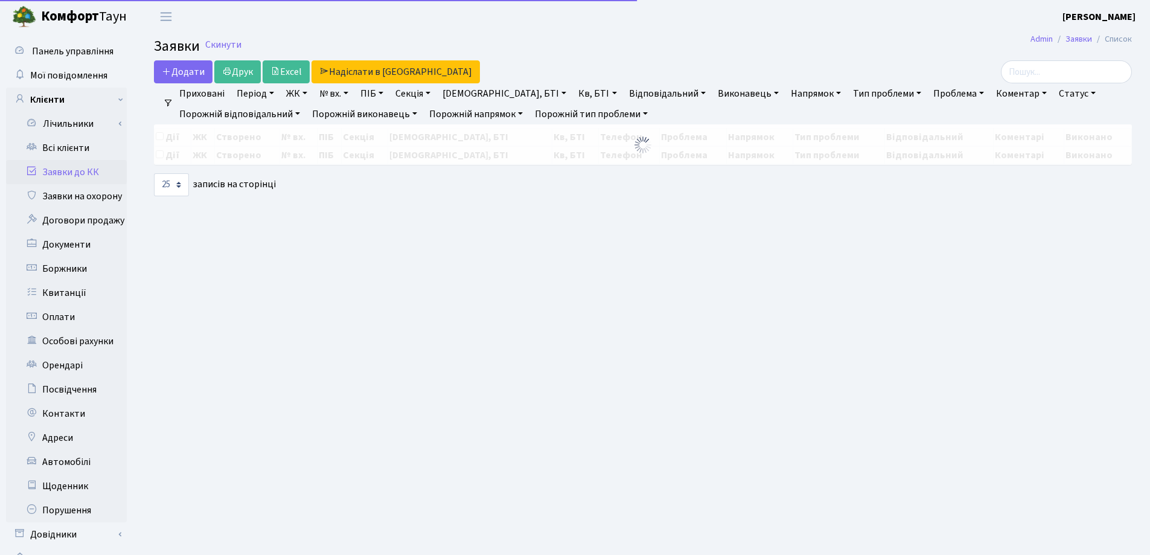
select select "25"
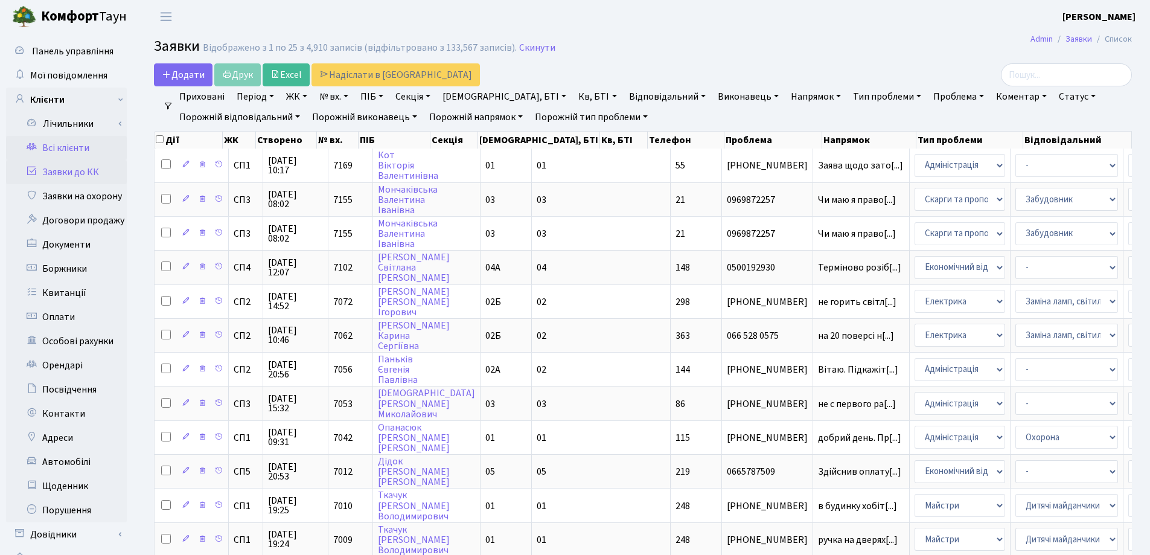
click at [62, 147] on link "Всі клієнти" at bounding box center [66, 148] width 121 height 24
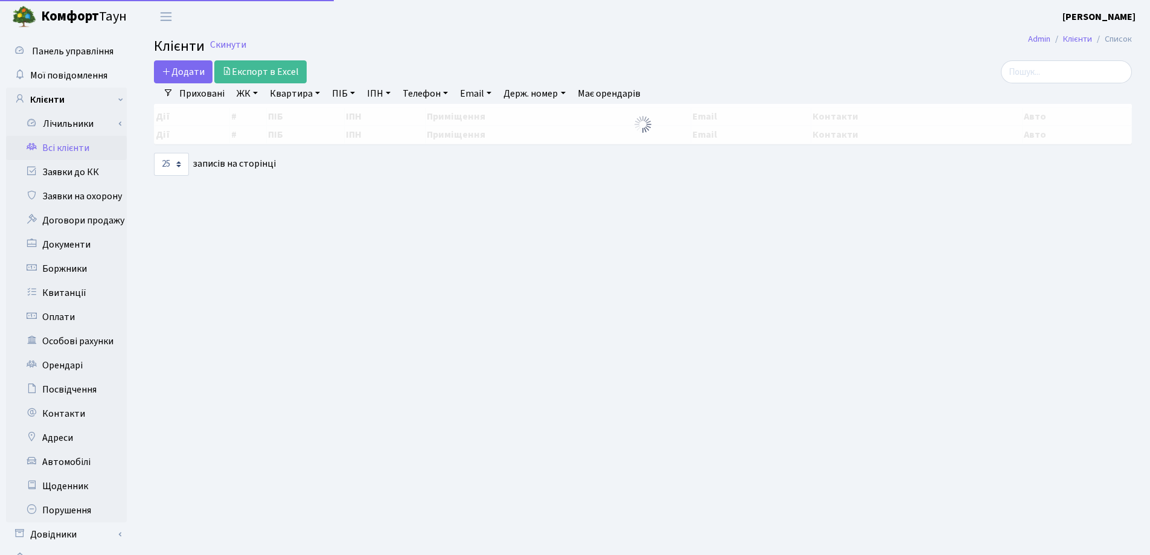
select select "25"
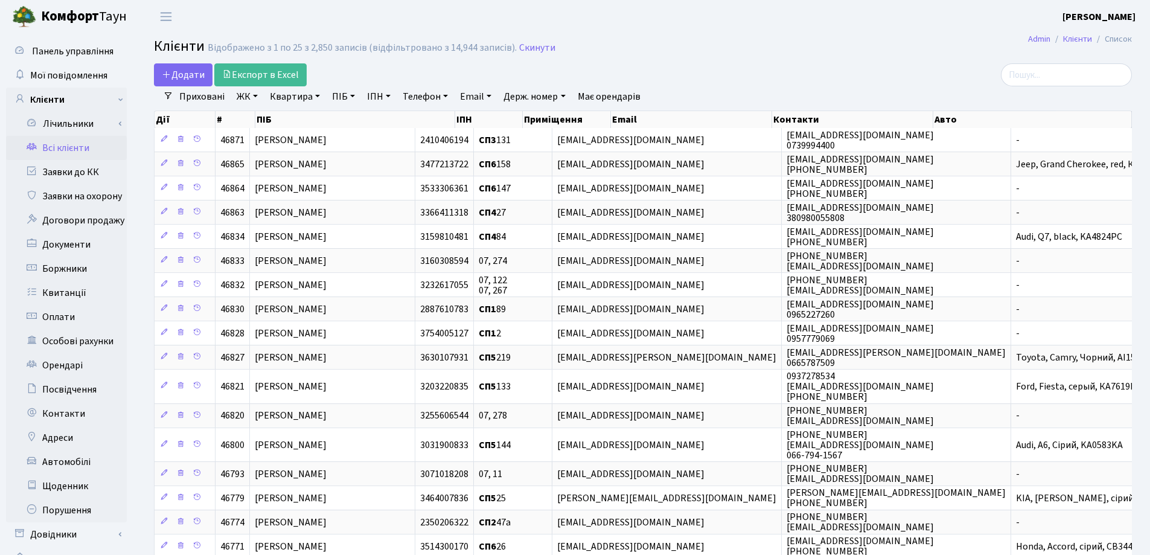
click at [832, 64] on div at bounding box center [975, 74] width 314 height 23
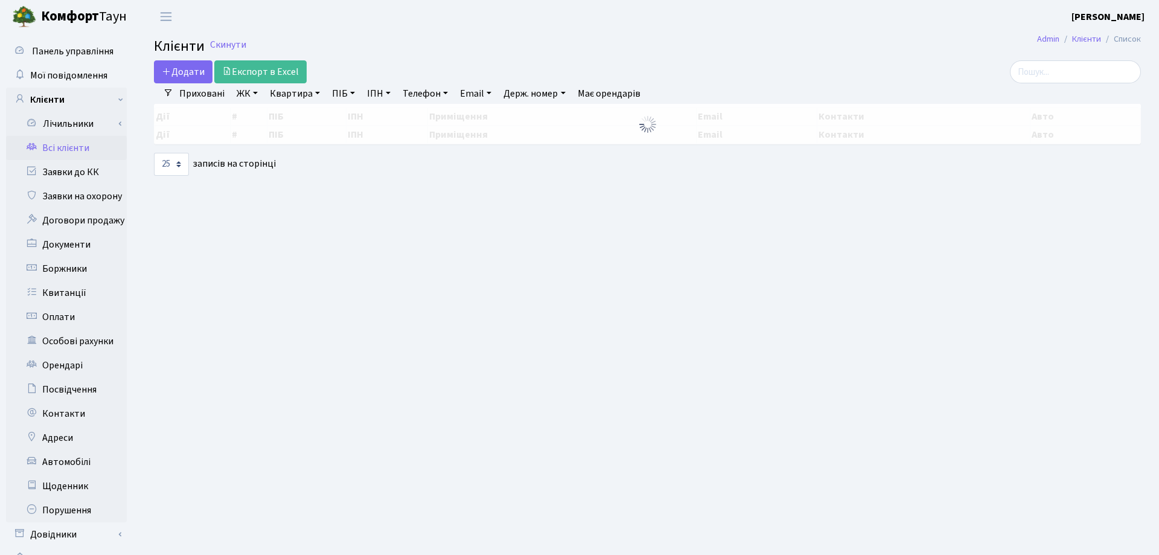
select select "25"
